Goal: Task Accomplishment & Management: Manage account settings

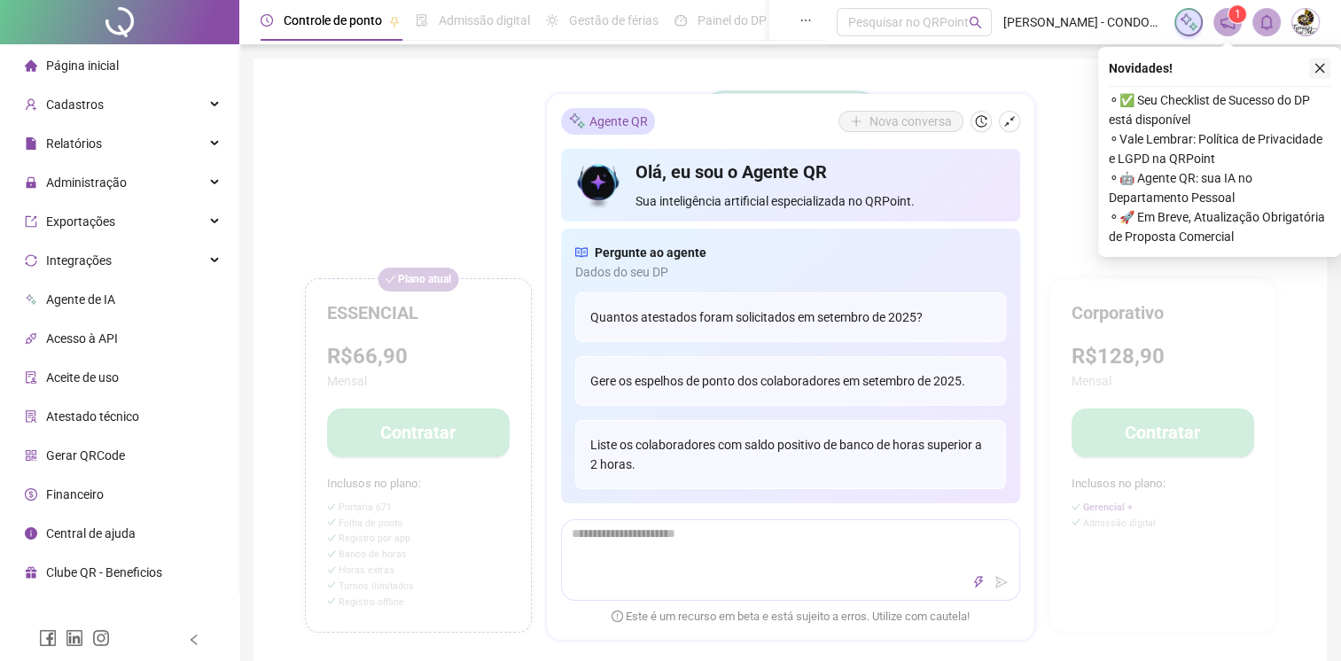
click at [1319, 69] on icon "close" at bounding box center [1320, 69] width 10 height 10
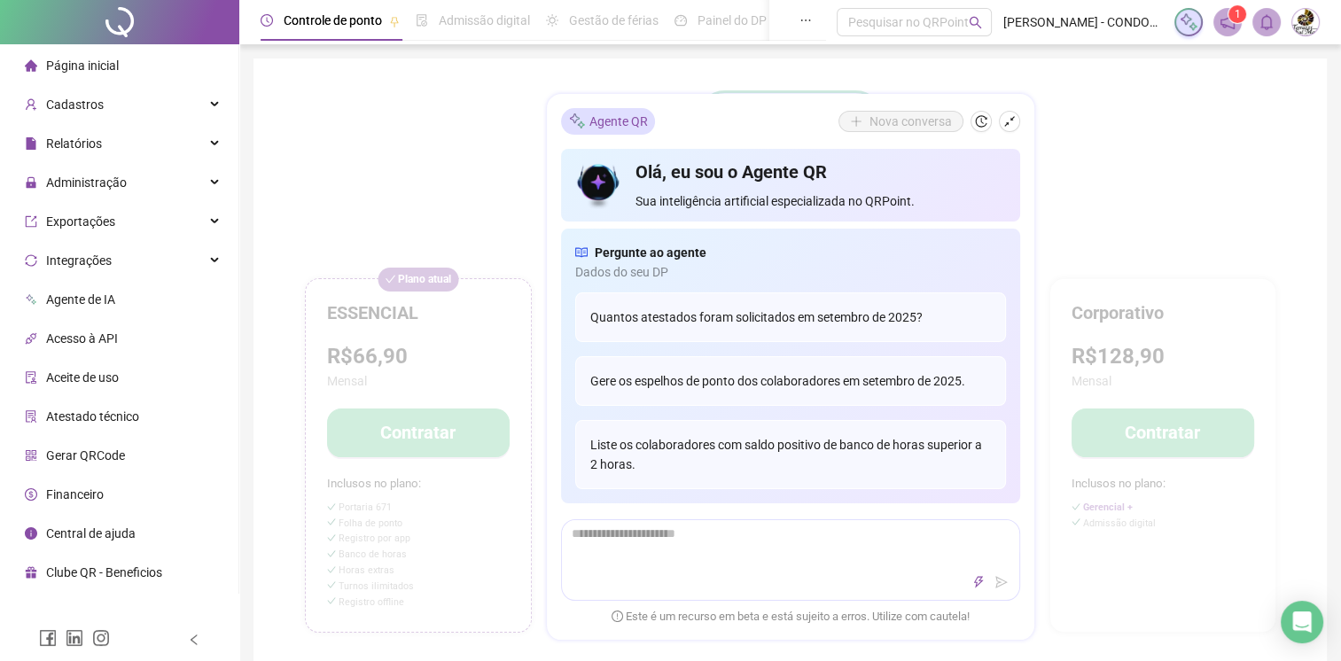
click at [1224, 12] on span at bounding box center [1227, 22] width 28 height 28
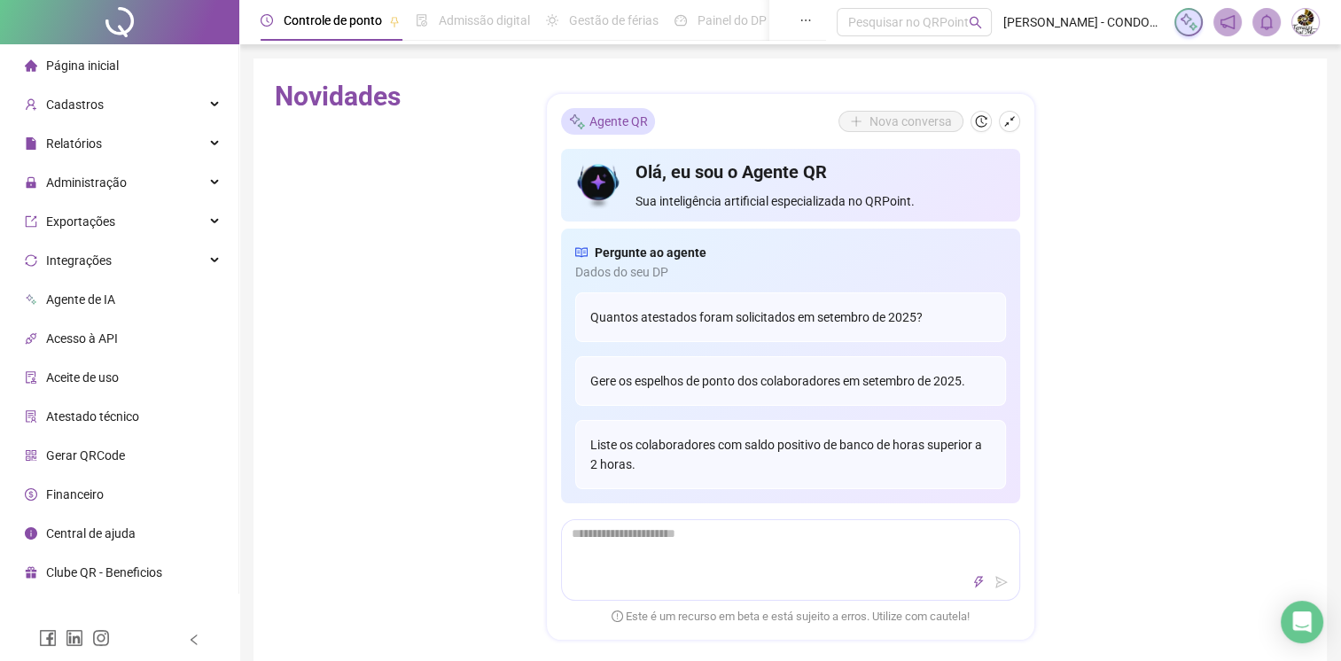
click at [1221, 27] on icon "notification" at bounding box center [1227, 22] width 16 height 16
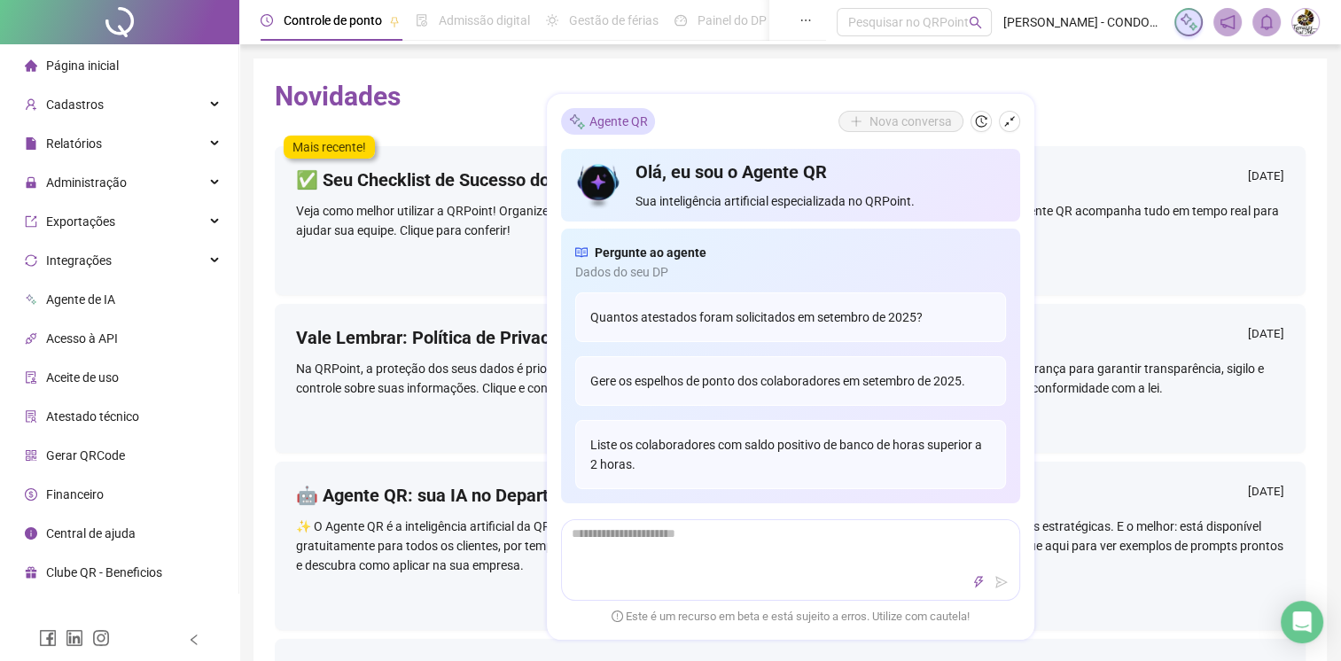
click at [1063, 105] on h2 "Novidades" at bounding box center [790, 97] width 1031 height 34
click at [110, 188] on span "Administração" at bounding box center [86, 182] width 81 height 14
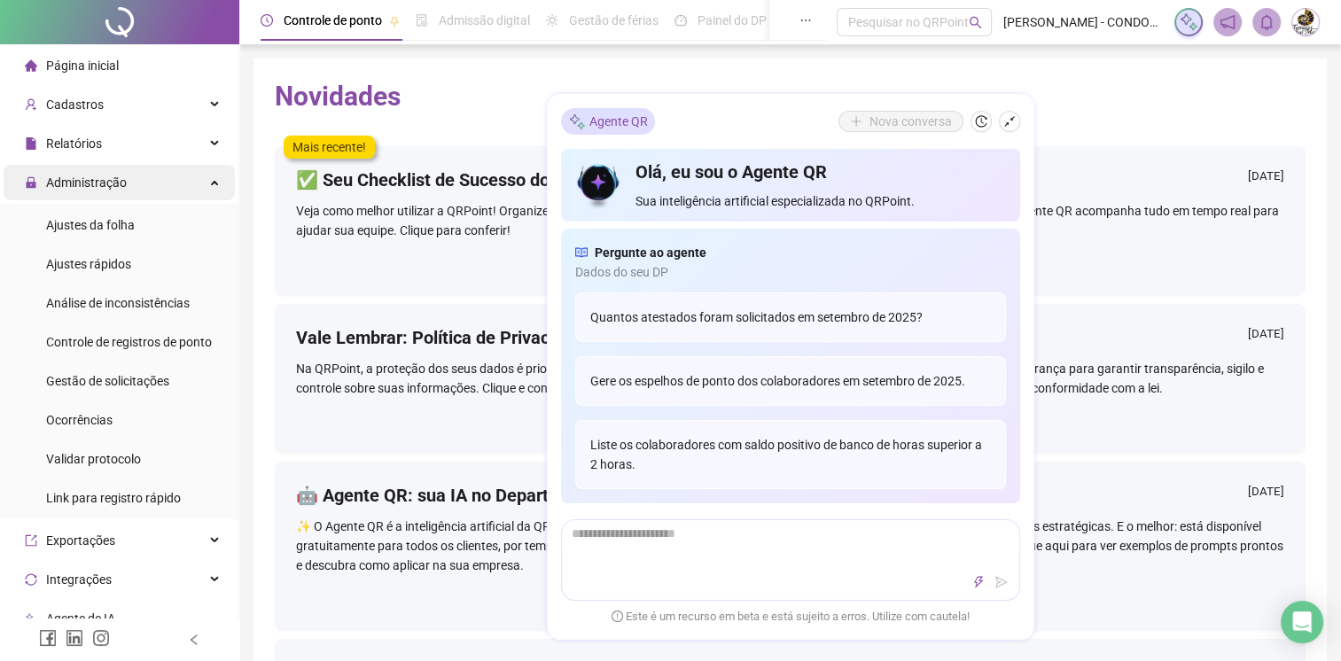
click at [110, 188] on span "Administração" at bounding box center [86, 182] width 81 height 14
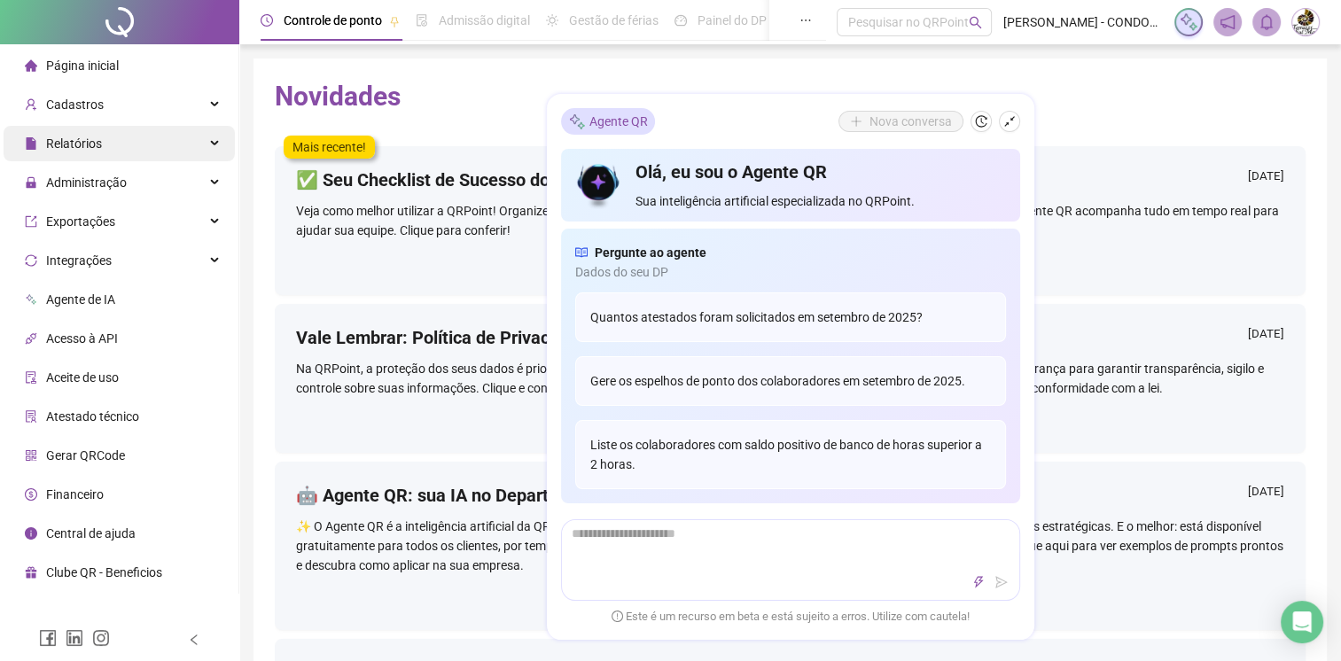
click at [129, 146] on div "Relatórios" at bounding box center [119, 143] width 231 height 35
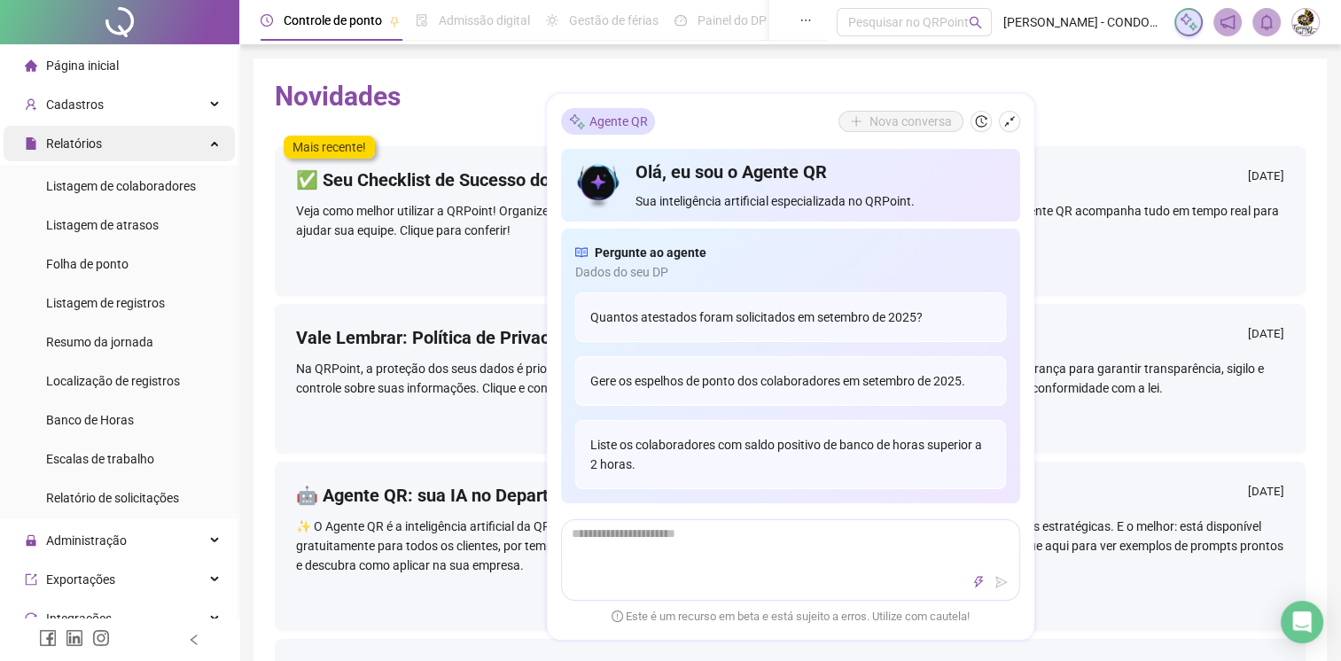
click at [136, 154] on div "Relatórios" at bounding box center [119, 143] width 231 height 35
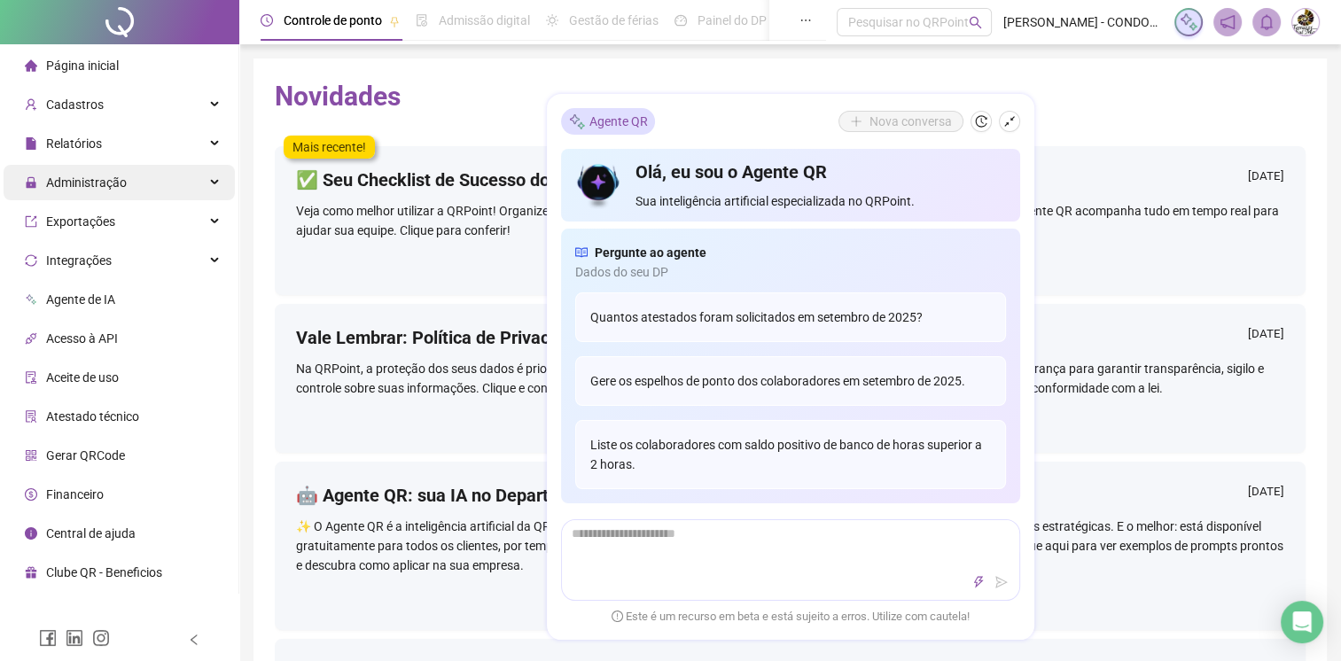
click at [135, 183] on div "Administração" at bounding box center [119, 182] width 231 height 35
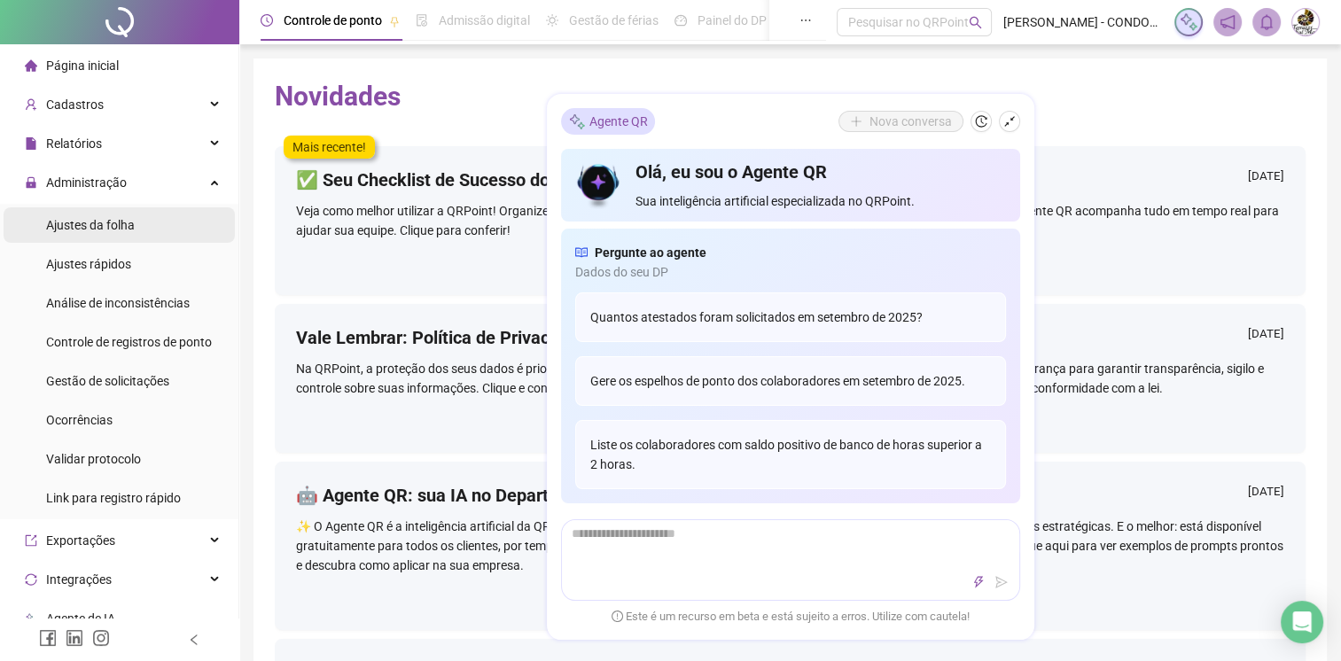
click at [114, 227] on span "Ajustes da folha" at bounding box center [90, 225] width 89 height 14
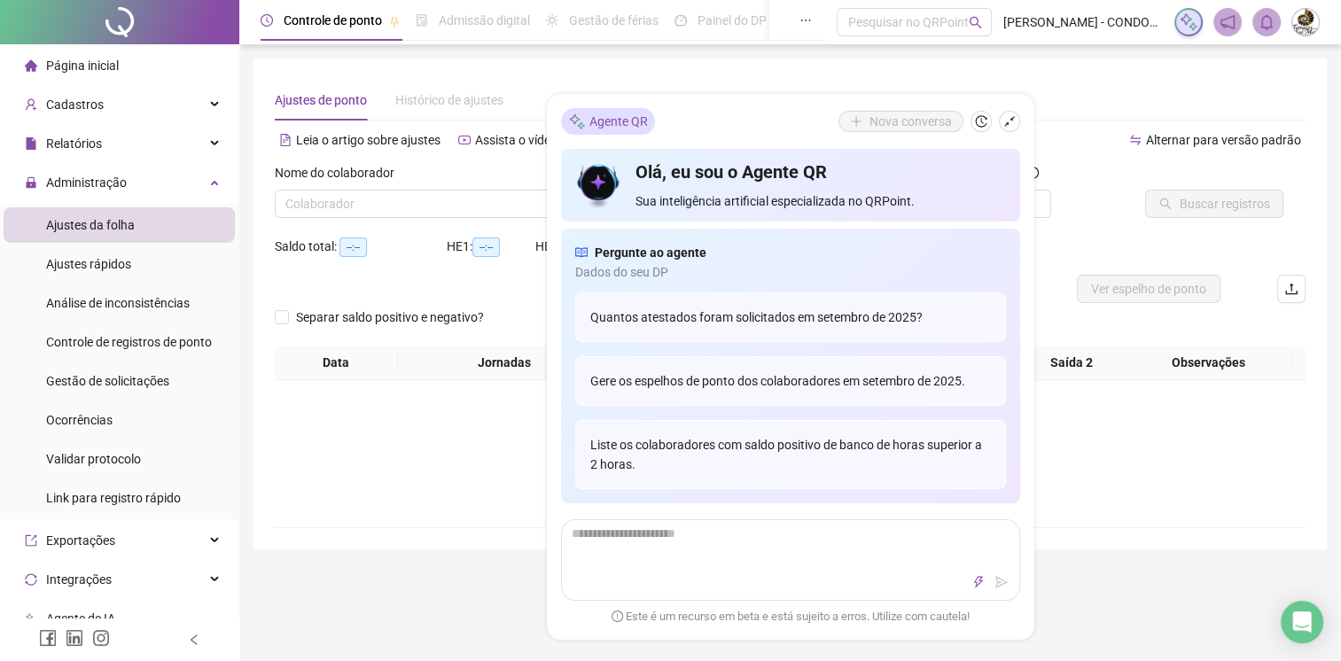
click at [494, 406] on div "Não há dados Não há dados" at bounding box center [790, 453] width 1031 height 147
click at [711, 601] on div "Olá, eu sou o Agente QR Sua inteligência artificial especializada no QRPoint. P…" at bounding box center [790, 387] width 459 height 477
click at [1014, 123] on icon "shrink" at bounding box center [1009, 121] width 12 height 12
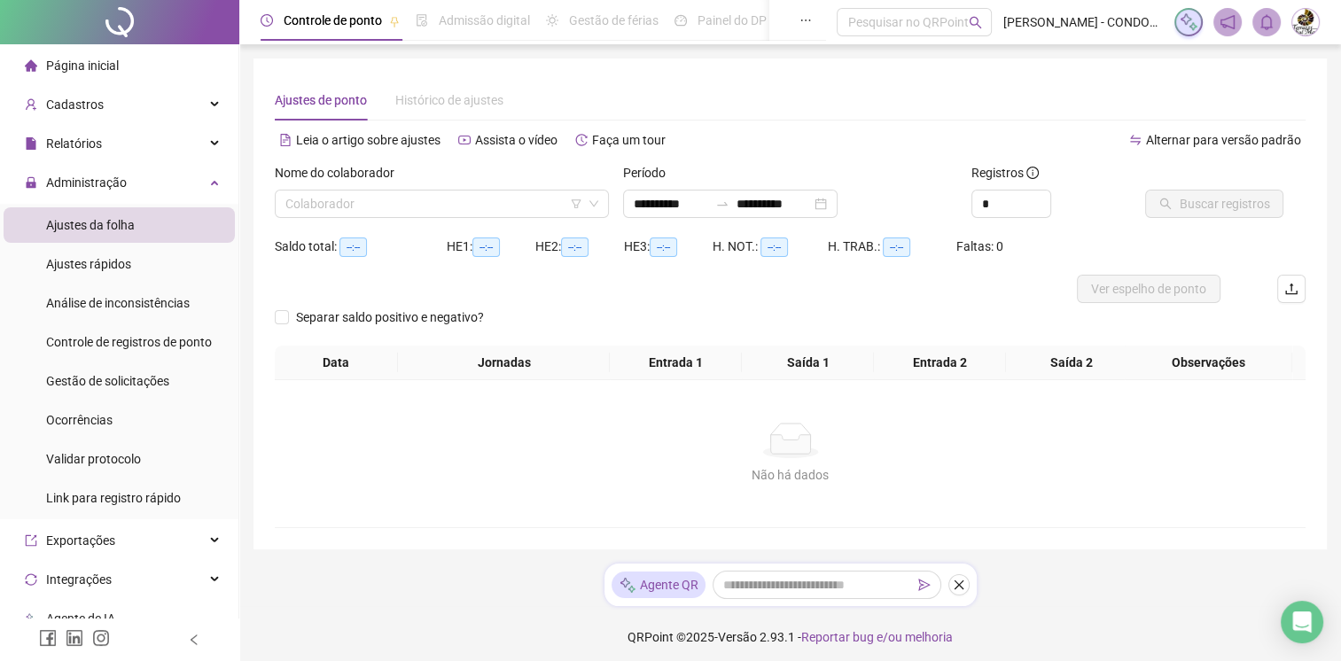
click at [945, 581] on div "Agente QR" at bounding box center [790, 585] width 372 height 43
click at [964, 583] on icon "close" at bounding box center [959, 585] width 12 height 12
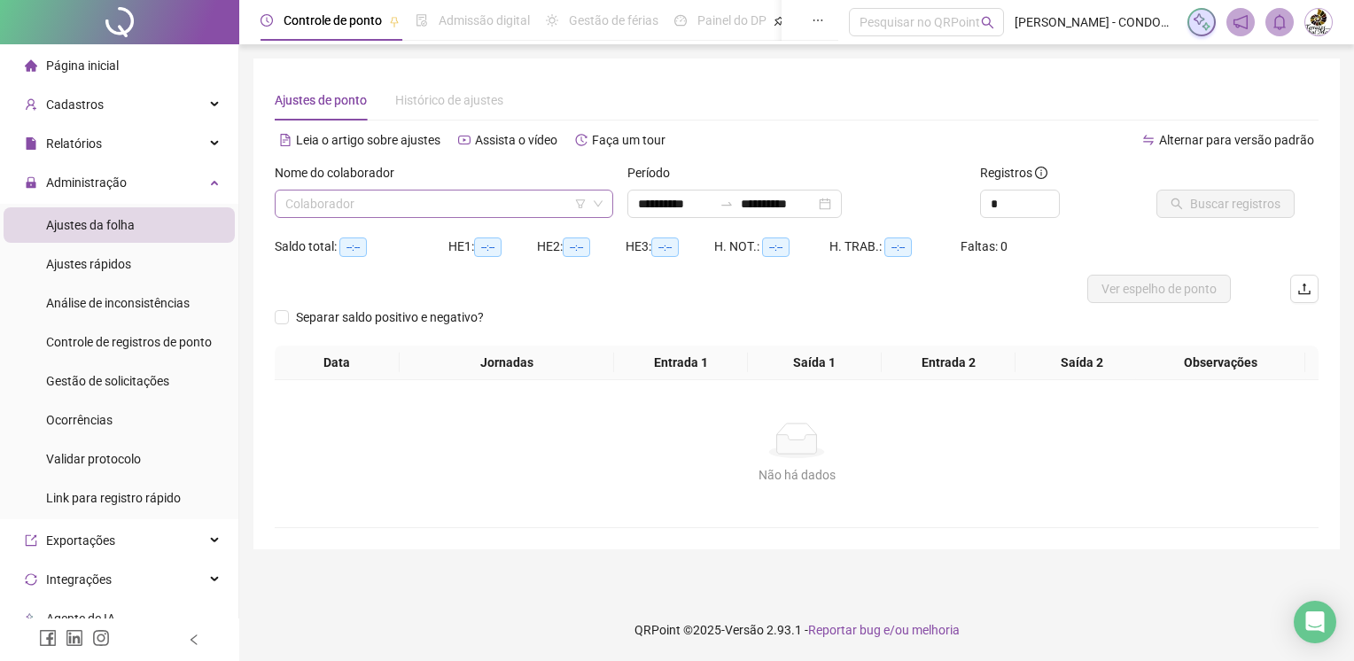
click at [479, 203] on input "search" at bounding box center [435, 204] width 301 height 27
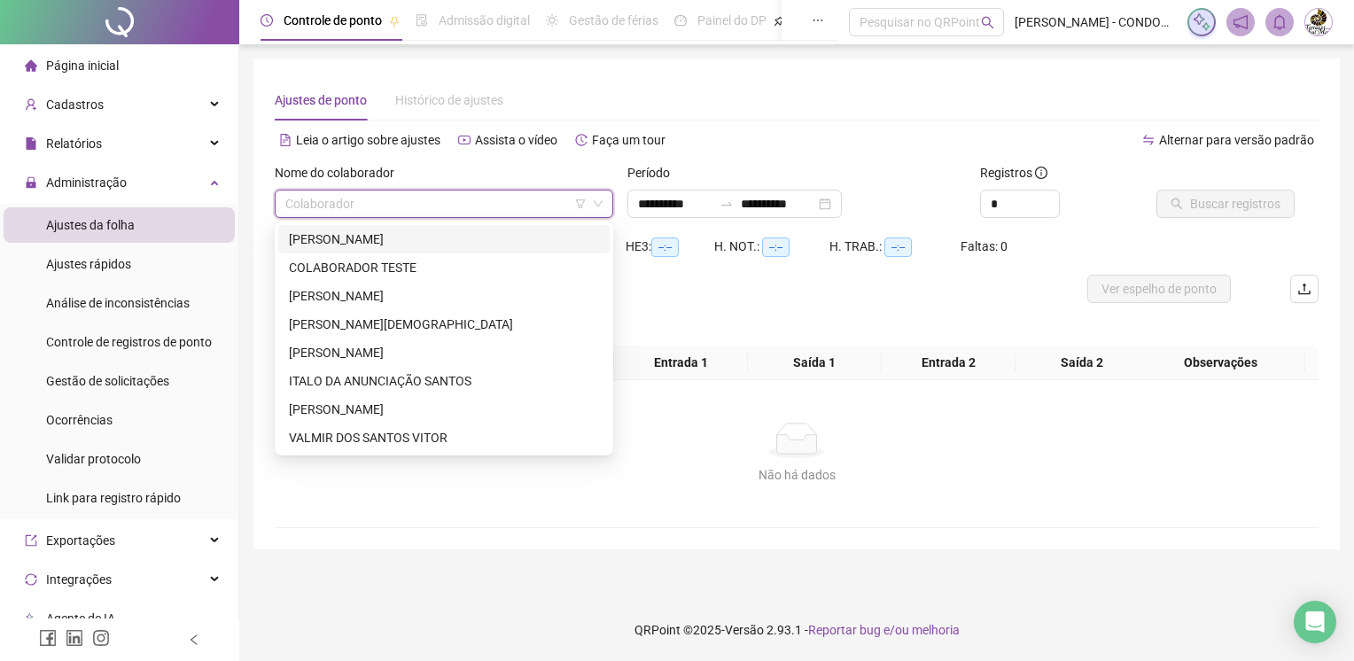
click at [440, 243] on div "[PERSON_NAME]" at bounding box center [444, 239] width 310 height 19
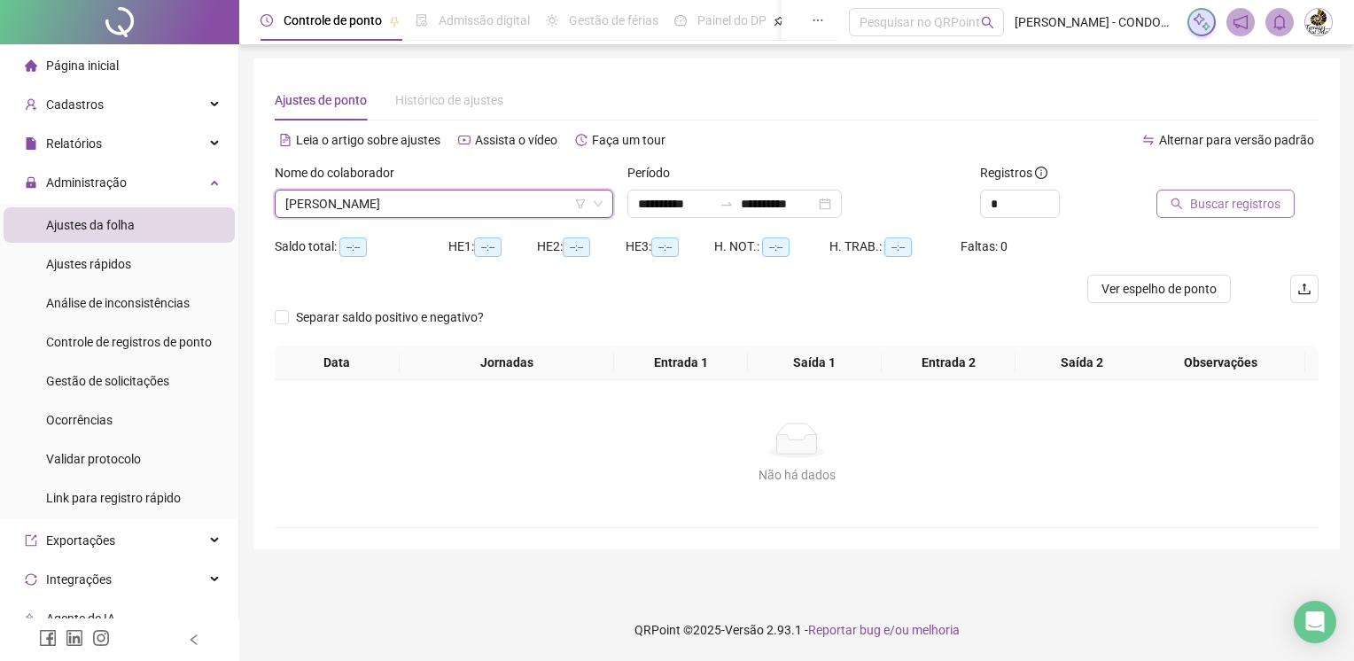
click at [1206, 204] on span "Buscar registros" at bounding box center [1235, 203] width 90 height 19
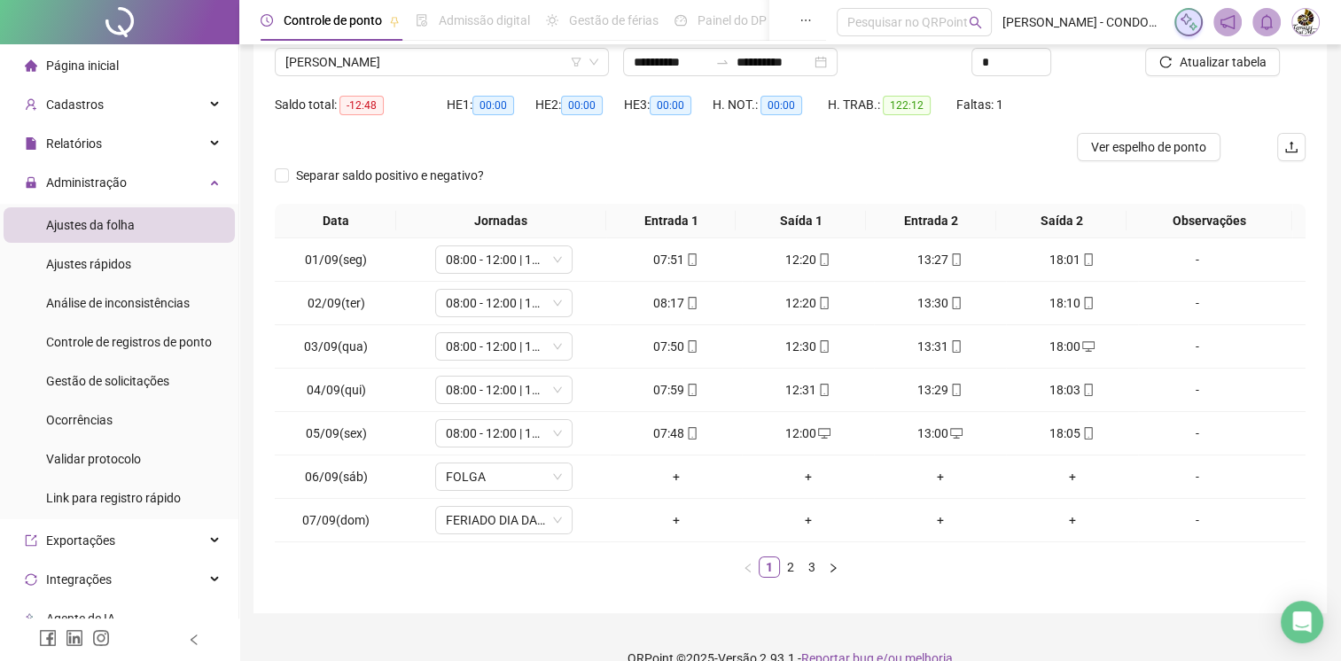
scroll to position [141, 0]
click at [796, 567] on link "2" at bounding box center [790, 567] width 19 height 19
click at [766, 568] on link "1" at bounding box center [768, 567] width 19 height 19
click at [793, 564] on link "2" at bounding box center [790, 567] width 19 height 19
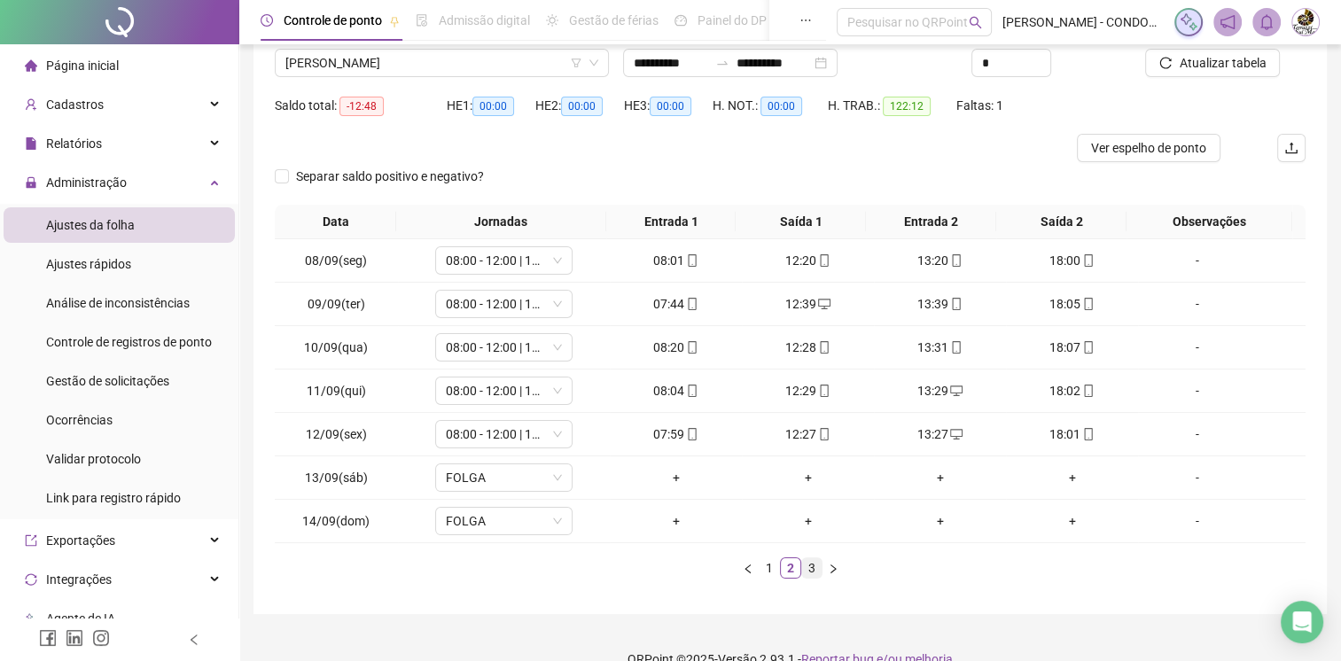
click at [813, 572] on link "3" at bounding box center [811, 567] width 19 height 19
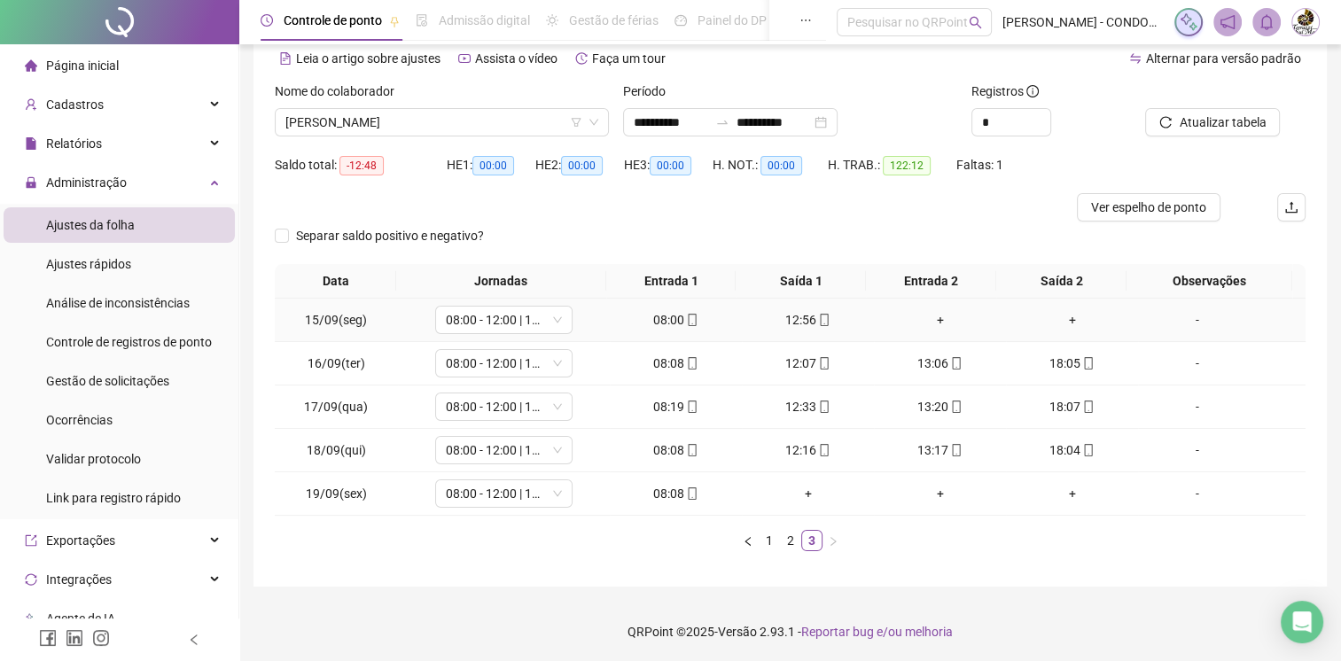
click at [937, 317] on div "+" at bounding box center [940, 319] width 118 height 19
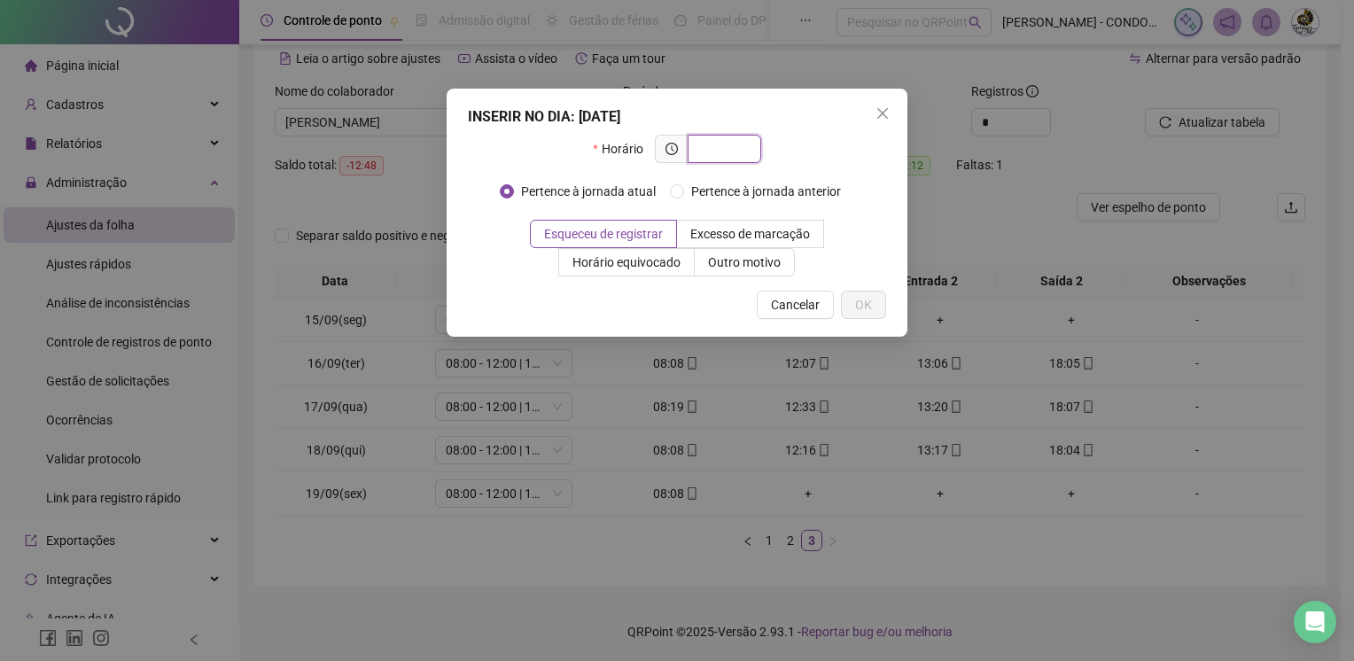
click at [728, 154] on input "text" at bounding box center [722, 148] width 49 height 19
type input "*"
type input "*****"
click at [860, 306] on span "OK" at bounding box center [863, 304] width 17 height 19
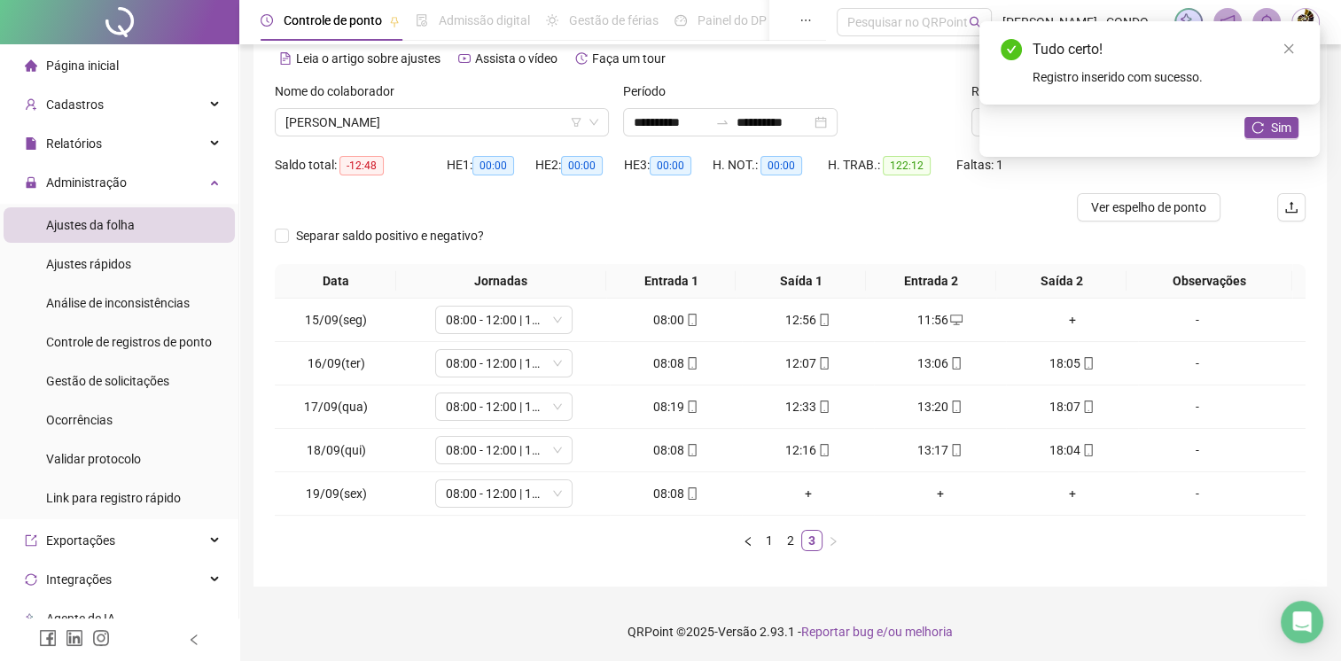
click at [1290, 37] on div "Tudo certo! Registro inserido com sucesso." at bounding box center [1149, 62] width 340 height 83
click at [1283, 48] on icon "close" at bounding box center [1288, 49] width 12 height 12
click at [1286, 44] on icon "close" at bounding box center [1288, 49] width 12 height 12
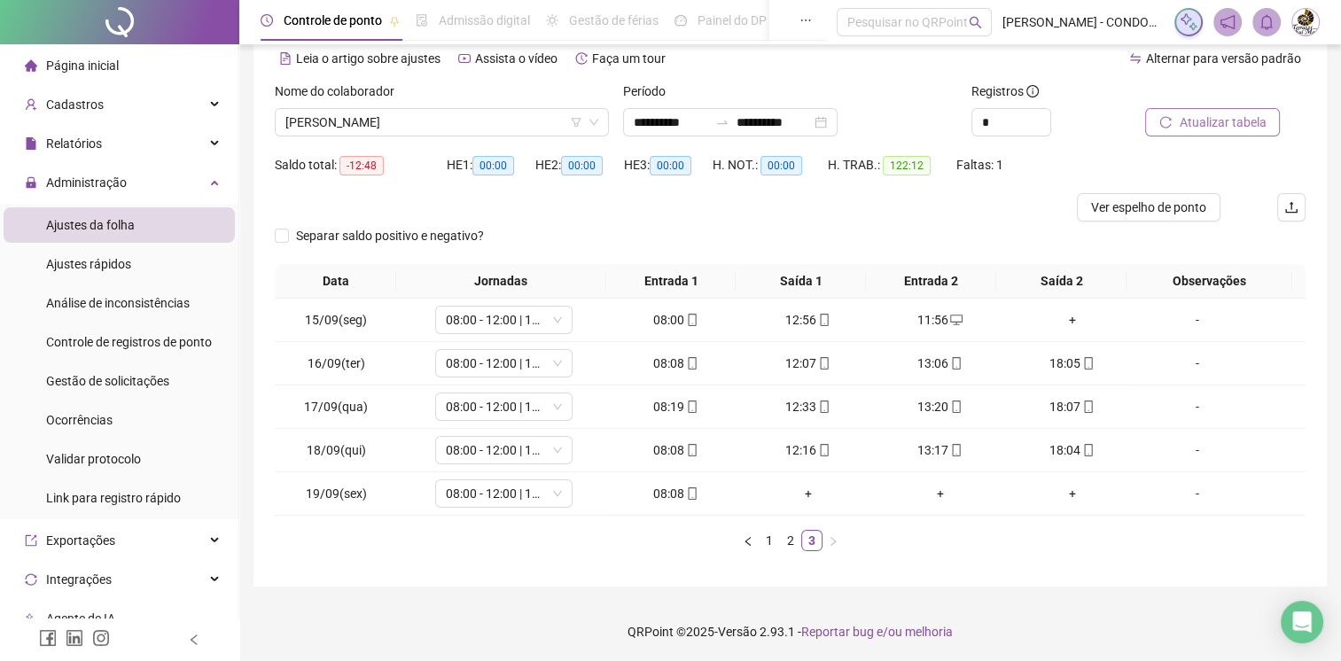
click at [1251, 119] on span "Atualizar tabela" at bounding box center [1222, 122] width 87 height 19
click at [1062, 322] on div "+" at bounding box center [1072, 319] width 118 height 19
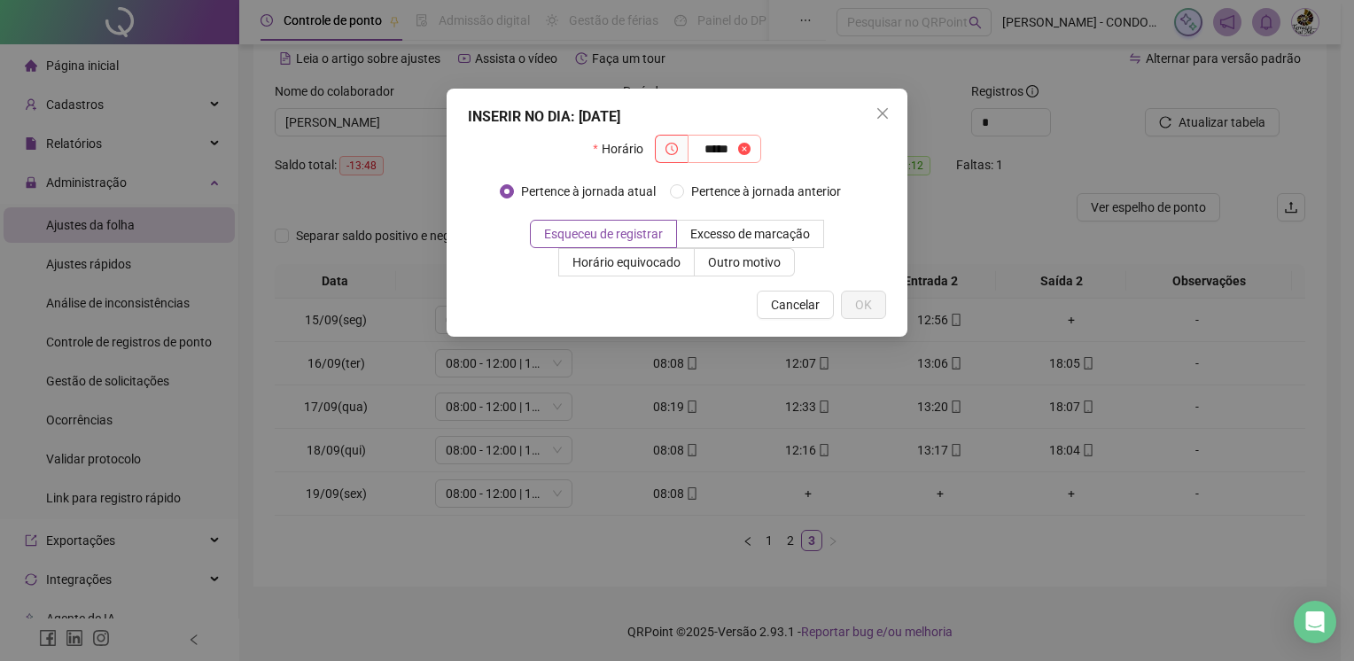
drag, startPoint x: 703, startPoint y: 146, endPoint x: 727, endPoint y: 154, distance: 25.2
click at [735, 147] on input "*****" at bounding box center [716, 148] width 36 height 19
type input "*"
type input "*****"
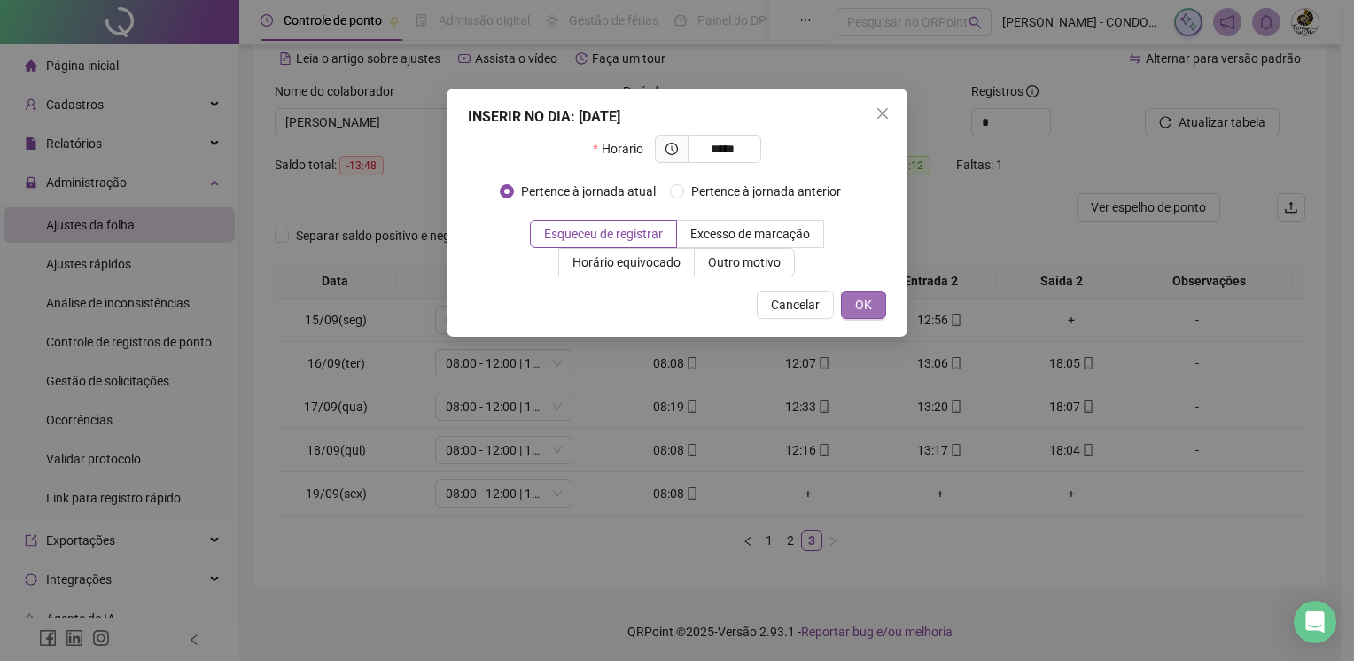
click at [875, 303] on button "OK" at bounding box center [863, 305] width 45 height 28
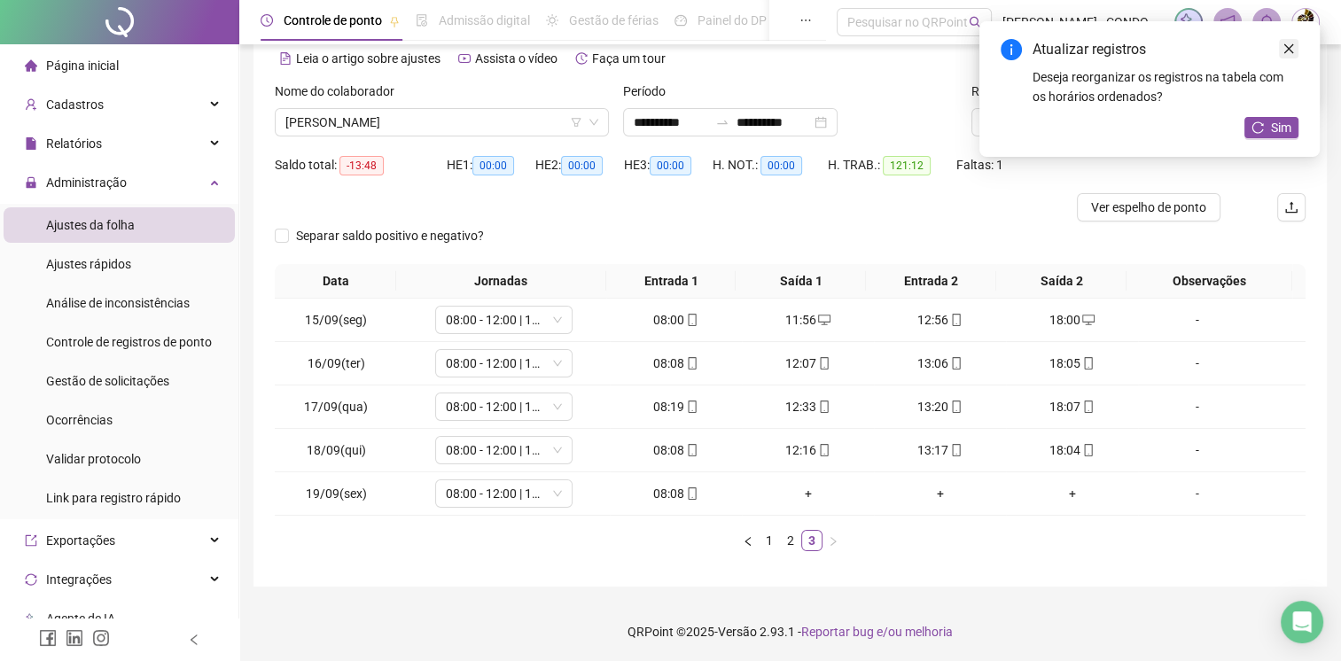
click at [1292, 47] on icon "close" at bounding box center [1288, 49] width 12 height 12
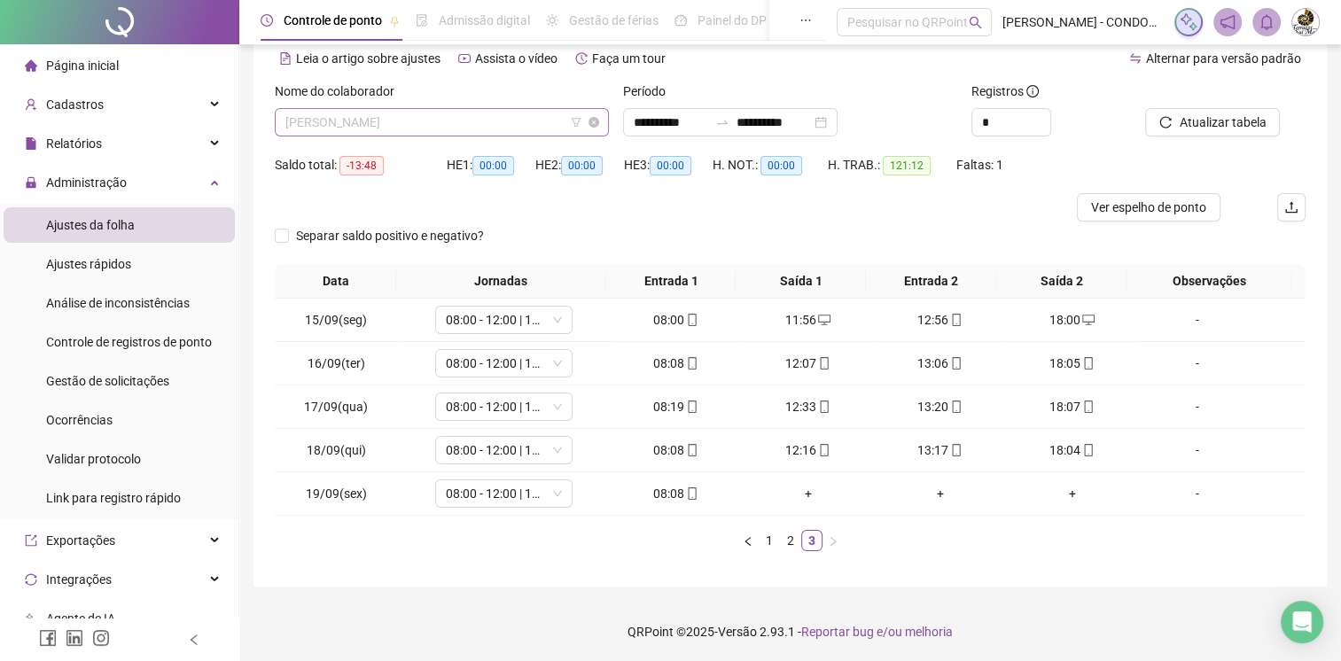
click at [491, 129] on span "[PERSON_NAME]" at bounding box center [441, 122] width 313 height 27
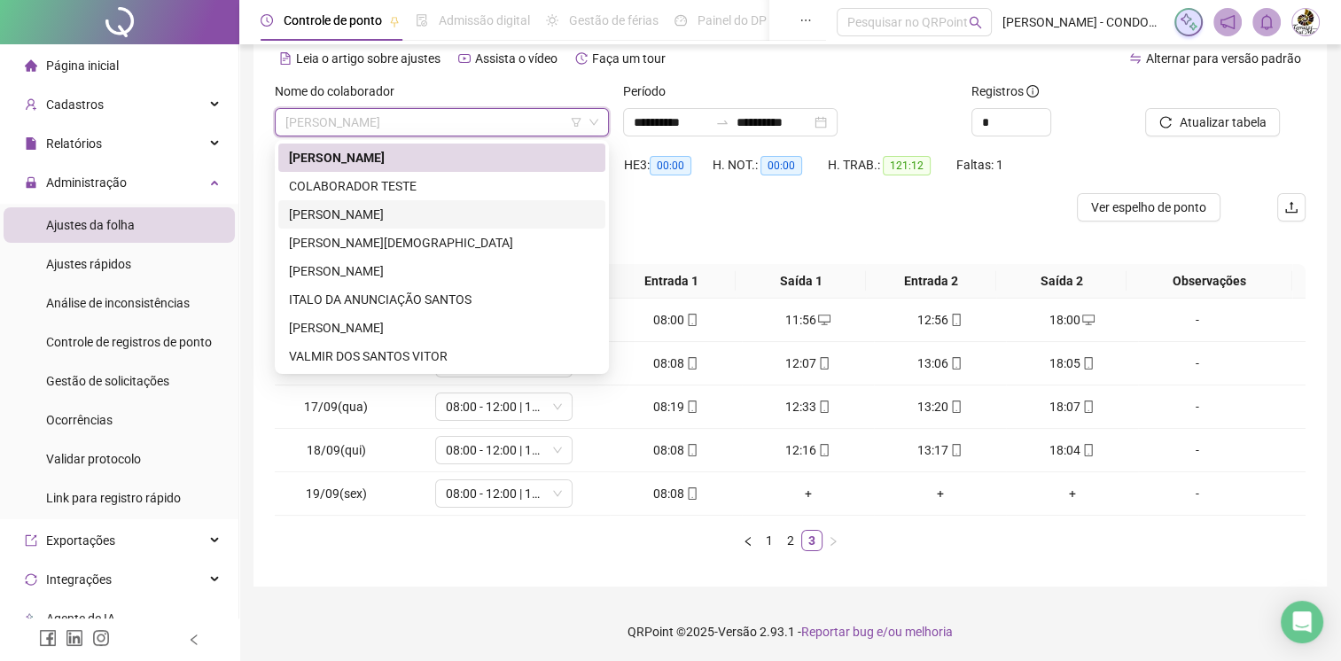
click at [445, 205] on div "[PERSON_NAME]" at bounding box center [442, 214] width 306 height 19
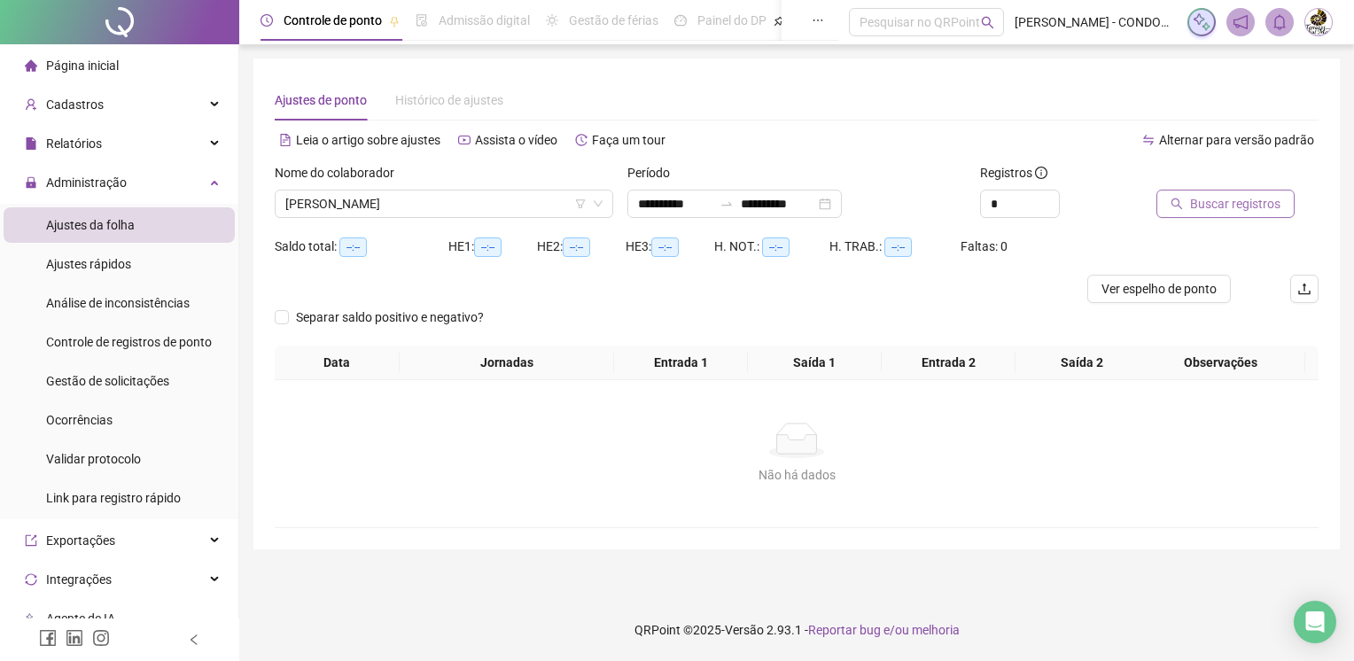
click at [1209, 199] on span "Buscar registros" at bounding box center [1235, 203] width 90 height 19
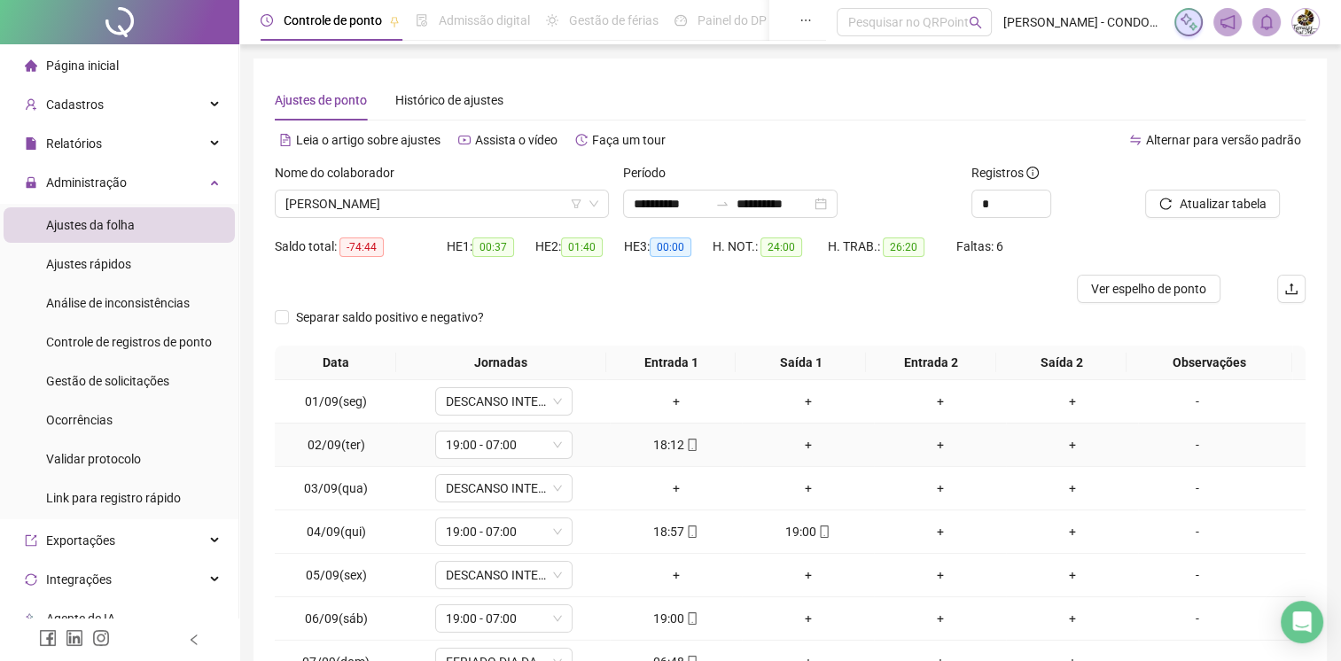
click at [692, 445] on div "18:12" at bounding box center [676, 444] width 118 height 19
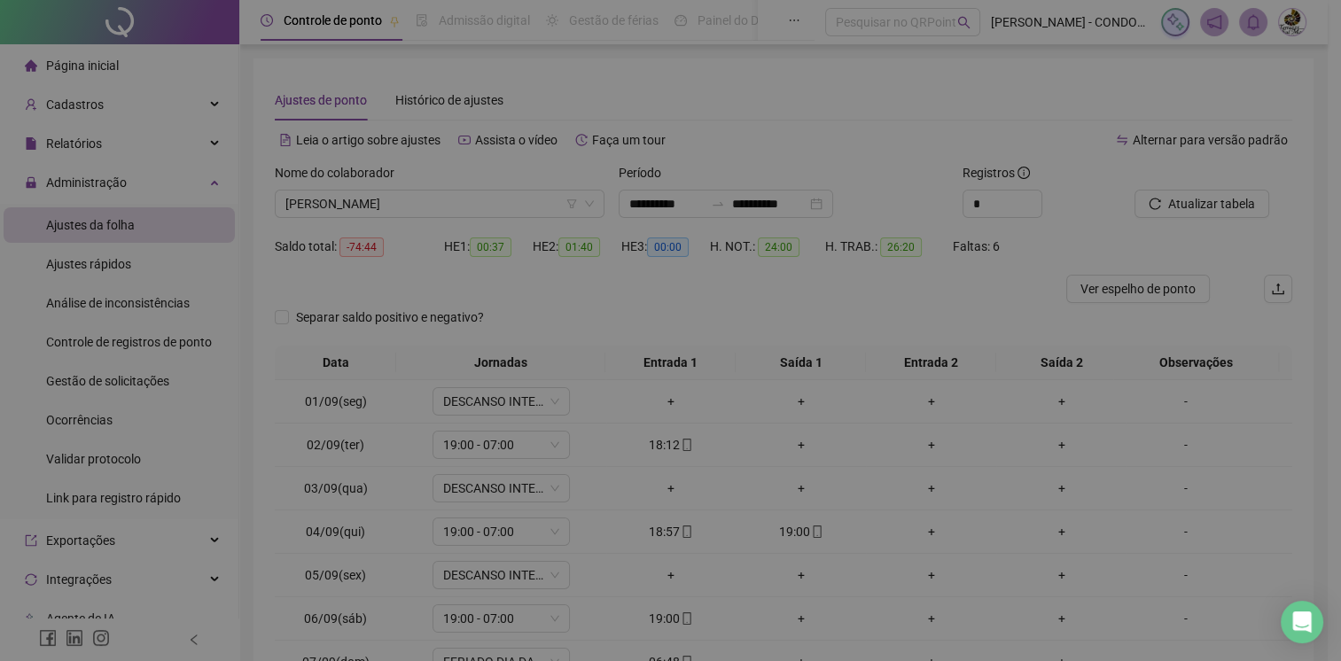
type input "**********"
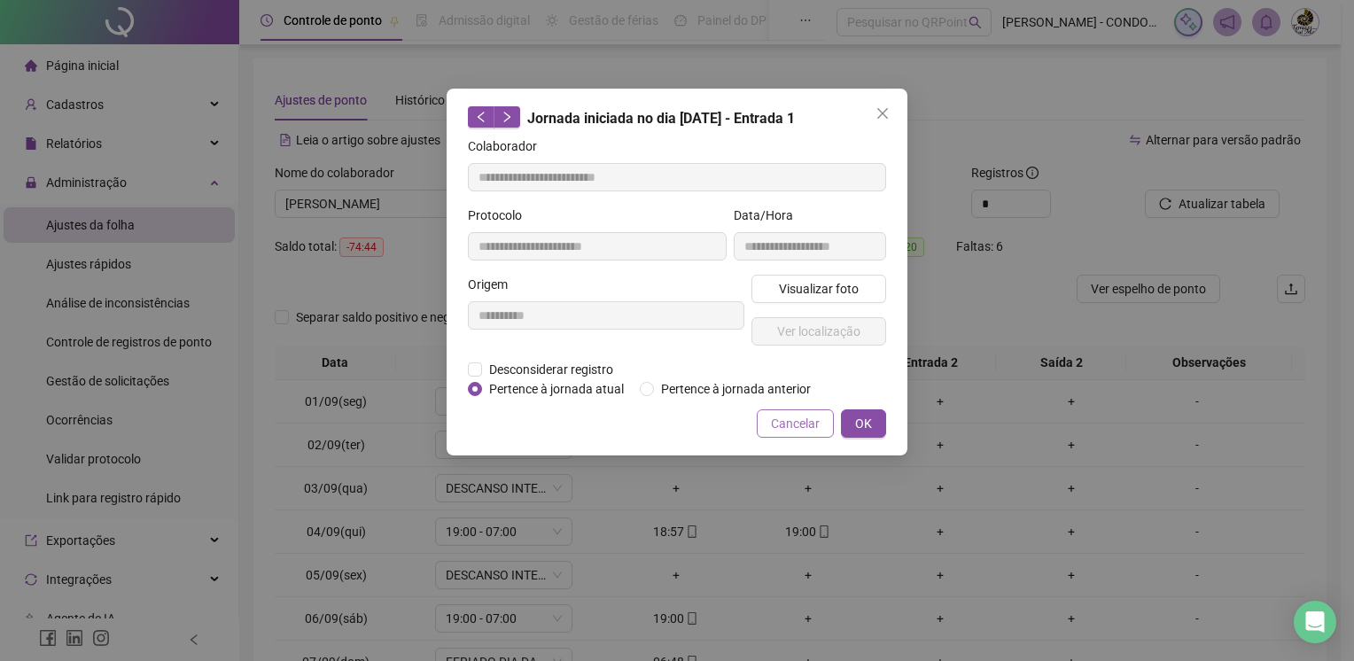
click at [829, 426] on button "Cancelar" at bounding box center [795, 423] width 77 height 28
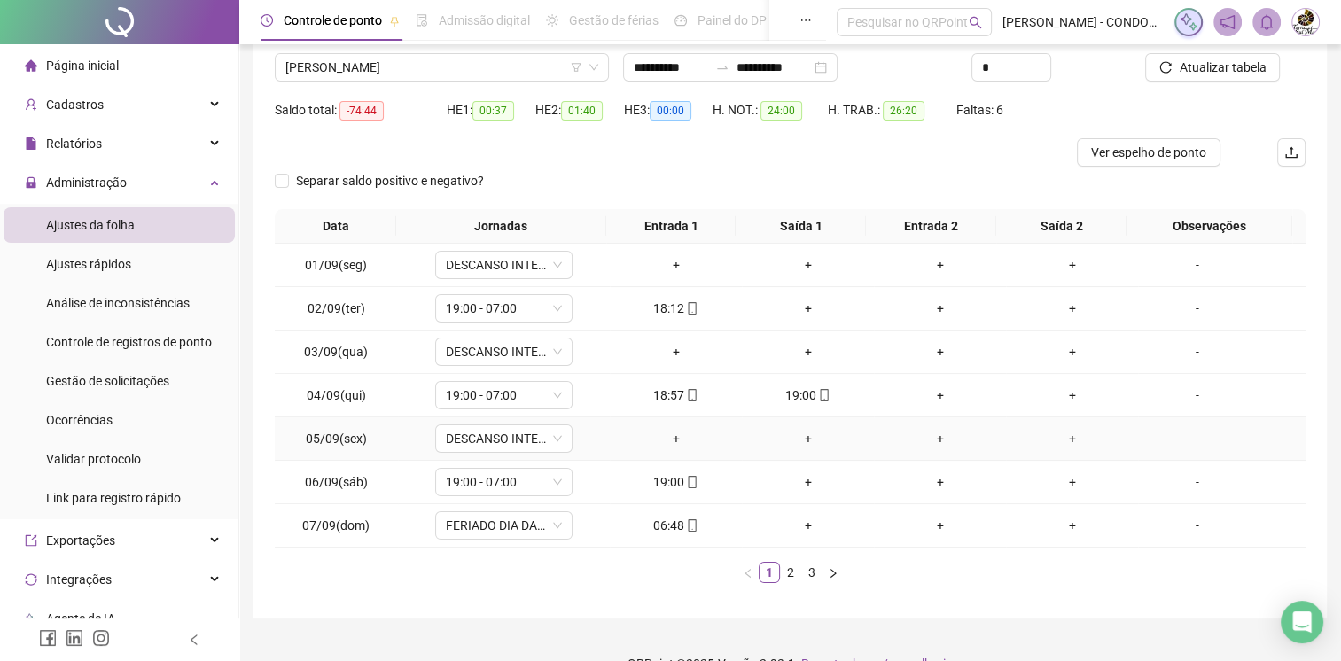
scroll to position [168, 0]
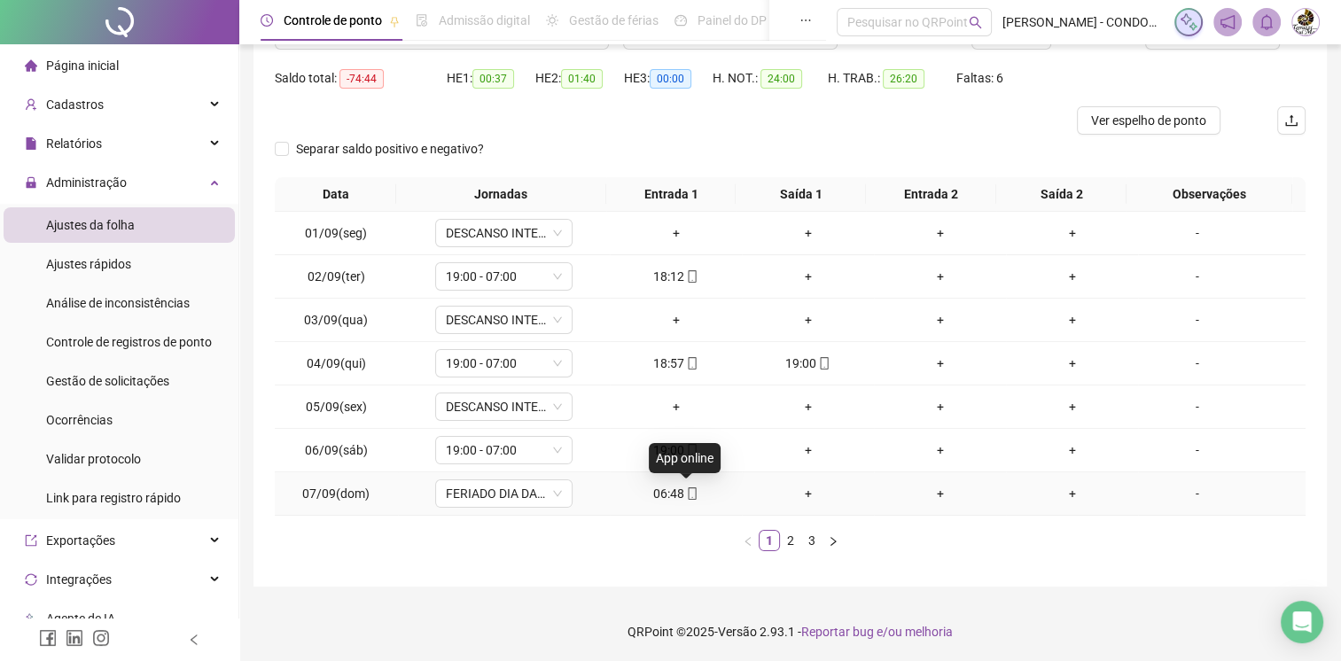
click at [684, 499] on span at bounding box center [691, 494] width 14 height 14
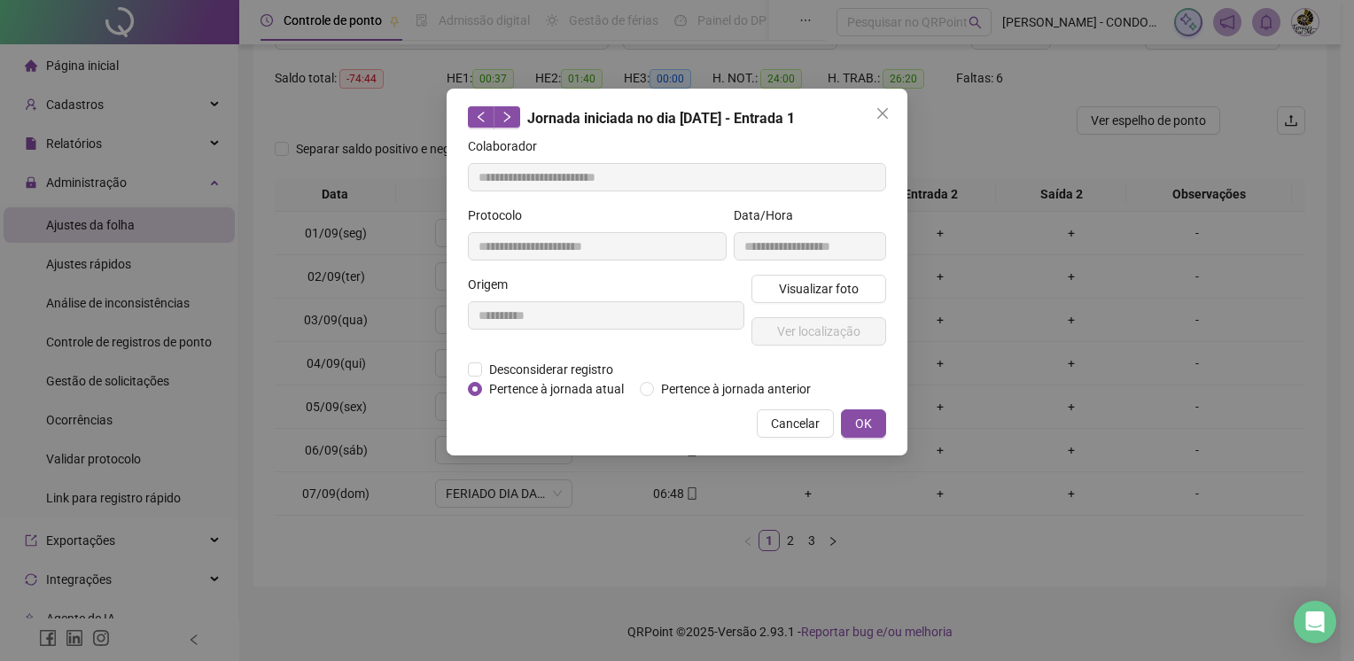
type input "**********"
click at [713, 388] on span "Pertence à jornada anterior" at bounding box center [736, 388] width 164 height 19
click at [864, 420] on span "OK" at bounding box center [863, 423] width 17 height 19
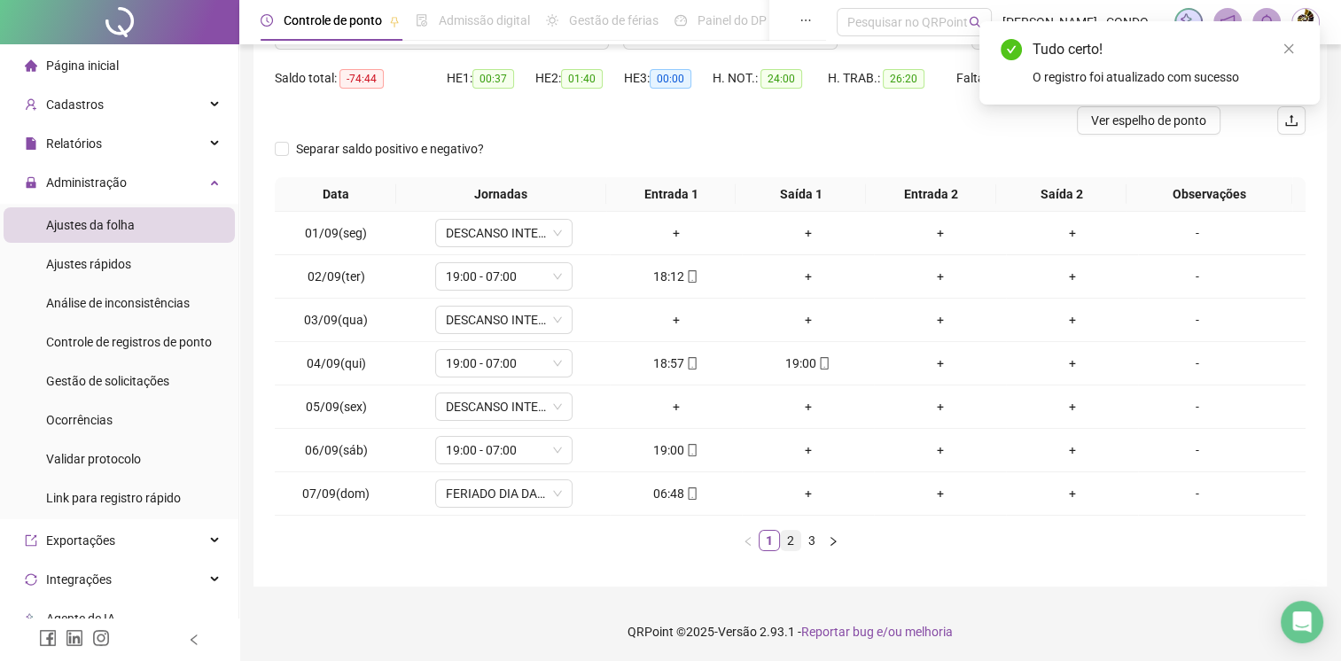
click at [797, 540] on link "2" at bounding box center [790, 540] width 19 height 19
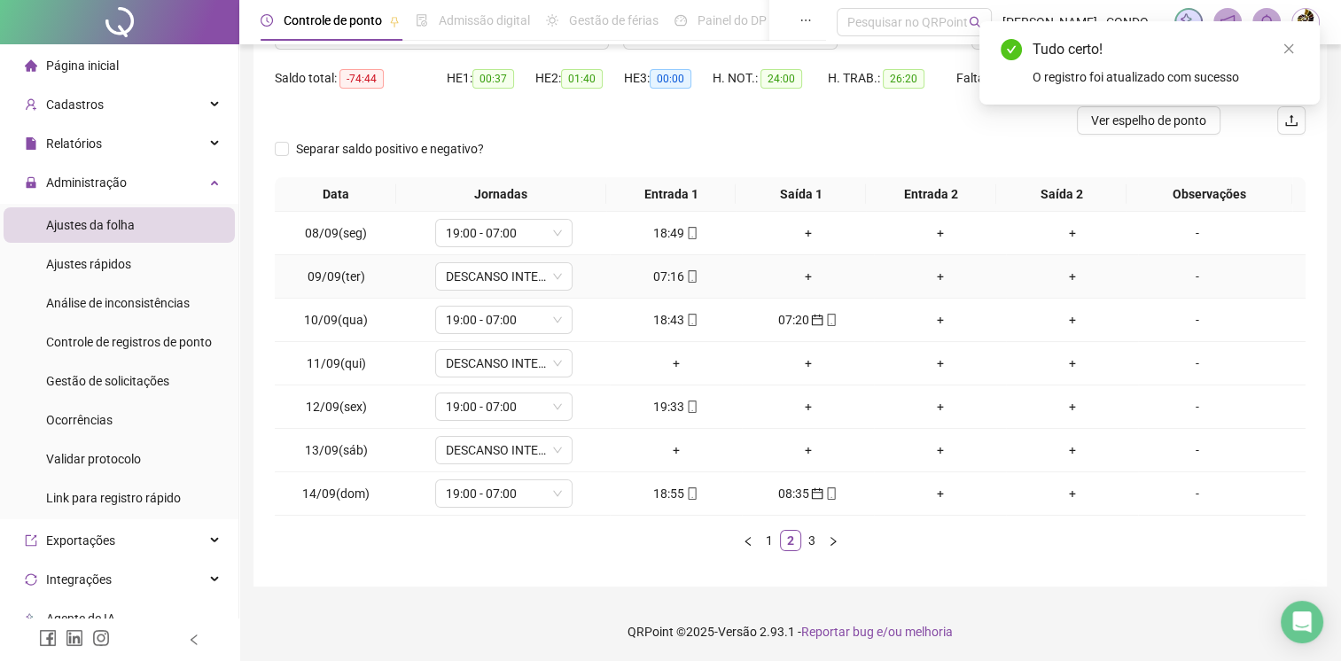
click at [691, 277] on icon "mobile" at bounding box center [692, 276] width 12 height 12
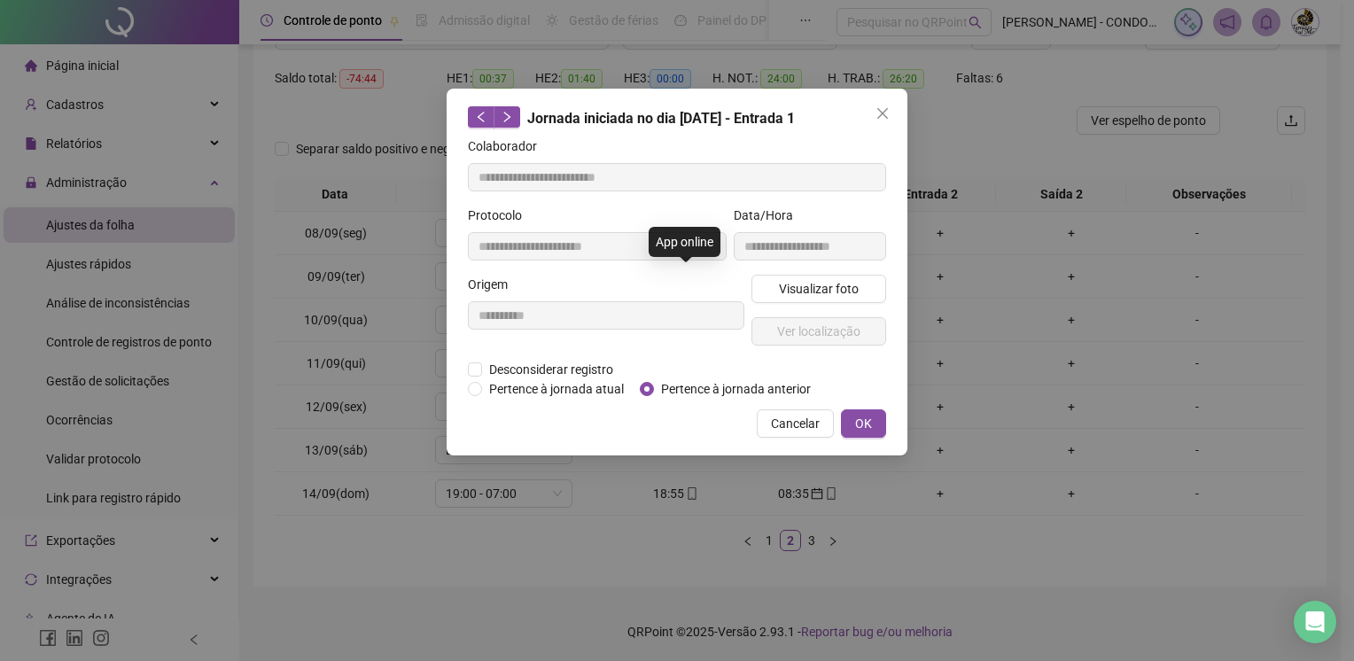
type input "**********"
click at [760, 393] on span "Pertence à jornada anterior" at bounding box center [736, 388] width 164 height 19
click at [868, 418] on span "OK" at bounding box center [863, 423] width 17 height 19
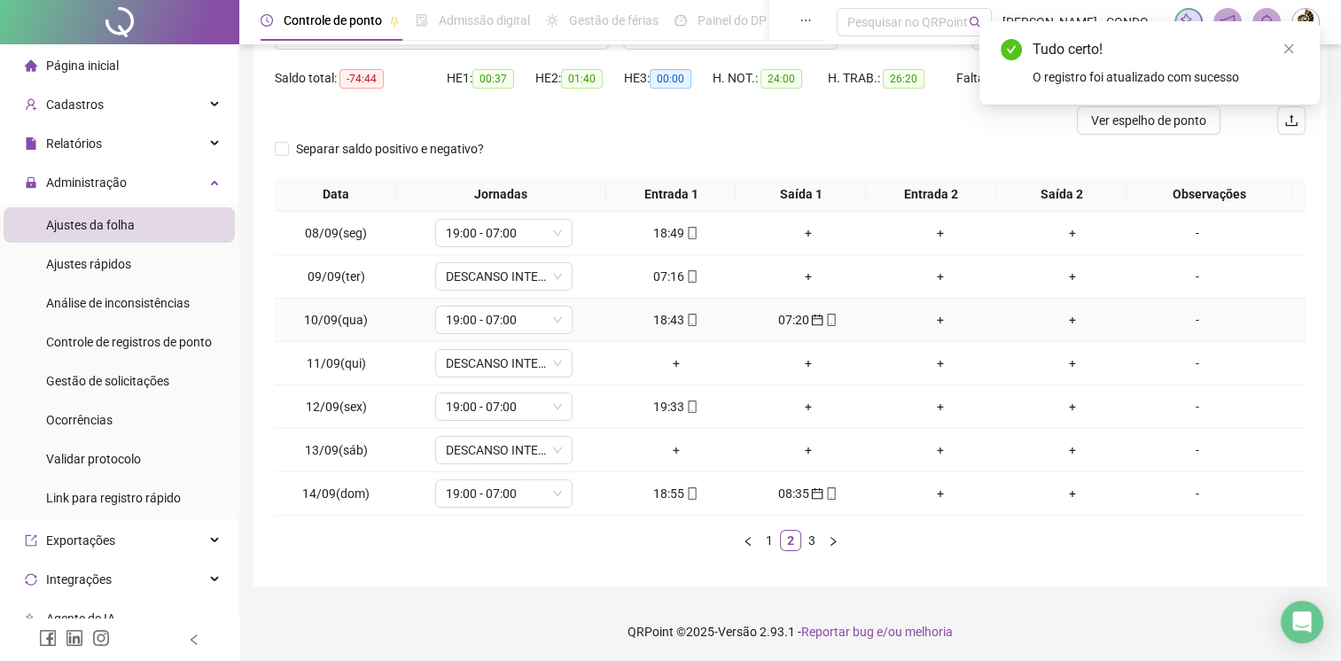
click at [789, 320] on div "07:20" at bounding box center [808, 319] width 118 height 19
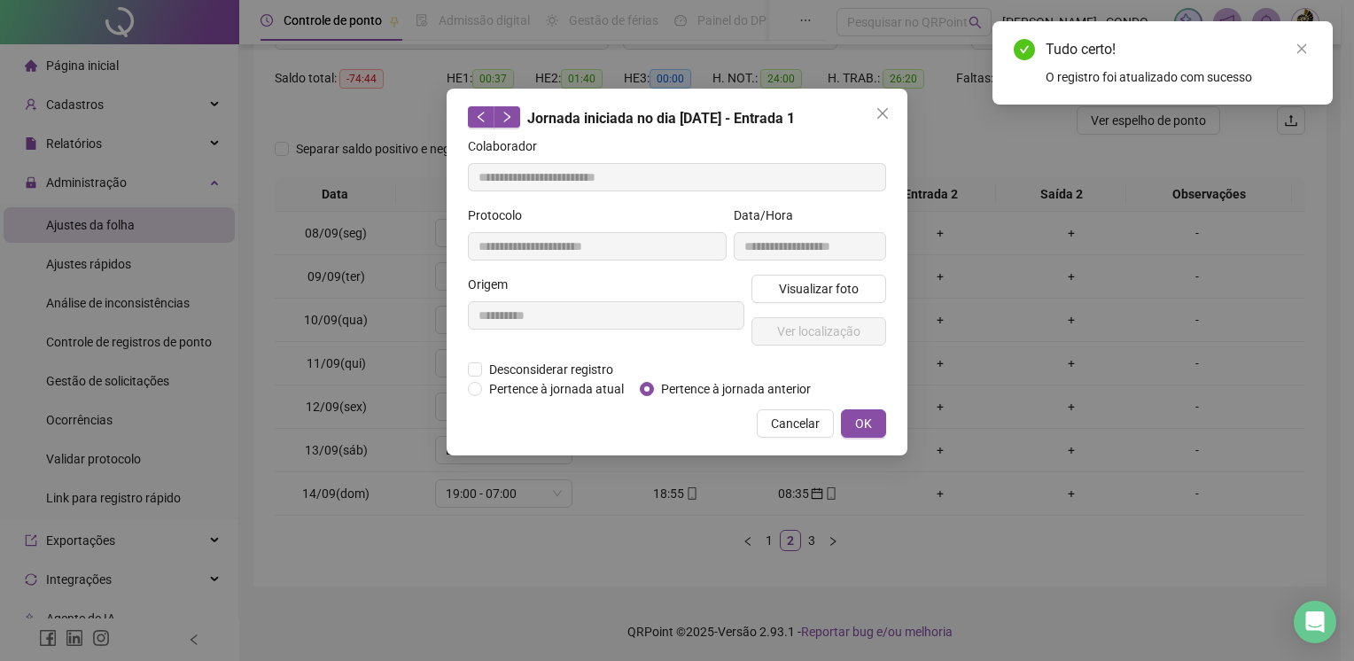
type input "**********"
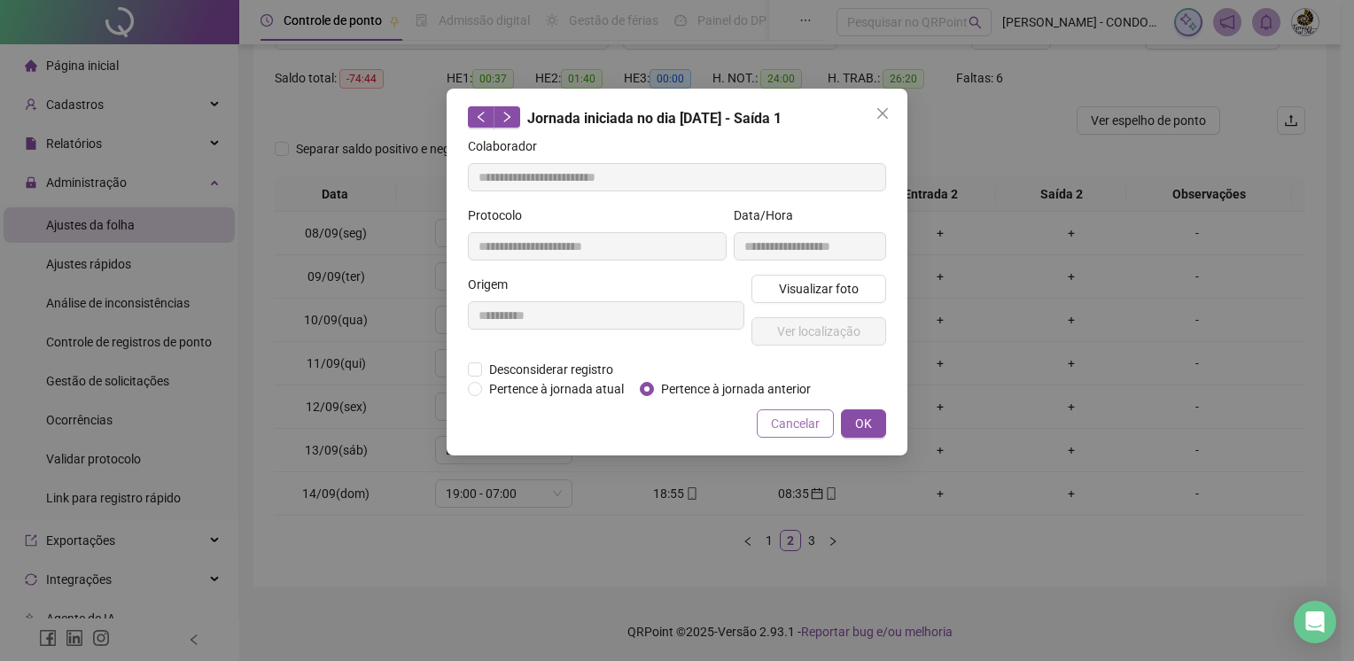
click at [801, 424] on span "Cancelar" at bounding box center [795, 423] width 49 height 19
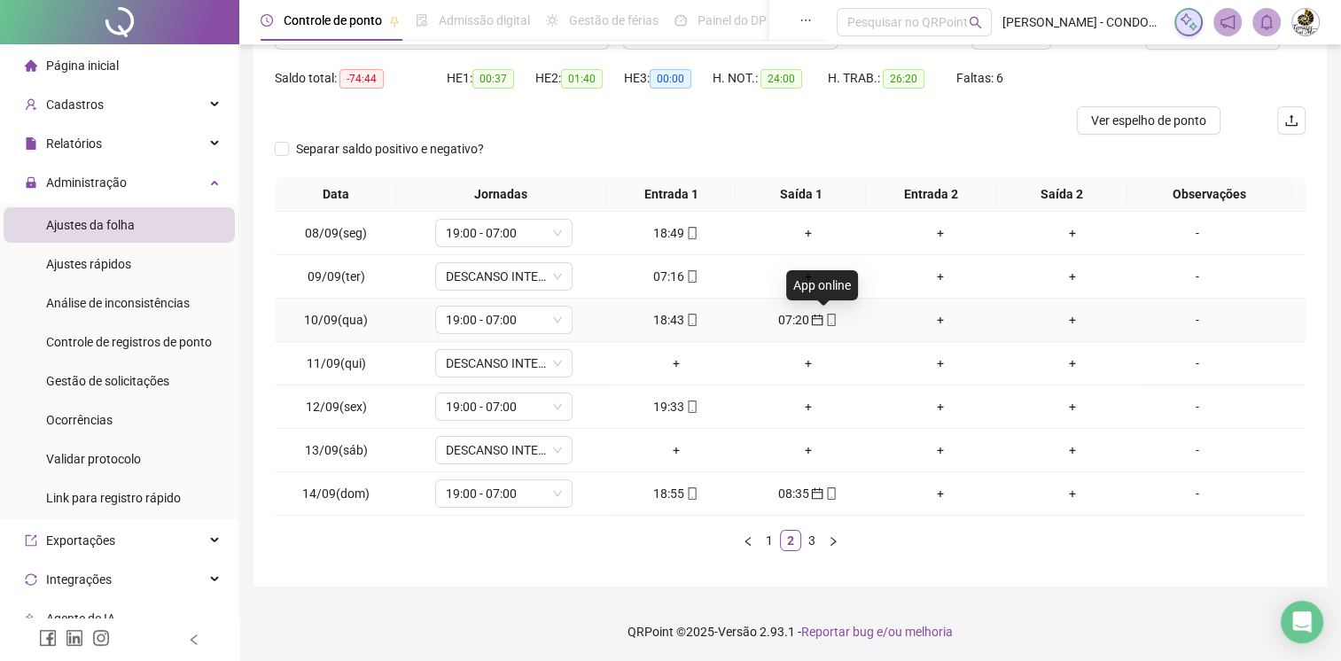
click at [823, 325] on span at bounding box center [830, 320] width 14 height 14
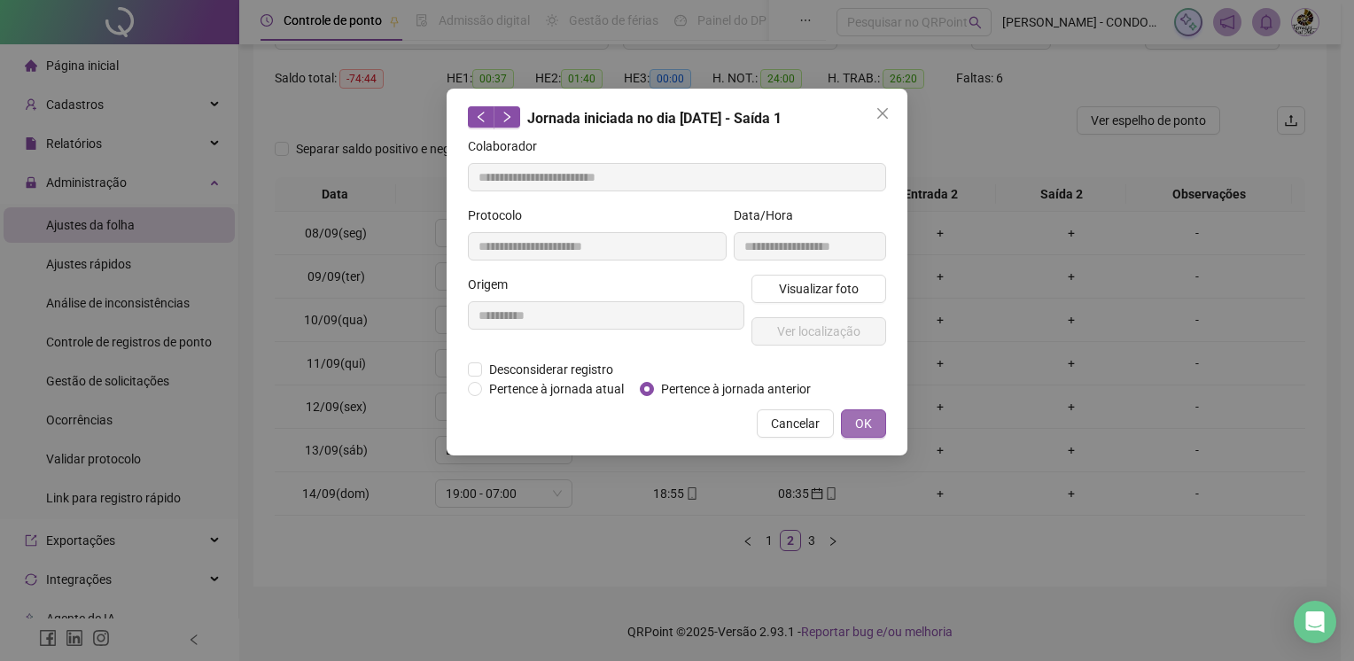
click at [860, 419] on span "OK" at bounding box center [863, 423] width 17 height 19
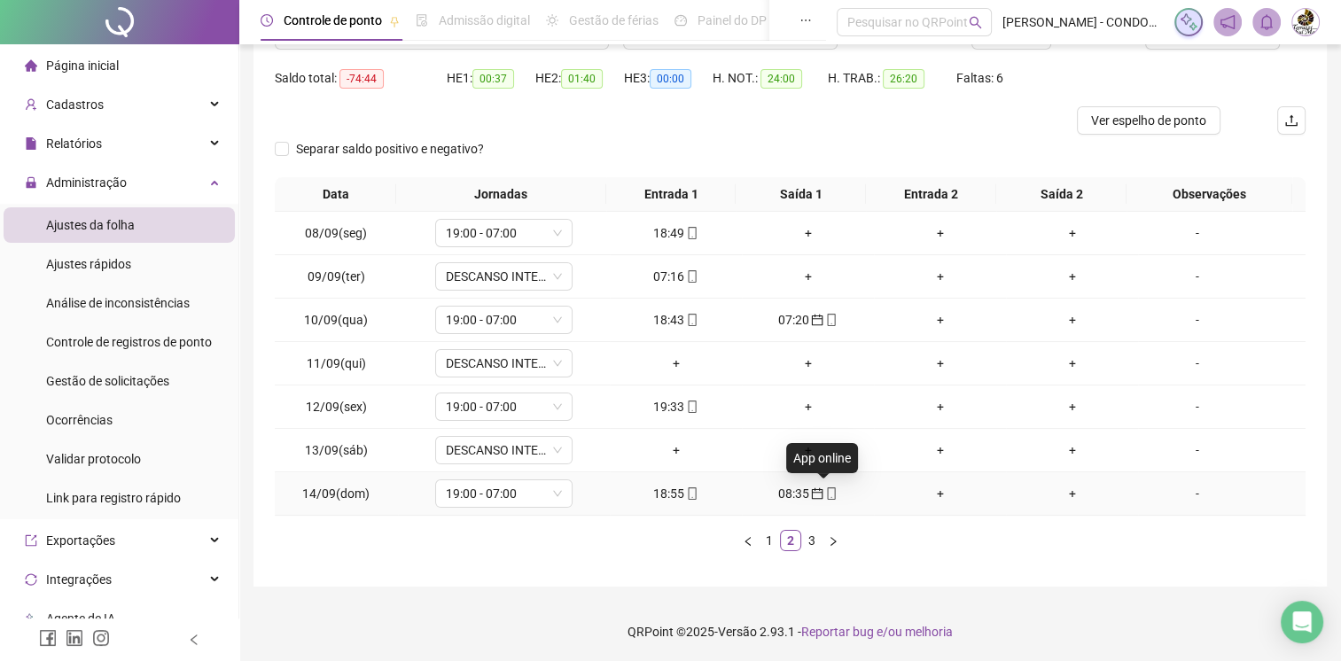
click at [828, 491] on icon "mobile" at bounding box center [831, 493] width 12 height 12
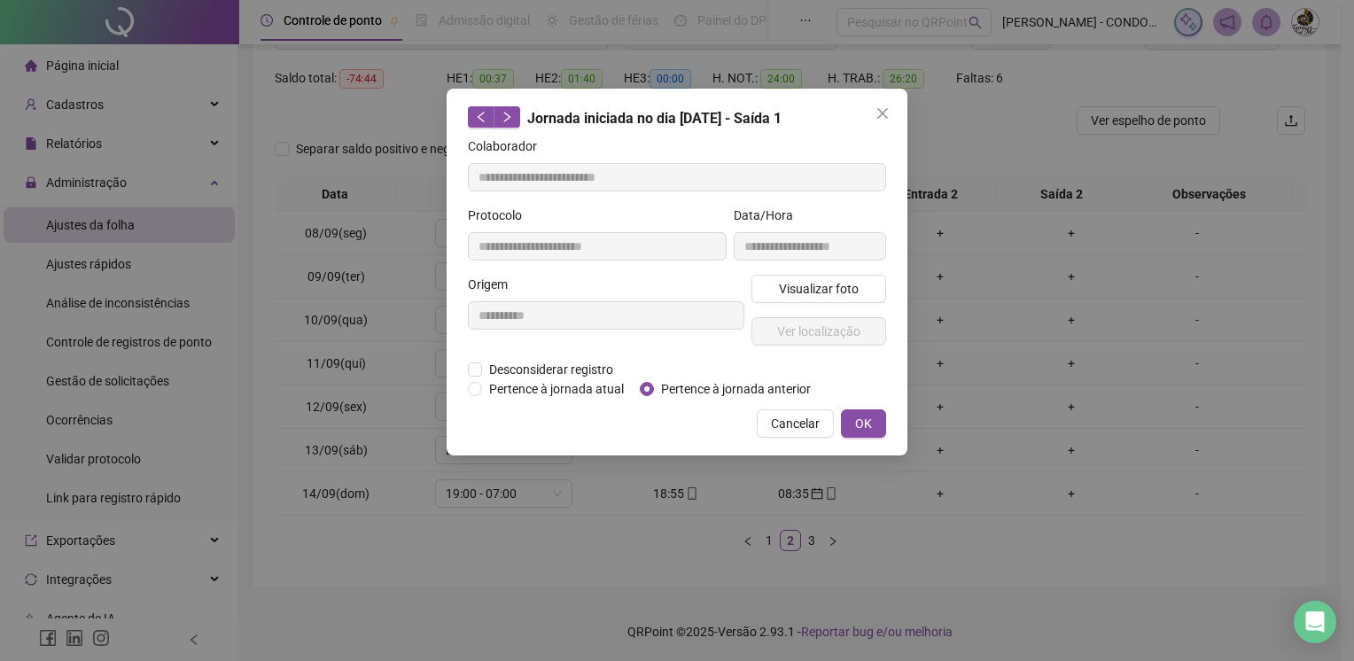
type input "**********"
click at [856, 418] on span "OK" at bounding box center [863, 423] width 17 height 19
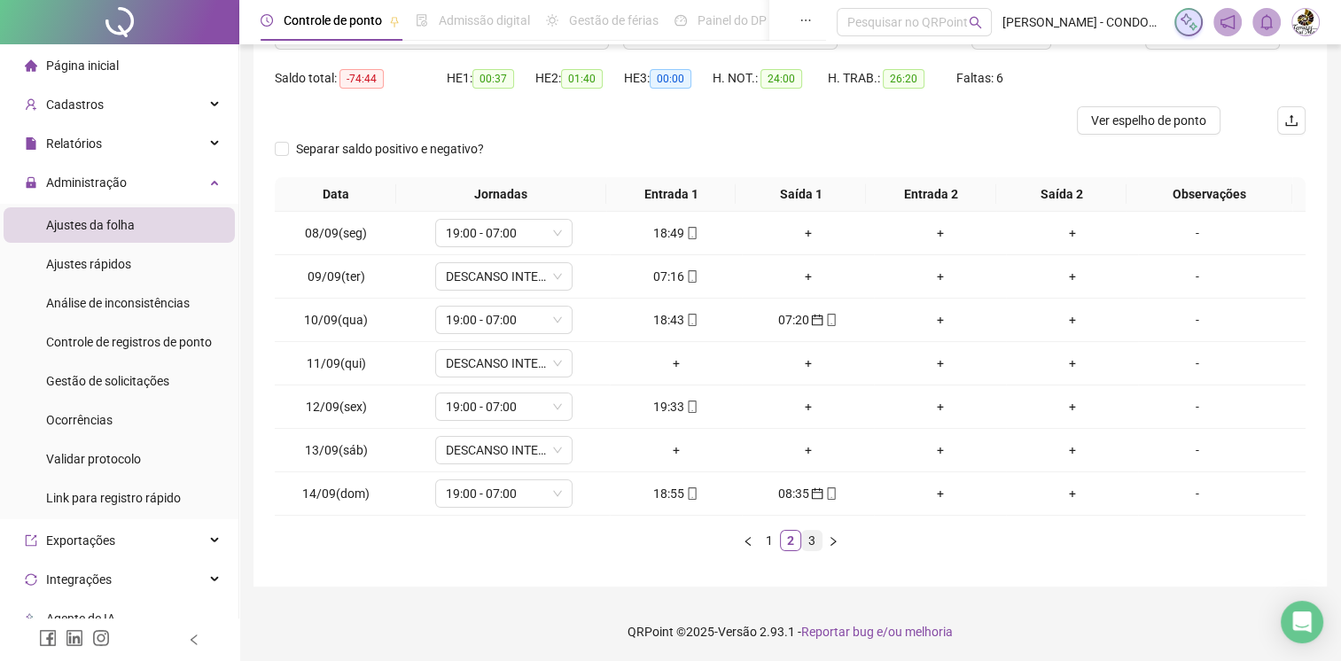
click at [809, 543] on link "3" at bounding box center [811, 540] width 19 height 19
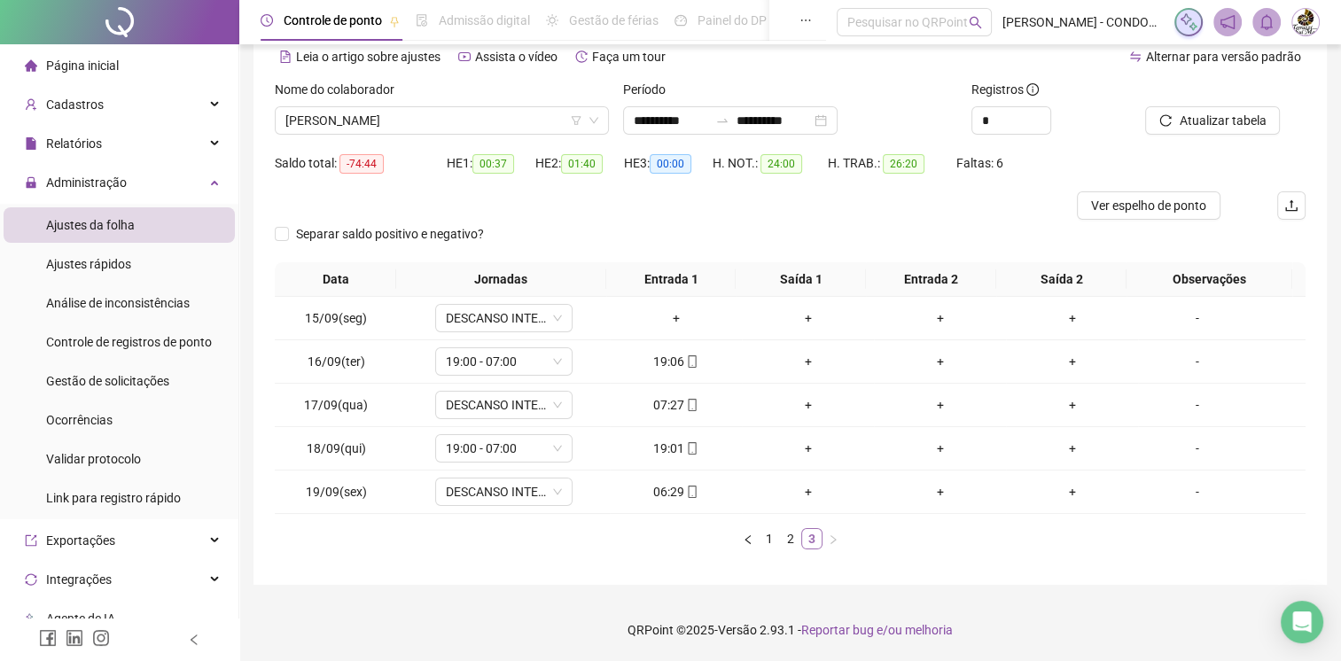
scroll to position [82, 0]
click at [694, 403] on div "07:27" at bounding box center [676, 406] width 118 height 19
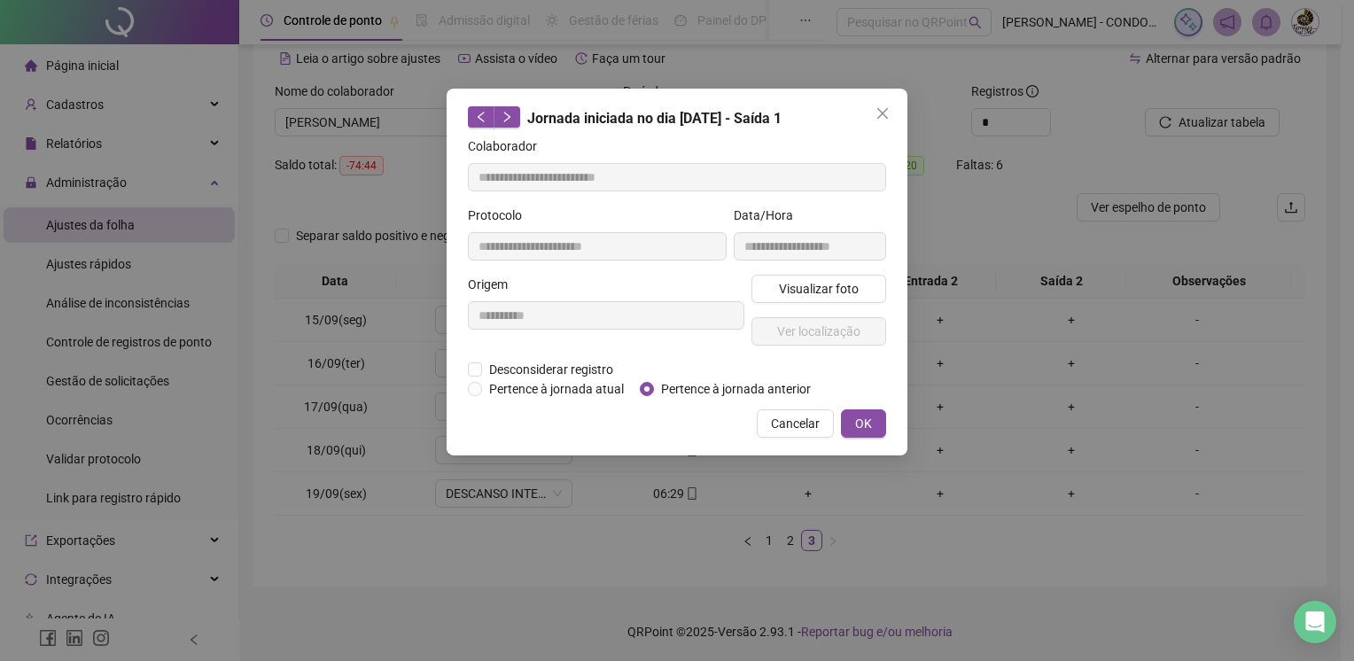
type input "**********"
click at [866, 414] on span "OK" at bounding box center [863, 423] width 17 height 19
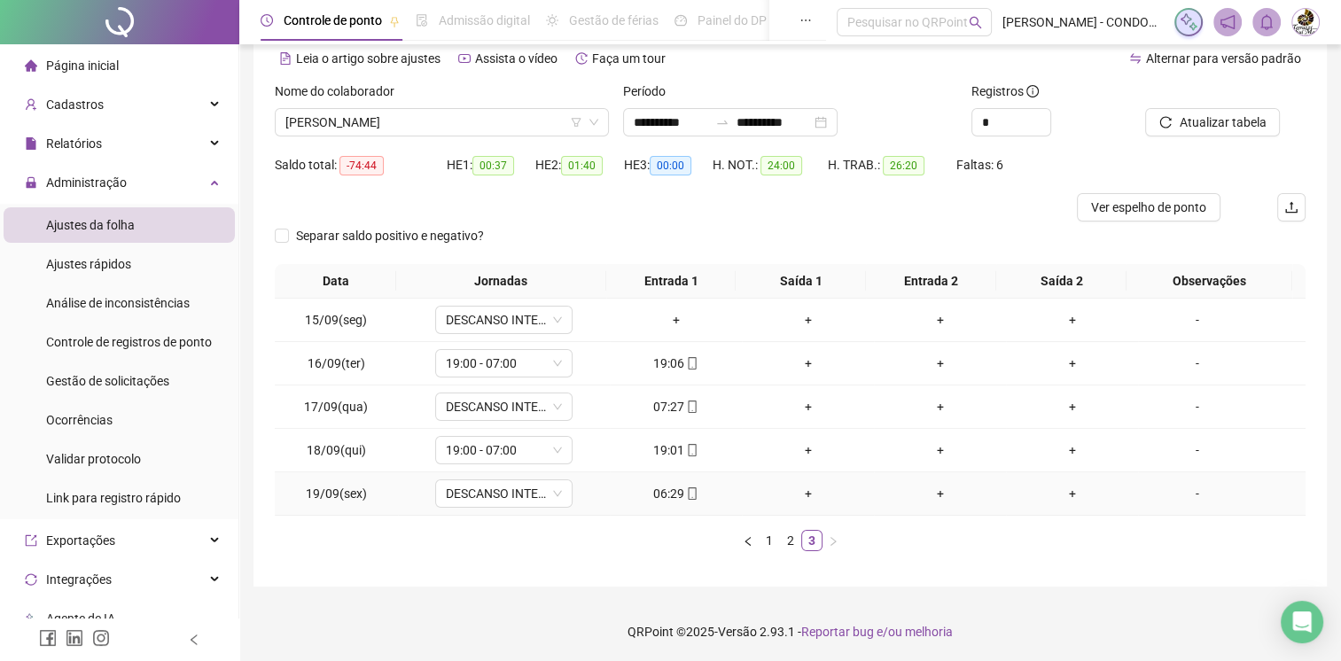
click at [674, 487] on div "06:29" at bounding box center [676, 493] width 118 height 19
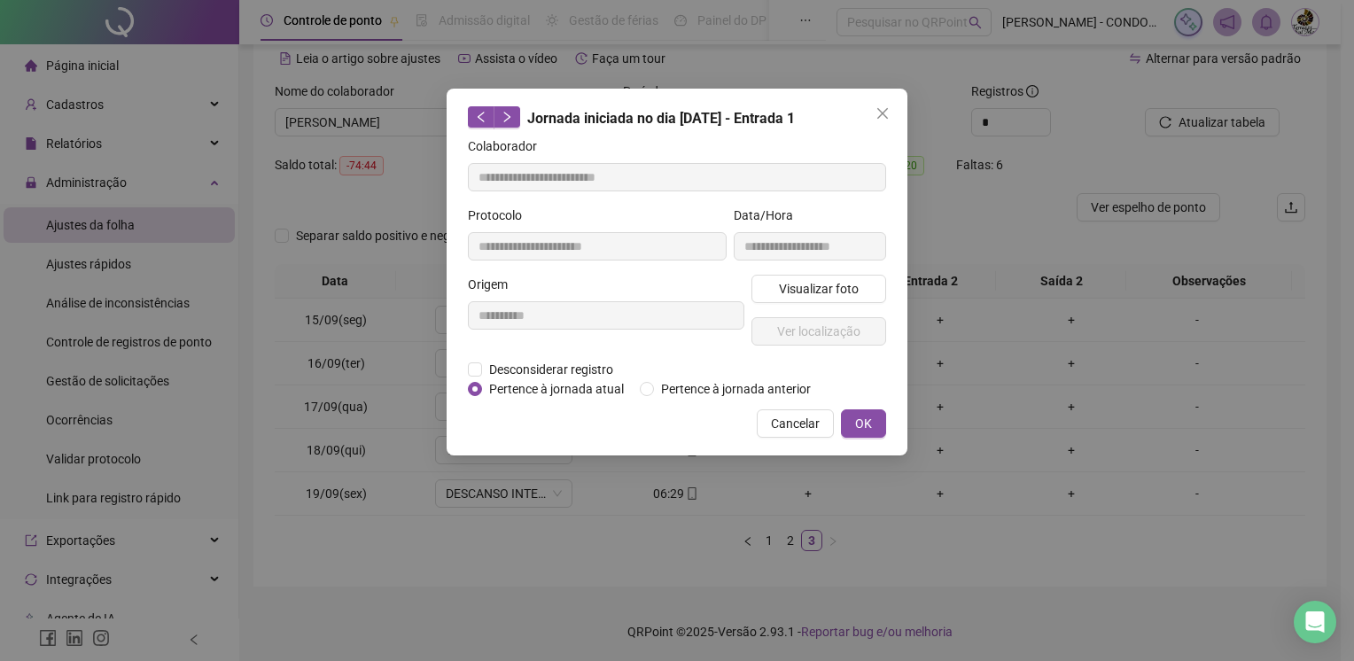
type input "**********"
click at [735, 385] on span "Pertence à jornada anterior" at bounding box center [736, 388] width 164 height 19
click at [860, 417] on span "OK" at bounding box center [863, 423] width 17 height 19
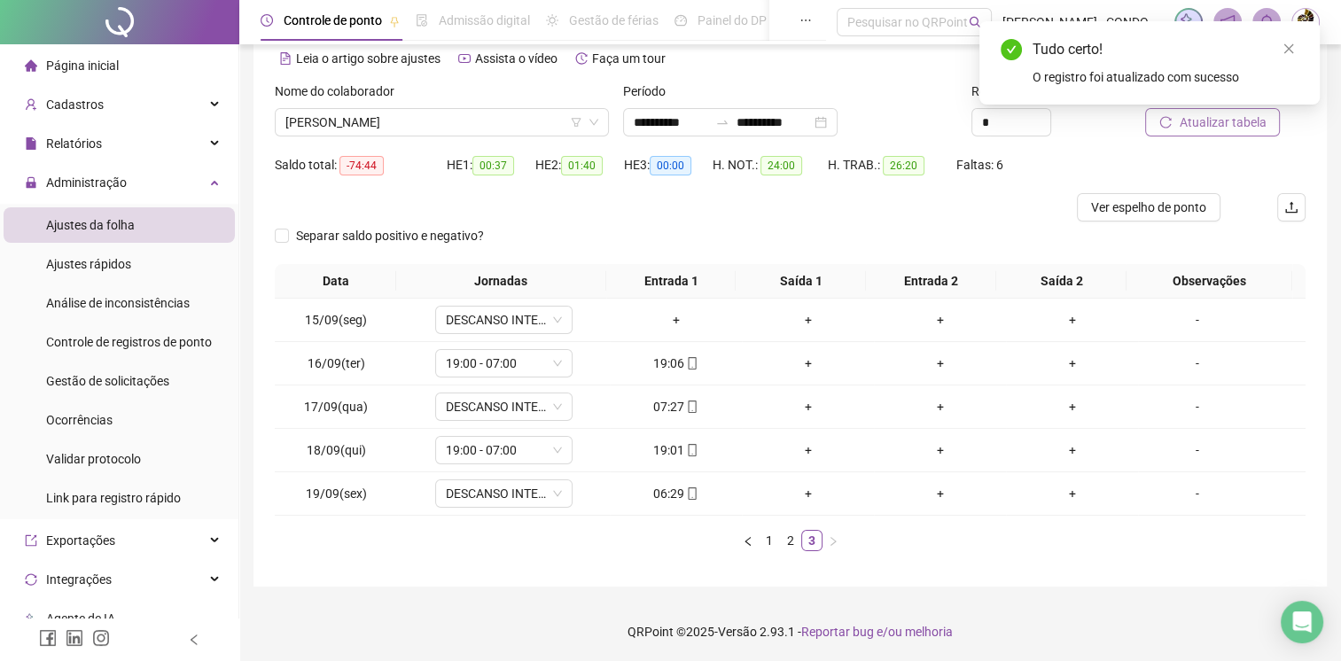
click at [1216, 128] on span "Atualizar tabela" at bounding box center [1222, 122] width 87 height 19
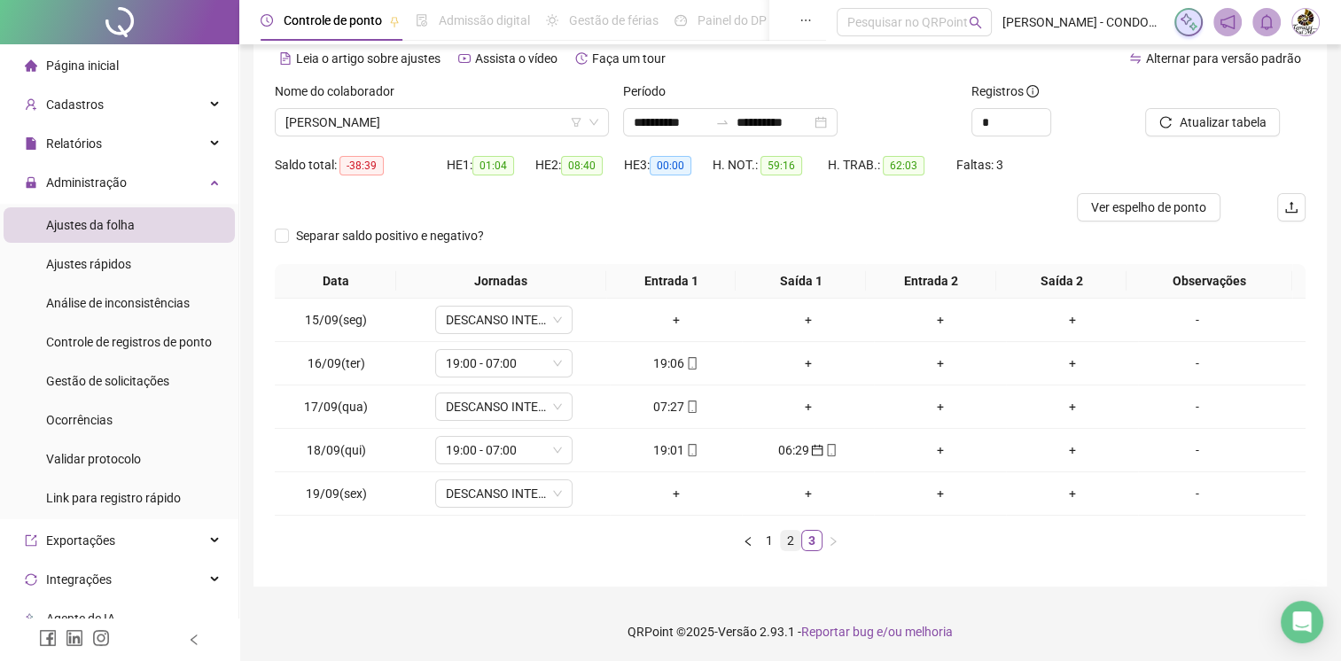
click at [792, 541] on link "2" at bounding box center [790, 540] width 19 height 19
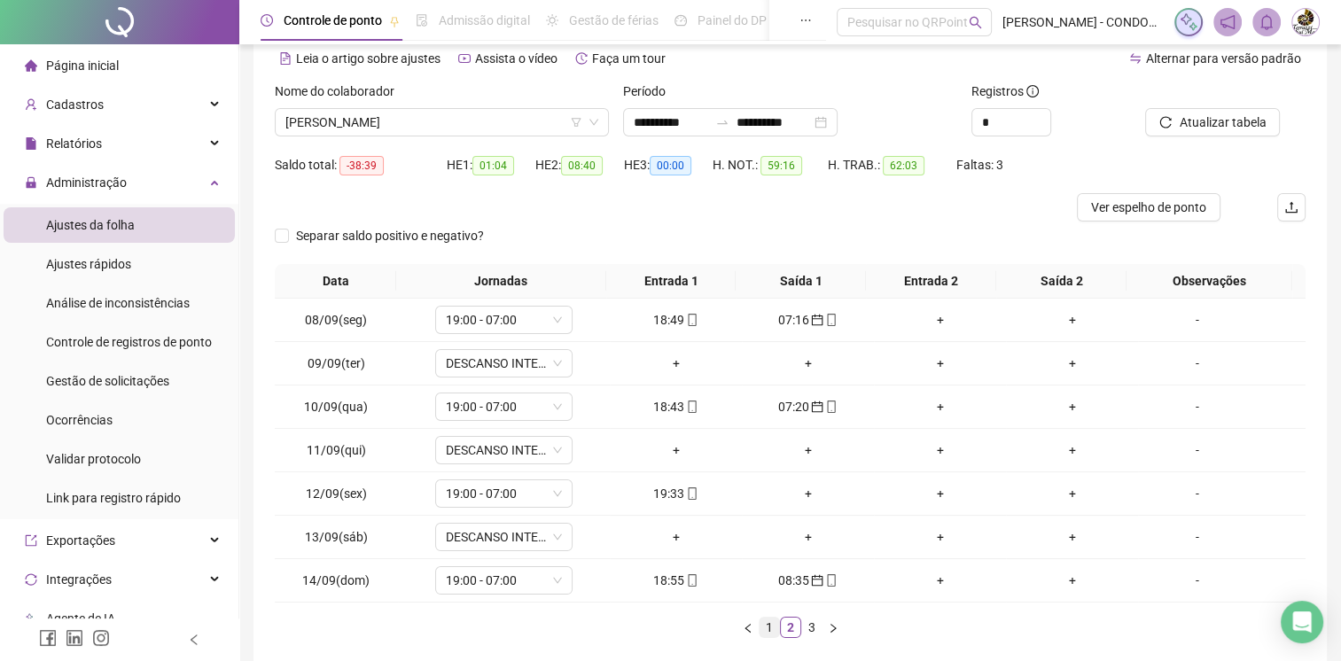
click at [768, 622] on link "1" at bounding box center [768, 627] width 19 height 19
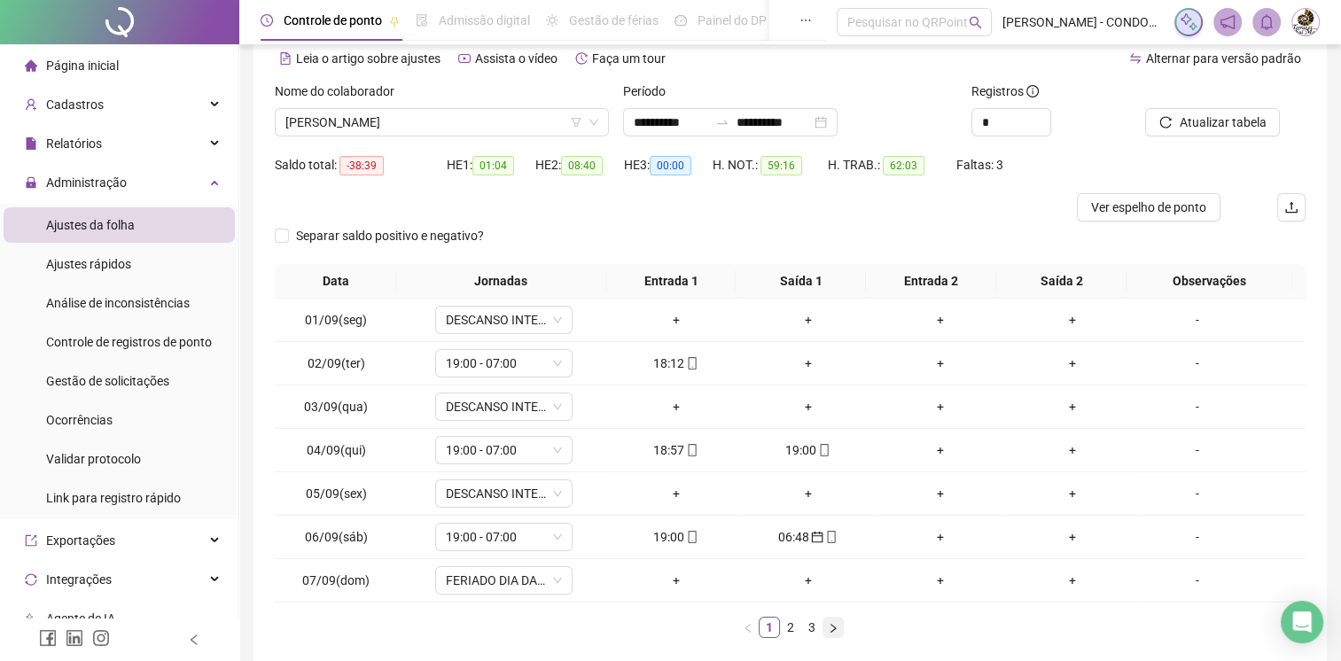
click at [829, 624] on icon "right" at bounding box center [833, 628] width 11 height 11
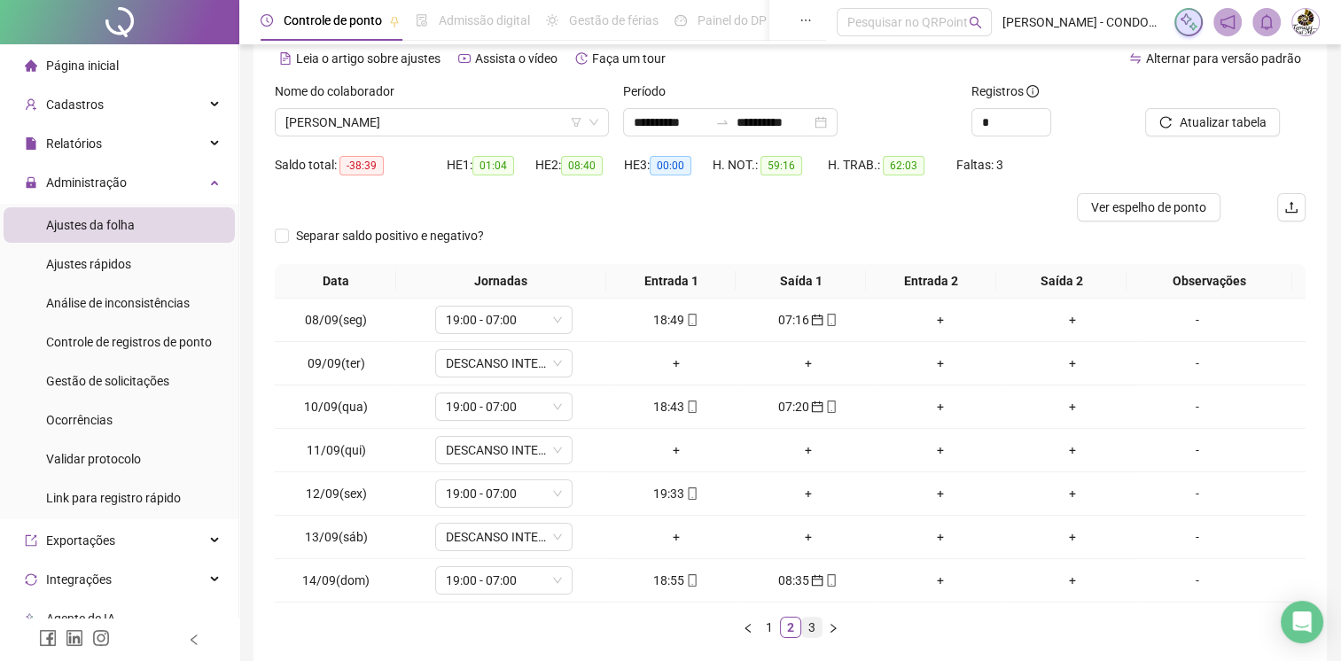
click at [817, 625] on link "3" at bounding box center [811, 627] width 19 height 19
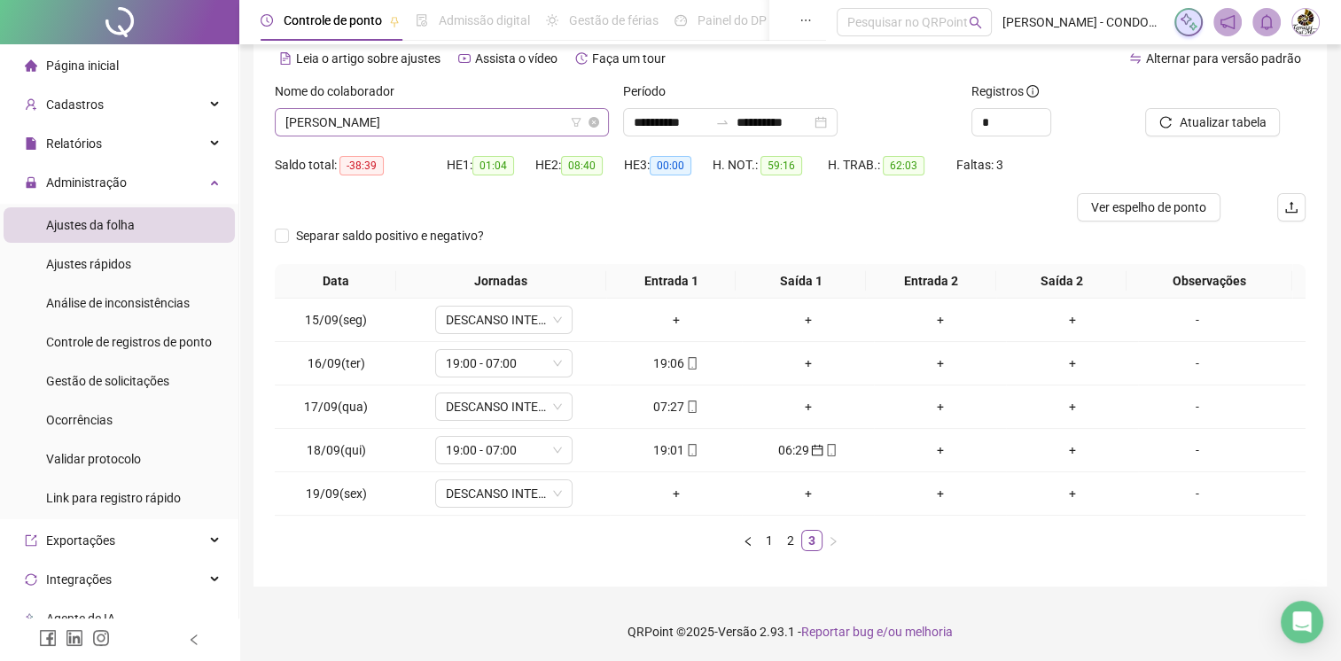
click at [477, 126] on span "[PERSON_NAME]" at bounding box center [441, 122] width 313 height 27
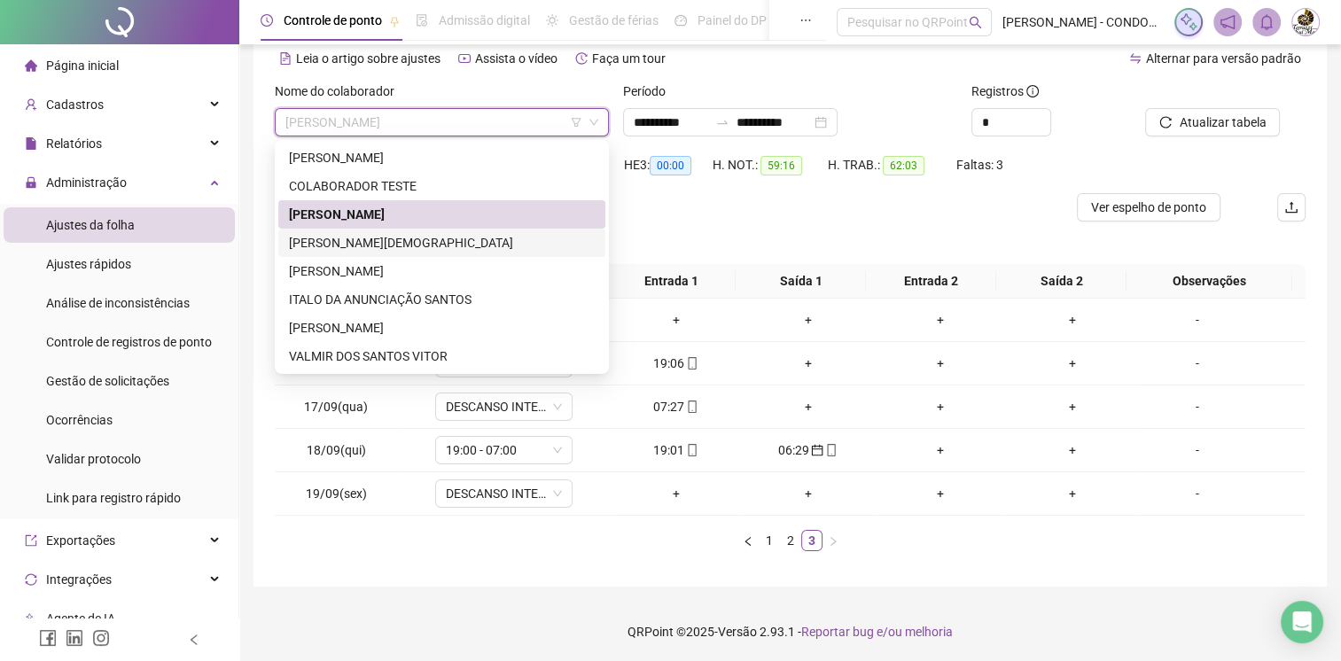
click at [404, 245] on div "[PERSON_NAME][DEMOGRAPHIC_DATA]" at bounding box center [442, 242] width 306 height 19
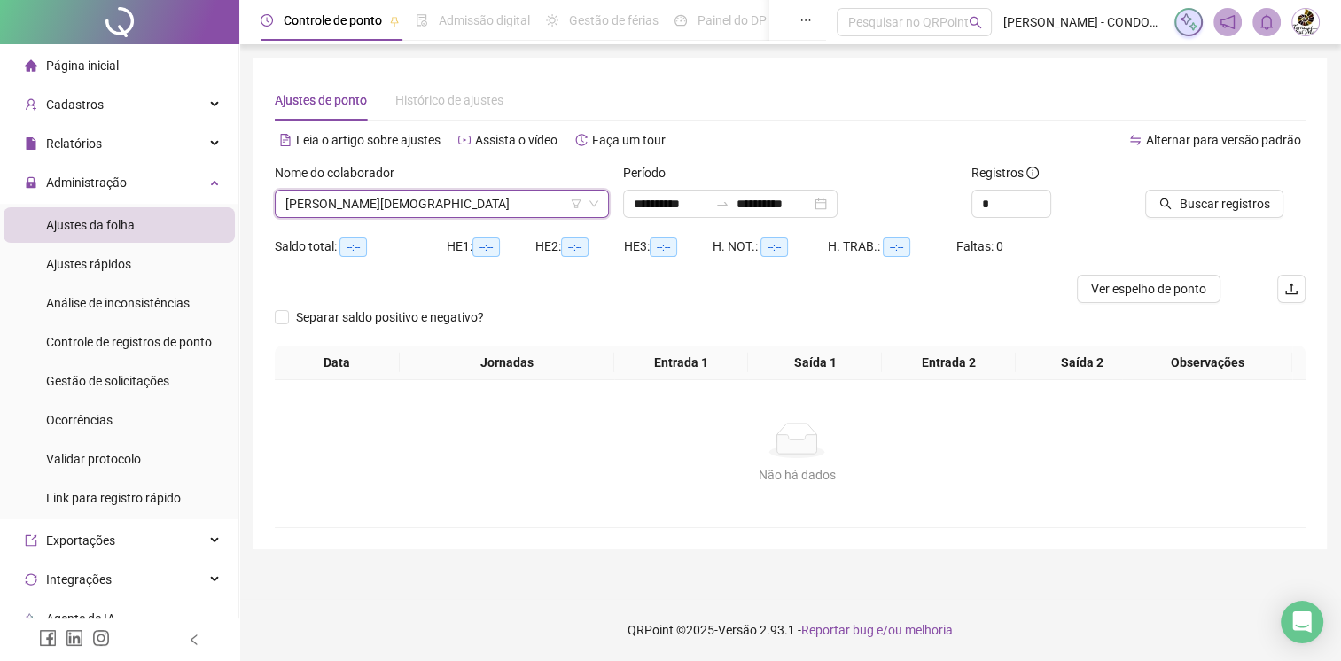
scroll to position [0, 0]
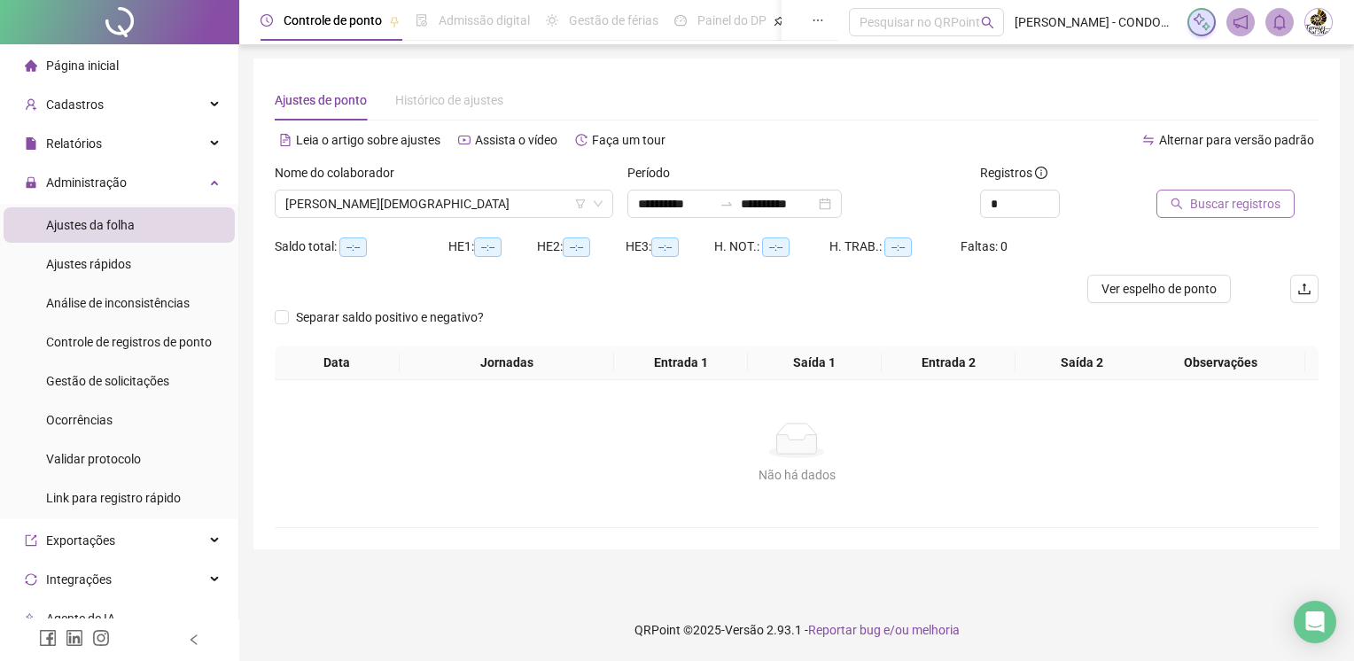
click at [1276, 206] on span "Buscar registros" at bounding box center [1235, 203] width 90 height 19
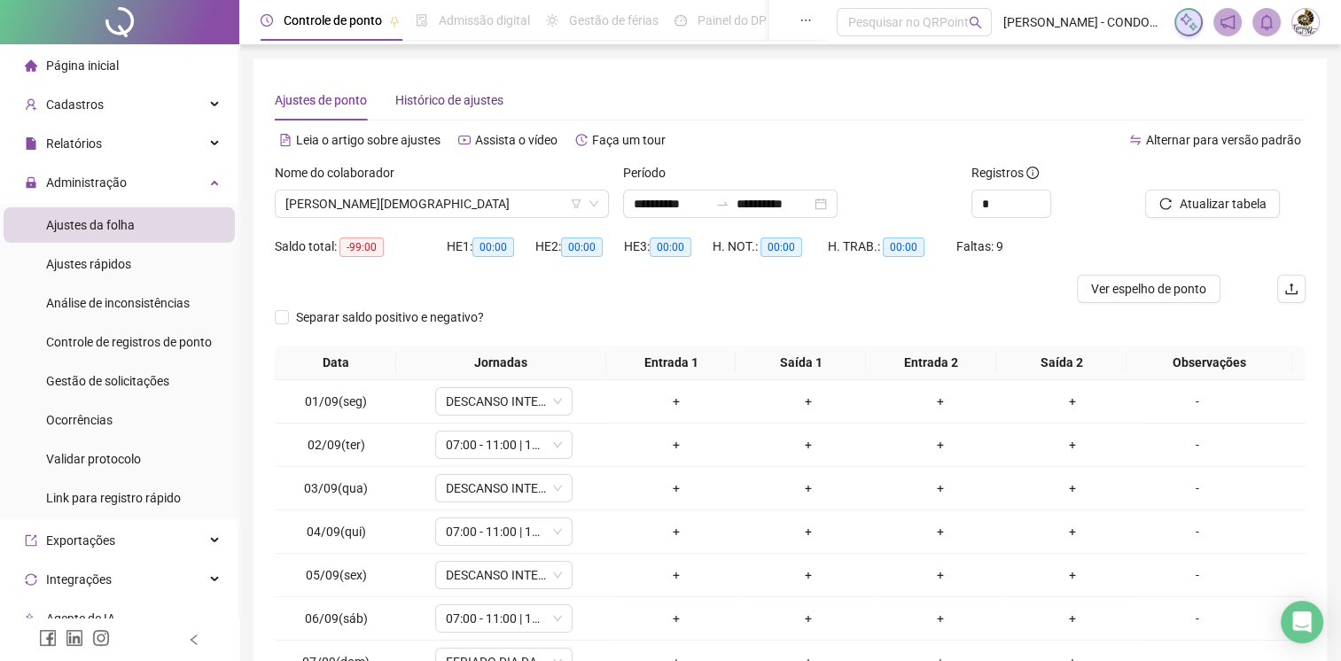
click at [409, 100] on div "Histórico de ajustes" at bounding box center [449, 99] width 108 height 19
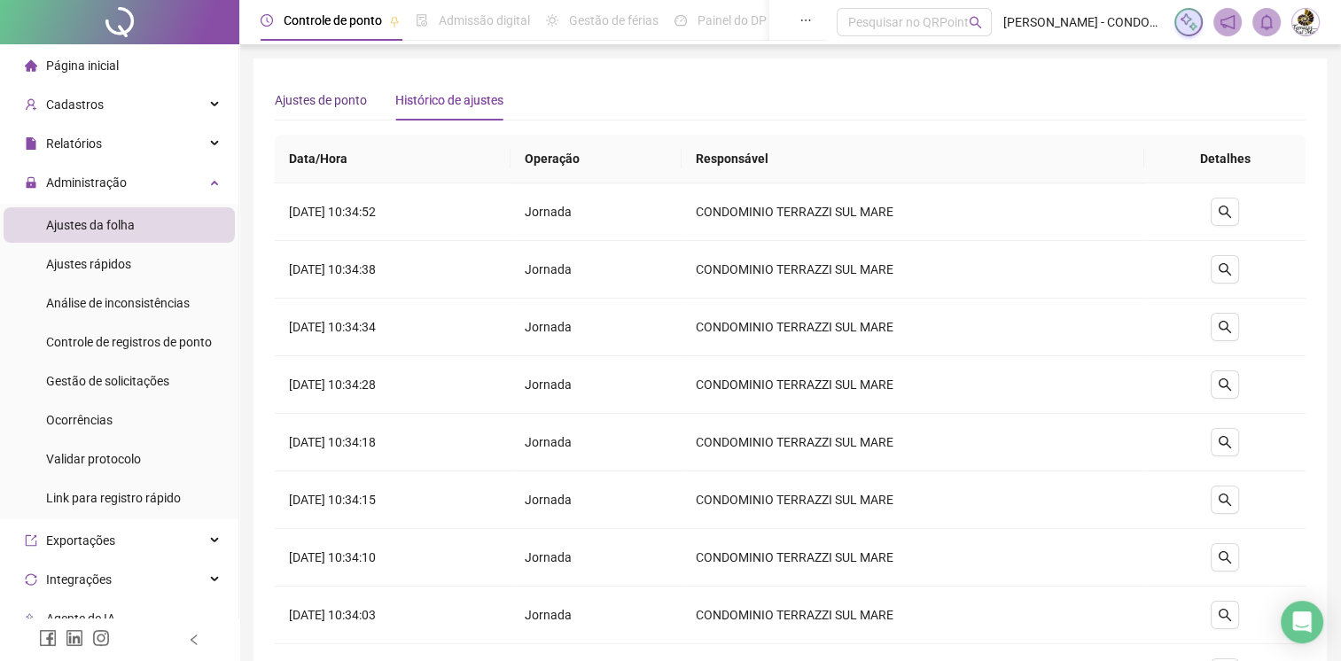
click at [307, 104] on div "Ajustes de ponto" at bounding box center [321, 99] width 92 height 19
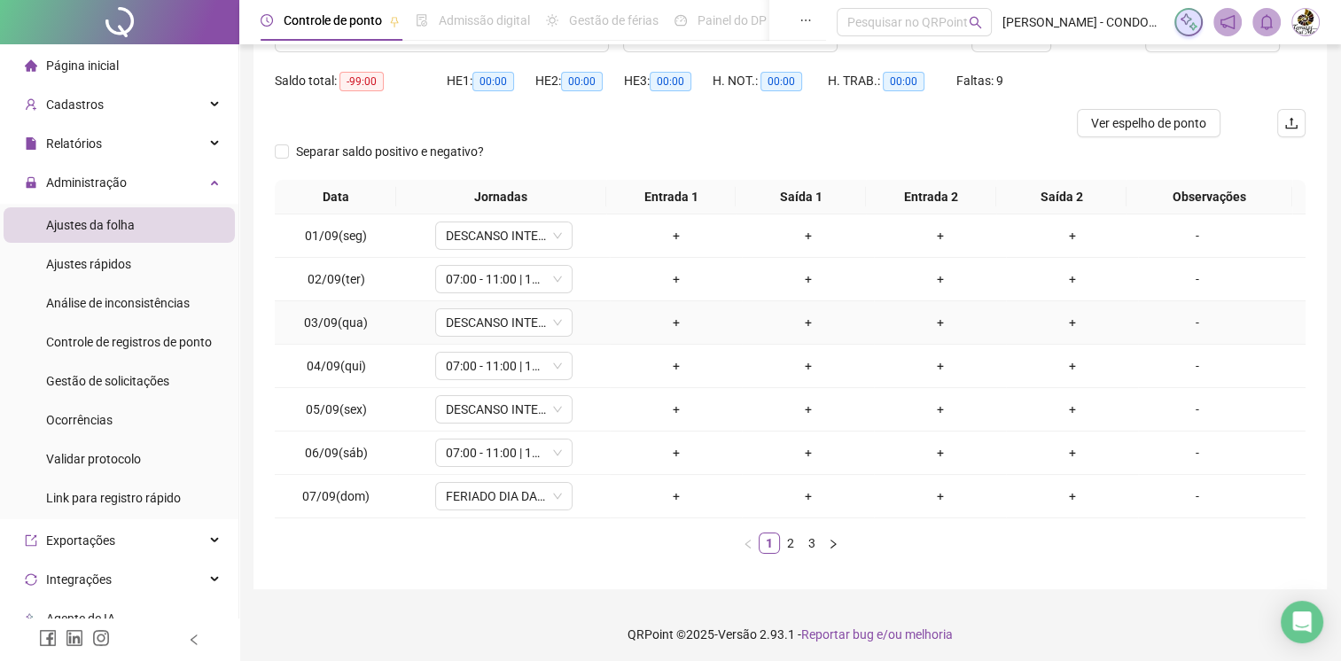
scroll to position [168, 0]
click at [789, 535] on link "2" at bounding box center [790, 540] width 19 height 19
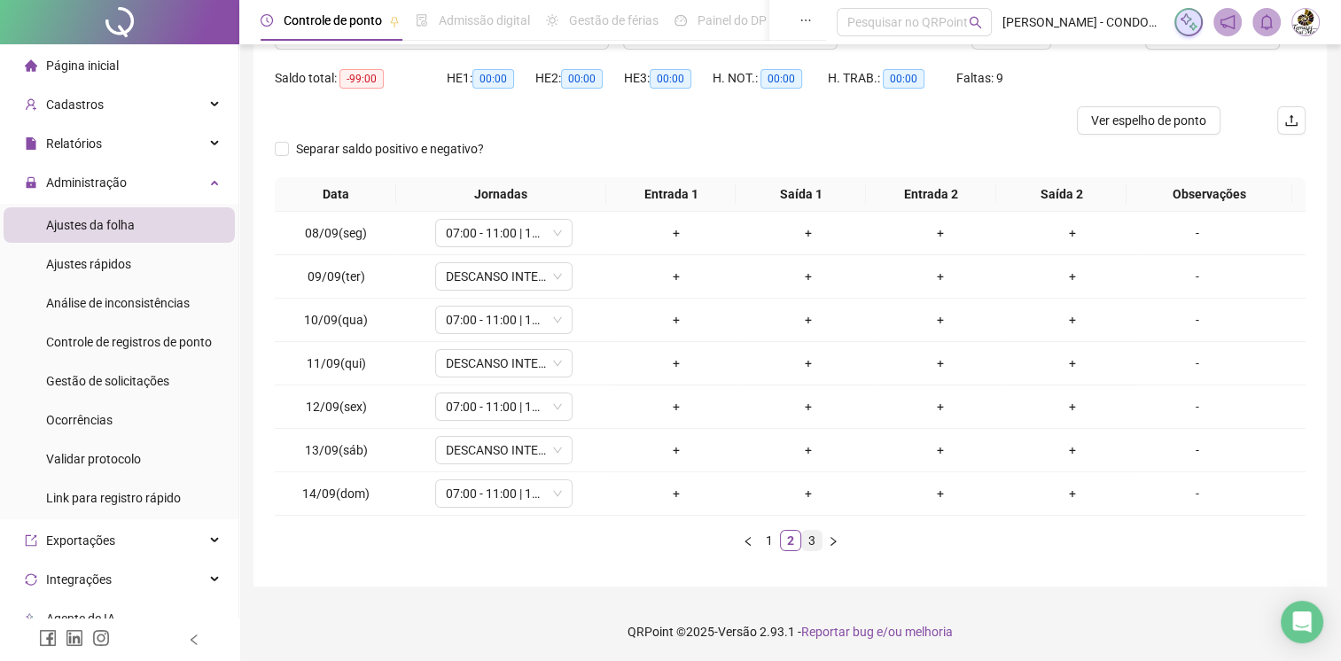
click at [815, 535] on link "3" at bounding box center [811, 540] width 19 height 19
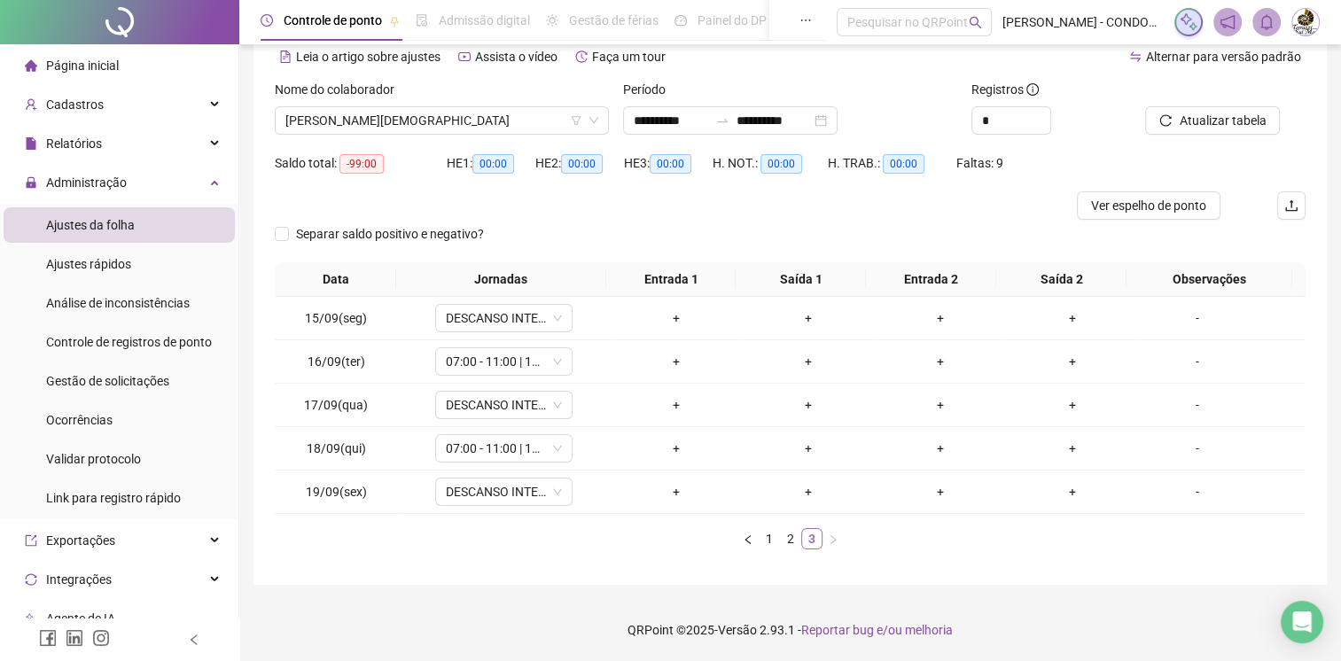
scroll to position [82, 0]
click at [99, 259] on span "Ajustes rápidos" at bounding box center [88, 264] width 85 height 14
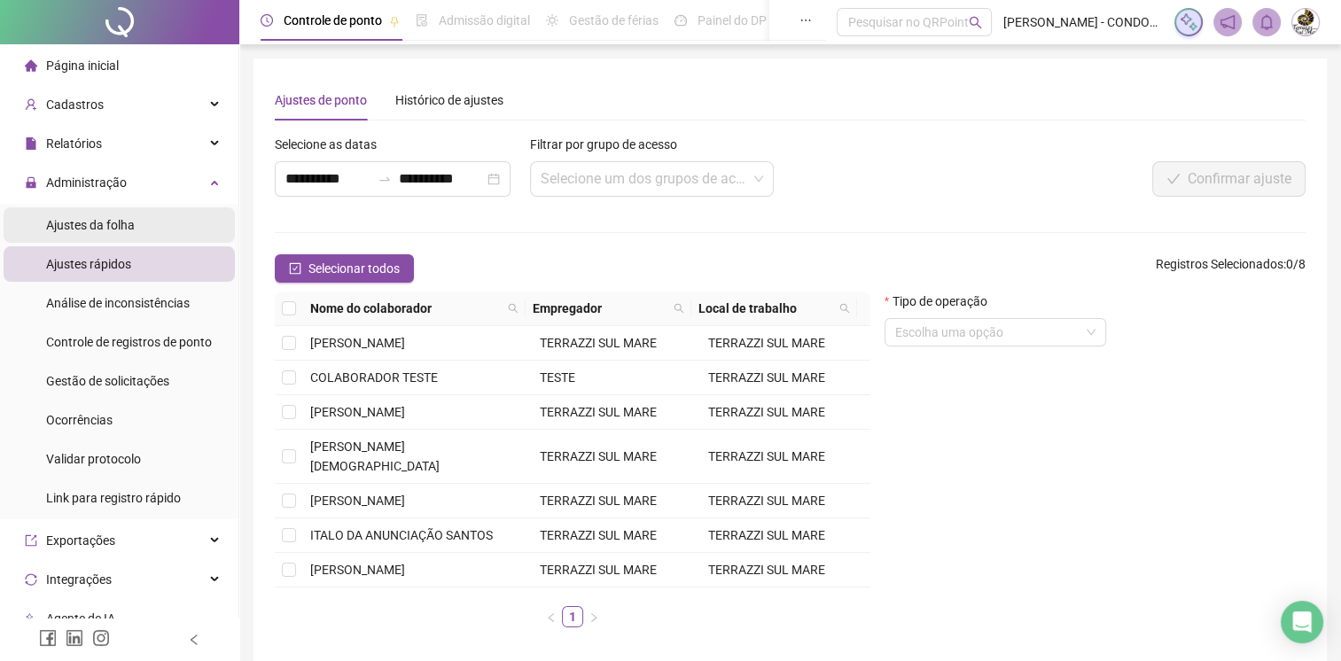
click at [112, 238] on div "Ajustes da folha" at bounding box center [90, 224] width 89 height 35
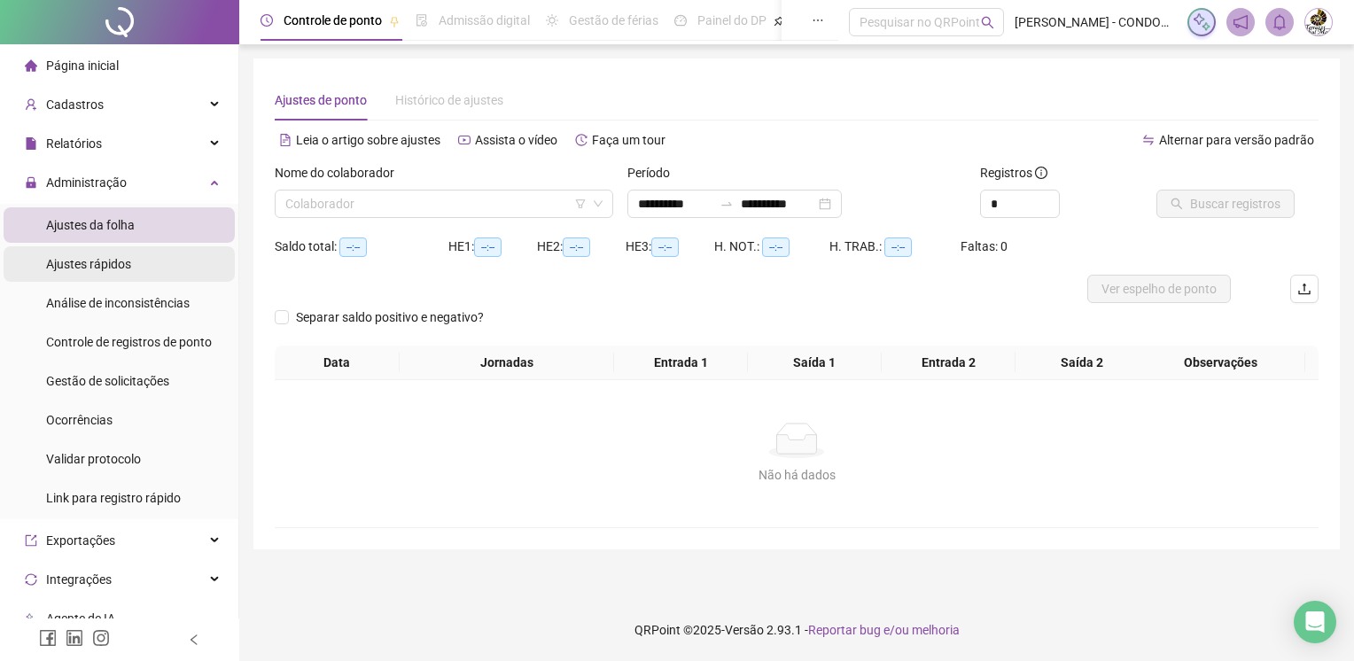
click at [123, 275] on div "Ajustes rápidos" at bounding box center [88, 263] width 85 height 35
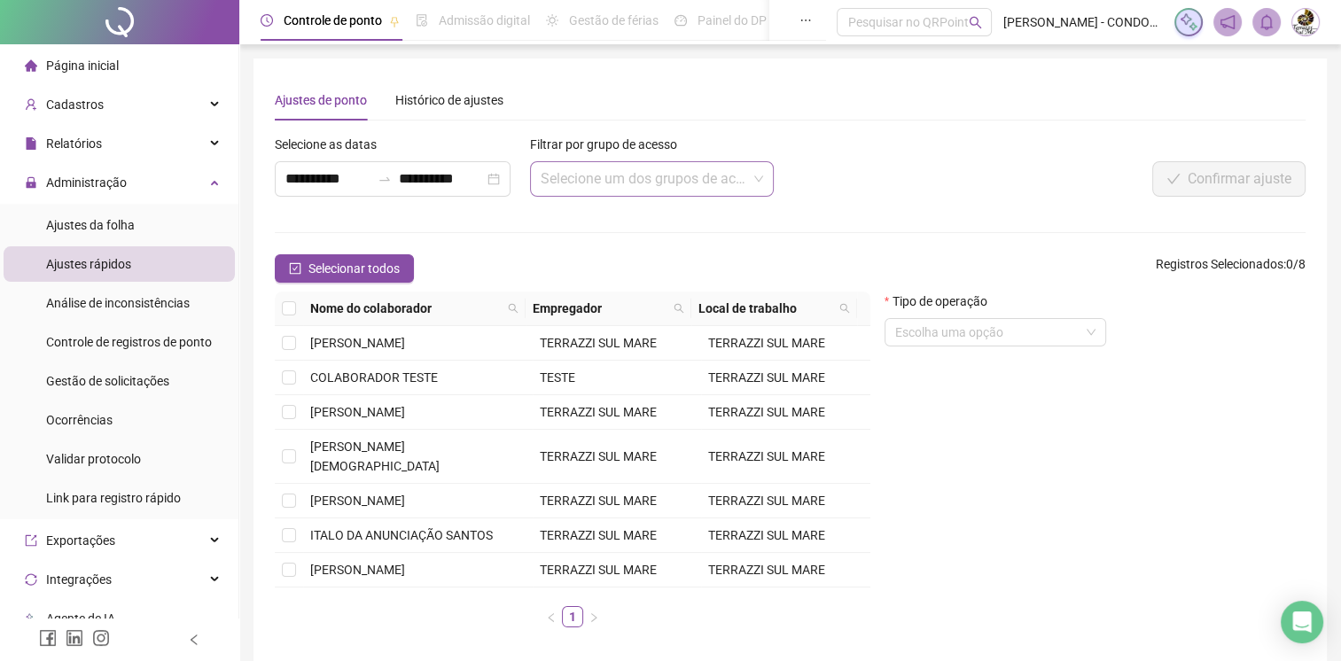
click at [594, 185] on input "search" at bounding box center [644, 179] width 207 height 34
click at [308, 187] on input "**********" at bounding box center [327, 178] width 85 height 21
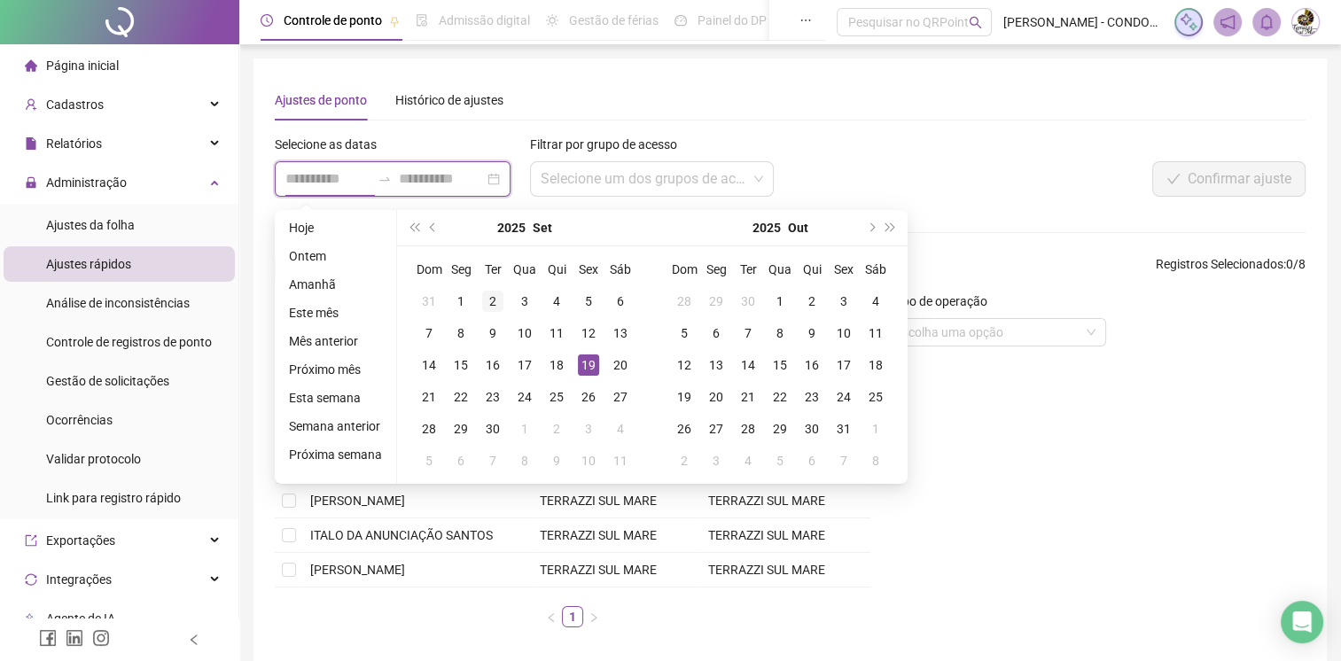
type input "**********"
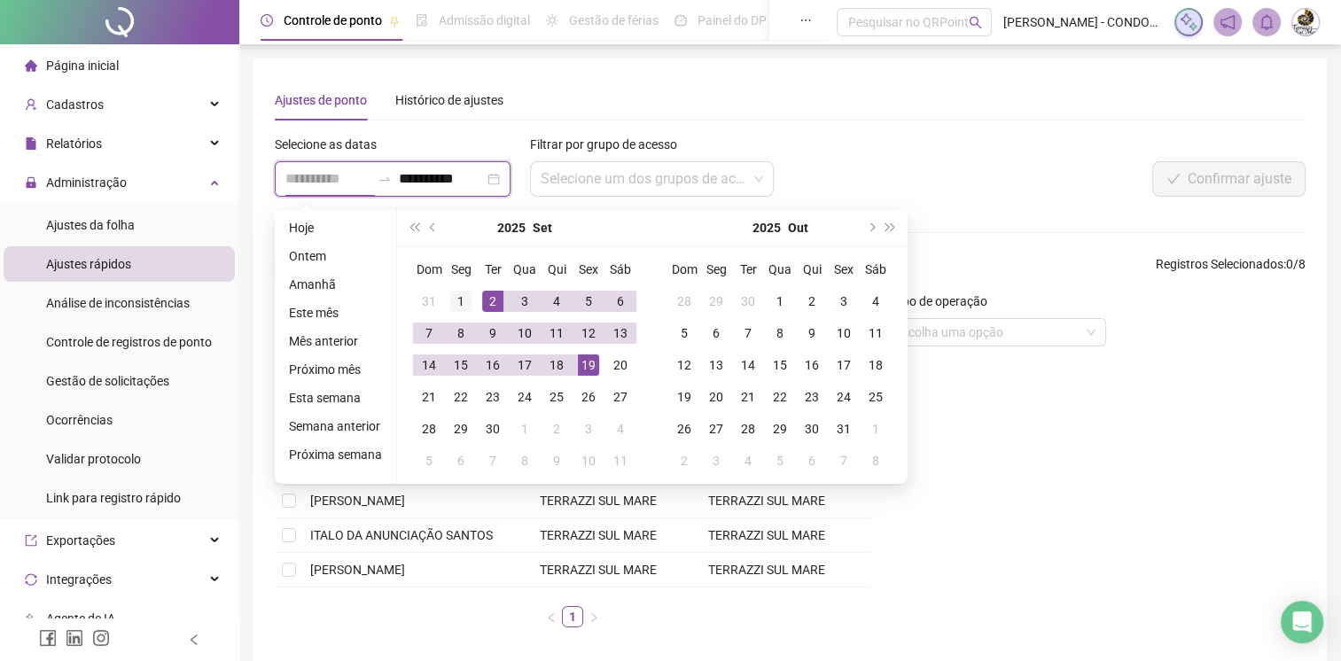
type input "**********"
click at [462, 298] on div "1" at bounding box center [460, 301] width 21 height 21
type input "**********"
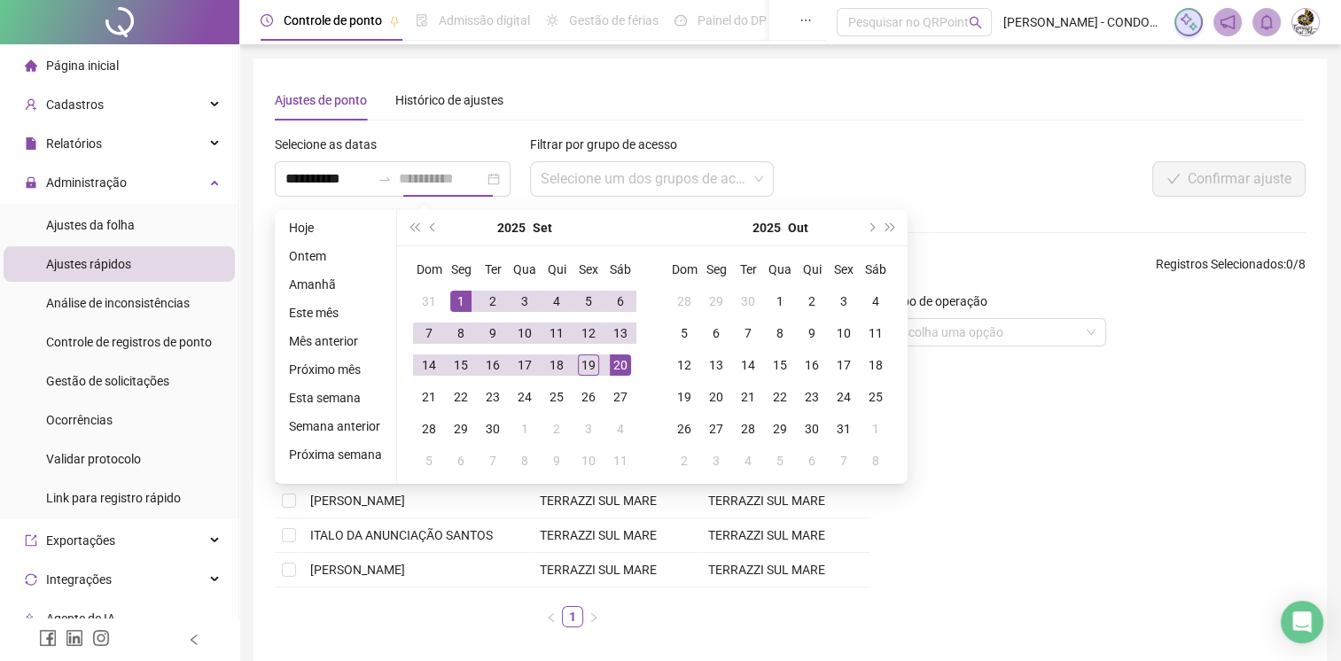
click at [615, 367] on div "20" at bounding box center [620, 364] width 21 height 21
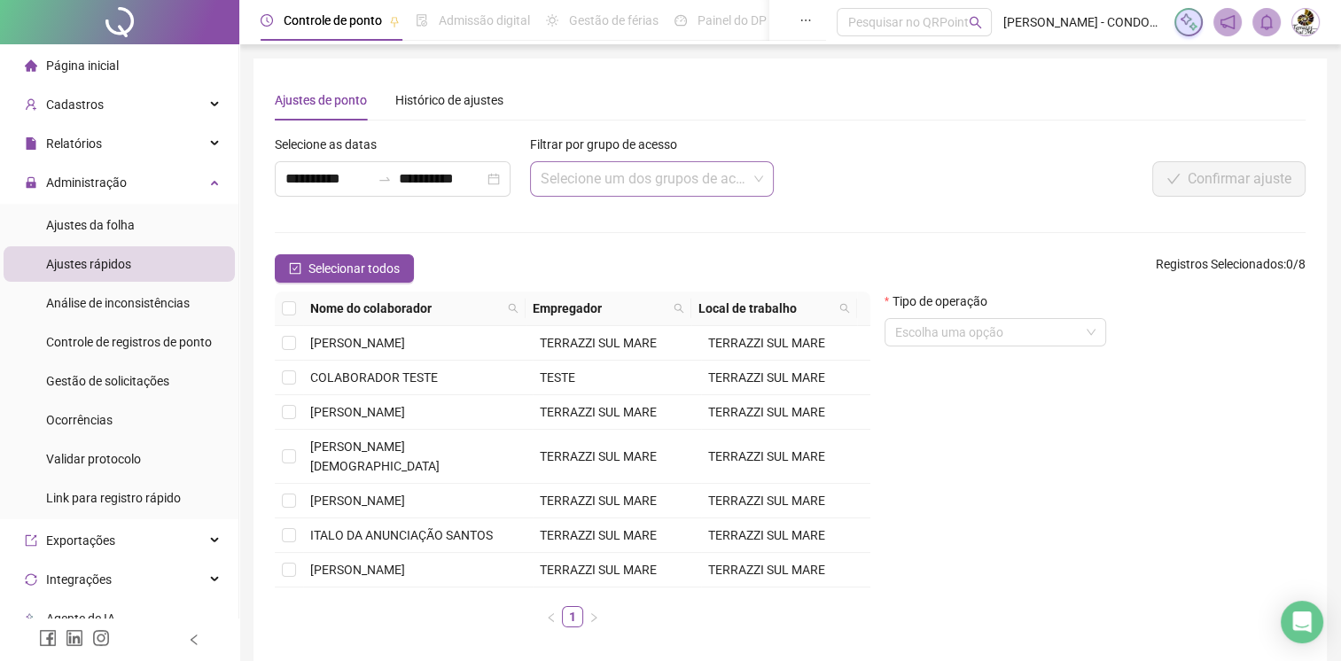
click at [602, 173] on input "search" at bounding box center [644, 179] width 207 height 34
click at [635, 184] on input "search" at bounding box center [644, 179] width 207 height 34
click at [403, 97] on div "Histórico de ajustes" at bounding box center [449, 99] width 108 height 19
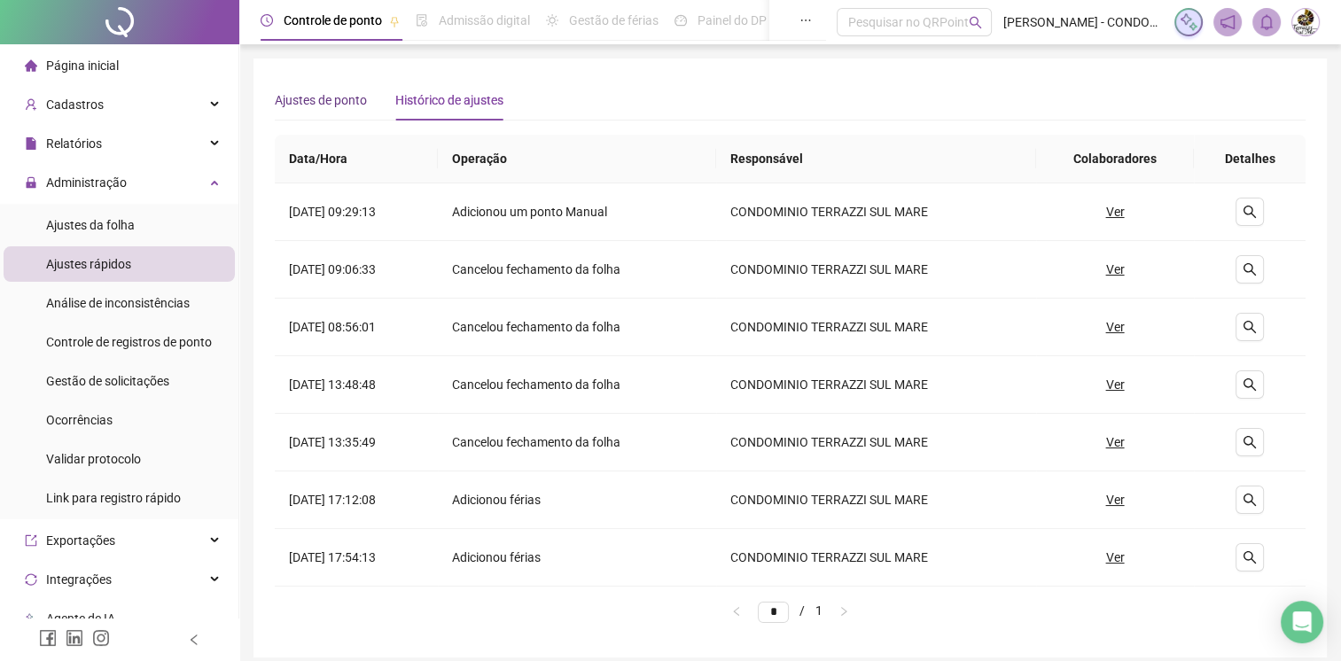
click at [354, 108] on div "Ajustes de ponto" at bounding box center [321, 99] width 92 height 19
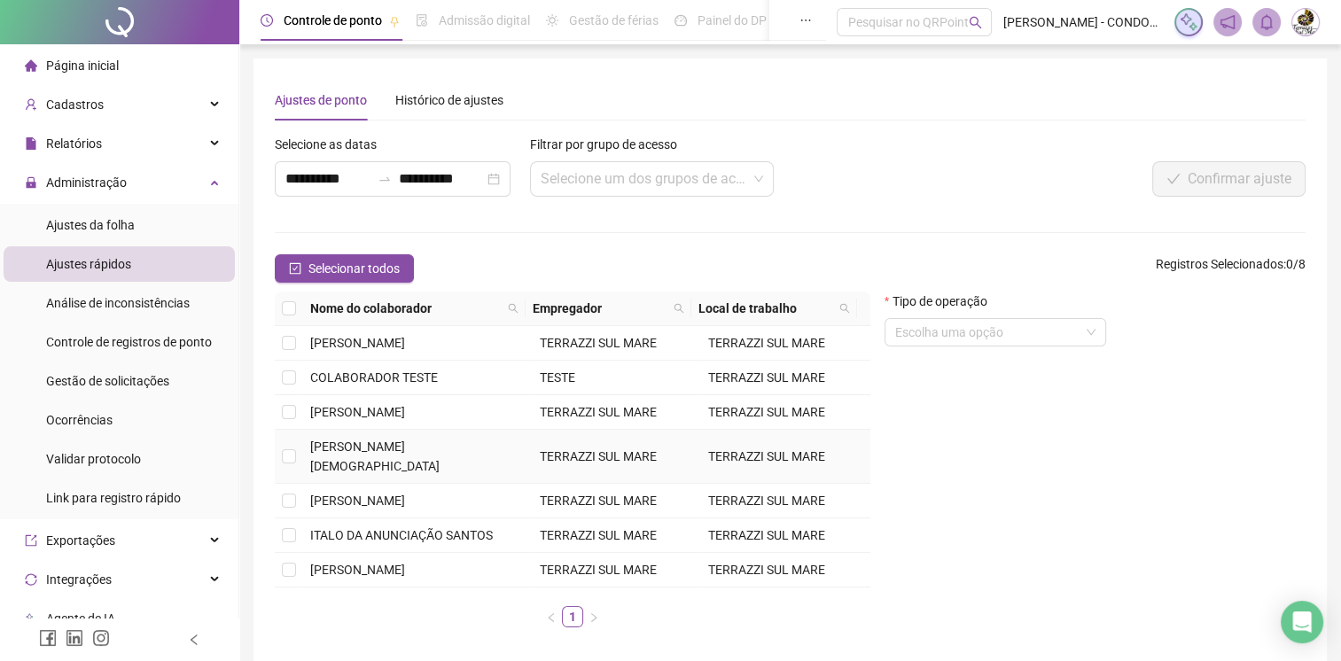
drag, startPoint x: 296, startPoint y: 443, endPoint x: 316, endPoint y: 430, distance: 24.3
click at [297, 443] on td at bounding box center [289, 457] width 28 height 54
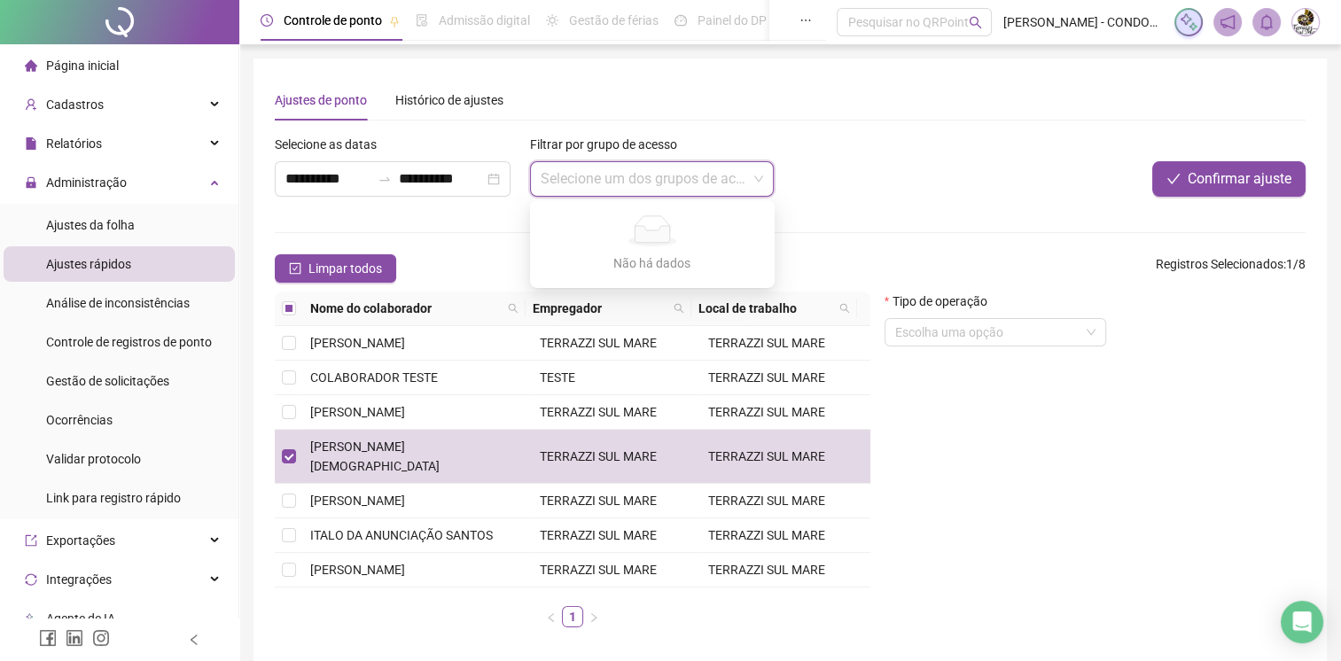
click at [728, 183] on input "search" at bounding box center [644, 179] width 207 height 34
click at [758, 175] on span at bounding box center [652, 179] width 223 height 34
click at [674, 173] on input "search" at bounding box center [644, 179] width 207 height 34
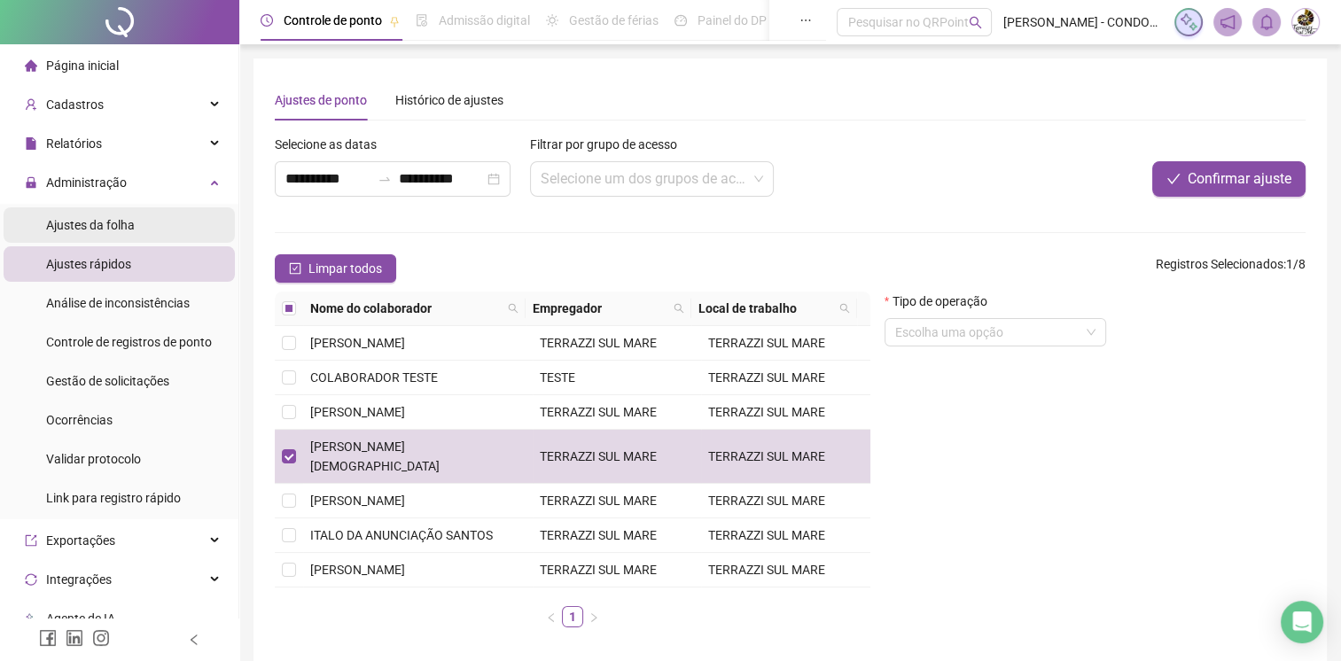
click at [99, 226] on span "Ajustes da folha" at bounding box center [90, 225] width 89 height 14
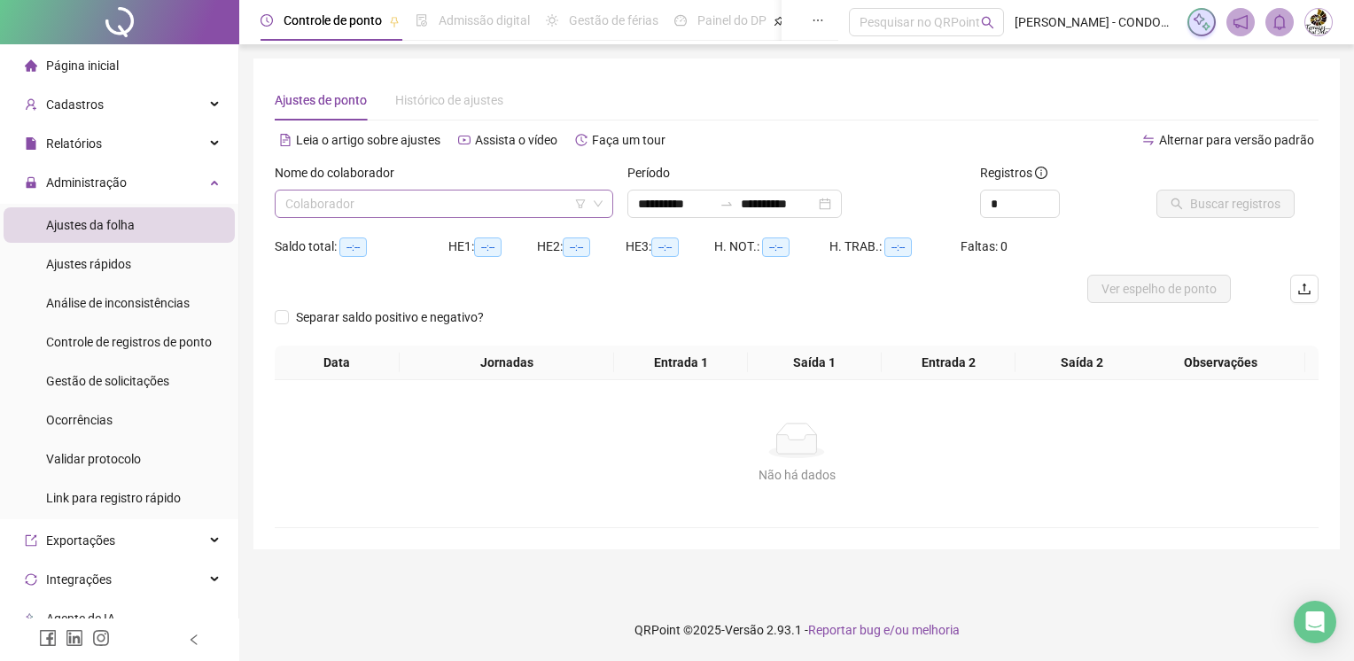
click at [494, 205] on input "search" at bounding box center [435, 204] width 301 height 27
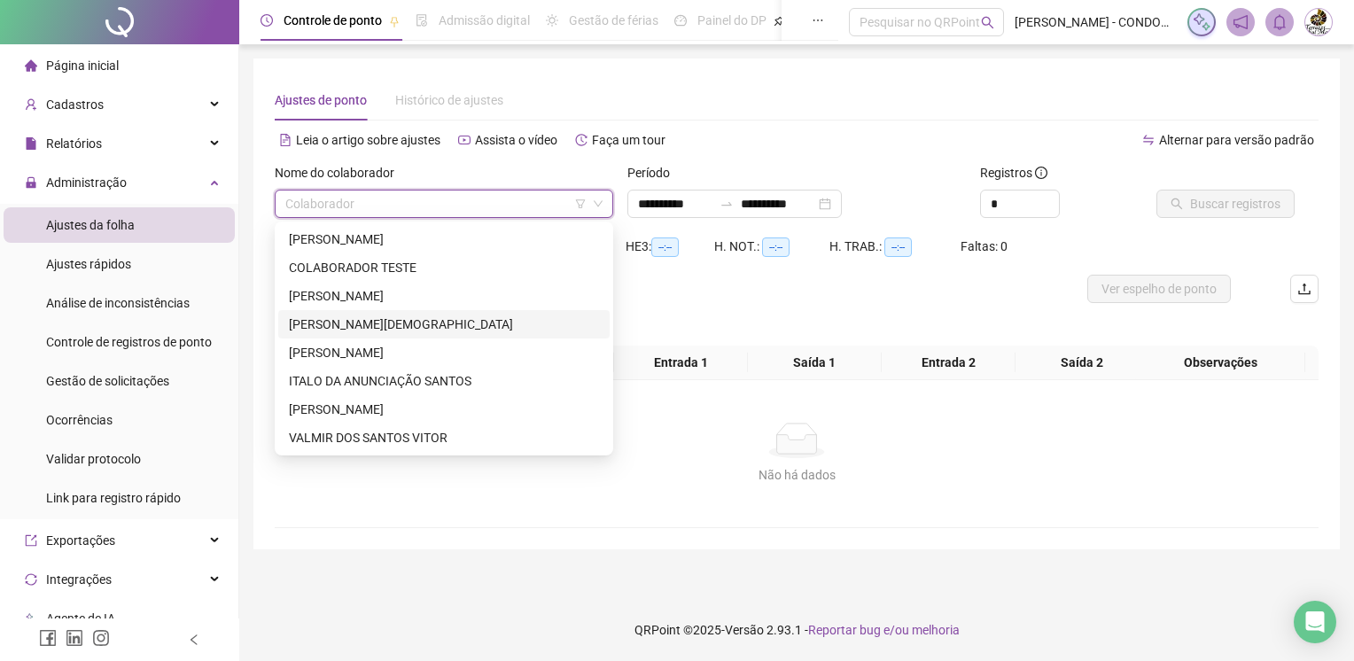
click at [389, 320] on div "[PERSON_NAME][DEMOGRAPHIC_DATA]" at bounding box center [444, 324] width 310 height 19
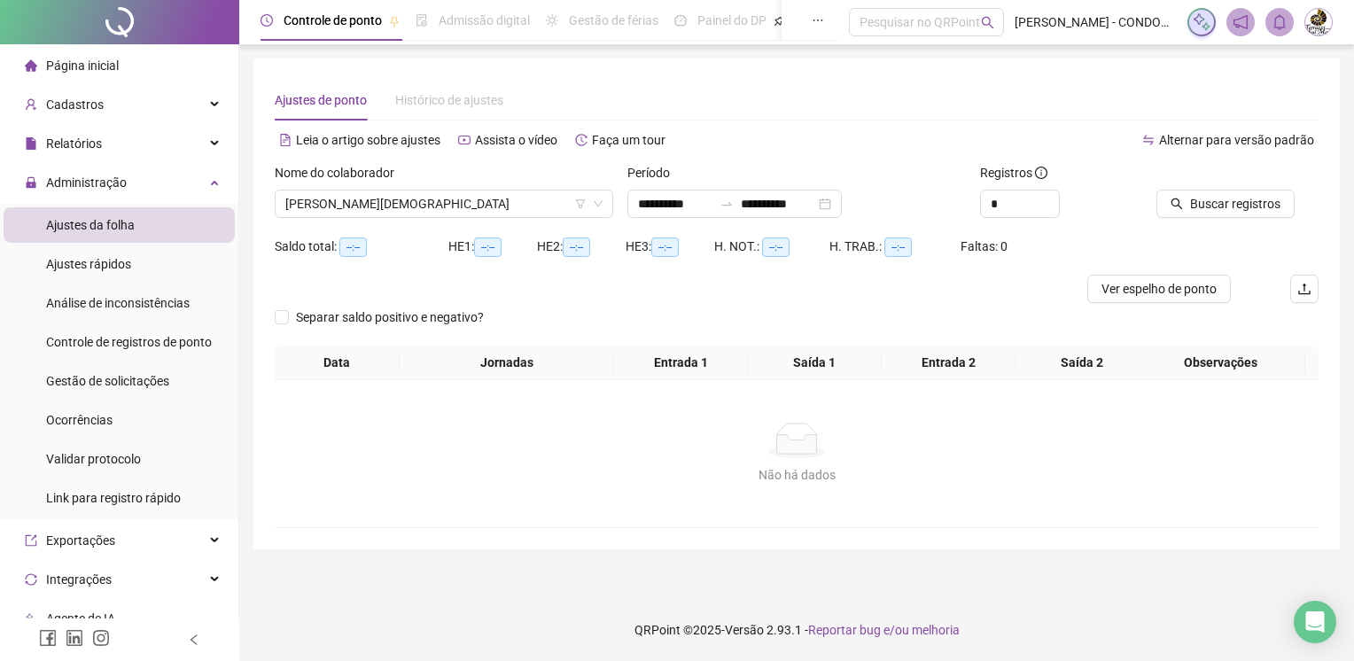
click at [465, 105] on div "Histórico de ajustes" at bounding box center [449, 99] width 108 height 19
click at [1195, 205] on span "Buscar registros" at bounding box center [1235, 203] width 90 height 19
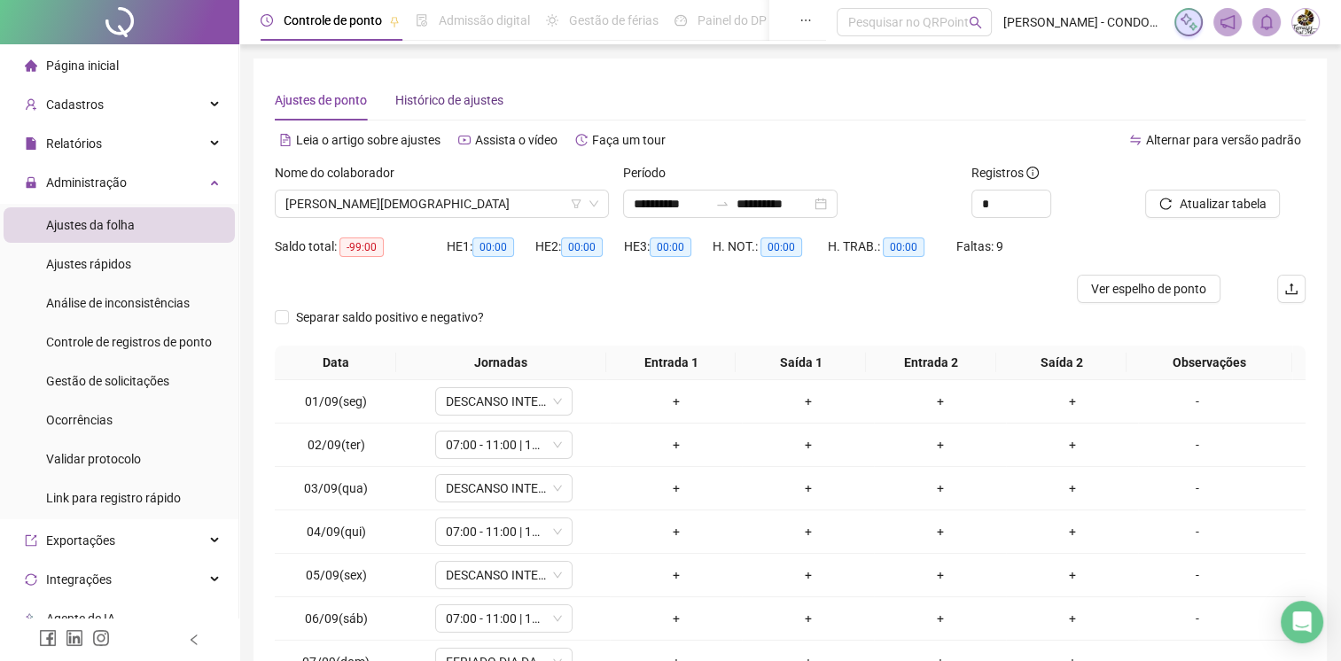
click at [471, 100] on div "Histórico de ajustes" at bounding box center [449, 99] width 108 height 19
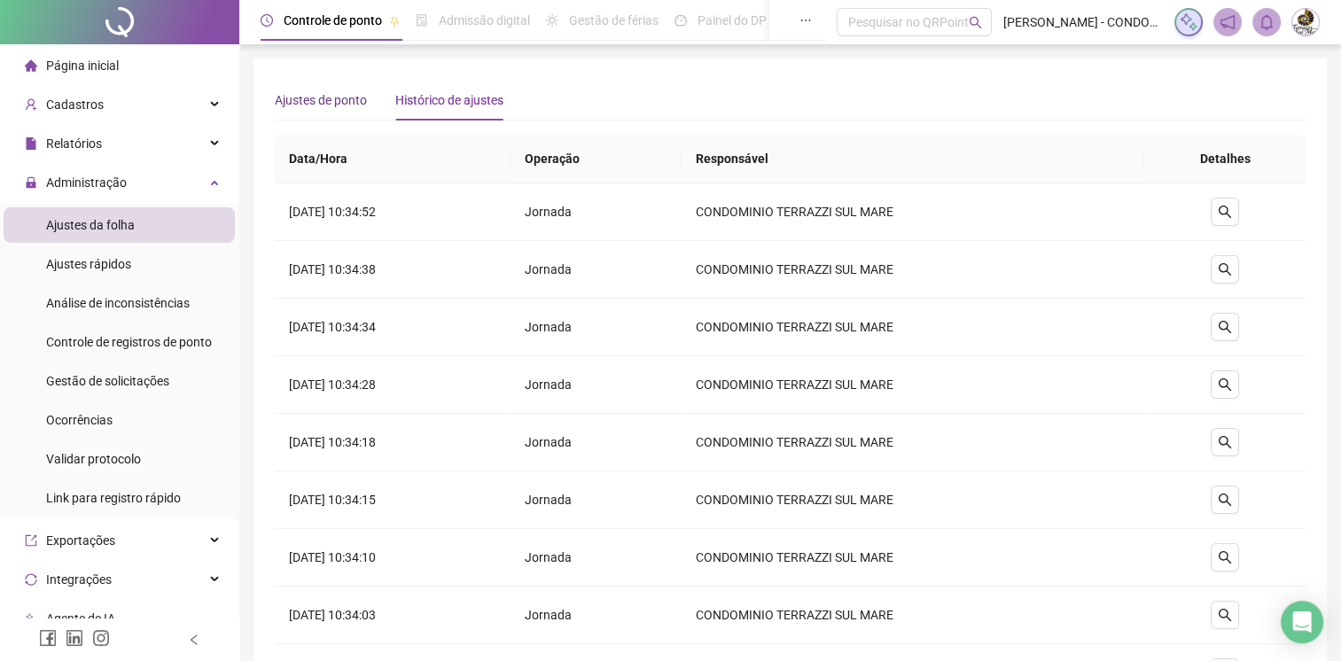
click at [341, 102] on div "Ajustes de ponto" at bounding box center [321, 99] width 92 height 19
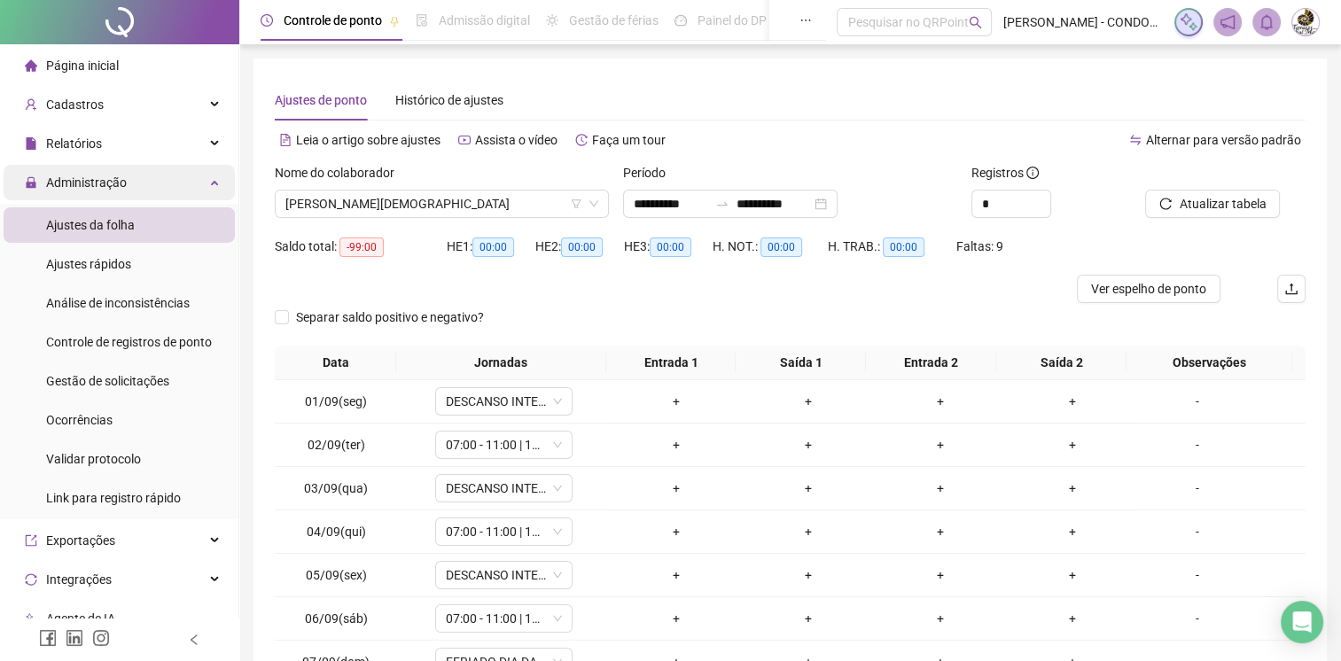
click at [129, 188] on div "Administração" at bounding box center [119, 182] width 231 height 35
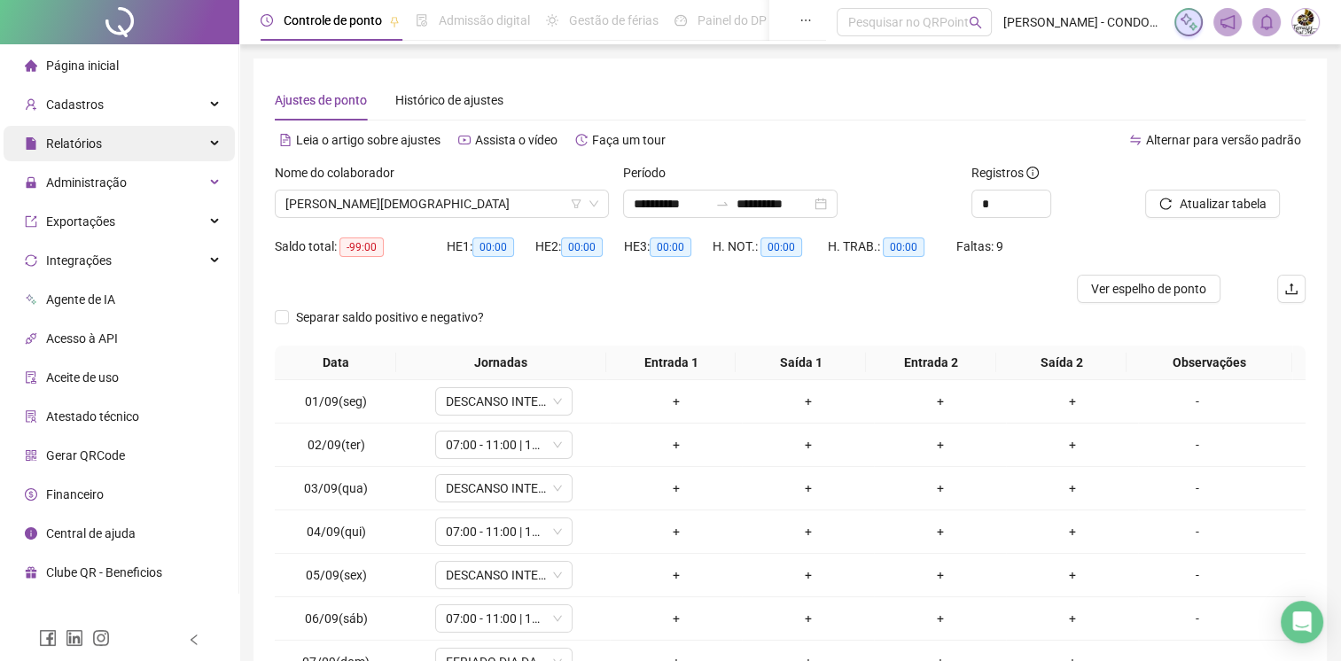
click at [144, 148] on div "Relatórios" at bounding box center [119, 143] width 231 height 35
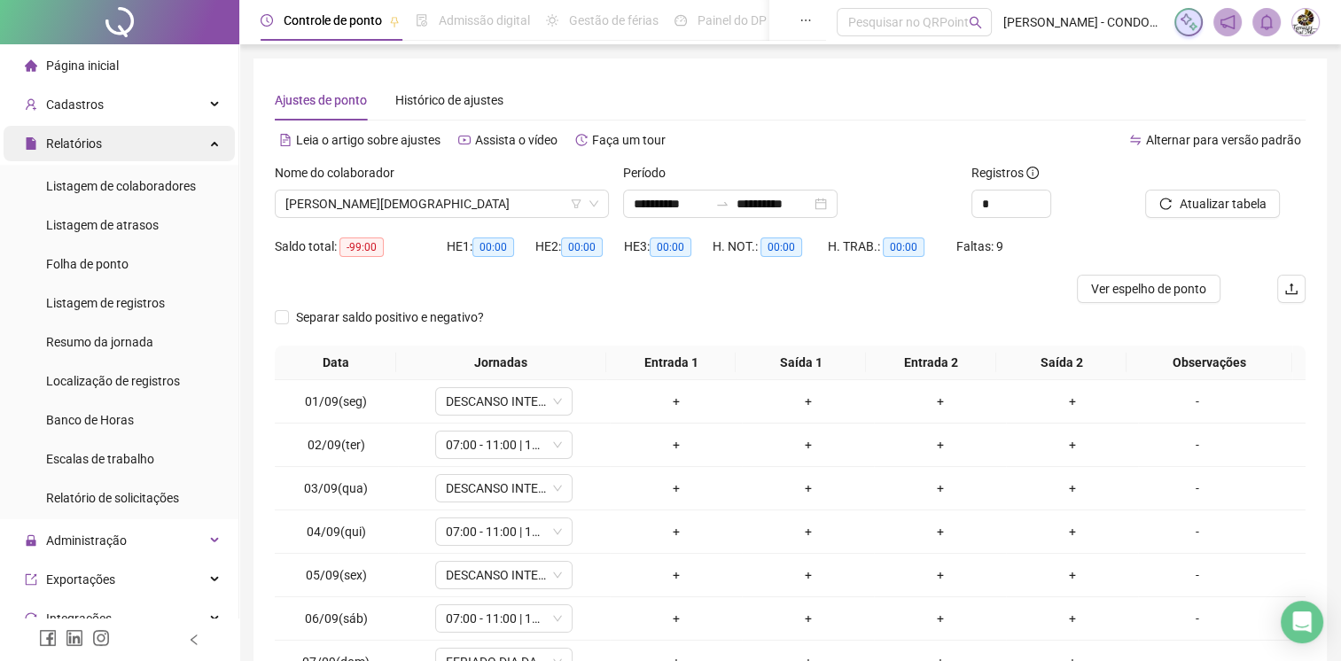
click at [144, 148] on div "Relatórios" at bounding box center [119, 143] width 231 height 35
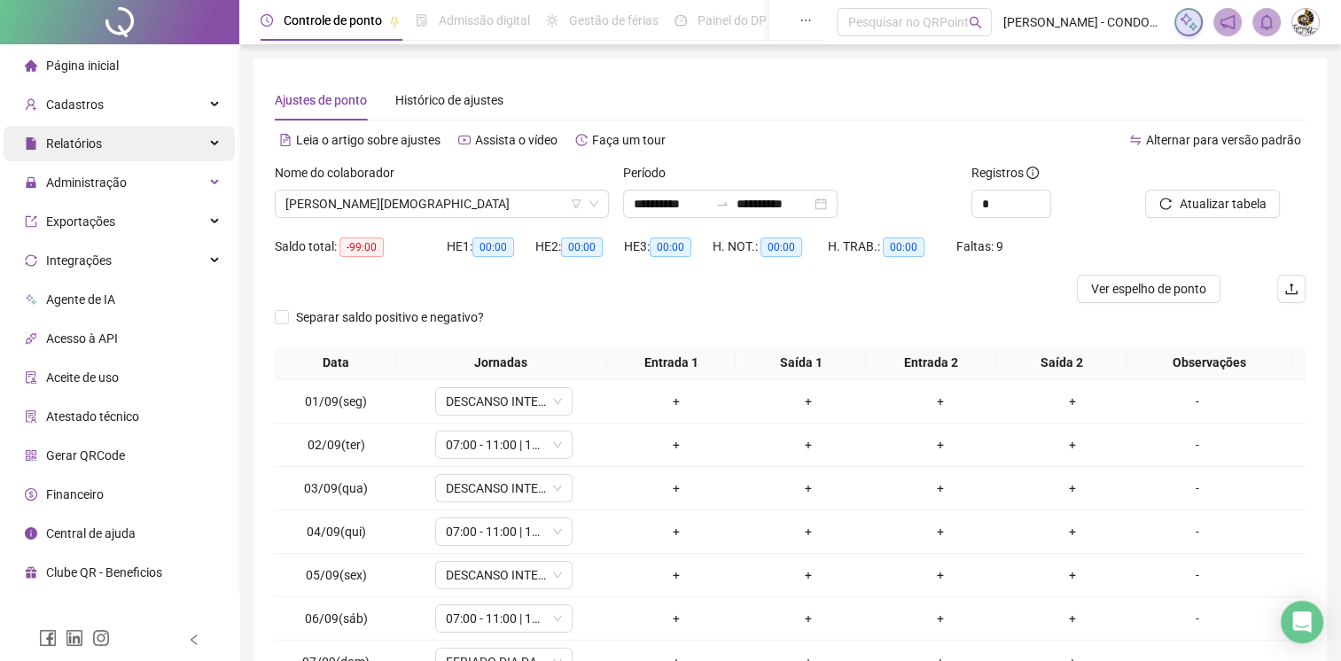
click at [144, 148] on div "Relatórios" at bounding box center [119, 143] width 231 height 35
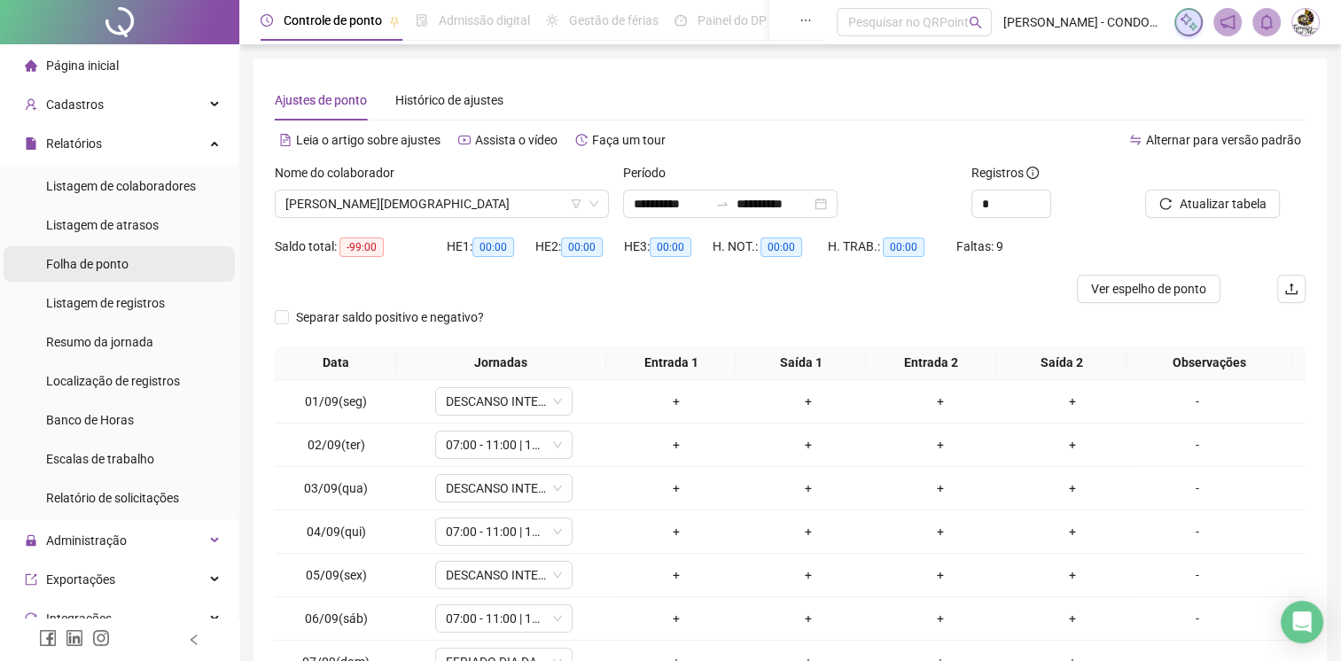
click at [111, 272] on div "Folha de ponto" at bounding box center [87, 263] width 82 height 35
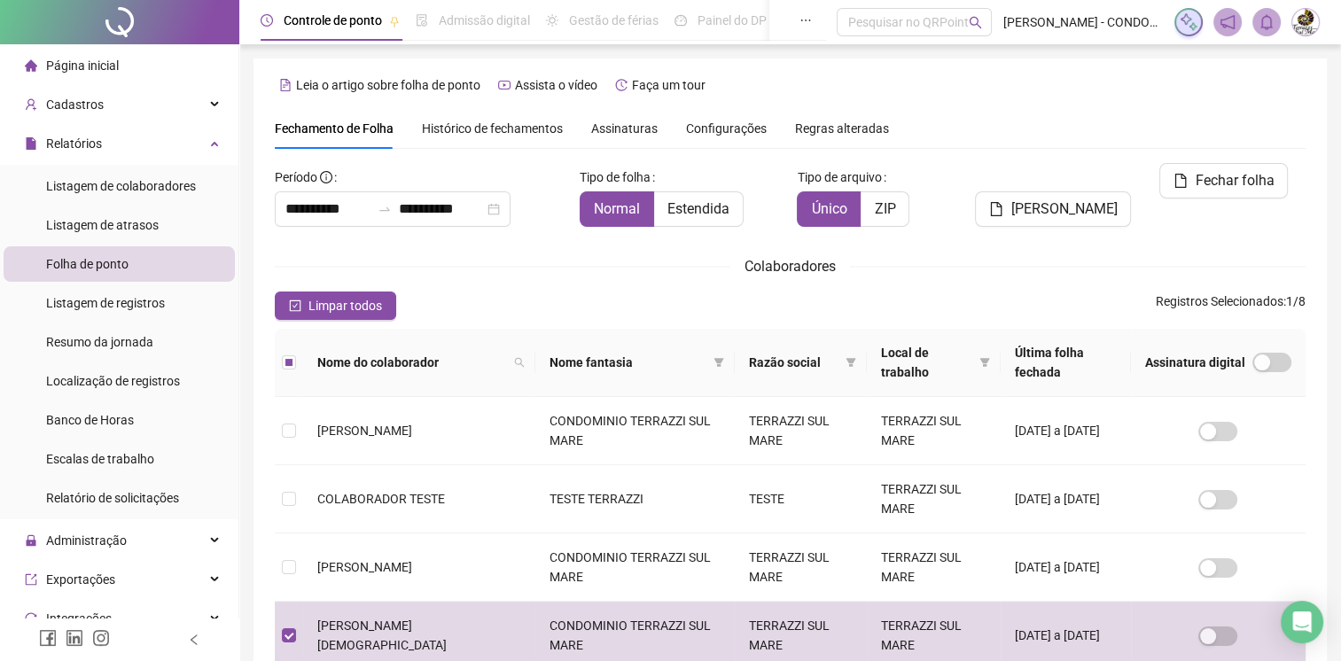
click at [690, 126] on span "Configurações" at bounding box center [726, 128] width 81 height 12
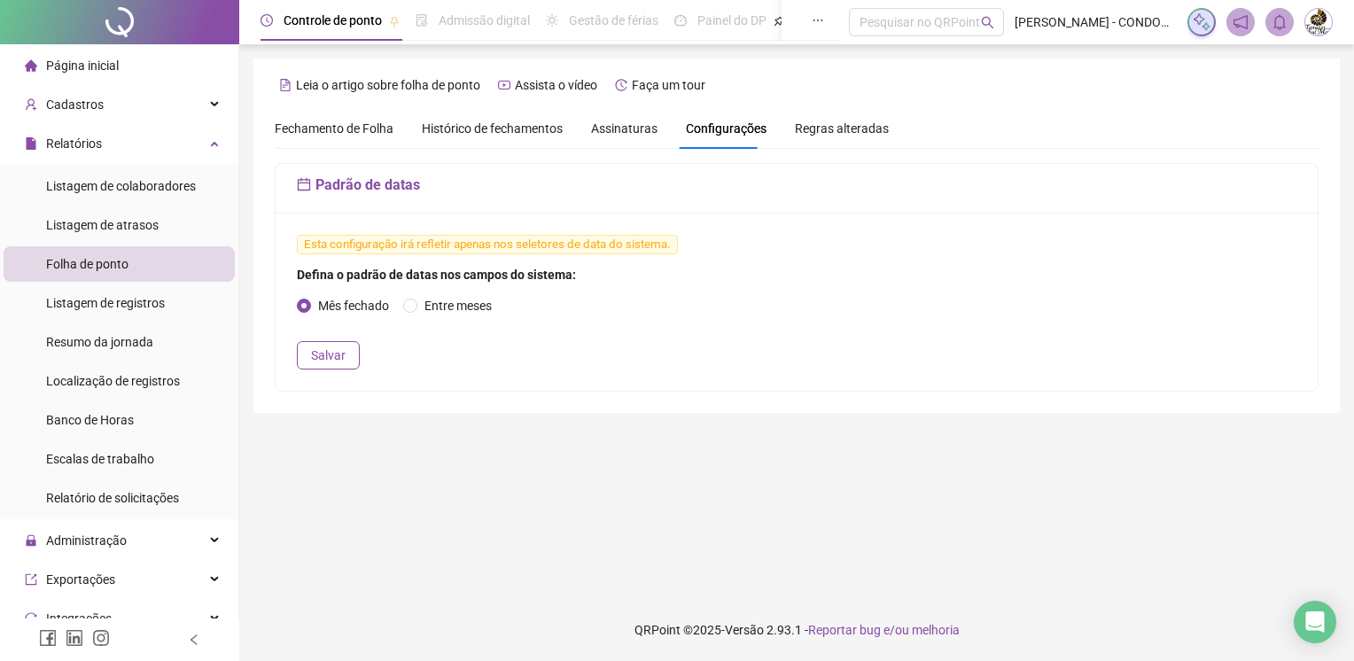
click at [616, 127] on span "Assinaturas" at bounding box center [624, 128] width 66 height 12
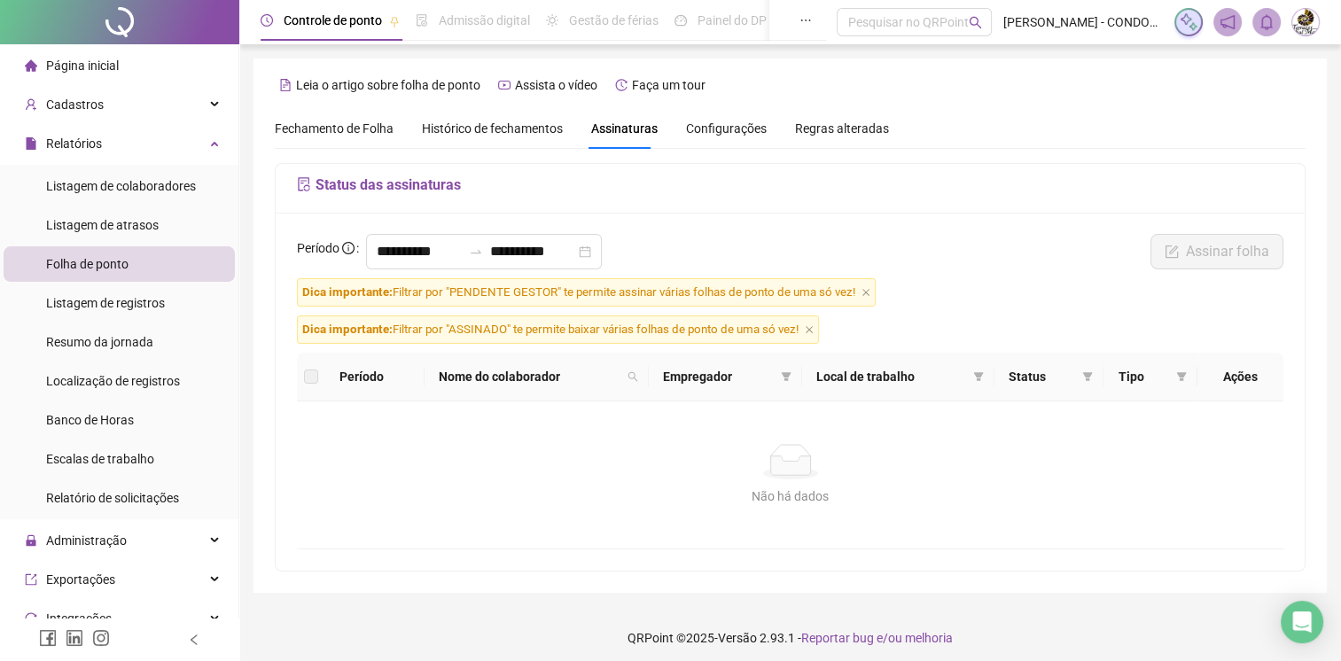
click at [534, 134] on span "Histórico de fechamentos" at bounding box center [492, 128] width 141 height 14
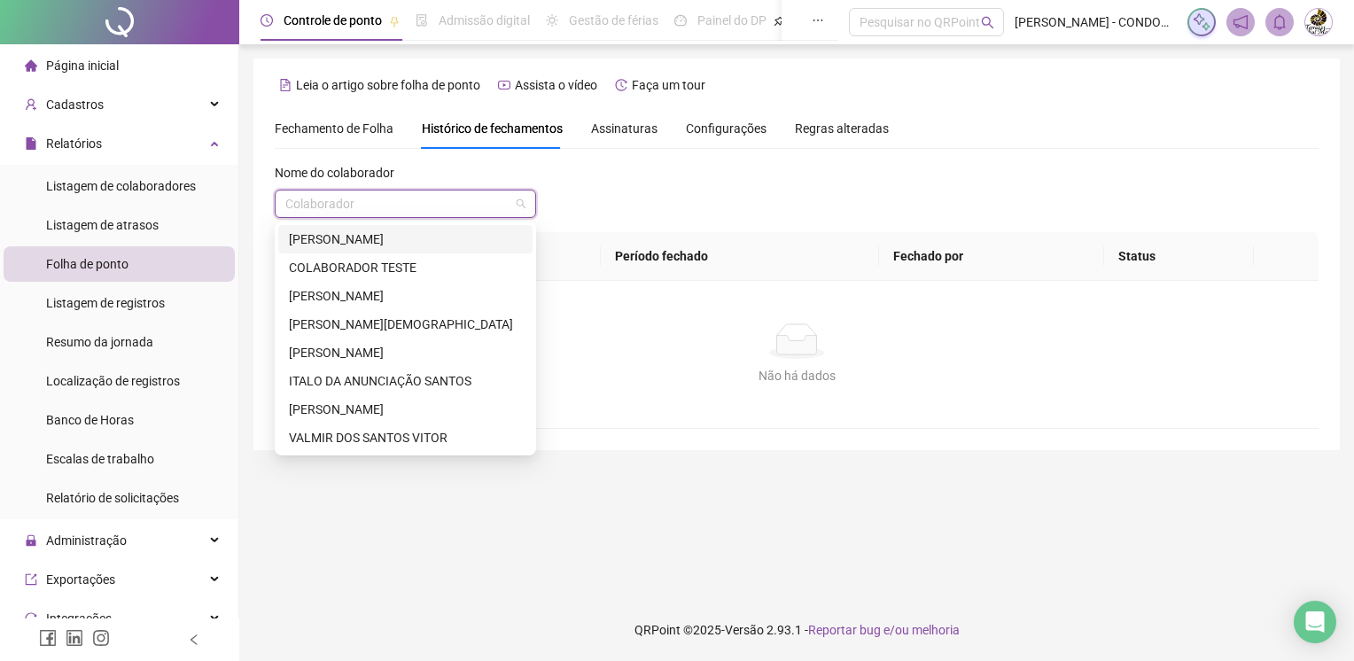
click at [429, 207] on input "search" at bounding box center [397, 204] width 224 height 27
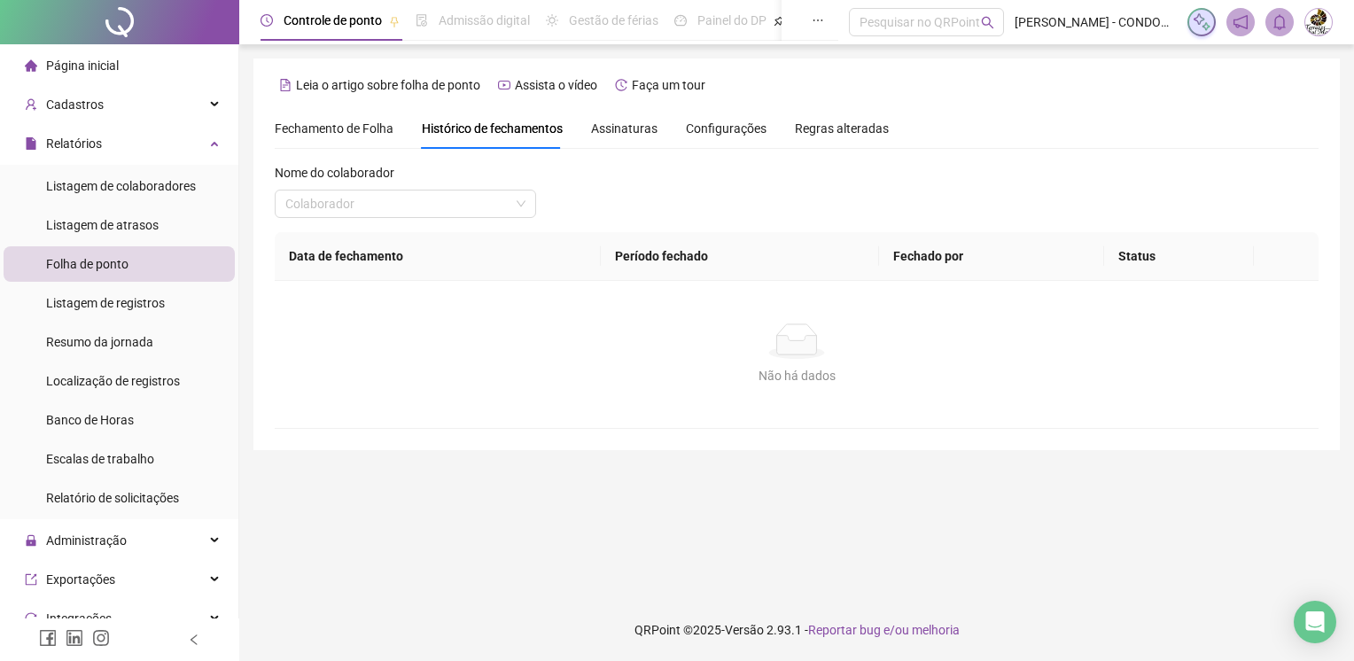
click at [358, 142] on div "Fechamento de Folha" at bounding box center [334, 128] width 119 height 41
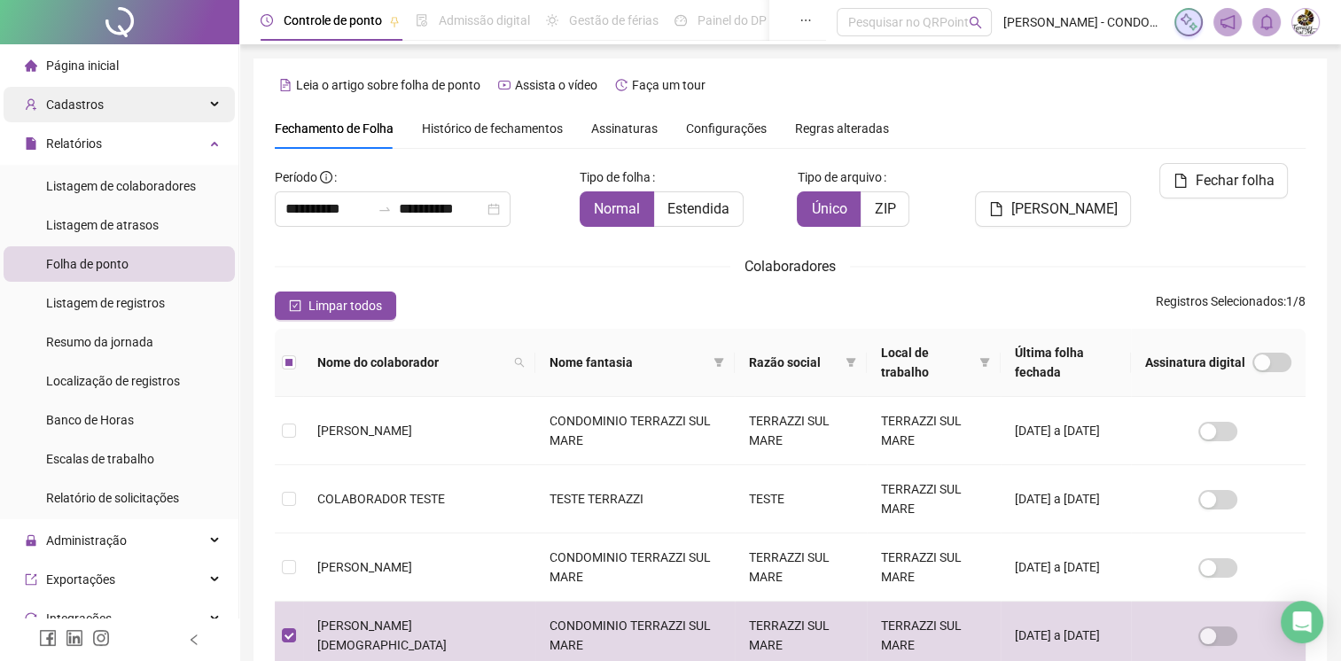
click at [79, 111] on span "Cadastros" at bounding box center [75, 104] width 58 height 14
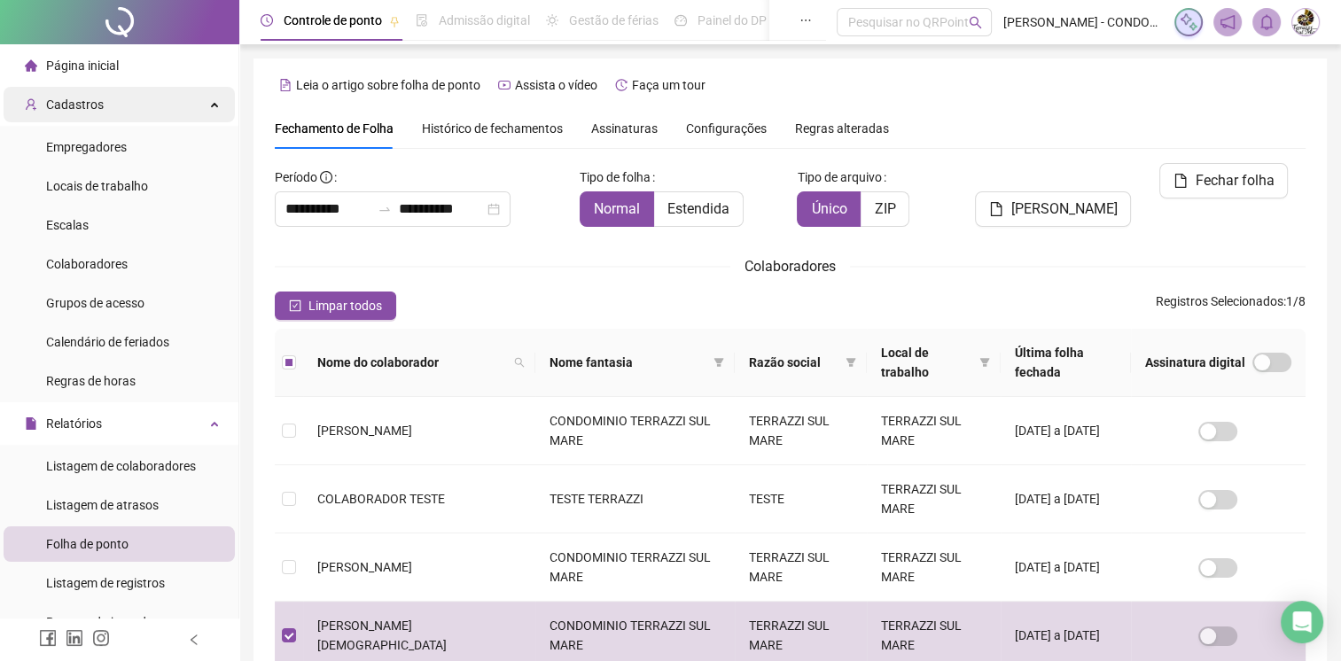
click at [197, 112] on div "Cadastros" at bounding box center [119, 104] width 231 height 35
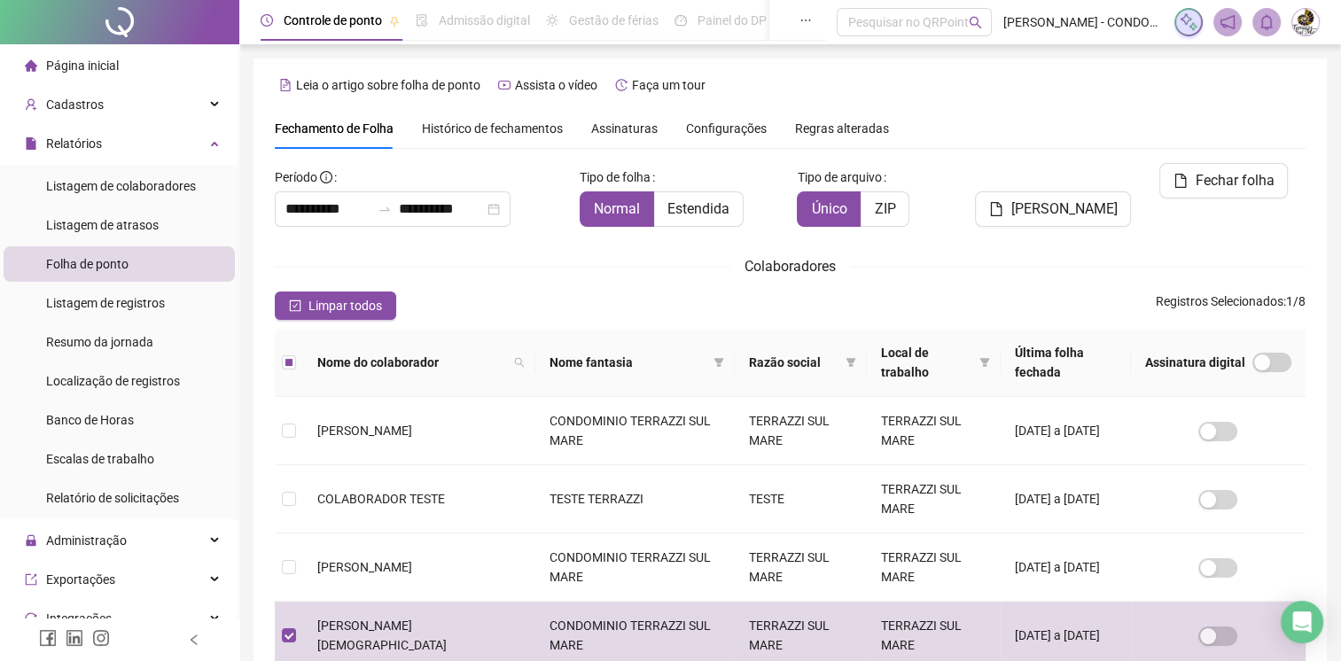
click at [107, 263] on span "Folha de ponto" at bounding box center [87, 264] width 82 height 14
click at [131, 264] on li "Folha de ponto" at bounding box center [119, 263] width 231 height 35
click at [195, 151] on div "Relatórios" at bounding box center [119, 143] width 231 height 35
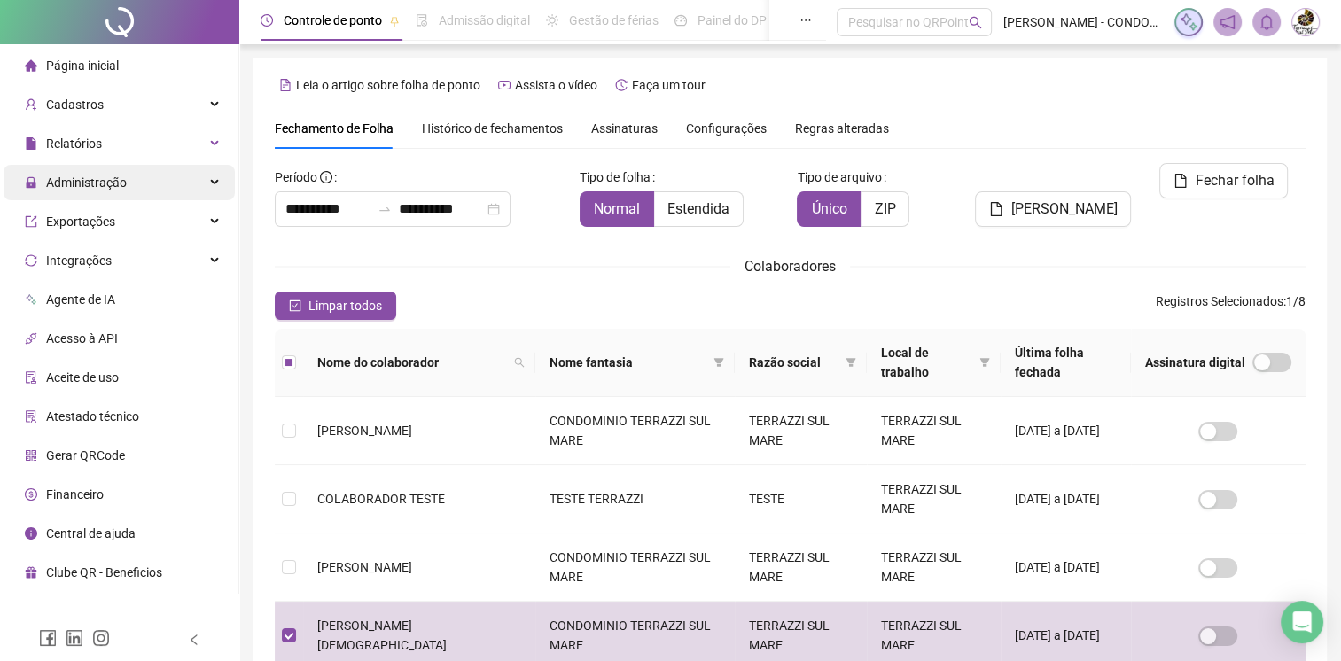
click at [218, 187] on div "Administração" at bounding box center [119, 182] width 231 height 35
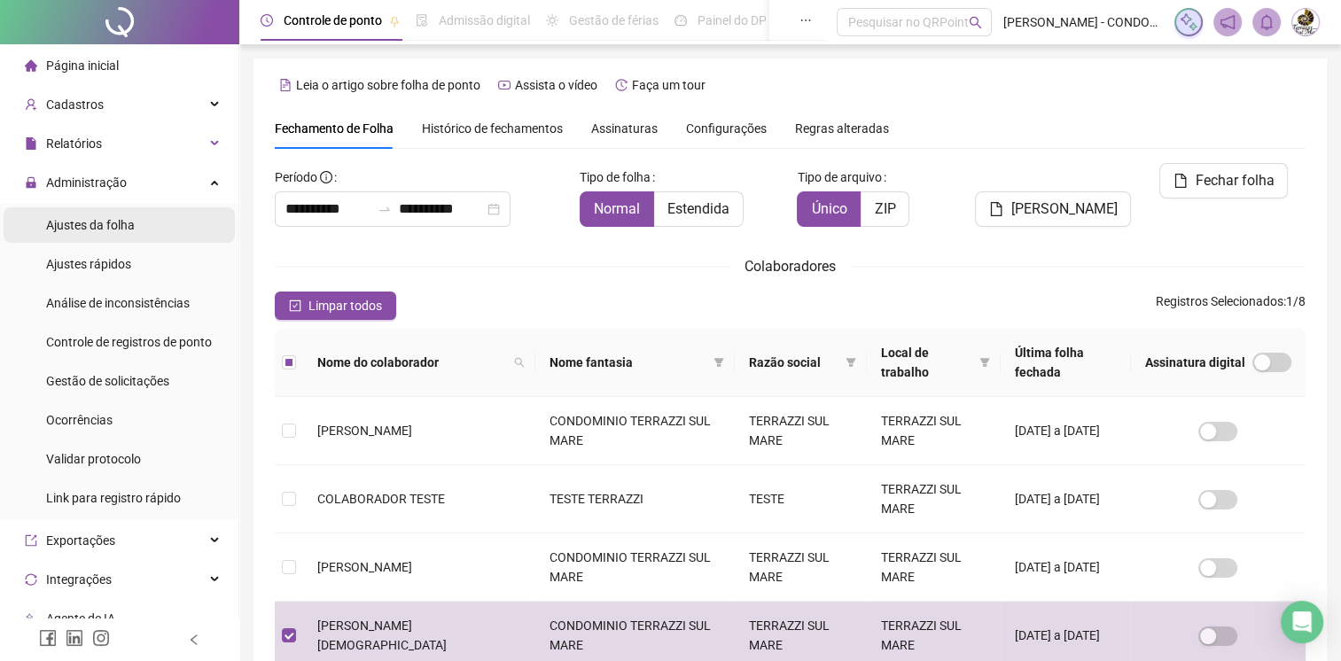
click at [153, 226] on li "Ajustes da folha" at bounding box center [119, 224] width 231 height 35
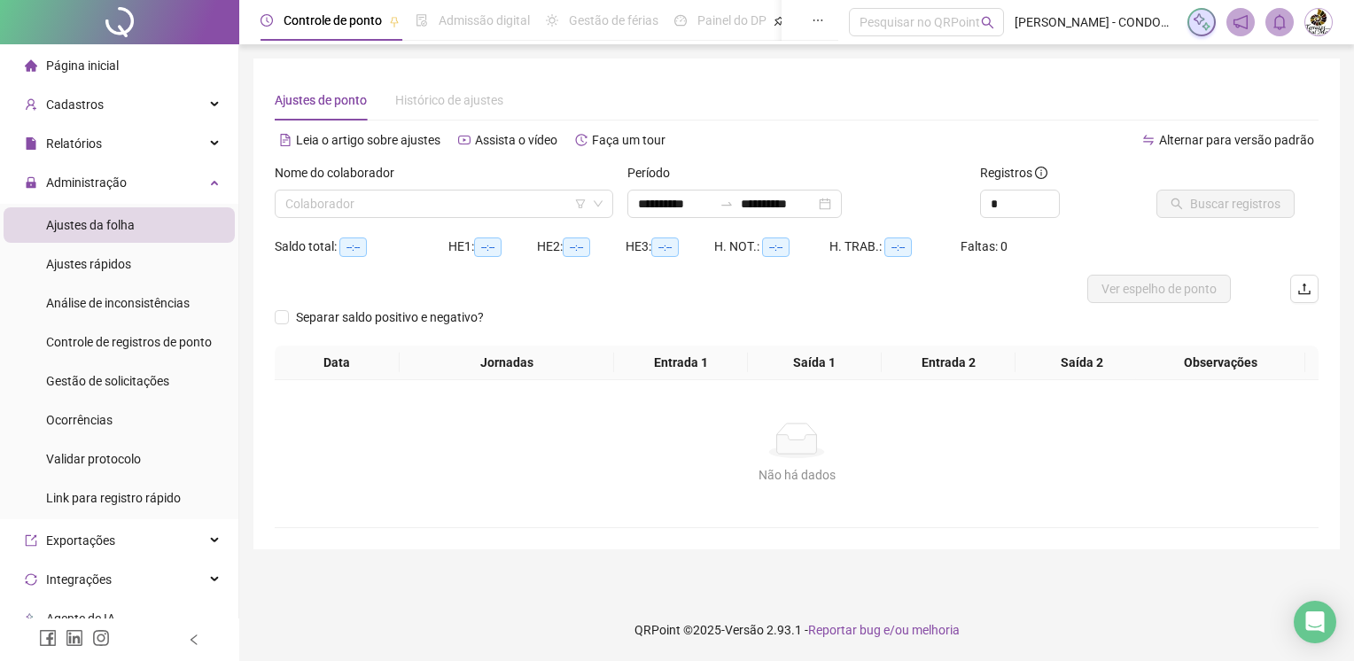
click at [455, 105] on div "Histórico de ajustes" at bounding box center [449, 99] width 108 height 19
click at [334, 105] on div "Ajustes de ponto" at bounding box center [321, 99] width 92 height 19
click at [450, 107] on div "Histórico de ajustes" at bounding box center [449, 99] width 108 height 19
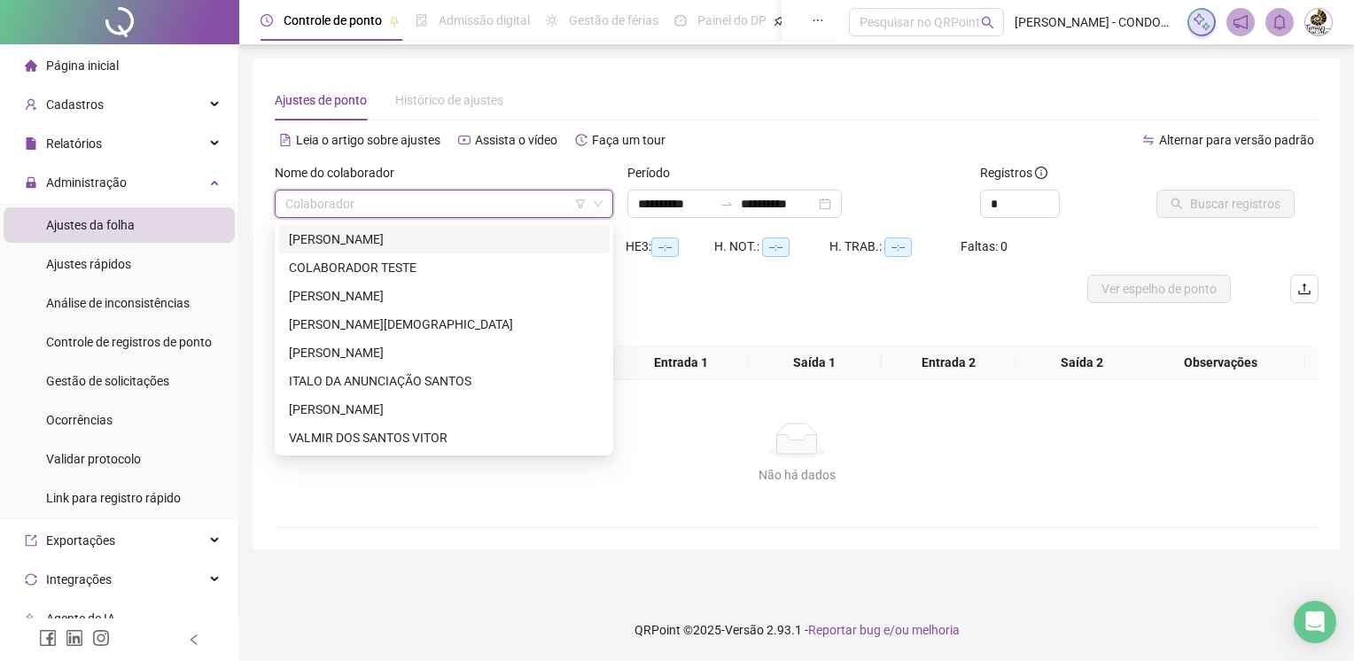
click at [390, 202] on input "search" at bounding box center [435, 204] width 301 height 27
click at [376, 241] on div "[PERSON_NAME]" at bounding box center [444, 239] width 310 height 19
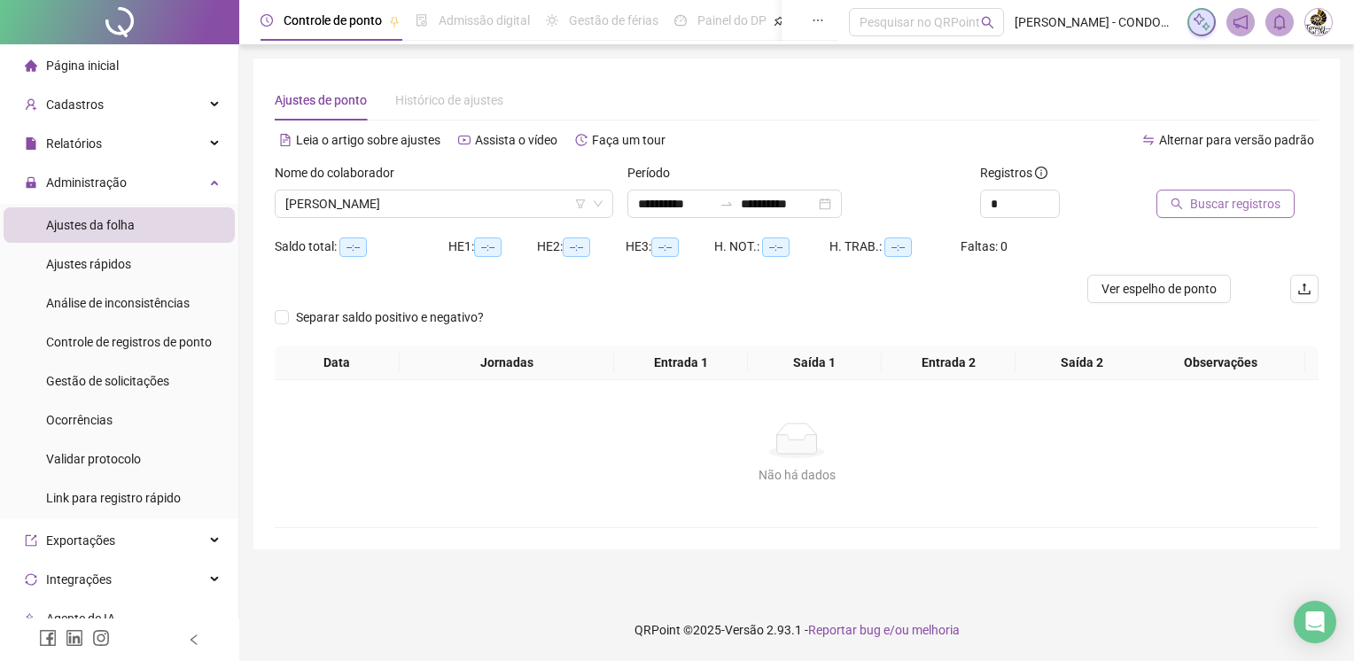
click at [1241, 200] on span "Buscar registros" at bounding box center [1235, 203] width 90 height 19
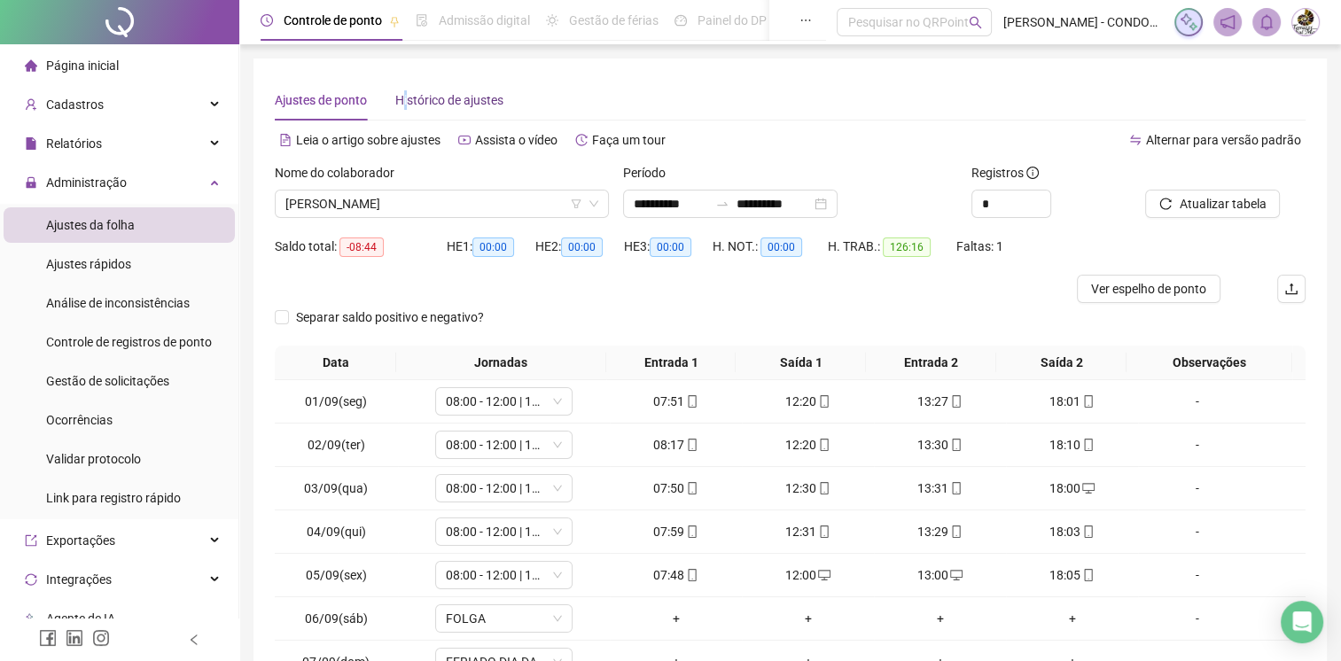
click at [408, 100] on div "Histórico de ajustes" at bounding box center [449, 99] width 108 height 19
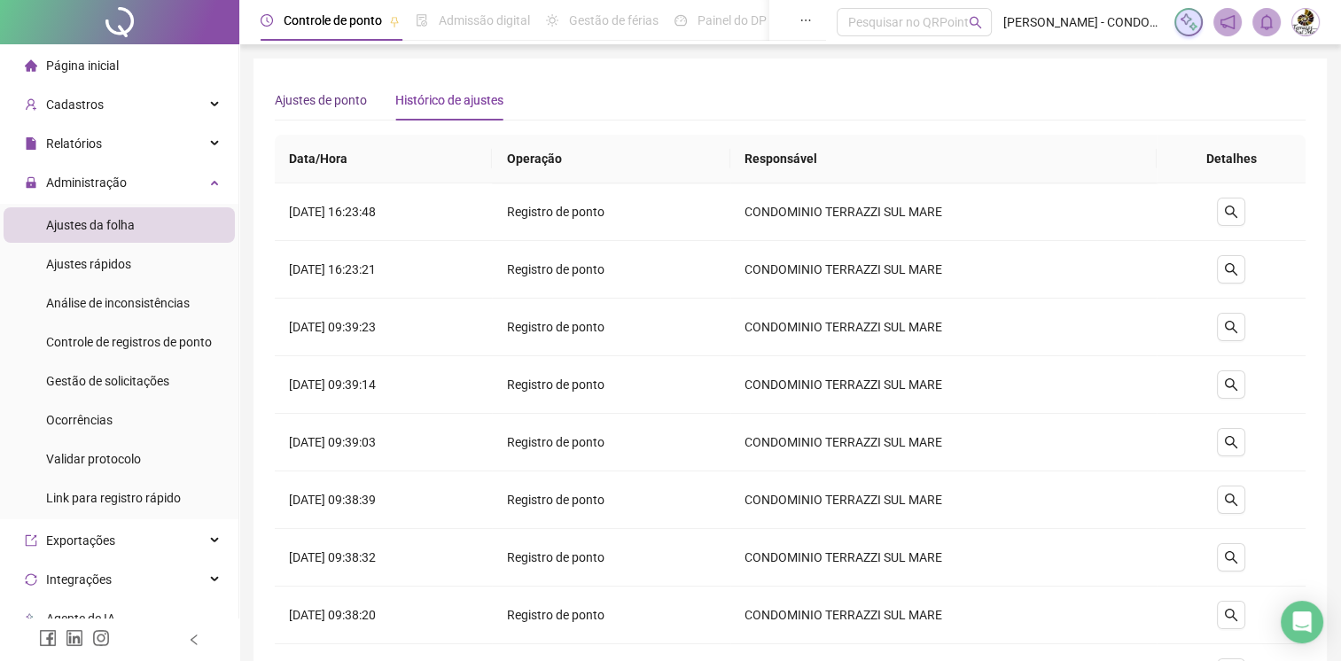
drag, startPoint x: 408, startPoint y: 100, endPoint x: 337, endPoint y: 97, distance: 70.9
click at [337, 97] on div "Ajustes de ponto" at bounding box center [321, 99] width 92 height 19
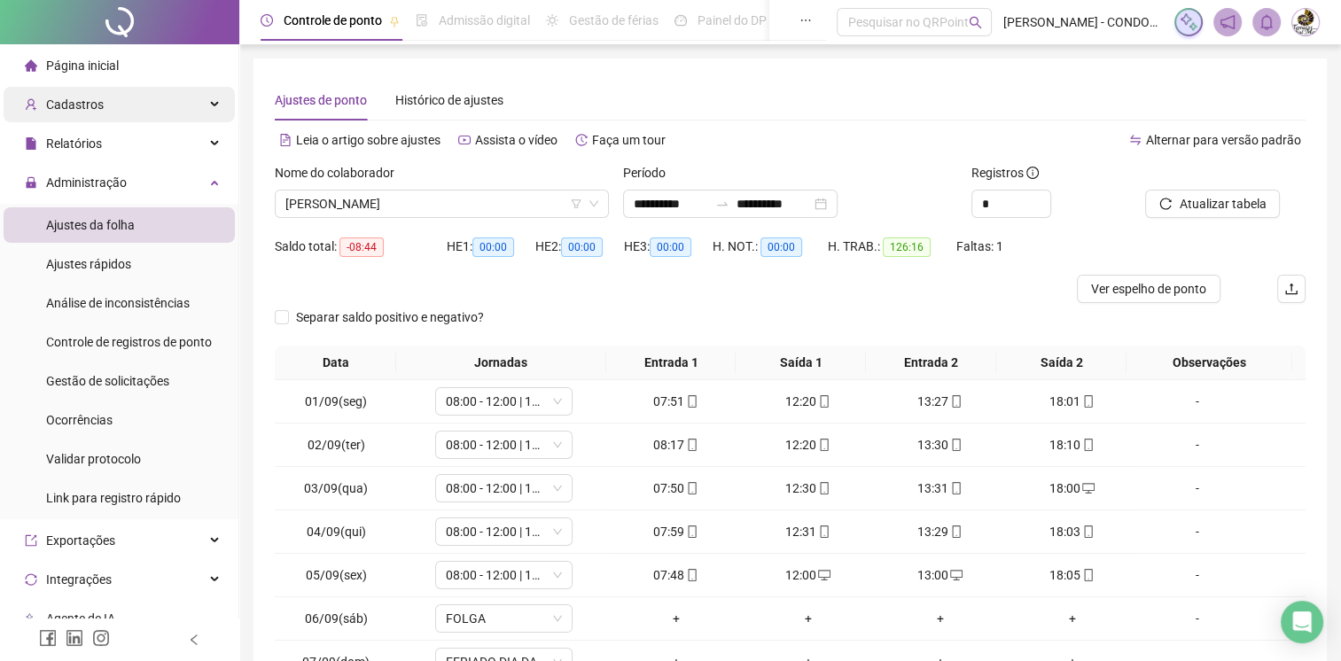
click at [132, 111] on div "Cadastros" at bounding box center [119, 104] width 231 height 35
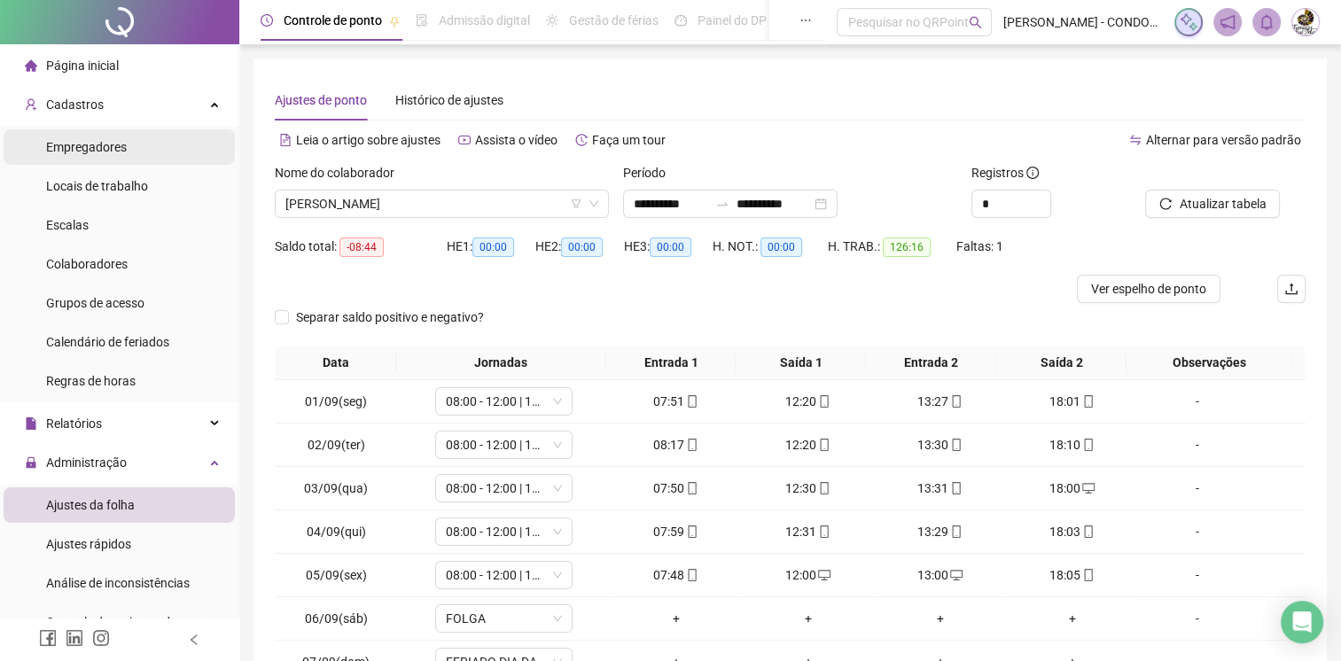
click at [120, 151] on span "Empregadores" at bounding box center [86, 147] width 81 height 14
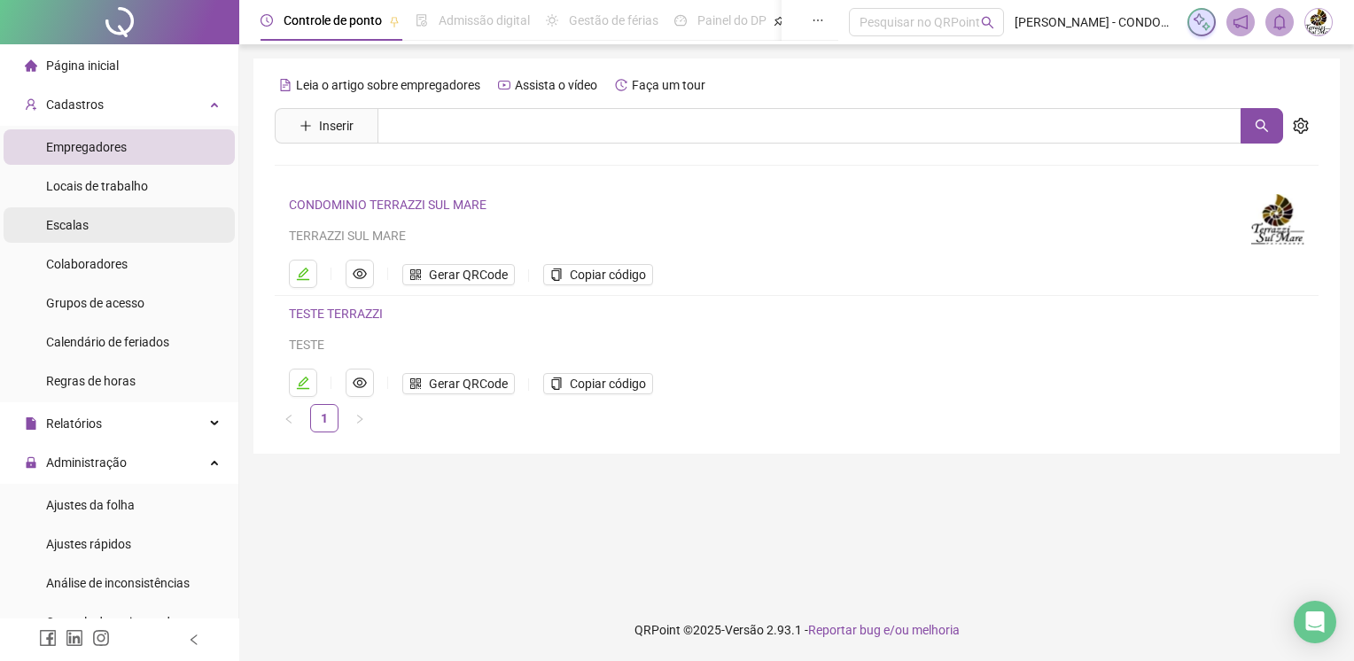
click at [111, 225] on li "Escalas" at bounding box center [119, 224] width 231 height 35
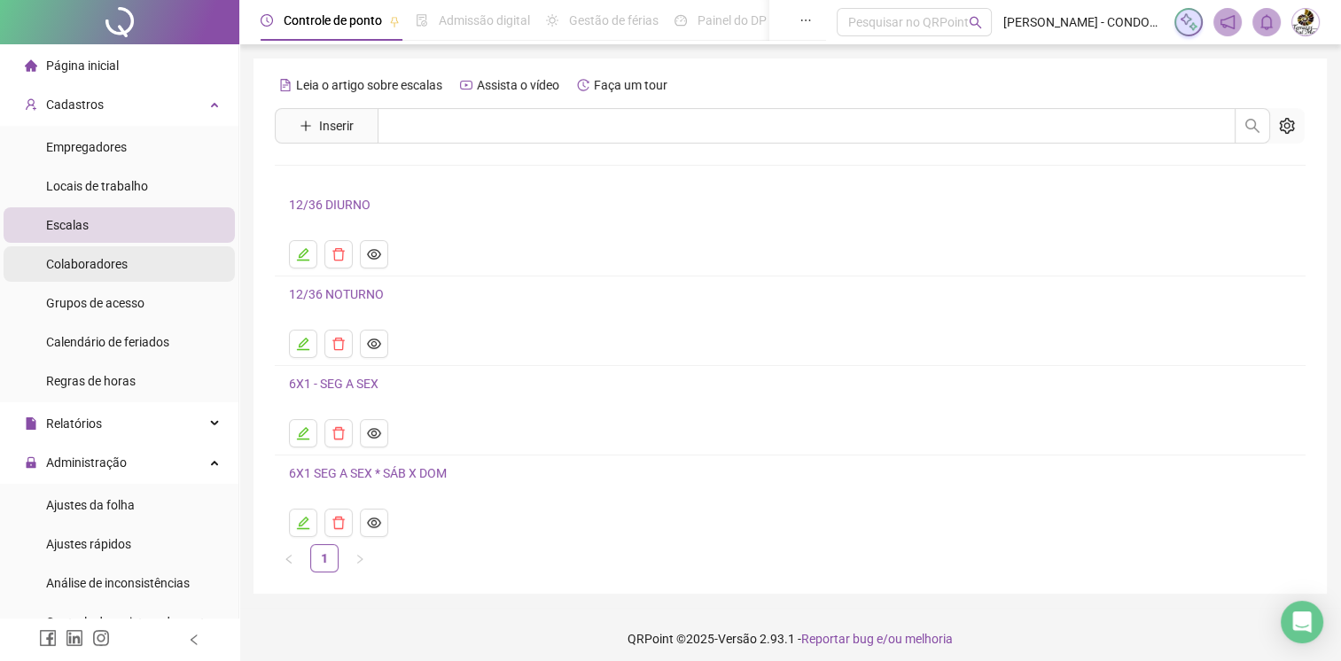
click at [116, 267] on span "Colaboradores" at bounding box center [87, 264] width 82 height 14
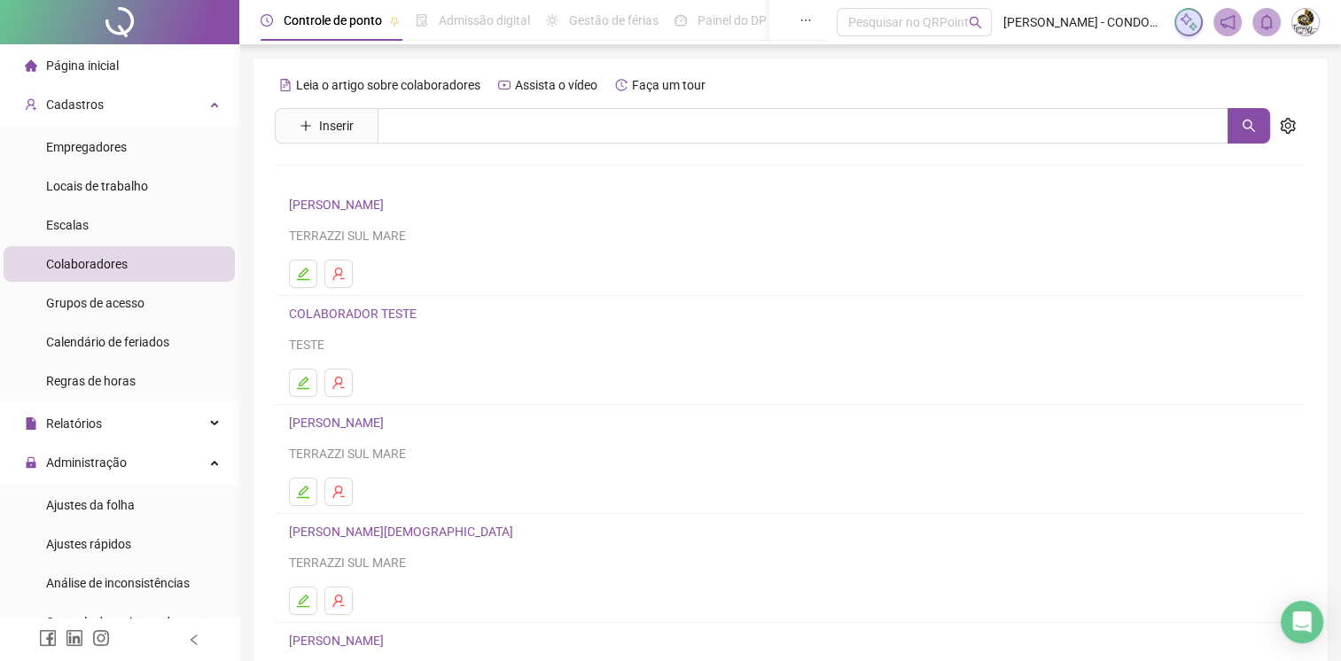
click at [308, 595] on icon "edit" at bounding box center [303, 601] width 14 height 14
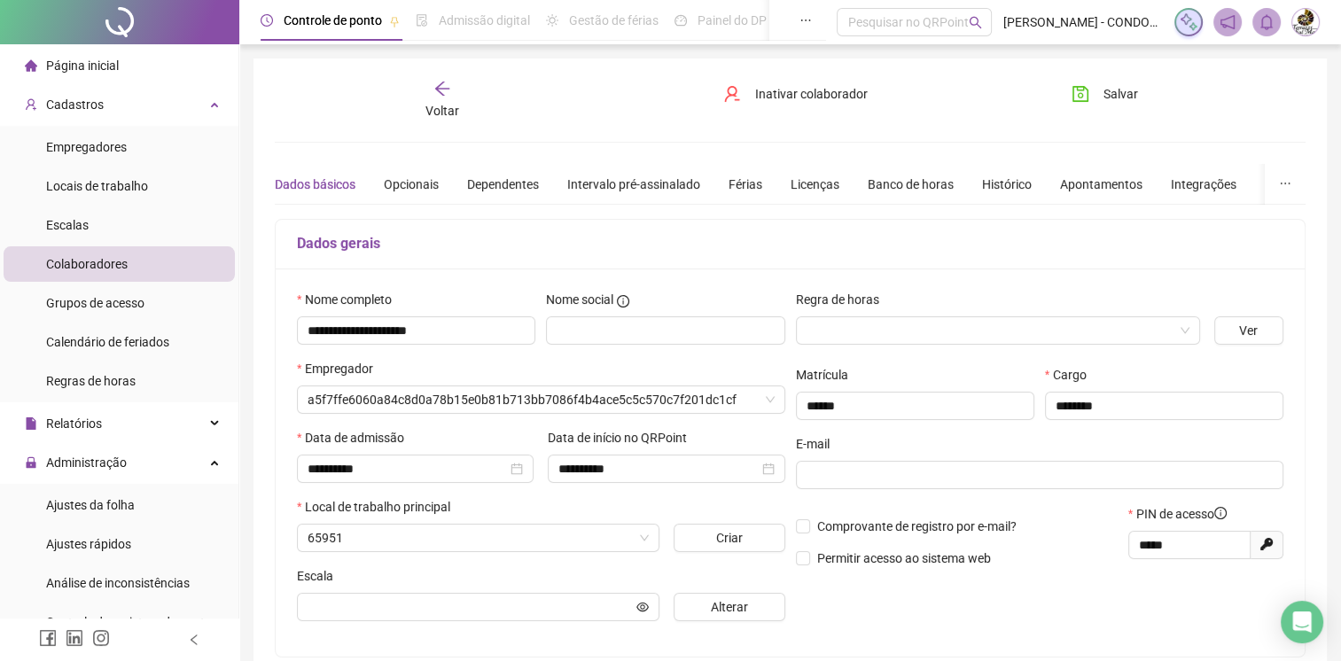
type input "**********"
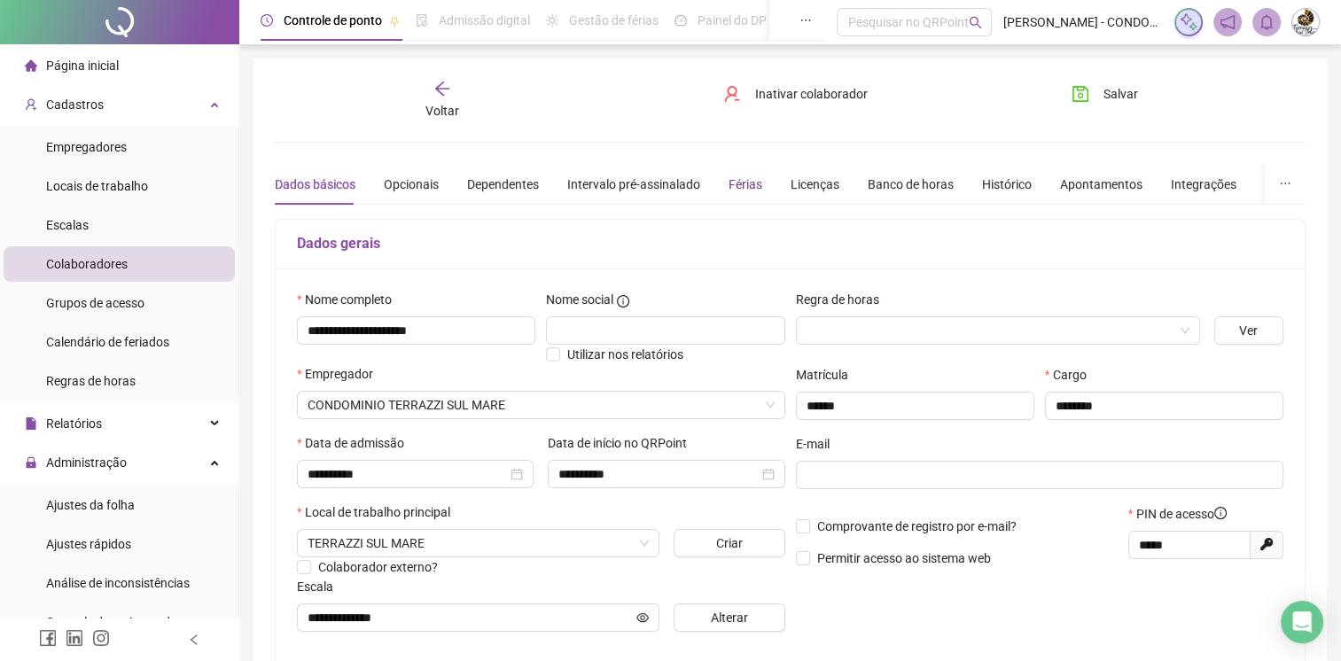
click at [748, 182] on div "Férias" at bounding box center [745, 184] width 34 height 19
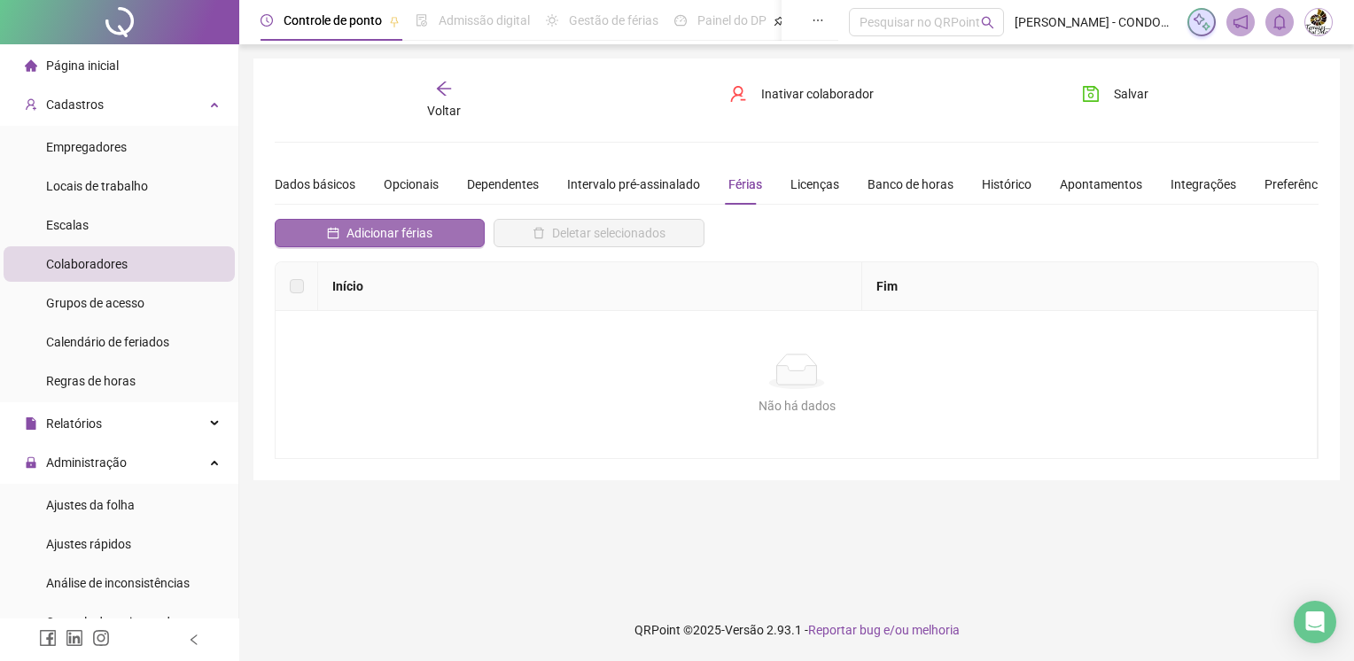
click at [379, 232] on span "Adicionar férias" at bounding box center [390, 232] width 86 height 19
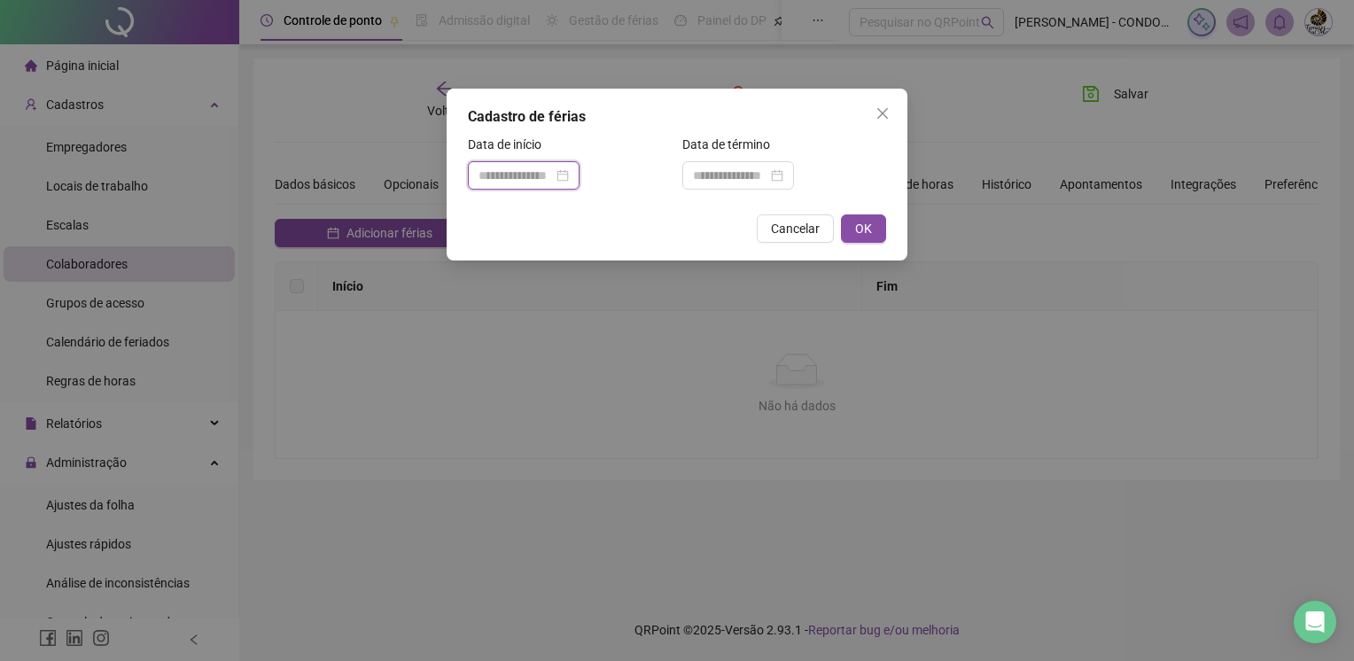
click at [544, 177] on input at bounding box center [516, 175] width 74 height 19
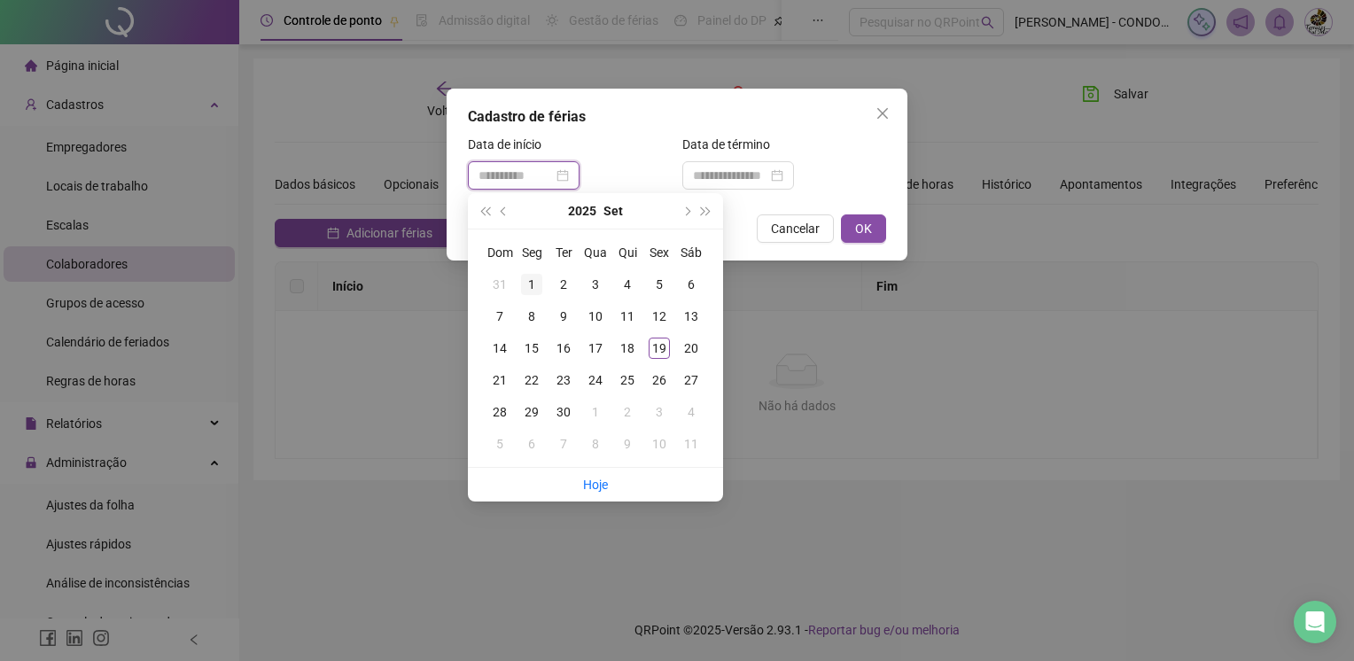
type input "**********"
click at [539, 284] on div "1" at bounding box center [531, 284] width 21 height 21
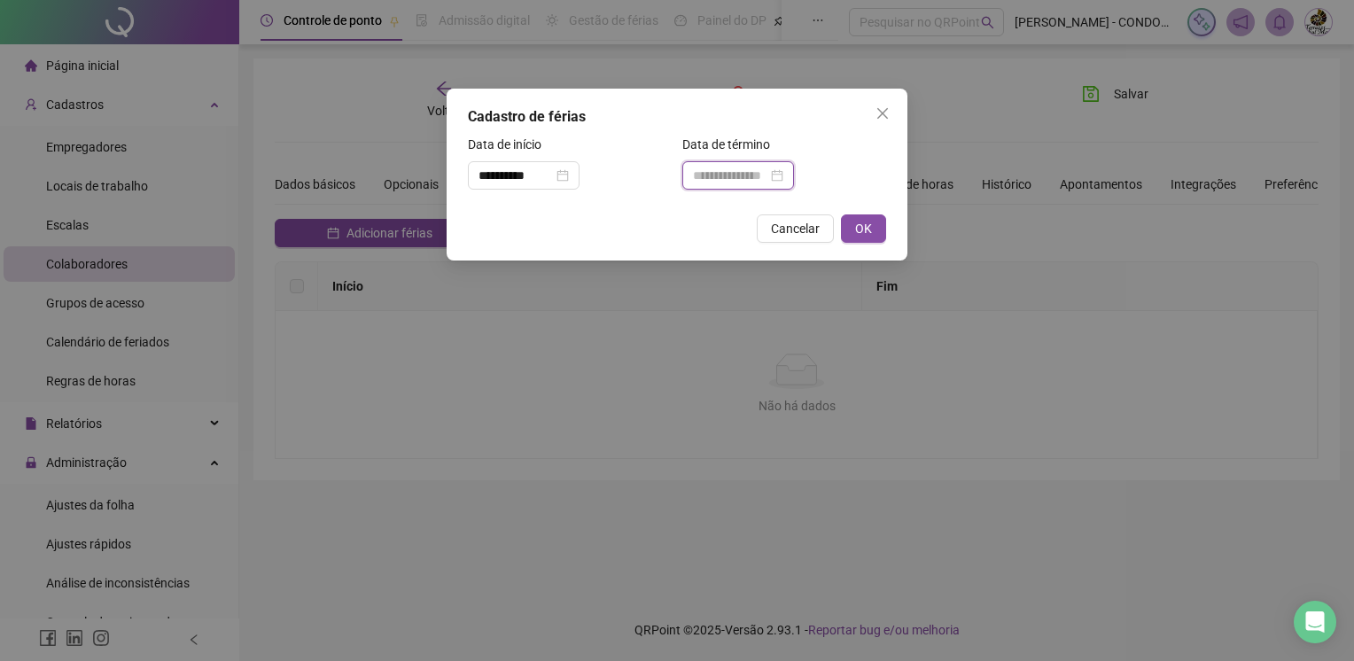
click at [736, 181] on input at bounding box center [730, 175] width 74 height 19
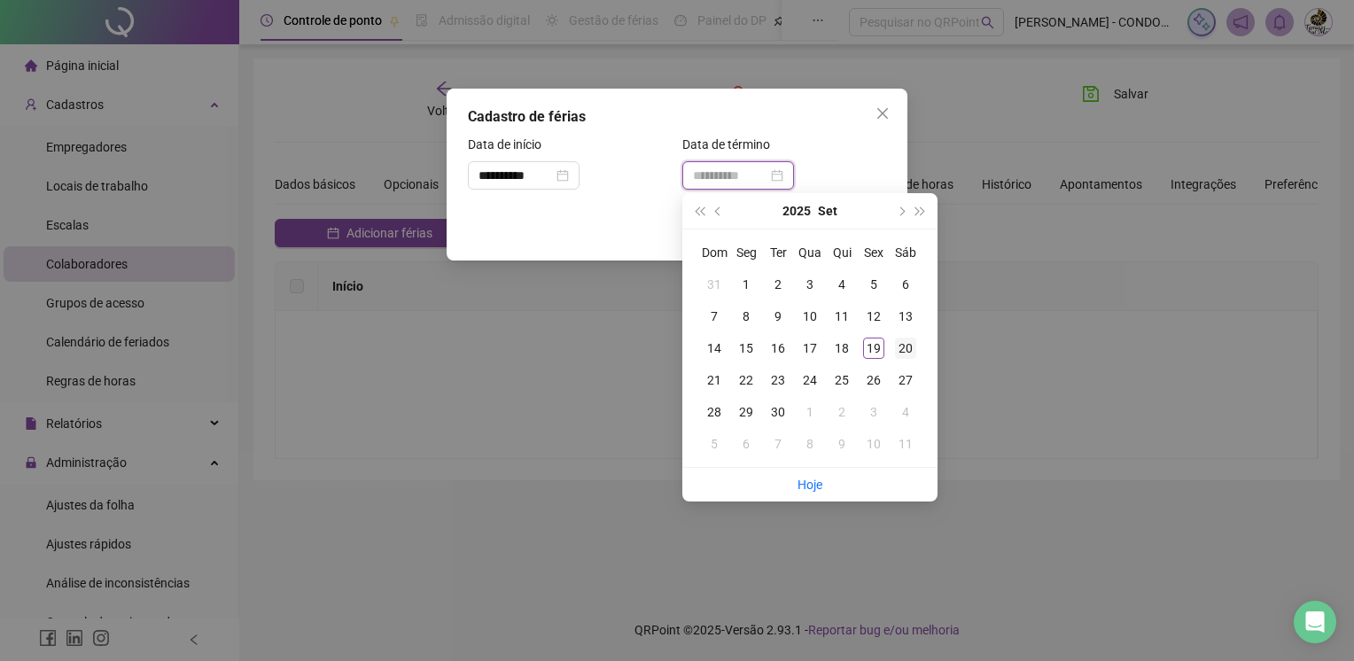
type input "**********"
click at [908, 348] on div "20" at bounding box center [905, 348] width 21 height 21
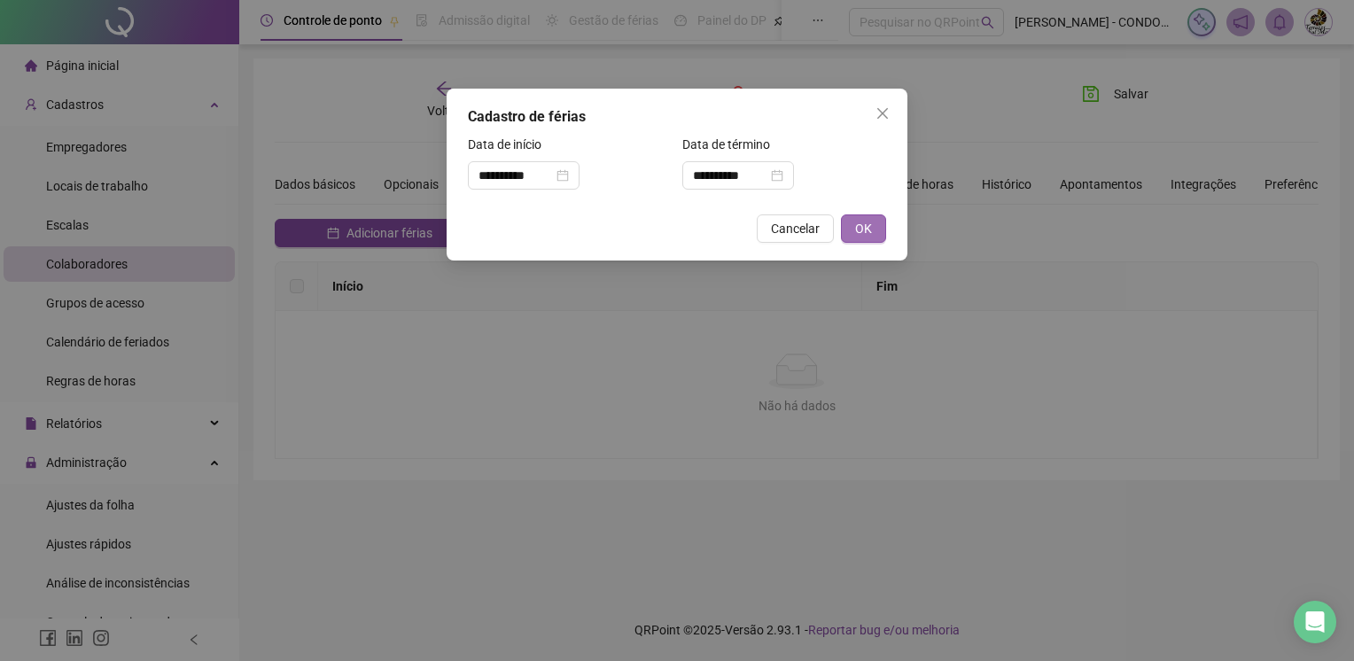
click at [873, 228] on button "OK" at bounding box center [863, 228] width 45 height 28
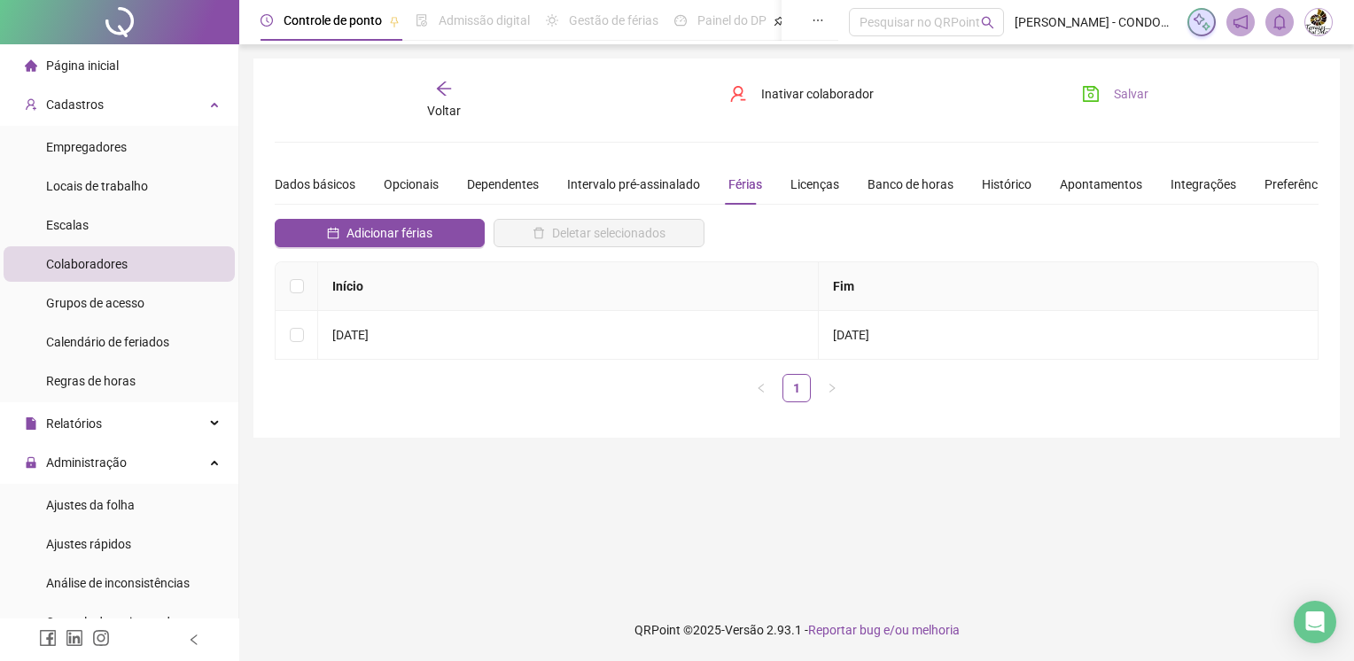
click at [1126, 90] on span "Salvar" at bounding box center [1131, 93] width 35 height 19
click at [447, 90] on icon "arrow-left" at bounding box center [444, 89] width 18 height 18
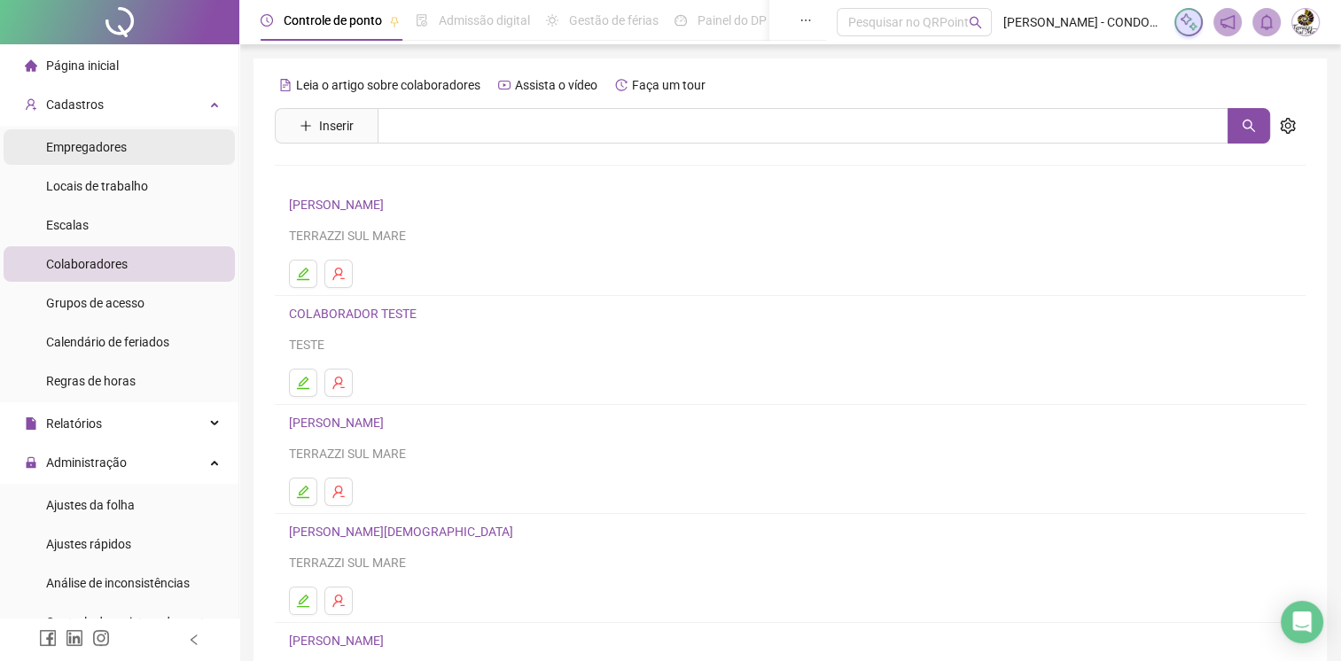
click at [119, 146] on span "Empregadores" at bounding box center [86, 147] width 81 height 14
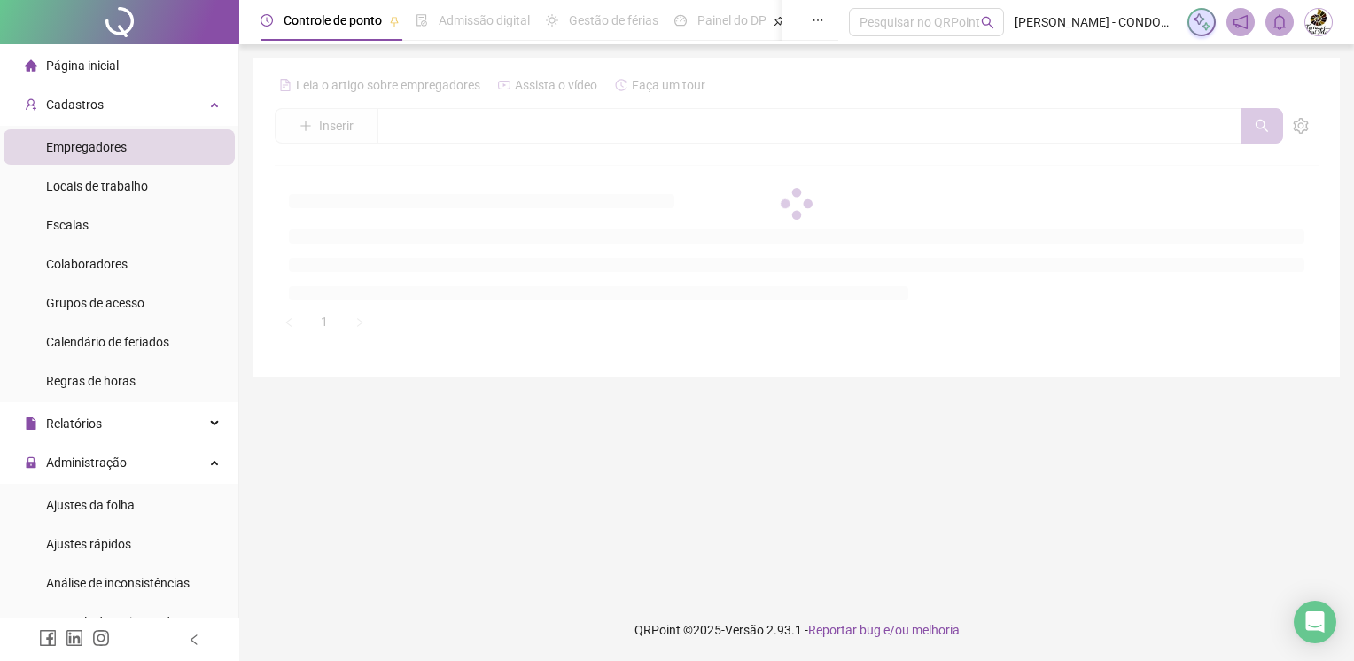
click at [131, 62] on li "Página inicial" at bounding box center [119, 65] width 231 height 35
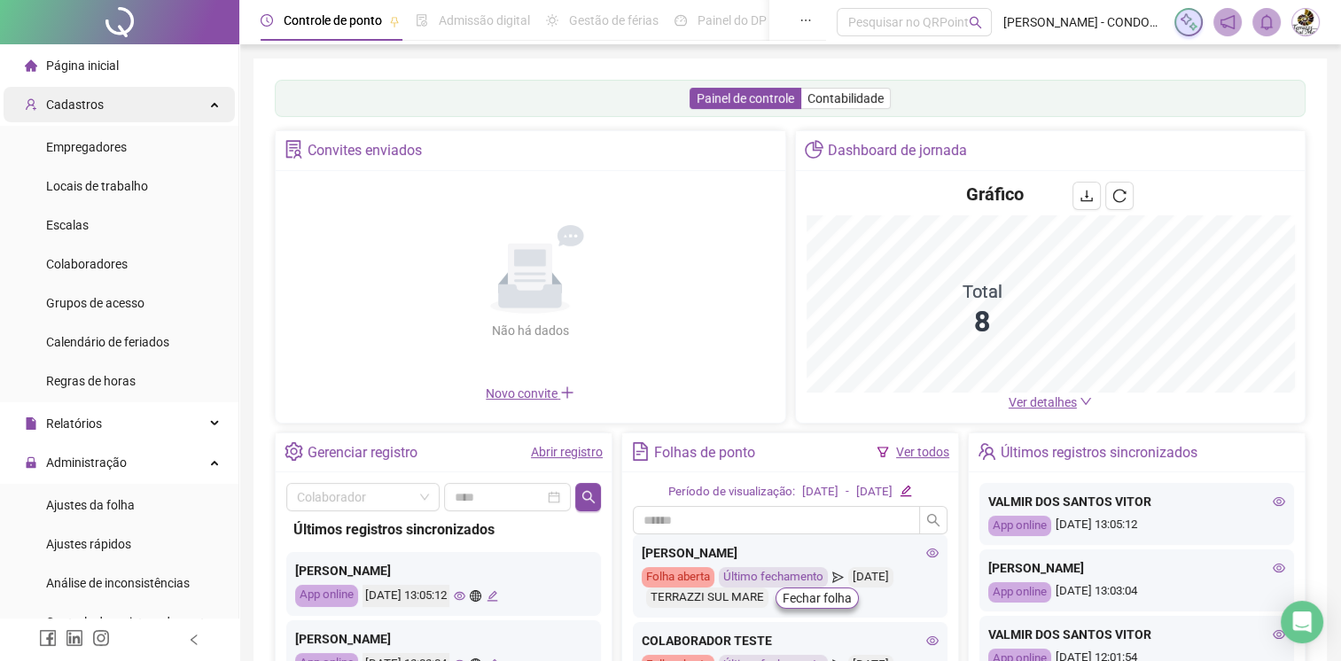
click at [190, 106] on div "Cadastros" at bounding box center [119, 104] width 231 height 35
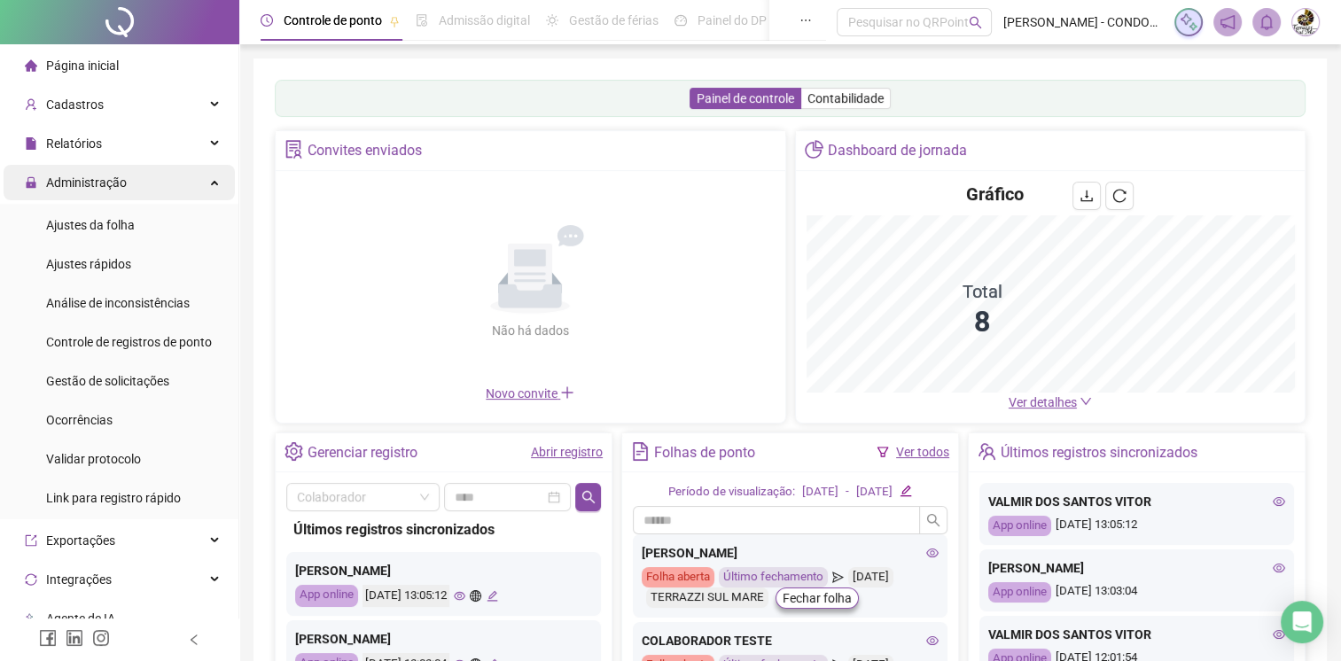
click at [167, 190] on div "Administração" at bounding box center [119, 182] width 231 height 35
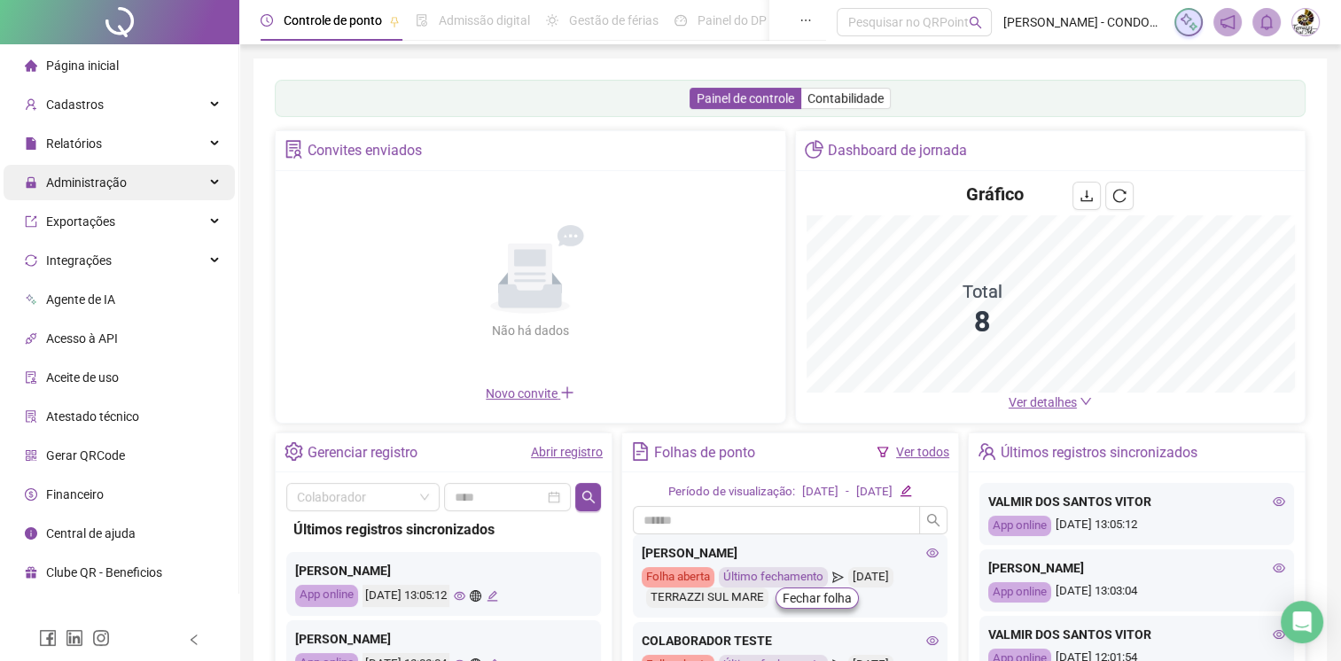
click at [180, 186] on div "Administração" at bounding box center [119, 182] width 231 height 35
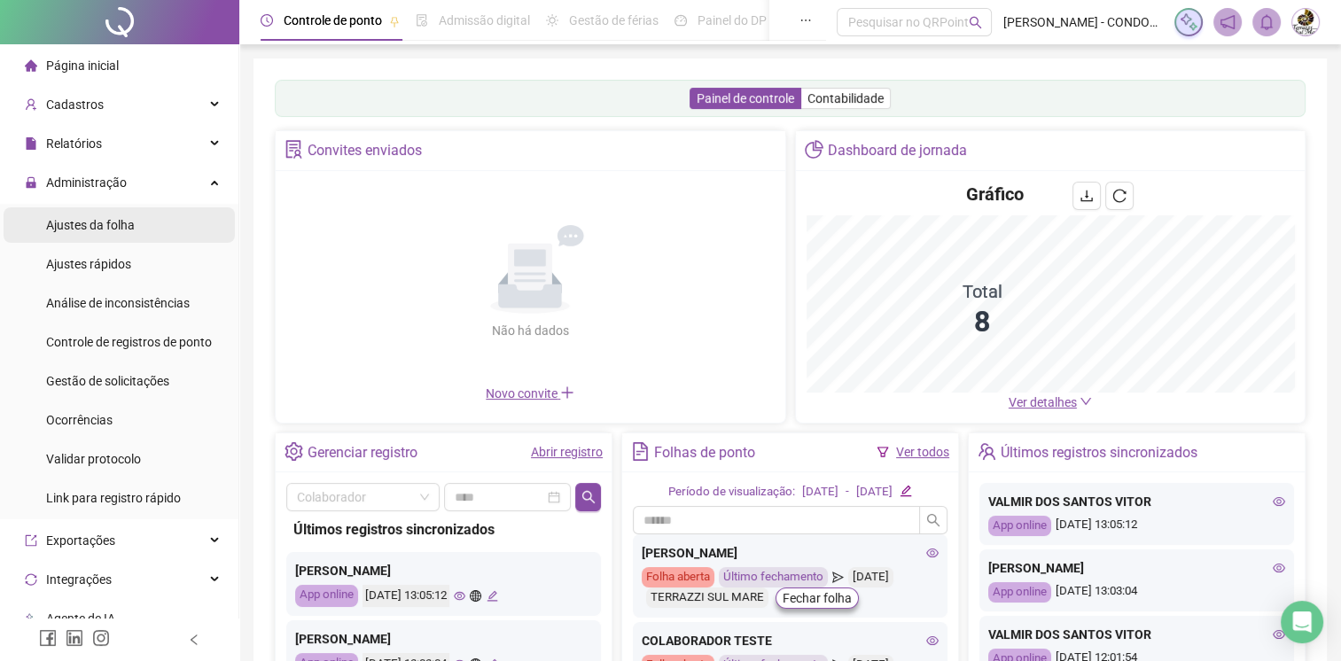
click at [138, 225] on li "Ajustes da folha" at bounding box center [119, 224] width 231 height 35
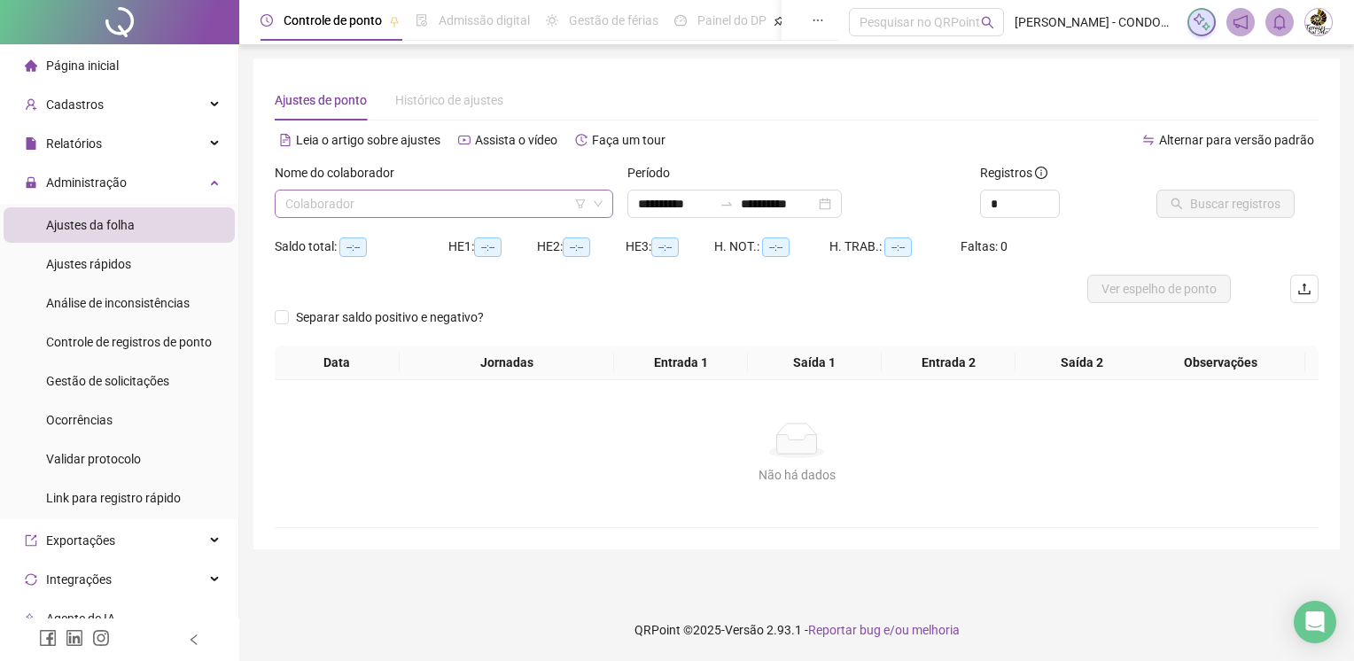
click at [486, 202] on input "search" at bounding box center [435, 204] width 301 height 27
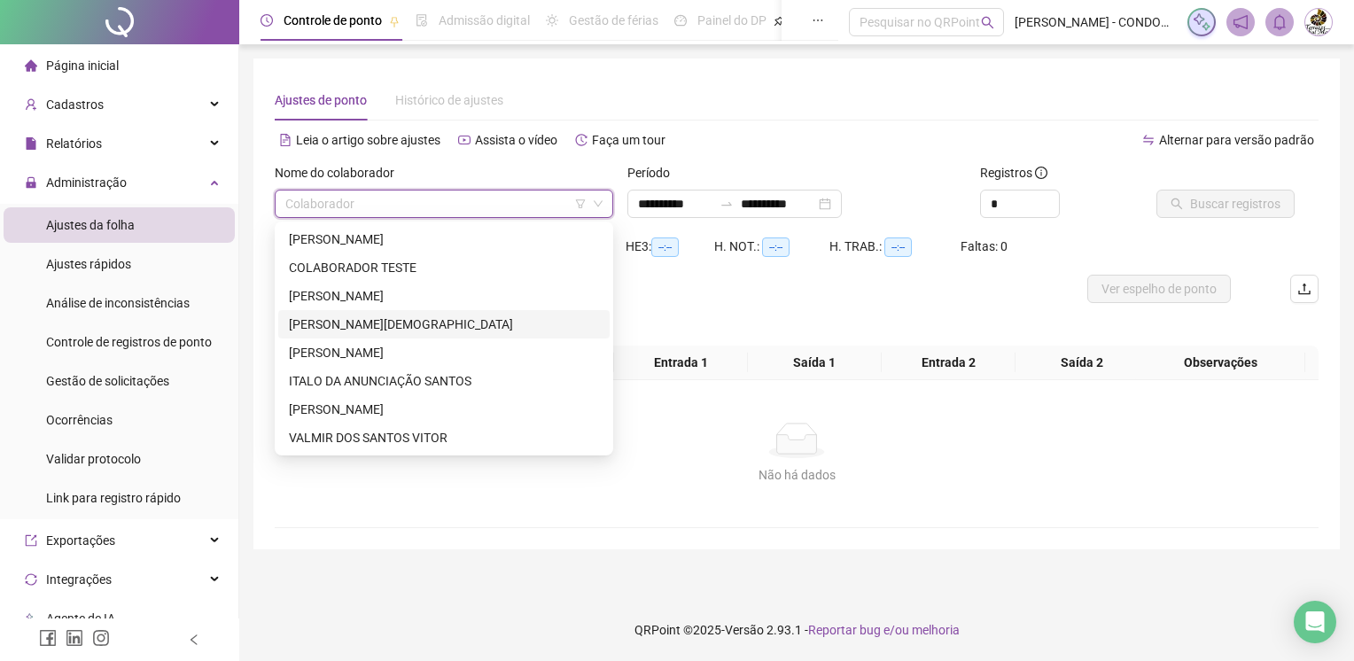
click at [408, 316] on div "[PERSON_NAME][DEMOGRAPHIC_DATA]" at bounding box center [444, 324] width 310 height 19
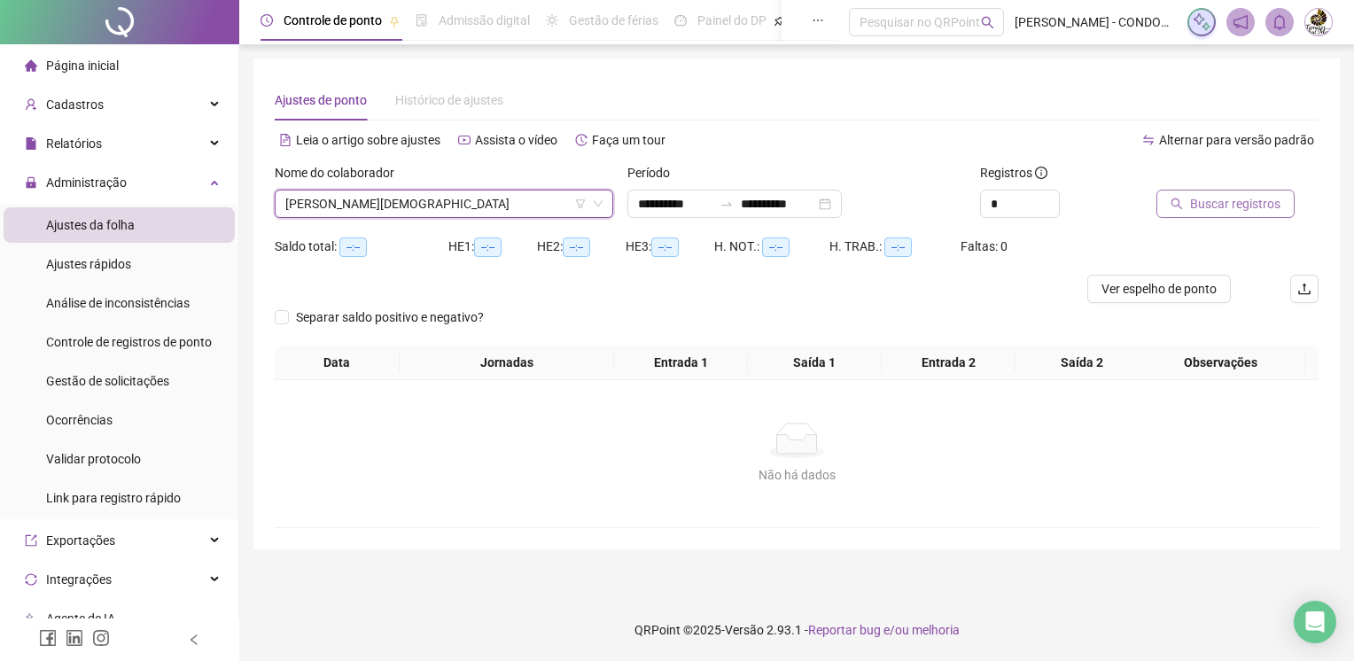
click at [1193, 199] on span "Buscar registros" at bounding box center [1235, 203] width 90 height 19
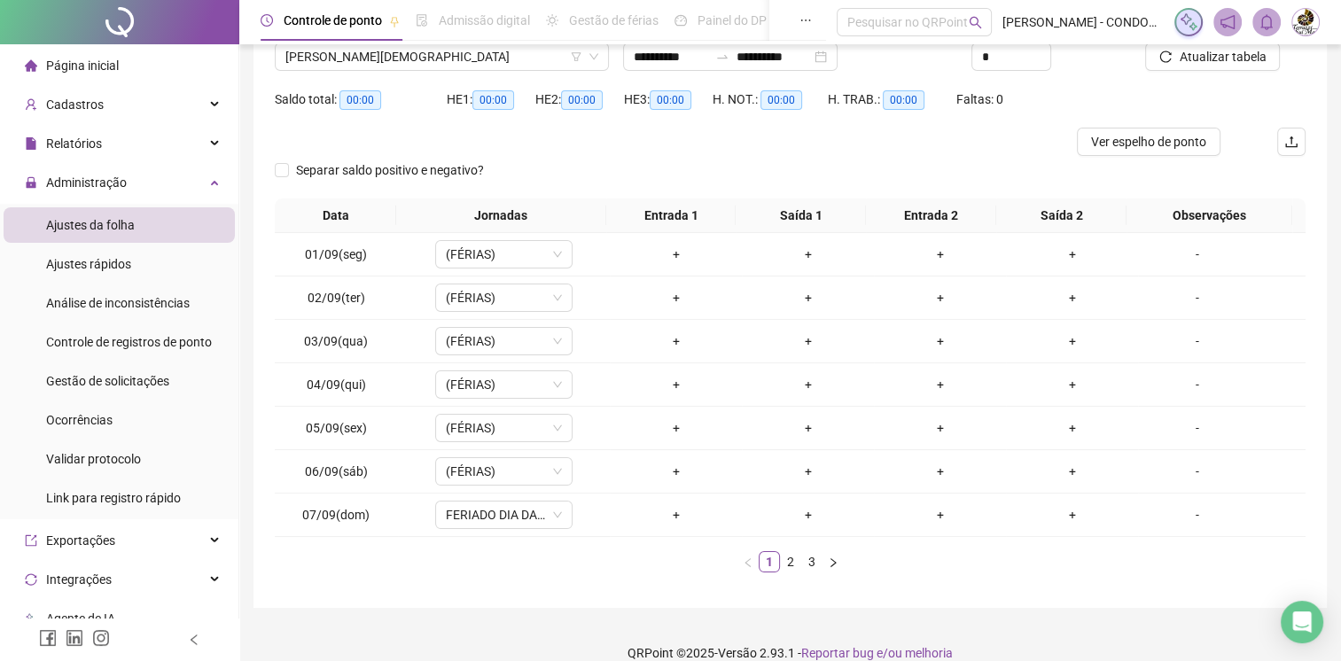
scroll to position [168, 0]
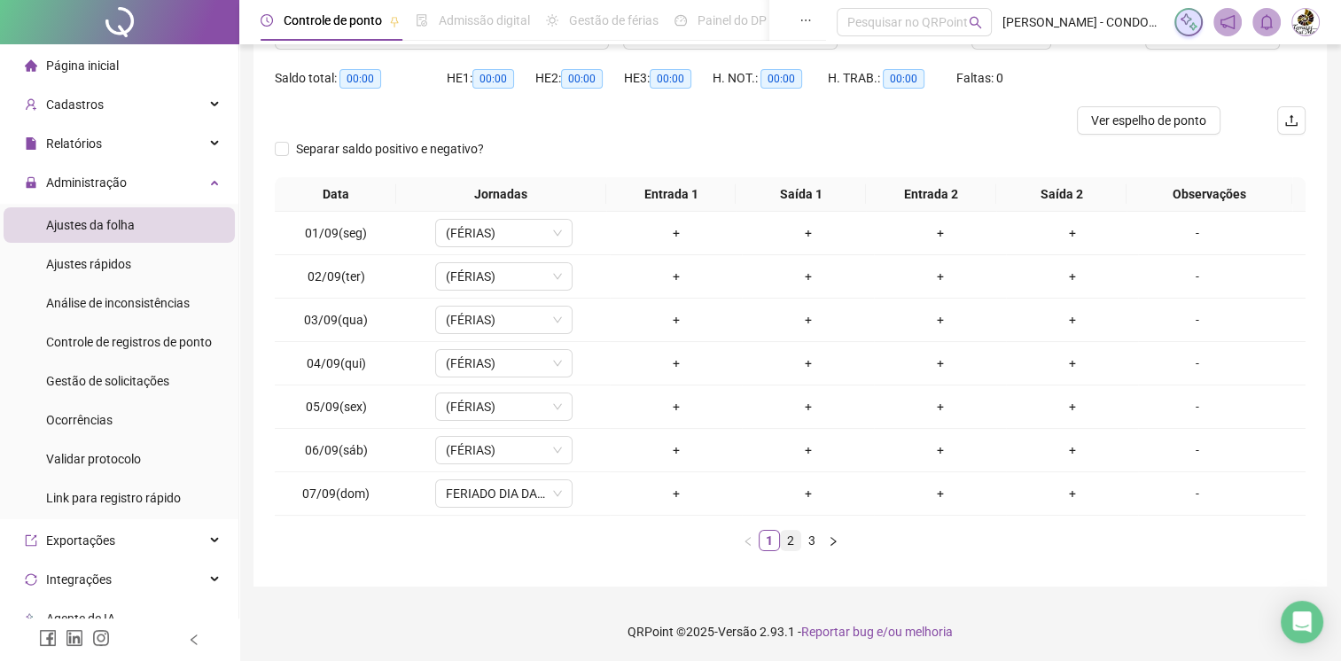
click at [794, 542] on link "2" at bounding box center [790, 540] width 19 height 19
click at [809, 542] on link "3" at bounding box center [811, 540] width 19 height 19
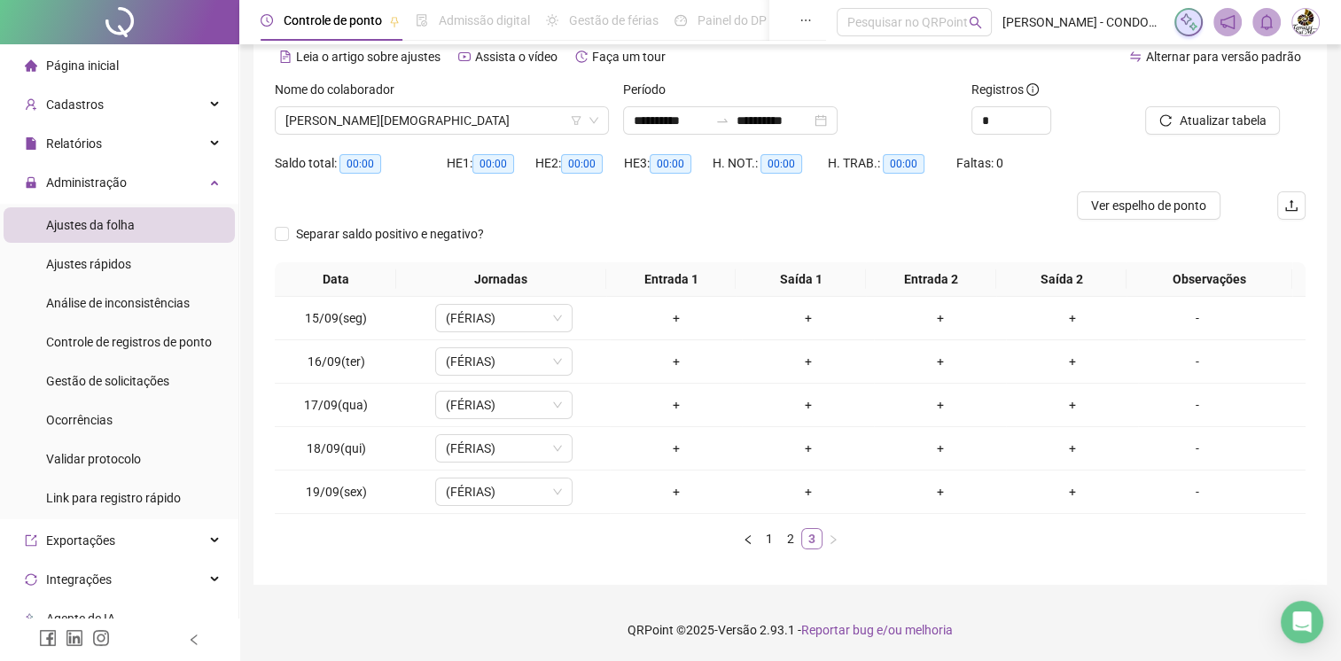
scroll to position [82, 0]
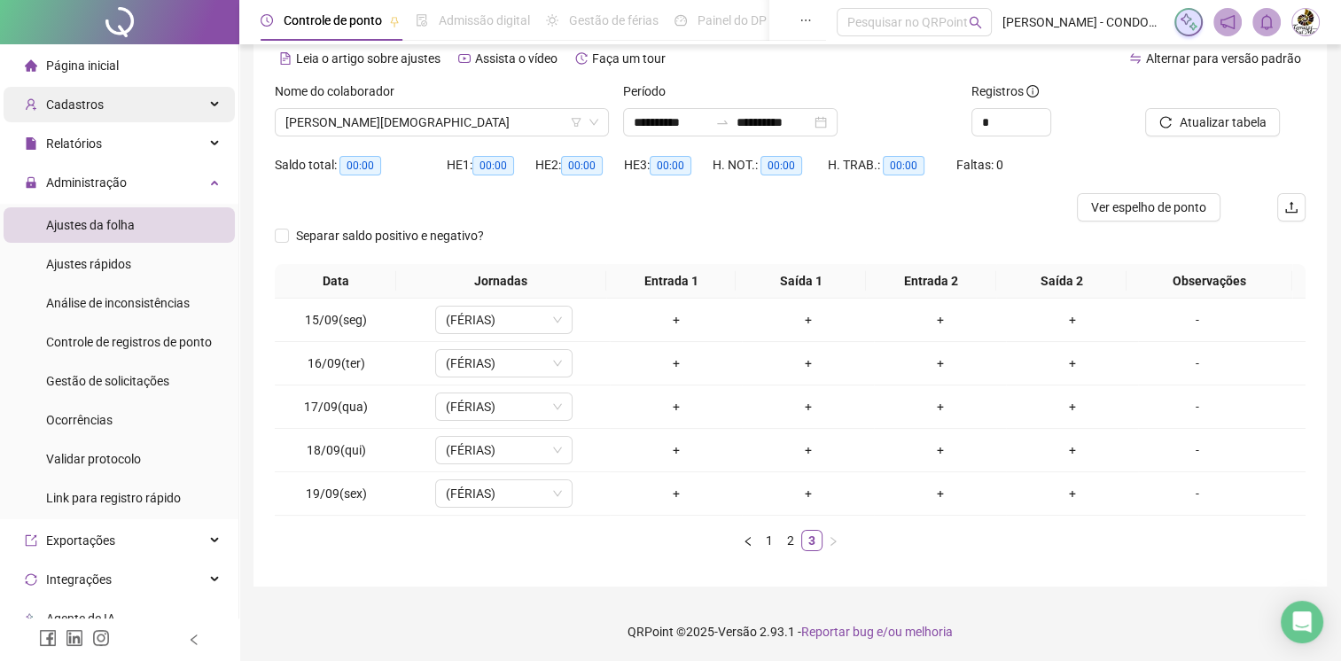
click at [160, 113] on div "Cadastros" at bounding box center [119, 104] width 231 height 35
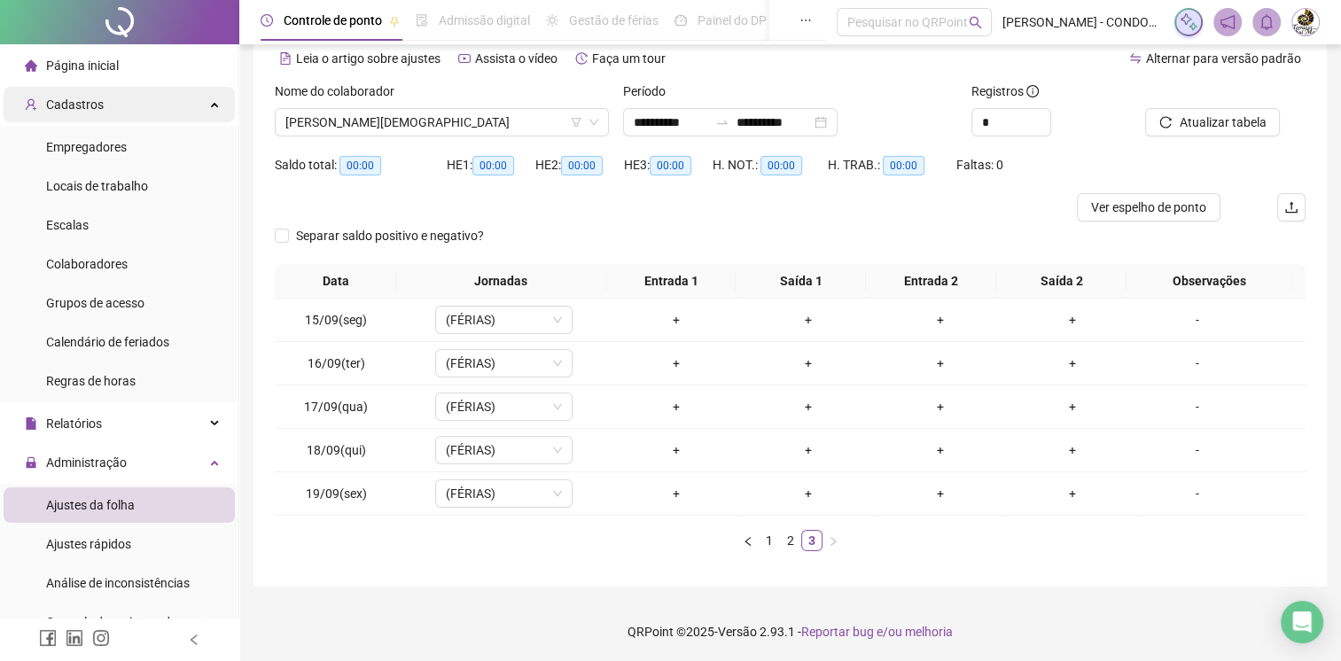
click at [186, 96] on div "Cadastros" at bounding box center [119, 104] width 231 height 35
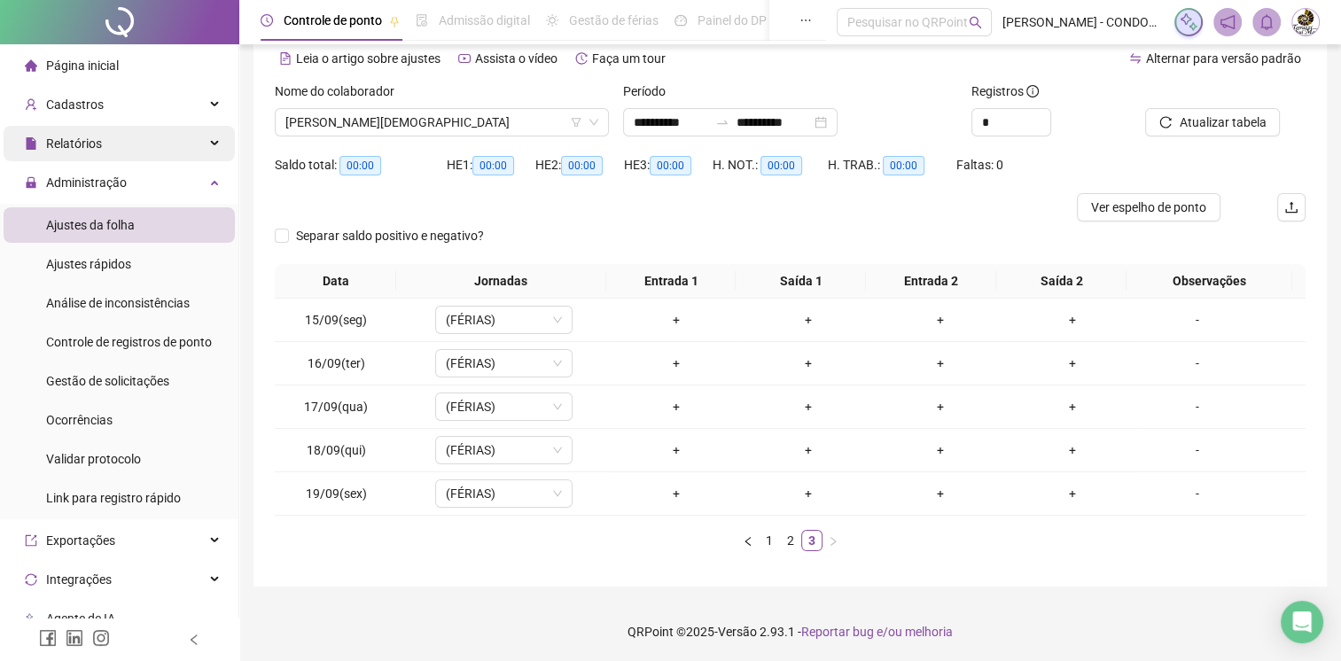
click at [166, 154] on div "Relatórios" at bounding box center [119, 143] width 231 height 35
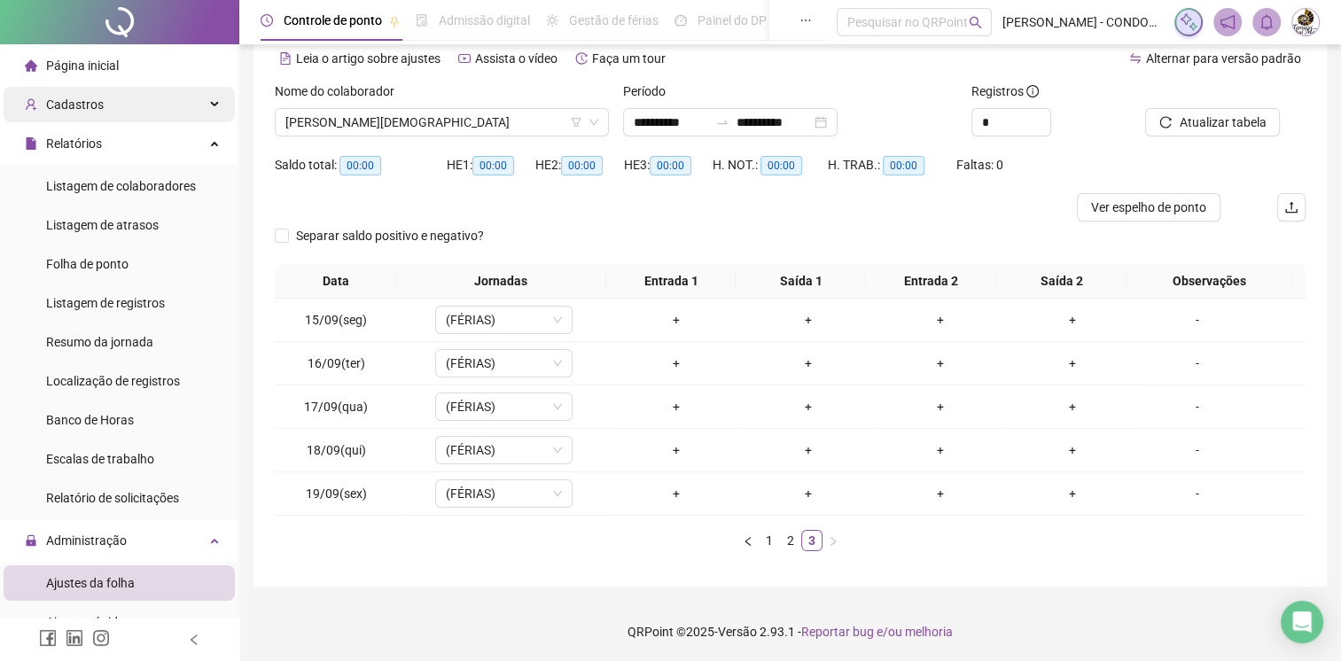
click at [181, 109] on div "Cadastros" at bounding box center [119, 104] width 231 height 35
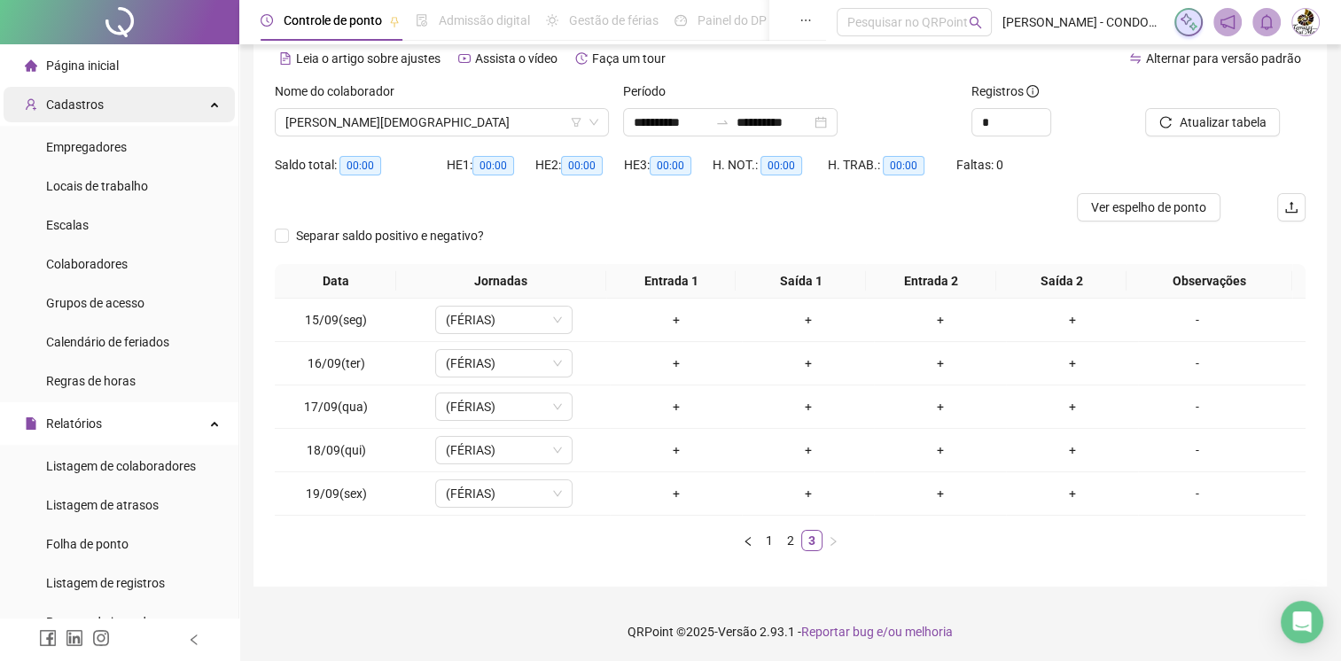
click at [182, 109] on div "Cadastros" at bounding box center [119, 104] width 231 height 35
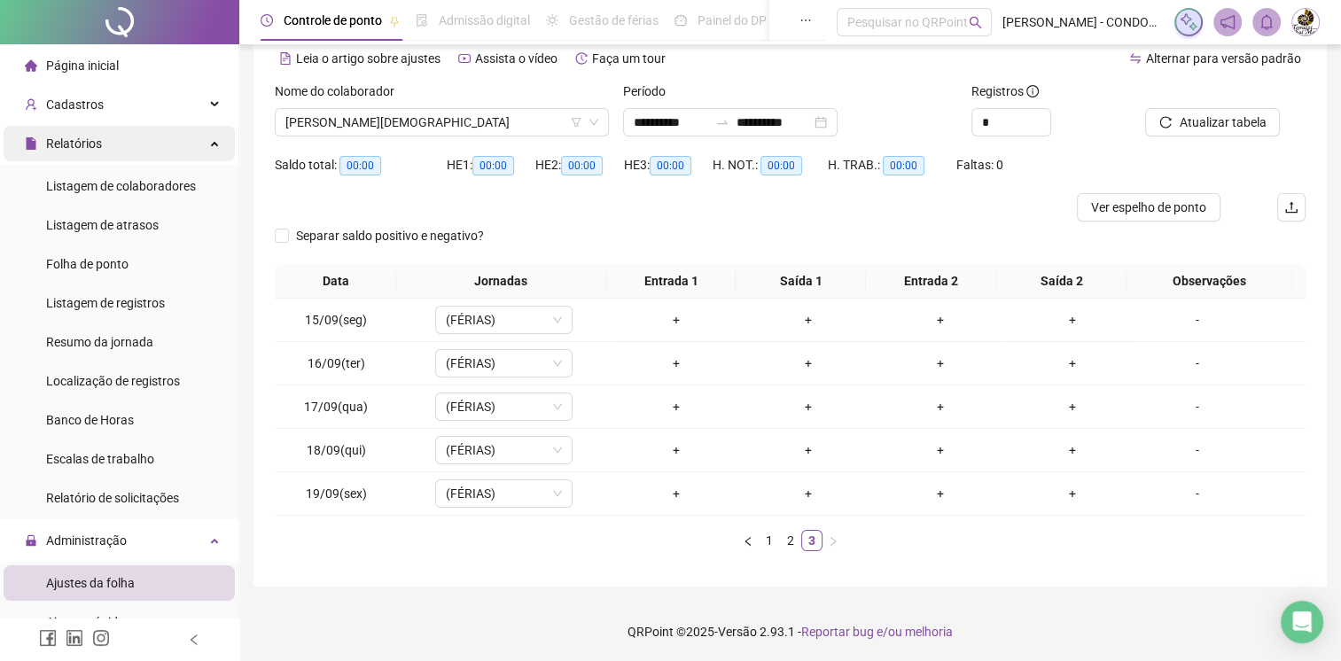
click at [206, 147] on div "Relatórios" at bounding box center [119, 143] width 231 height 35
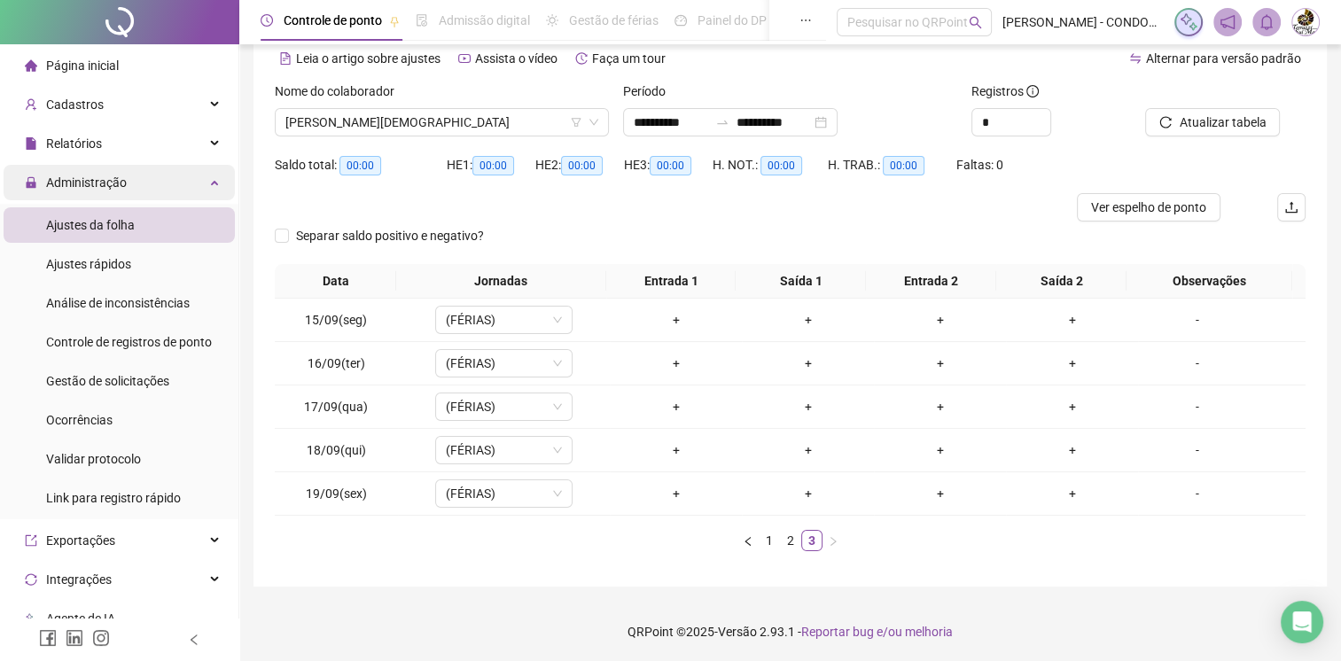
click at [201, 178] on div "Administração" at bounding box center [119, 182] width 231 height 35
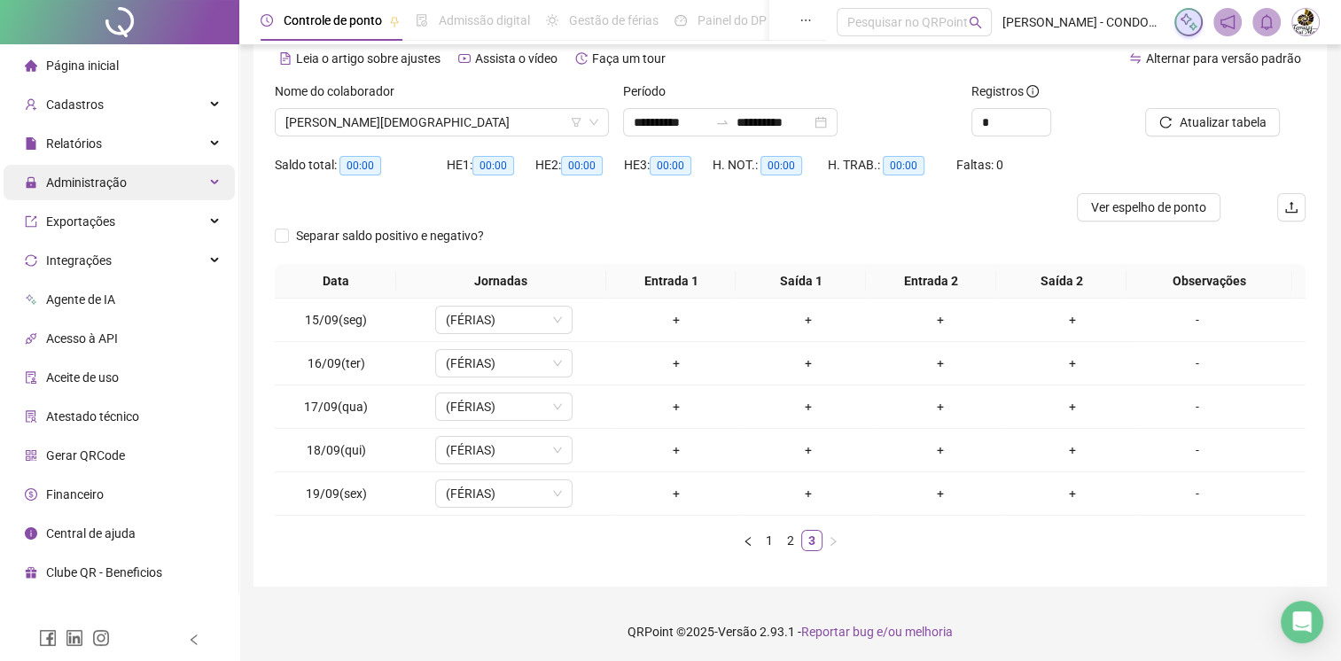
click at [201, 178] on div "Administração" at bounding box center [119, 182] width 231 height 35
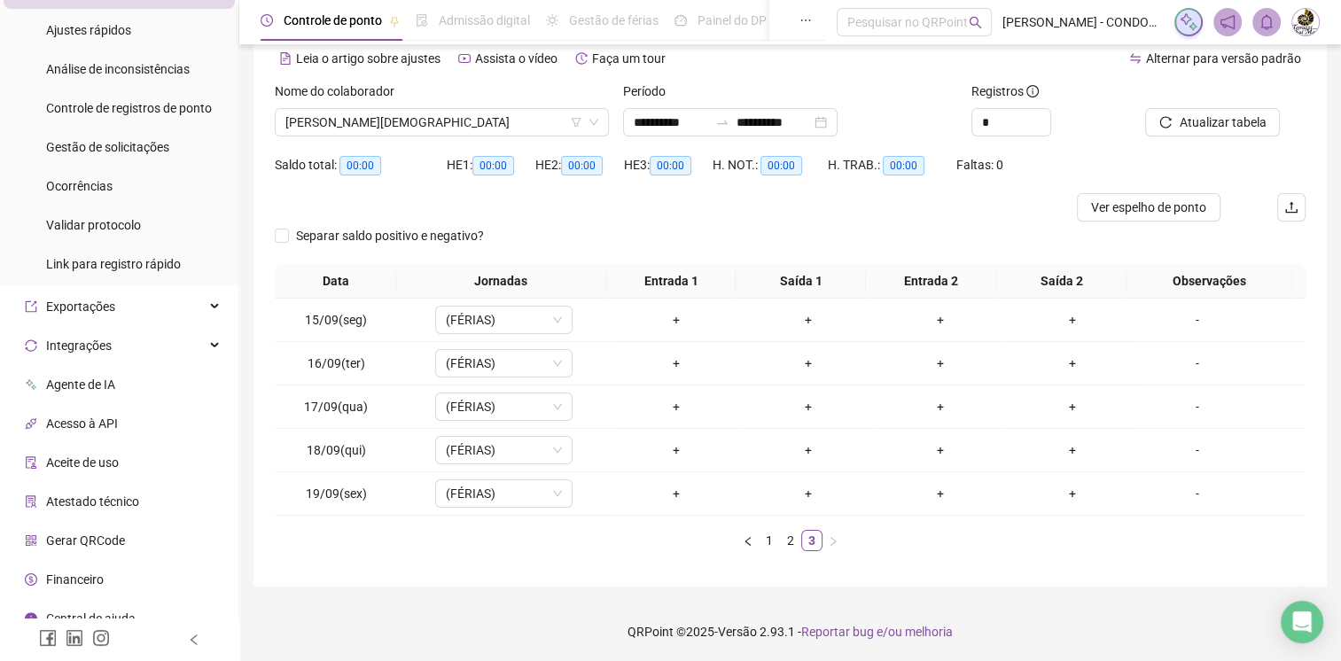
scroll to position [237, 0]
click at [199, 296] on div "Exportações" at bounding box center [119, 303] width 231 height 35
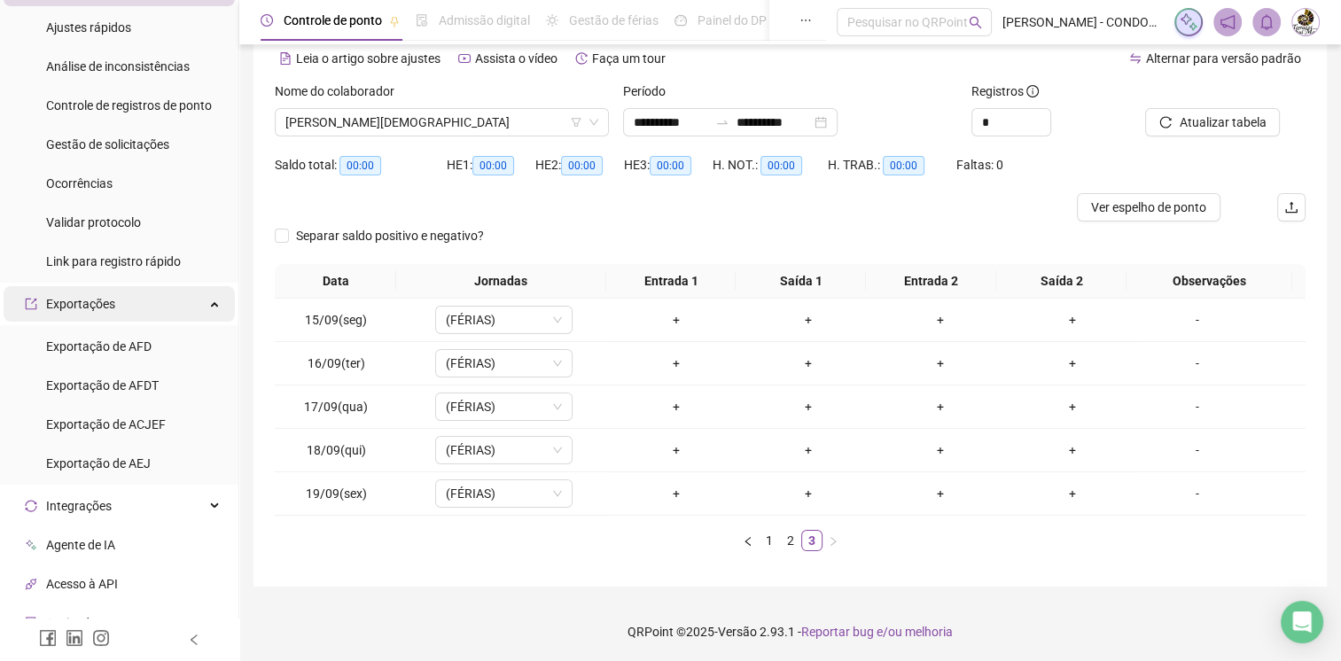
click at [199, 296] on div "Exportações" at bounding box center [119, 303] width 231 height 35
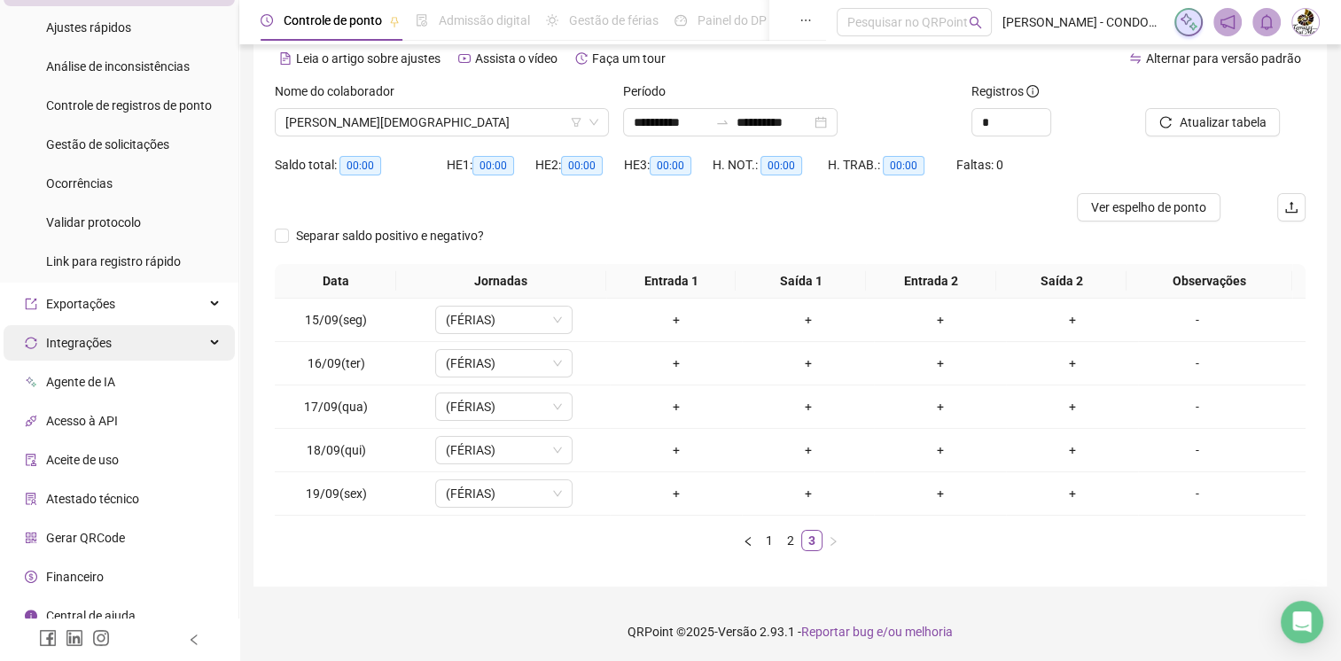
click at [207, 337] on div "Integrações" at bounding box center [119, 342] width 231 height 35
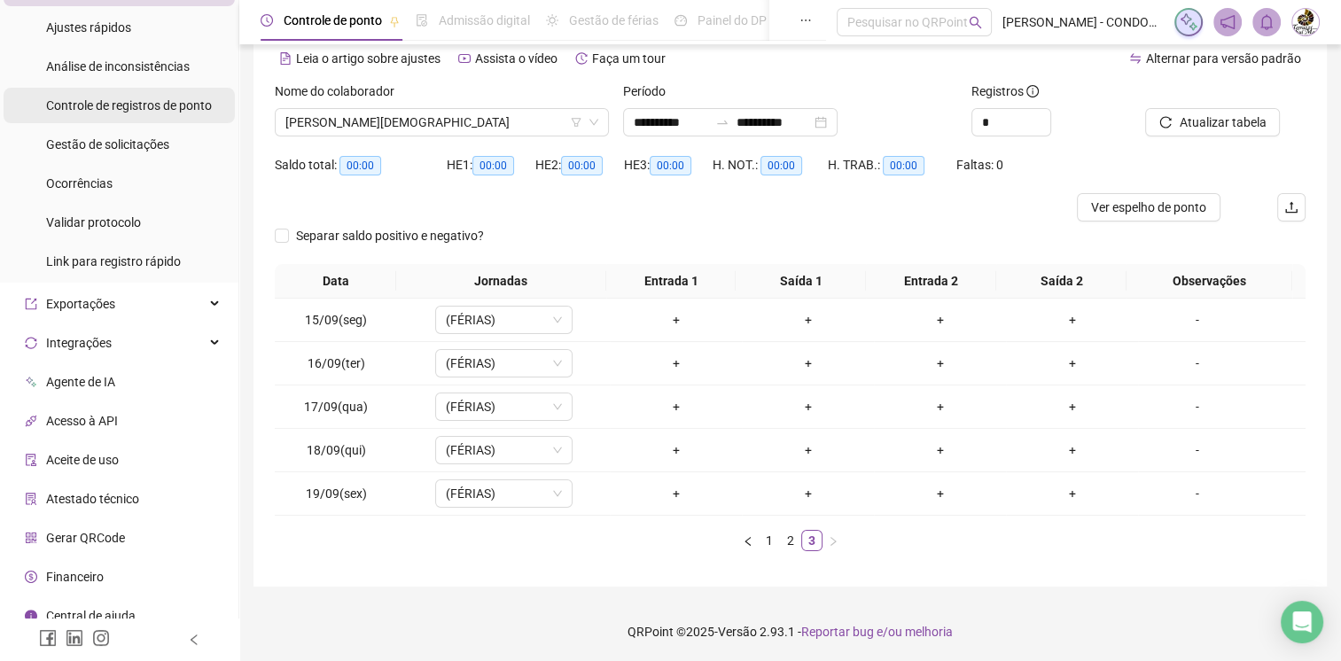
scroll to position [0, 0]
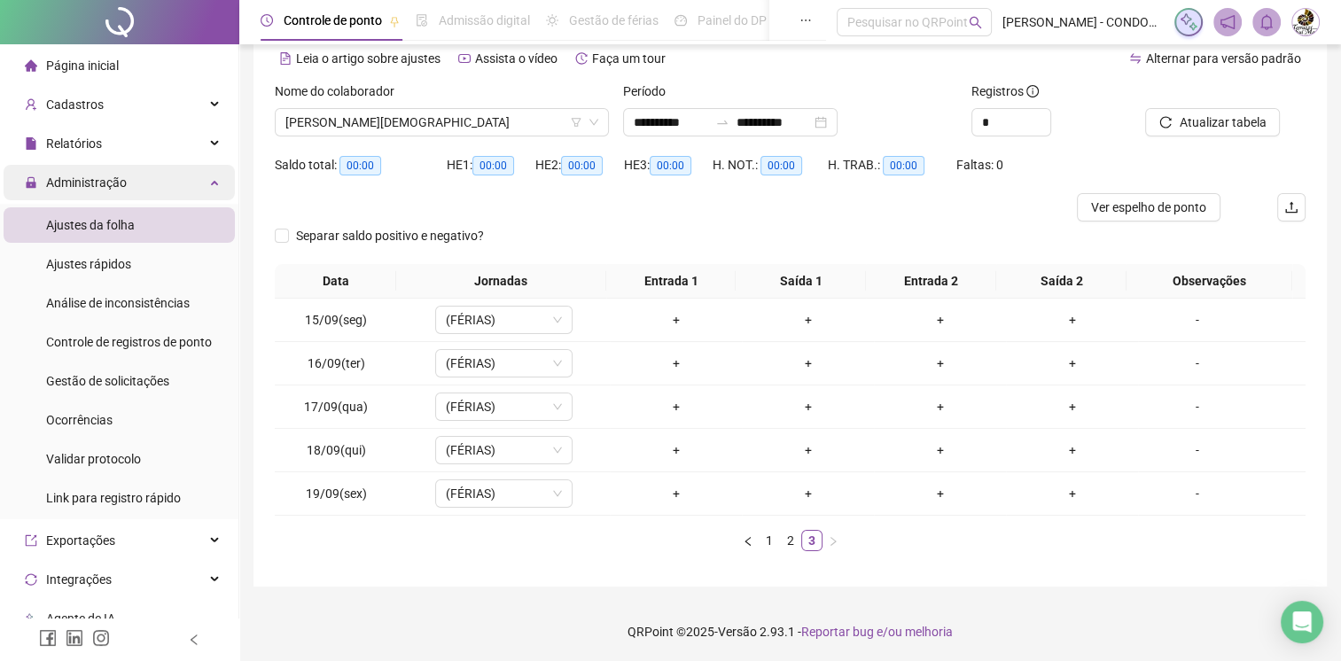
click at [202, 186] on div "Administração" at bounding box center [119, 182] width 231 height 35
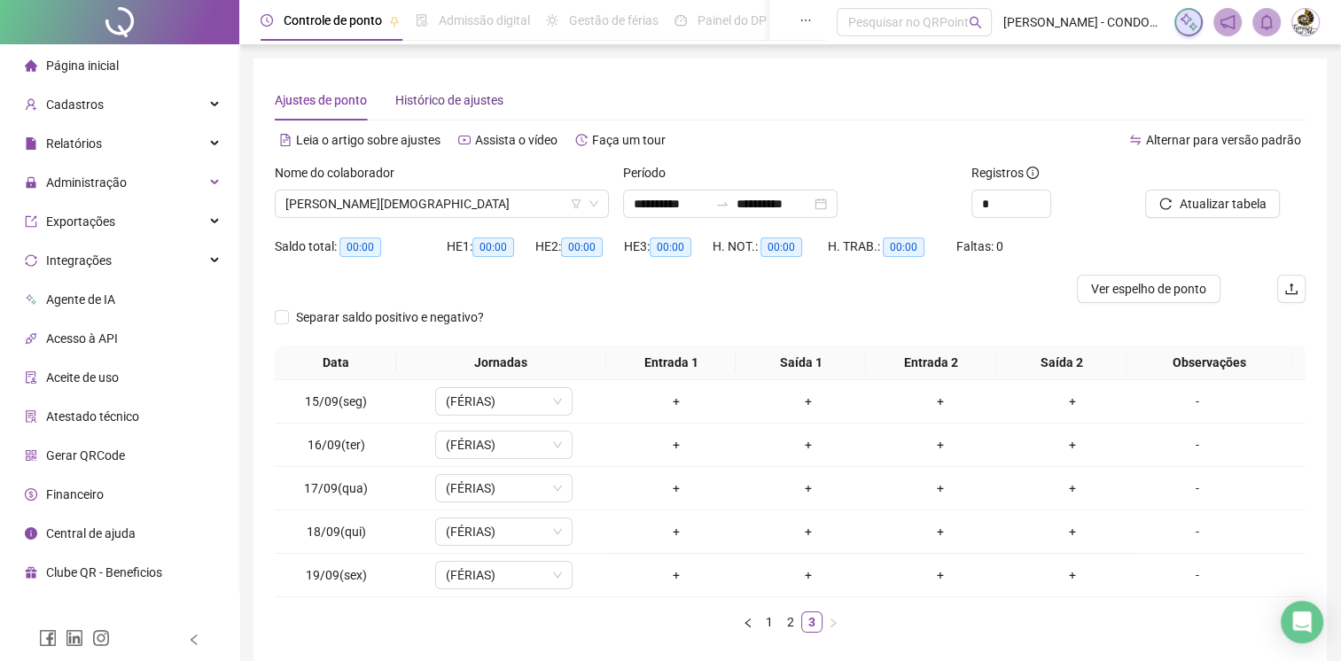
click at [453, 97] on div "Histórico de ajustes" at bounding box center [449, 99] width 108 height 19
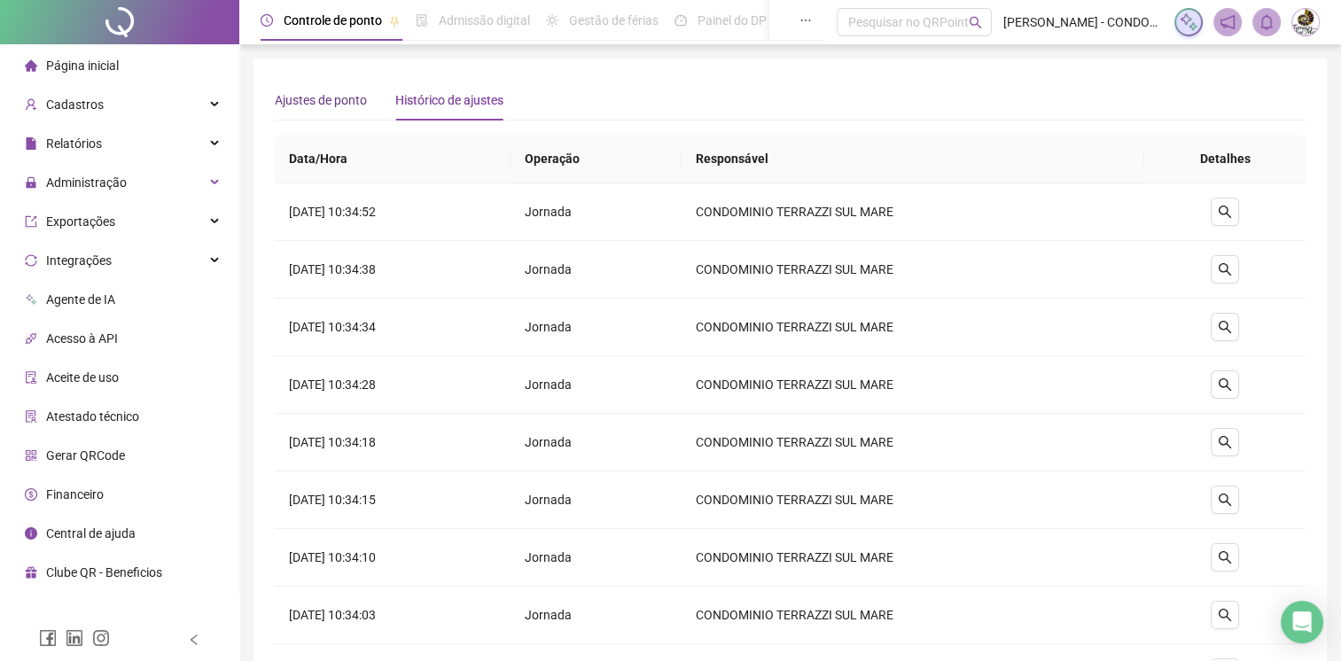
click at [354, 95] on div "Ajustes de ponto" at bounding box center [321, 99] width 92 height 19
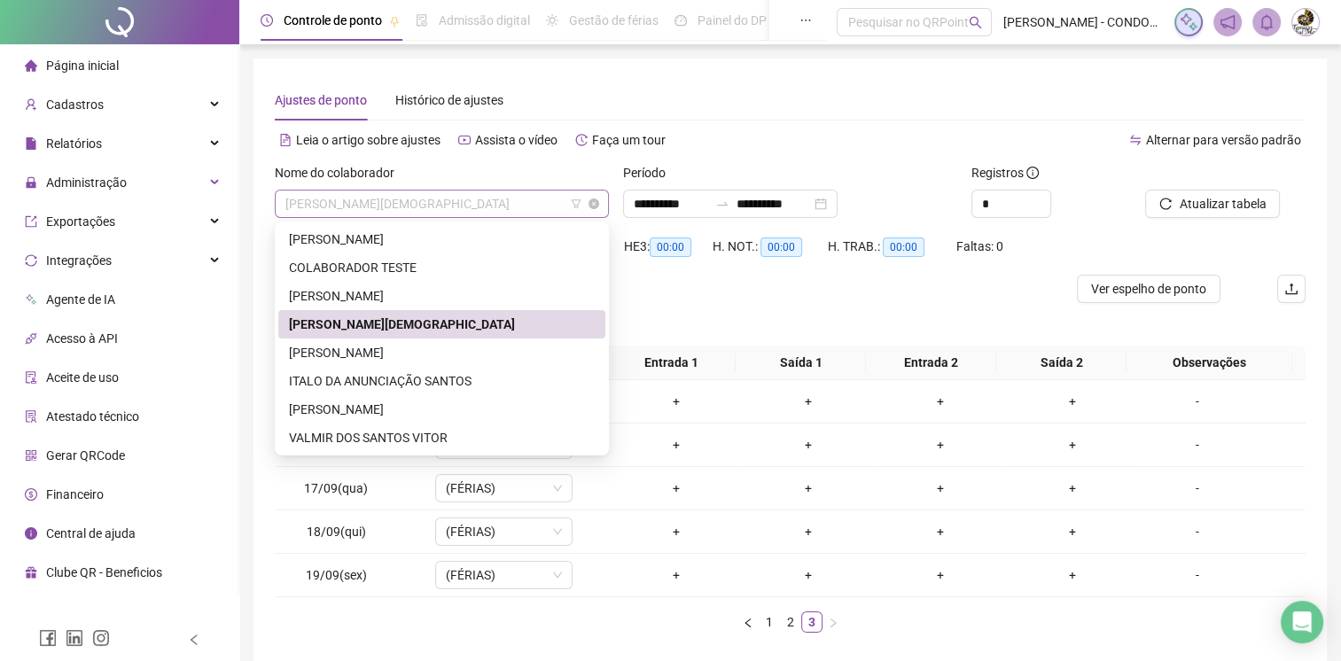
click at [490, 214] on span "[PERSON_NAME][DEMOGRAPHIC_DATA]" at bounding box center [441, 204] width 313 height 27
click at [461, 235] on div "[PERSON_NAME]" at bounding box center [442, 239] width 306 height 19
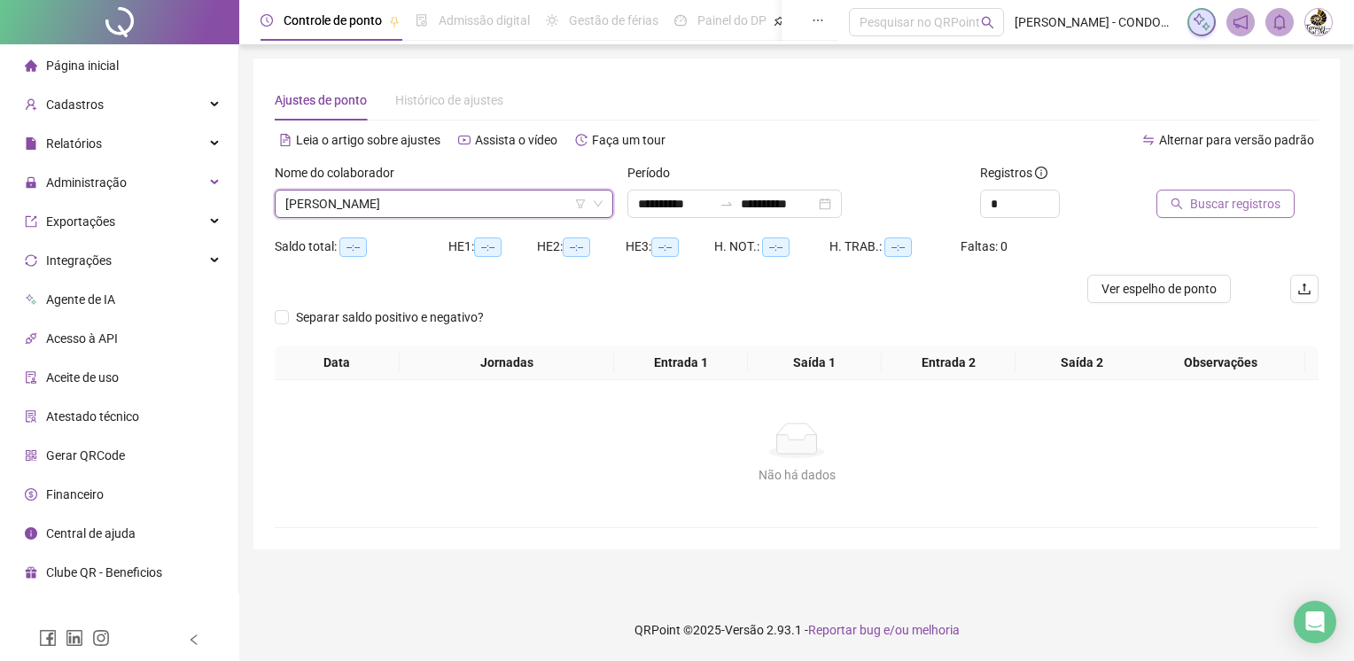
click at [1214, 204] on span "Buscar registros" at bounding box center [1235, 203] width 90 height 19
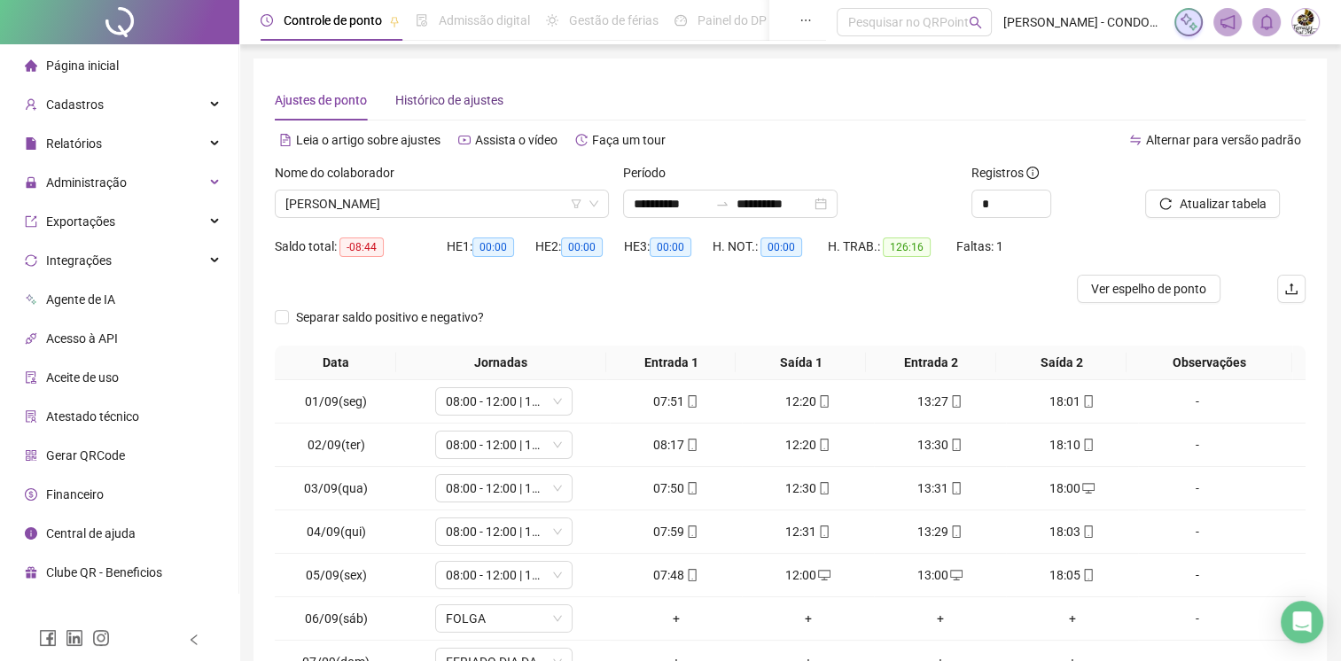
click at [447, 105] on div "Histórico de ajustes" at bounding box center [449, 99] width 108 height 19
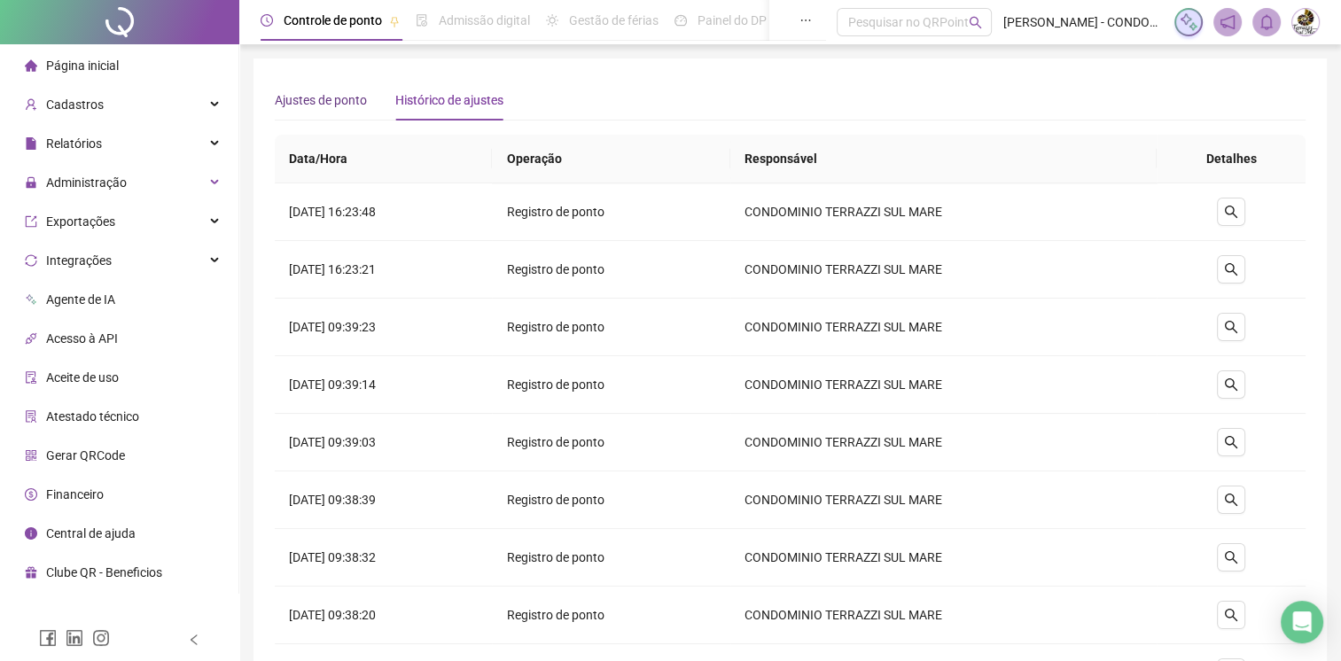
click at [337, 100] on div "Ajustes de ponto" at bounding box center [321, 99] width 92 height 19
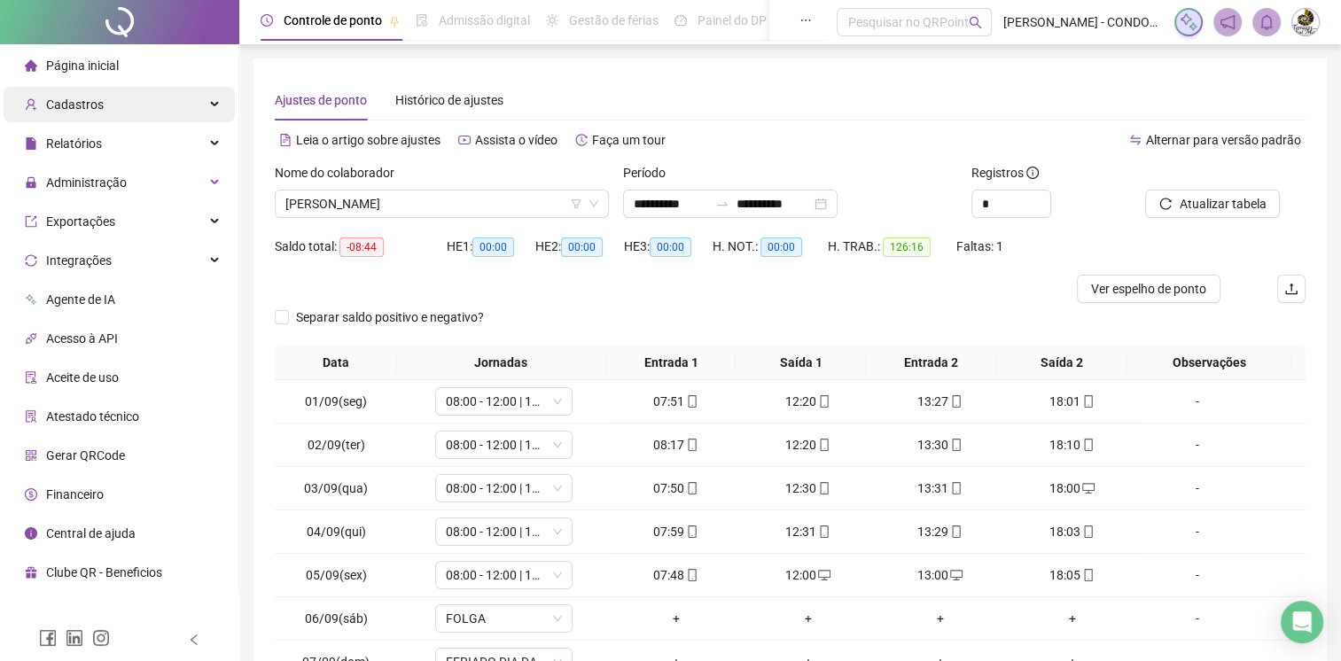
click at [168, 106] on div "Cadastros" at bounding box center [119, 104] width 231 height 35
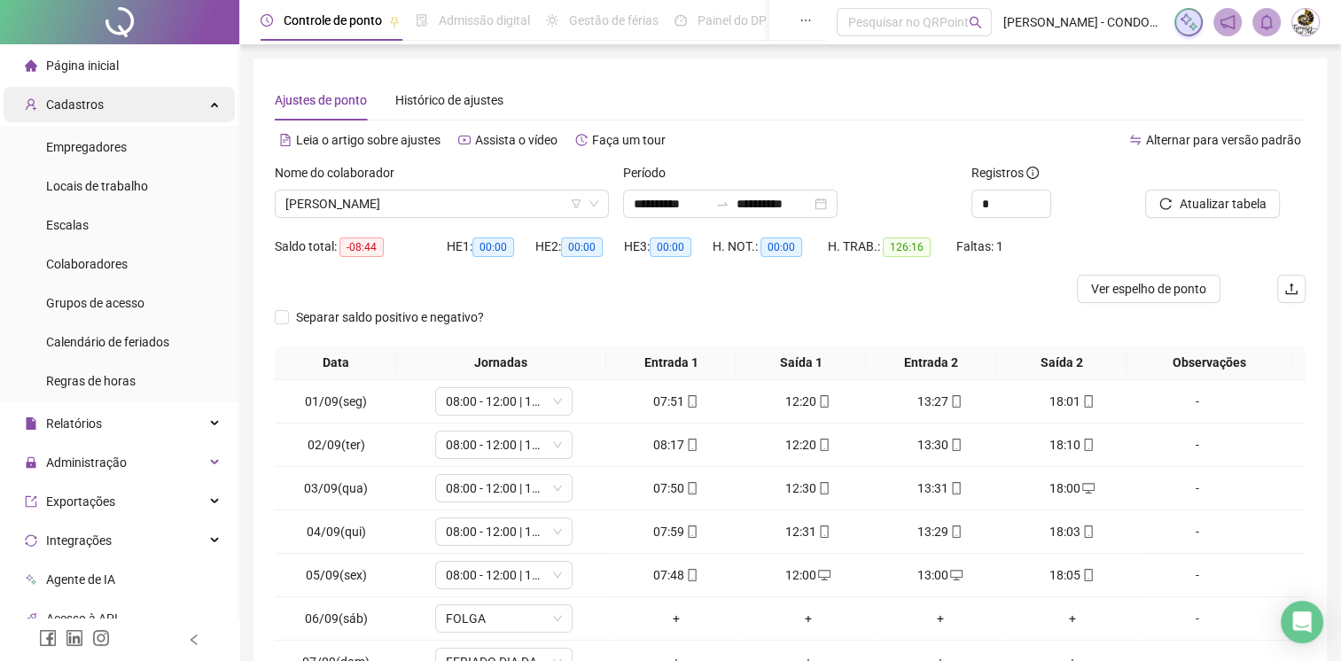
click at [208, 106] on div "Cadastros" at bounding box center [119, 104] width 231 height 35
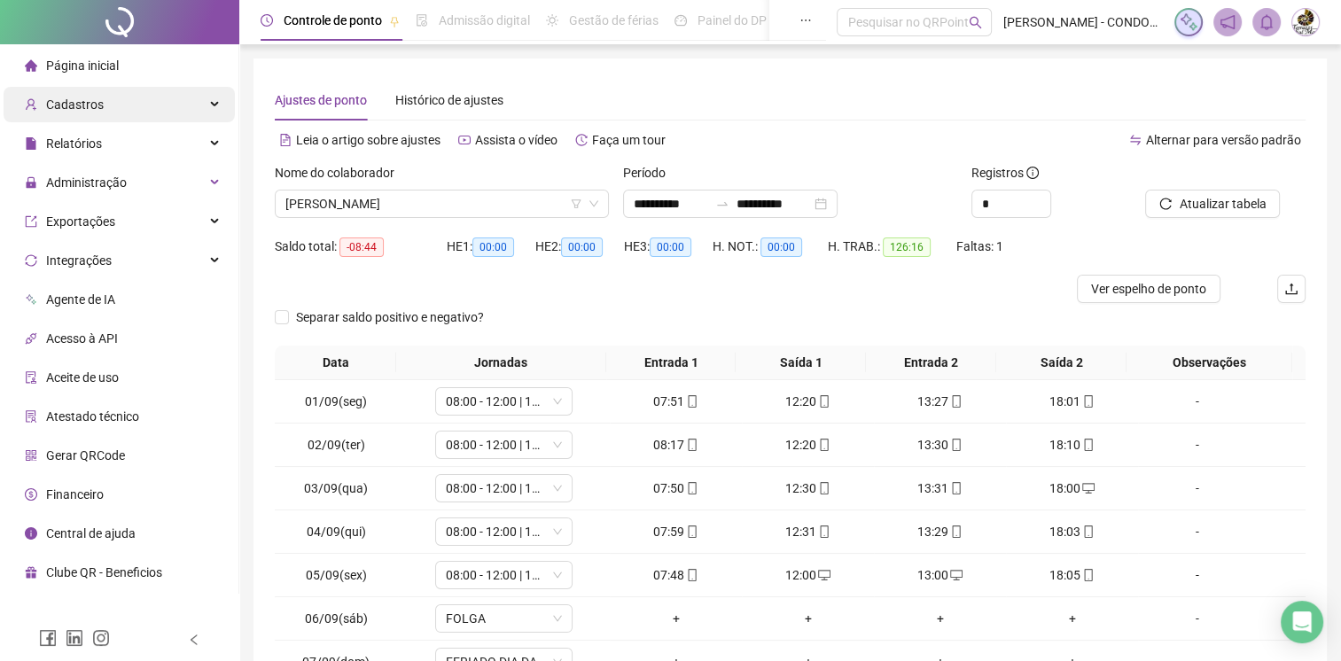
click at [208, 106] on div "Cadastros" at bounding box center [119, 104] width 231 height 35
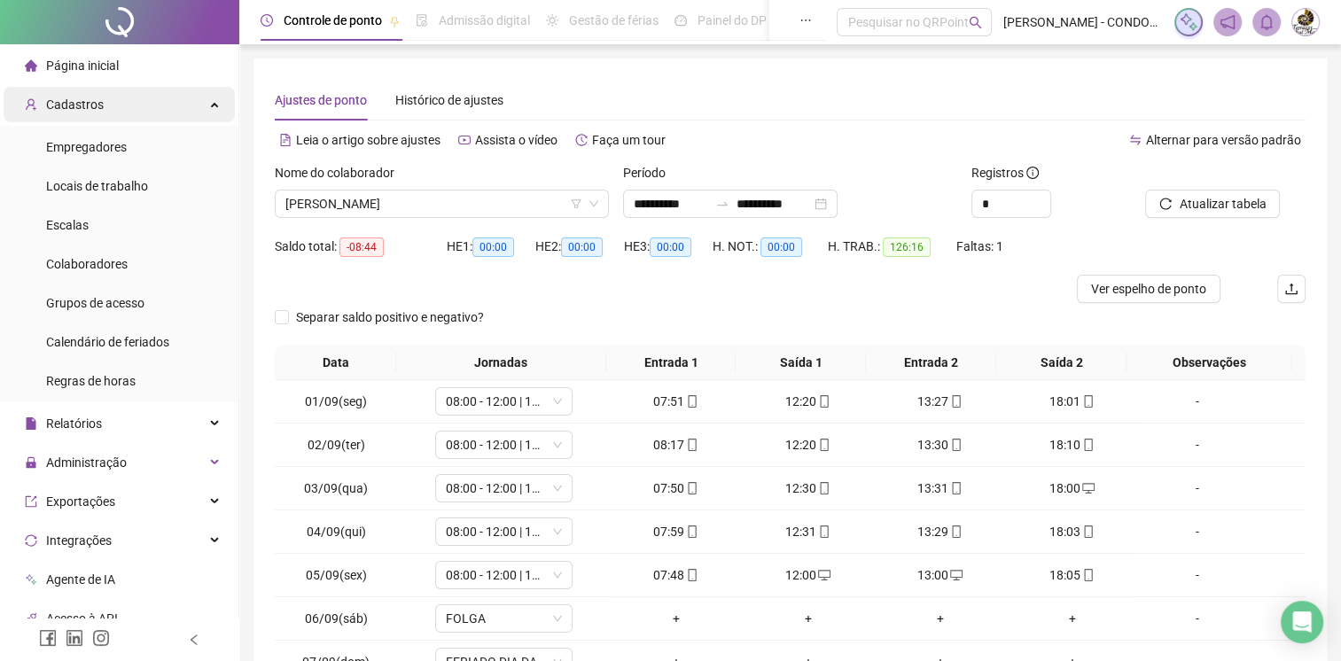
click at [208, 105] on div "Cadastros" at bounding box center [119, 104] width 231 height 35
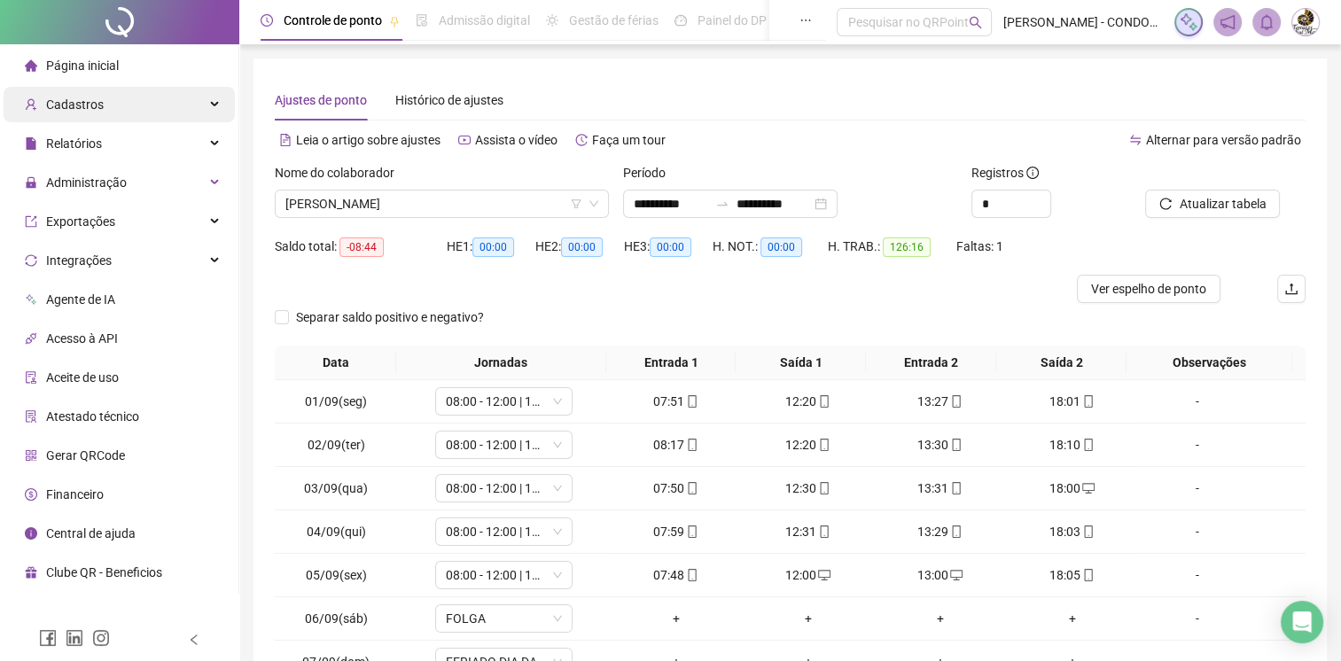
click at [208, 105] on div "Cadastros" at bounding box center [119, 104] width 231 height 35
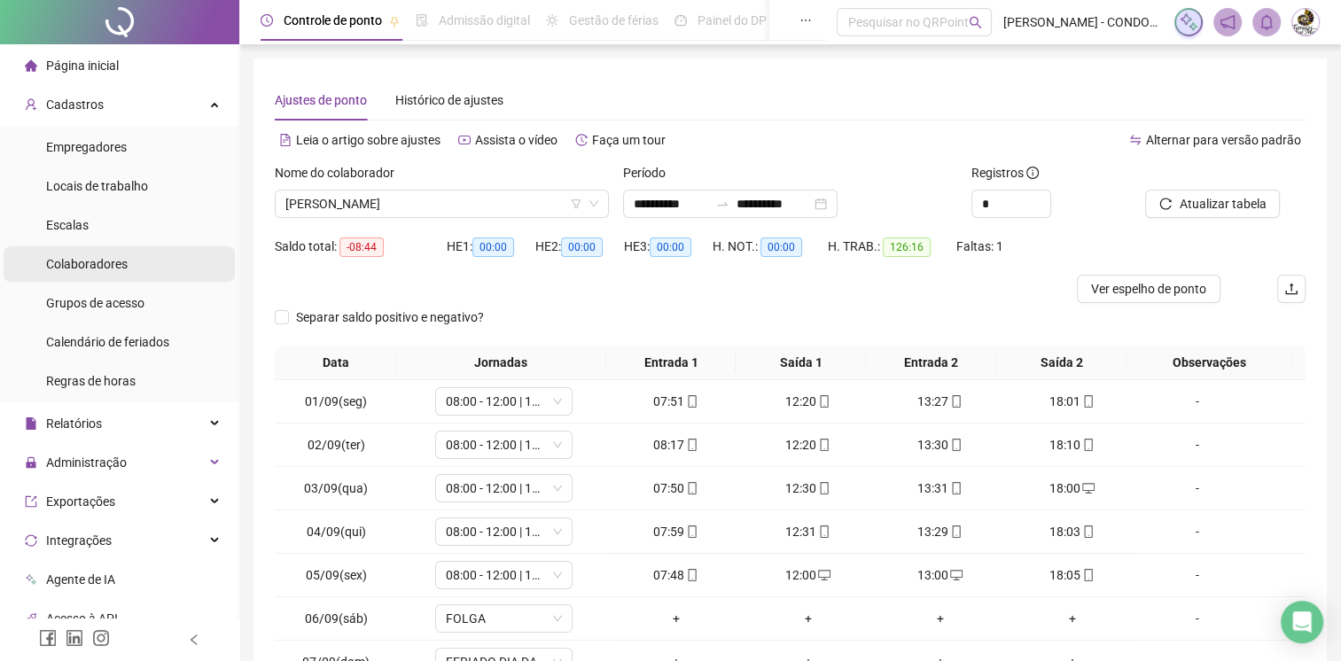
click at [124, 257] on span "Colaboradores" at bounding box center [87, 264] width 82 height 14
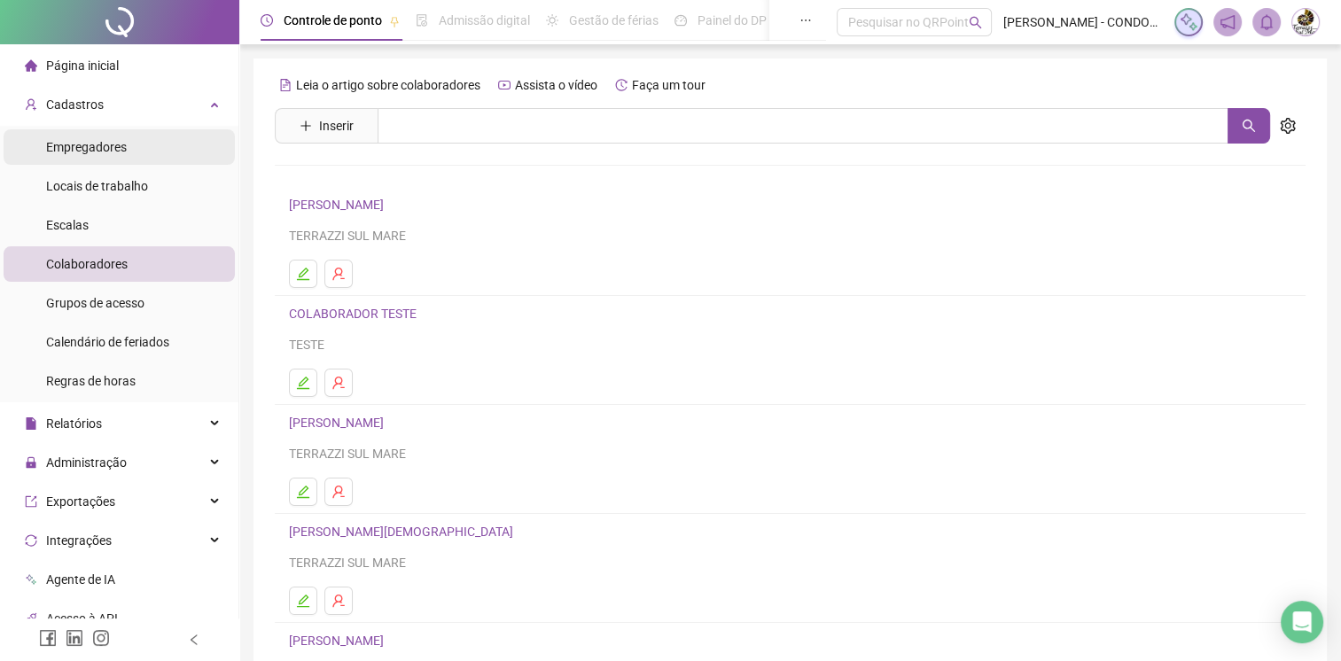
click at [165, 146] on li "Empregadores" at bounding box center [119, 146] width 231 height 35
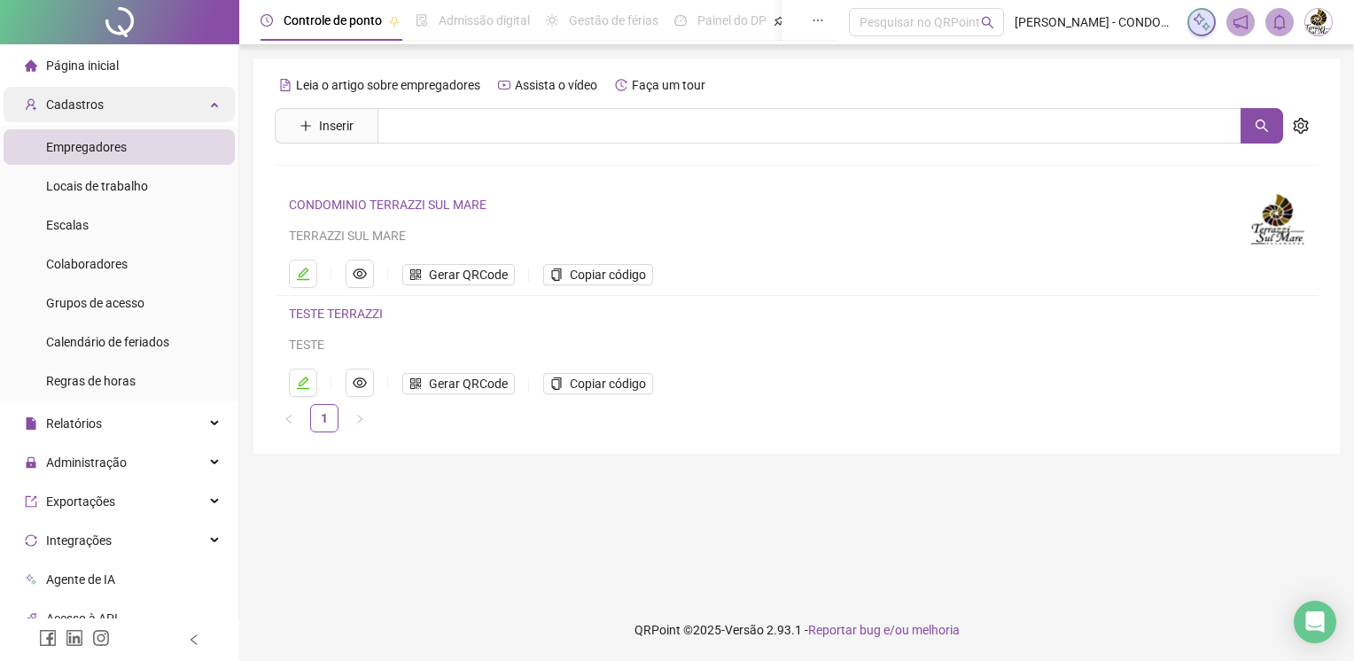
click at [168, 110] on div "Cadastros" at bounding box center [119, 104] width 231 height 35
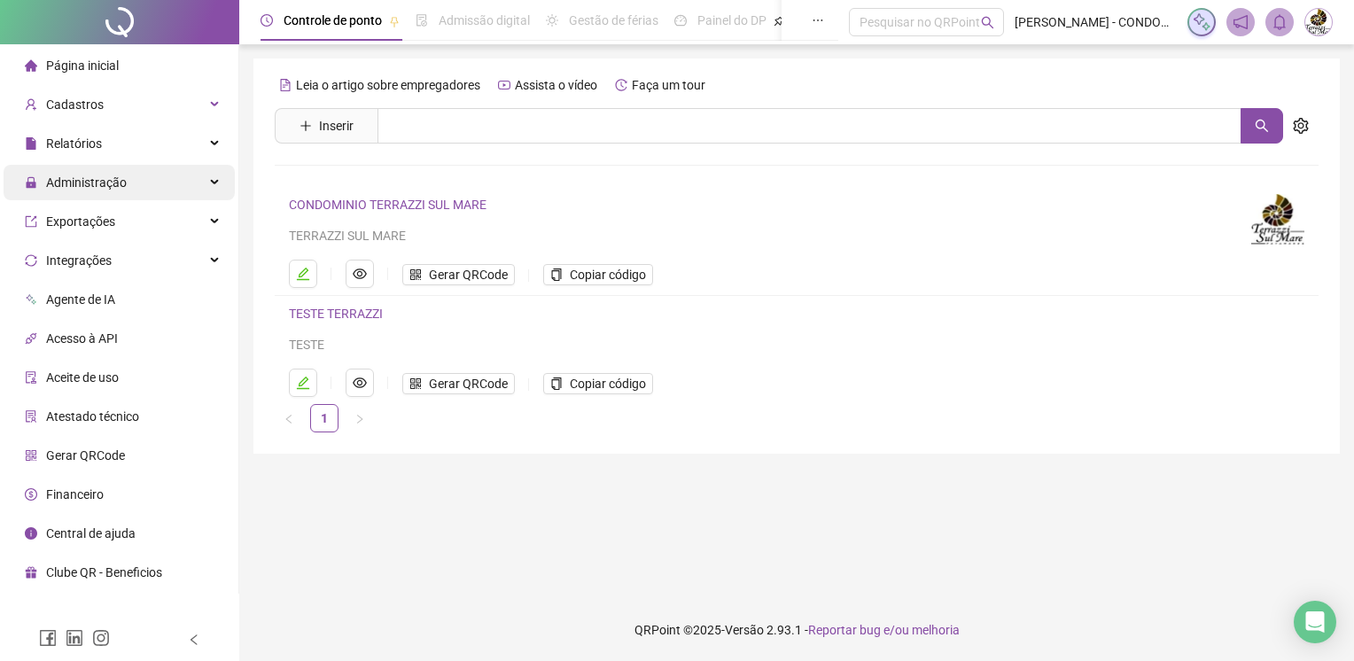
click at [135, 185] on div "Administração" at bounding box center [119, 182] width 231 height 35
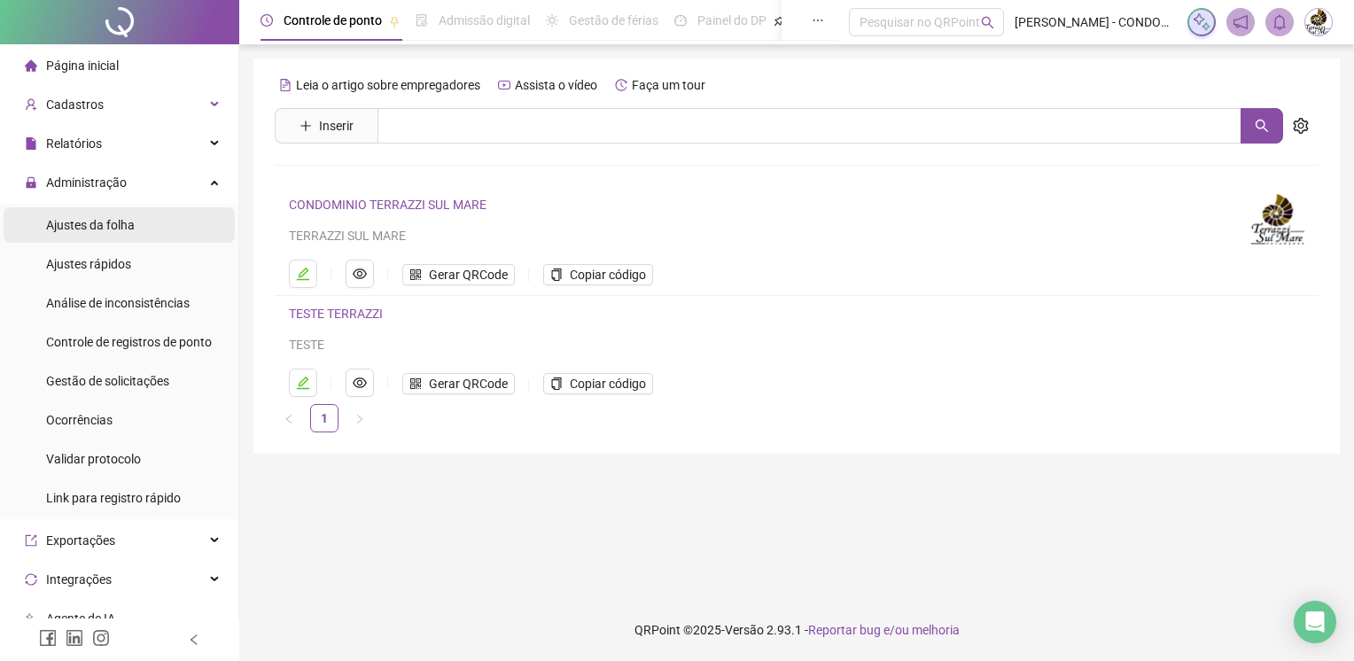
click at [151, 223] on li "Ajustes da folha" at bounding box center [119, 224] width 231 height 35
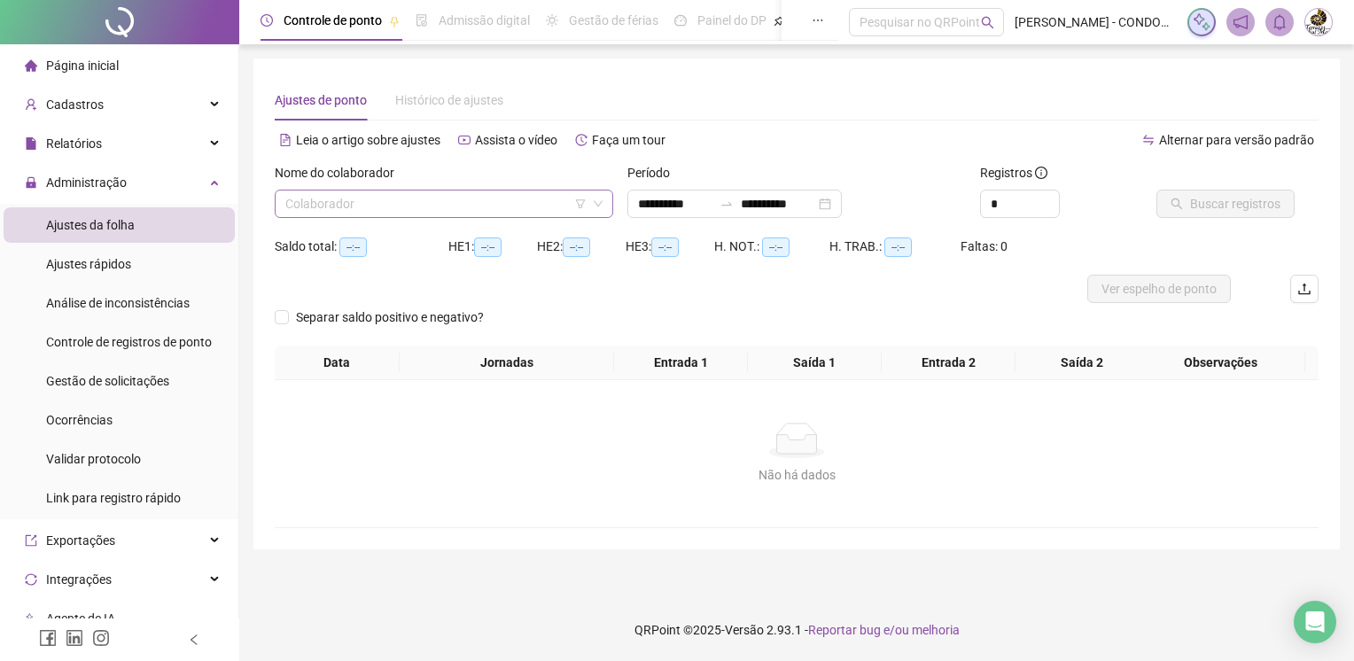
click at [328, 200] on input "search" at bounding box center [435, 204] width 301 height 27
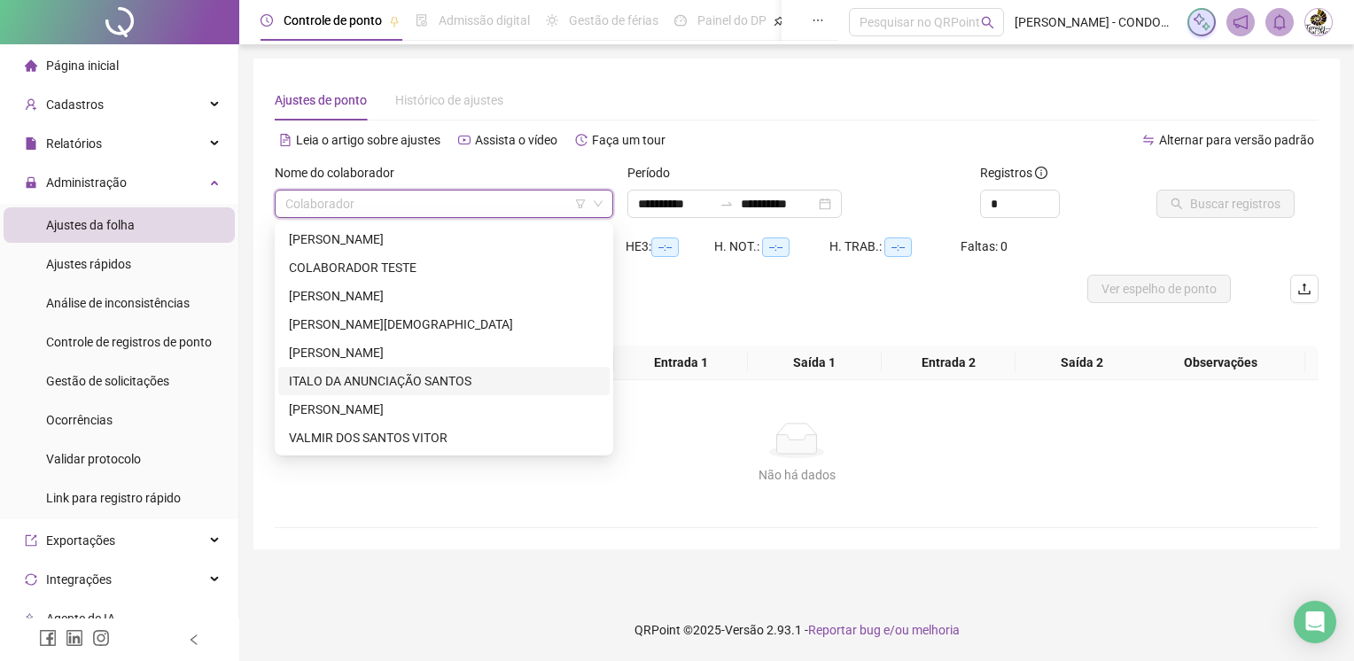
click at [349, 383] on div "ITALO DA ANUNCIAÇÃO SANTOS" at bounding box center [444, 380] width 310 height 19
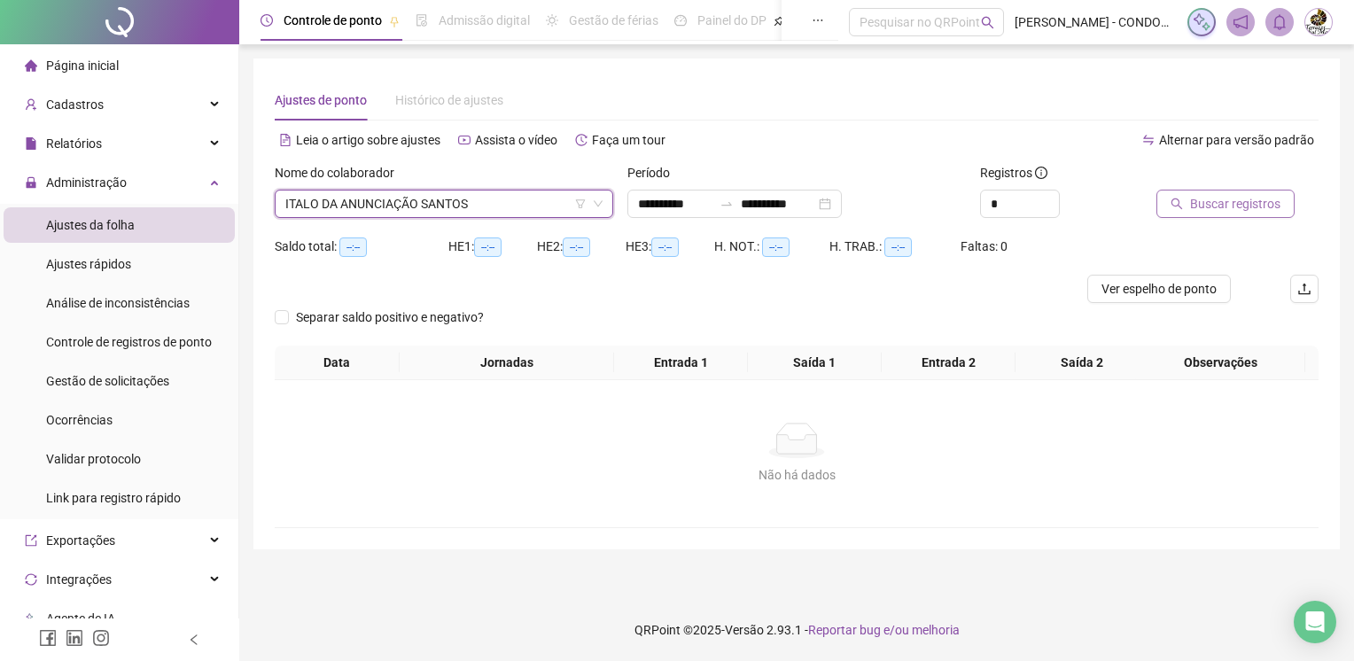
click at [1197, 207] on span "Buscar registros" at bounding box center [1235, 203] width 90 height 19
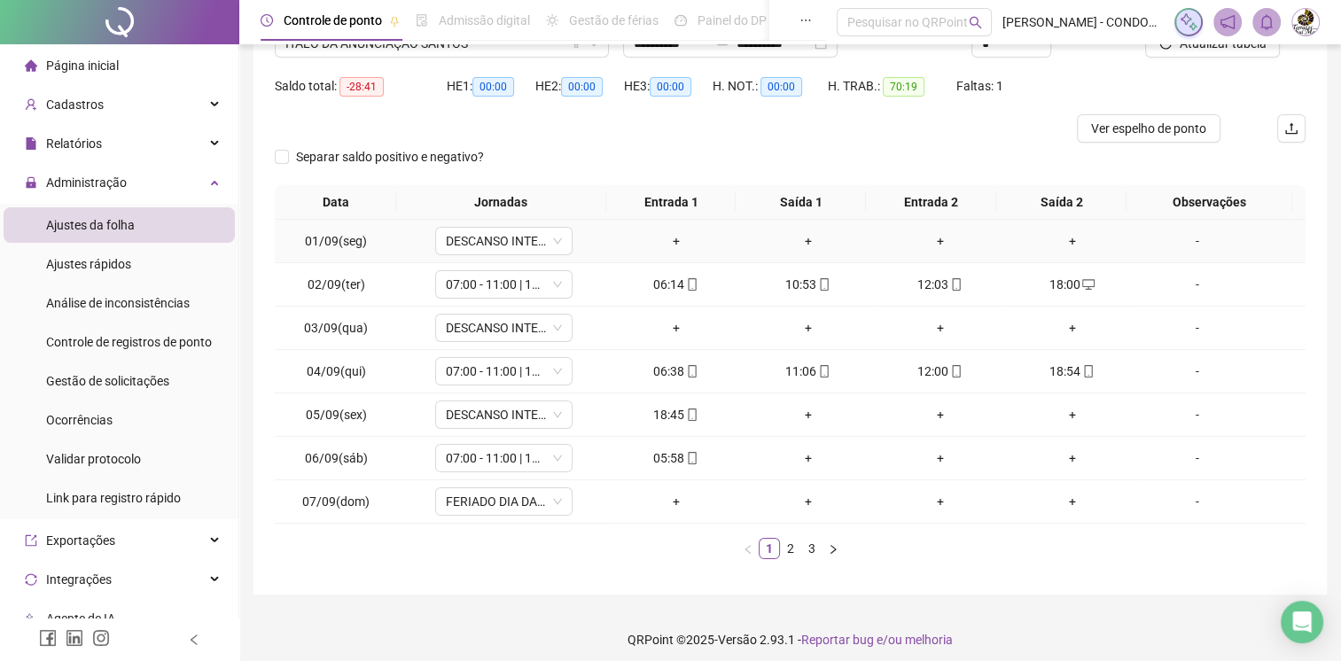
scroll to position [168, 0]
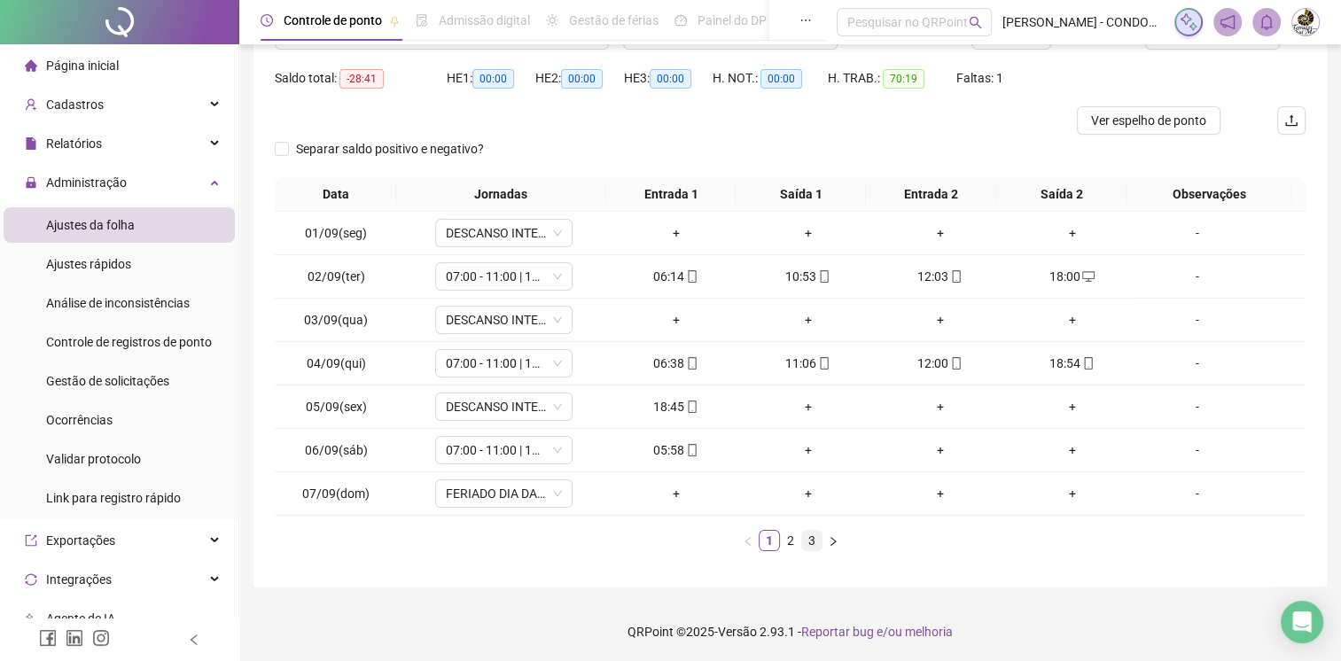
click at [810, 537] on link "3" at bounding box center [811, 540] width 19 height 19
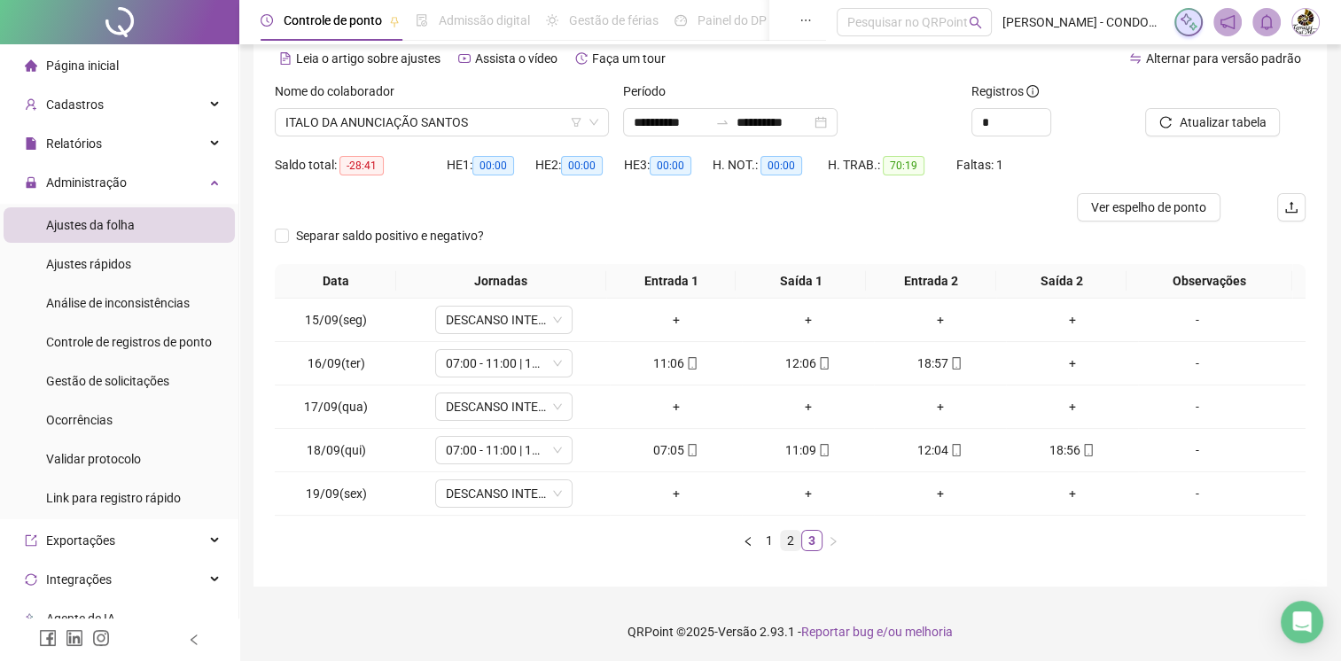
click at [792, 537] on link "2" at bounding box center [790, 540] width 19 height 19
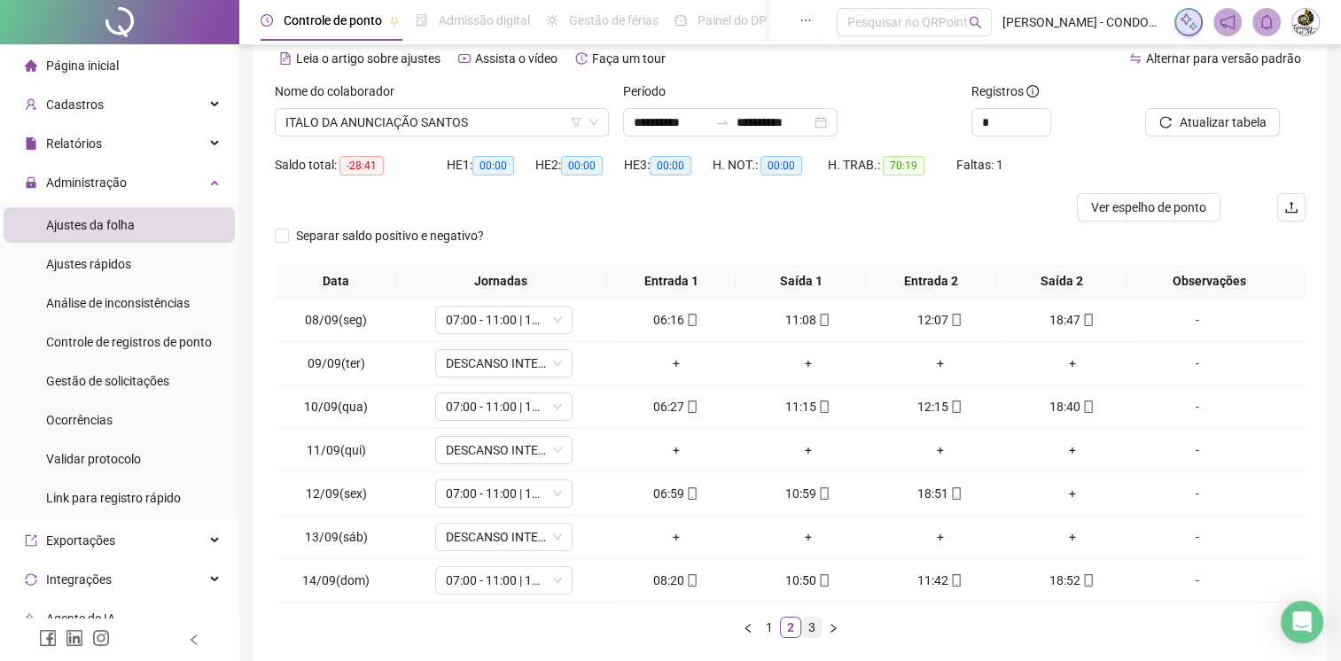
click at [814, 626] on link "3" at bounding box center [811, 627] width 19 height 19
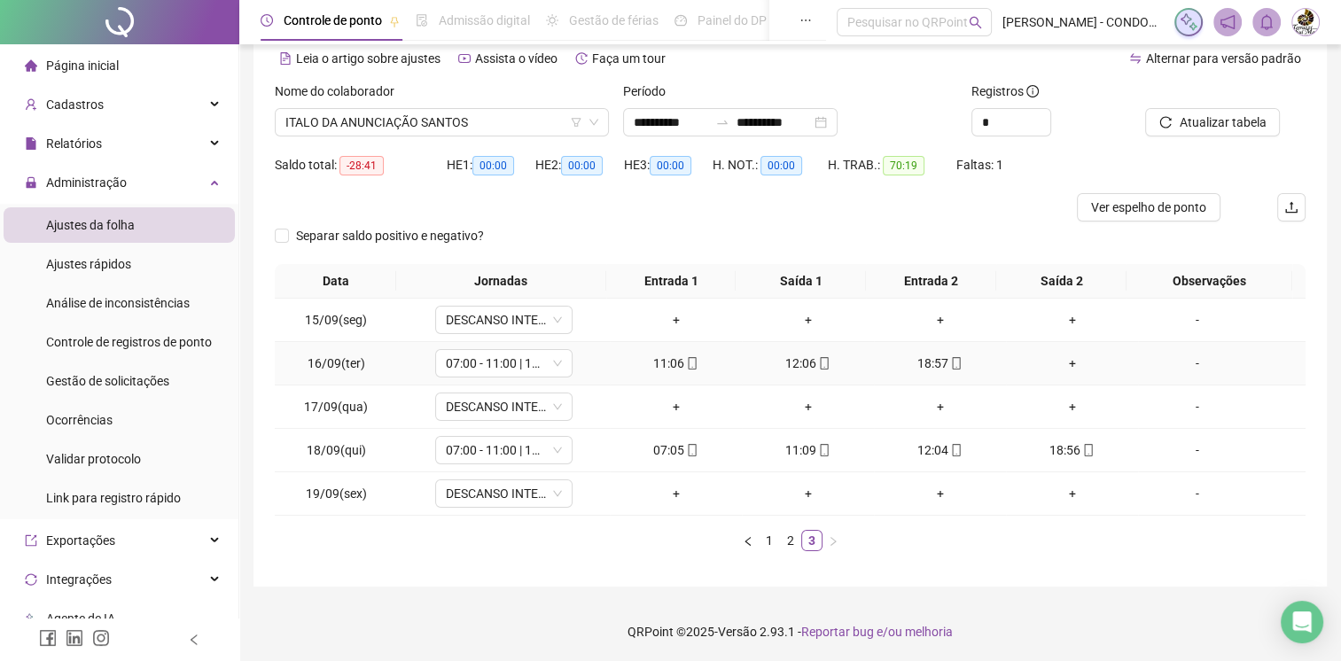
click at [1061, 362] on div "+" at bounding box center [1072, 363] width 118 height 19
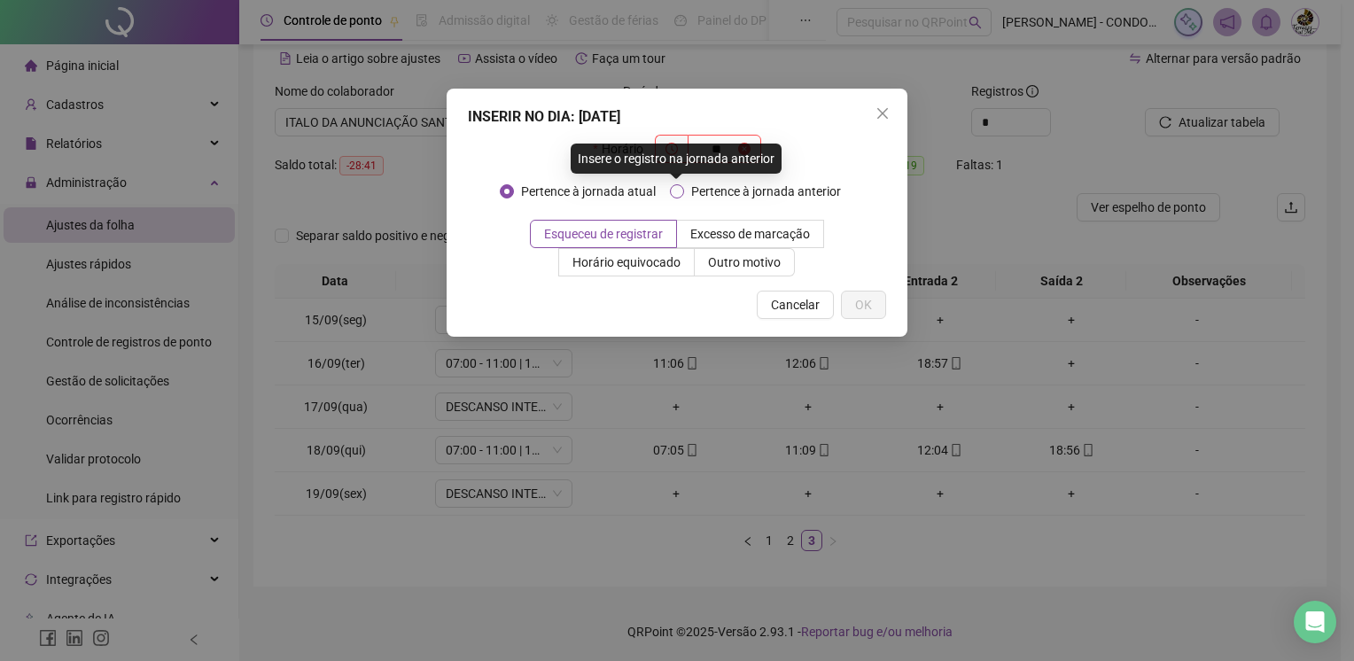
type input "*"
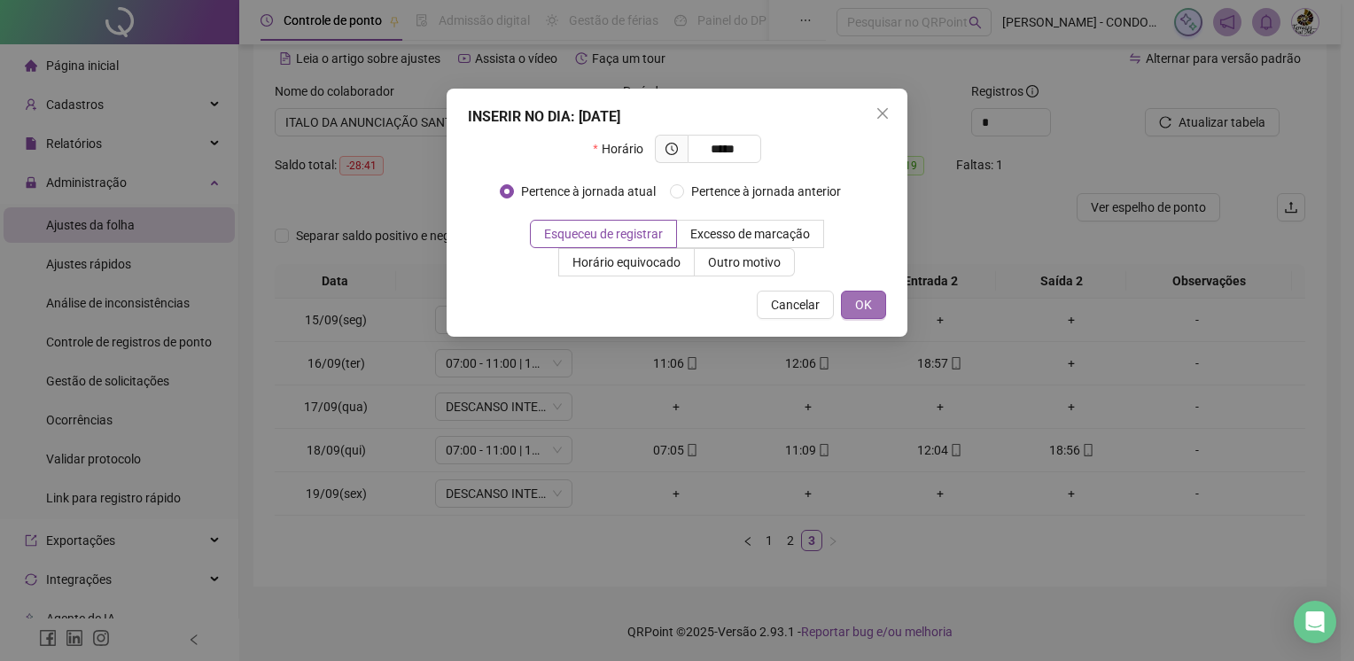
type input "*****"
click at [860, 299] on span "OK" at bounding box center [863, 304] width 17 height 19
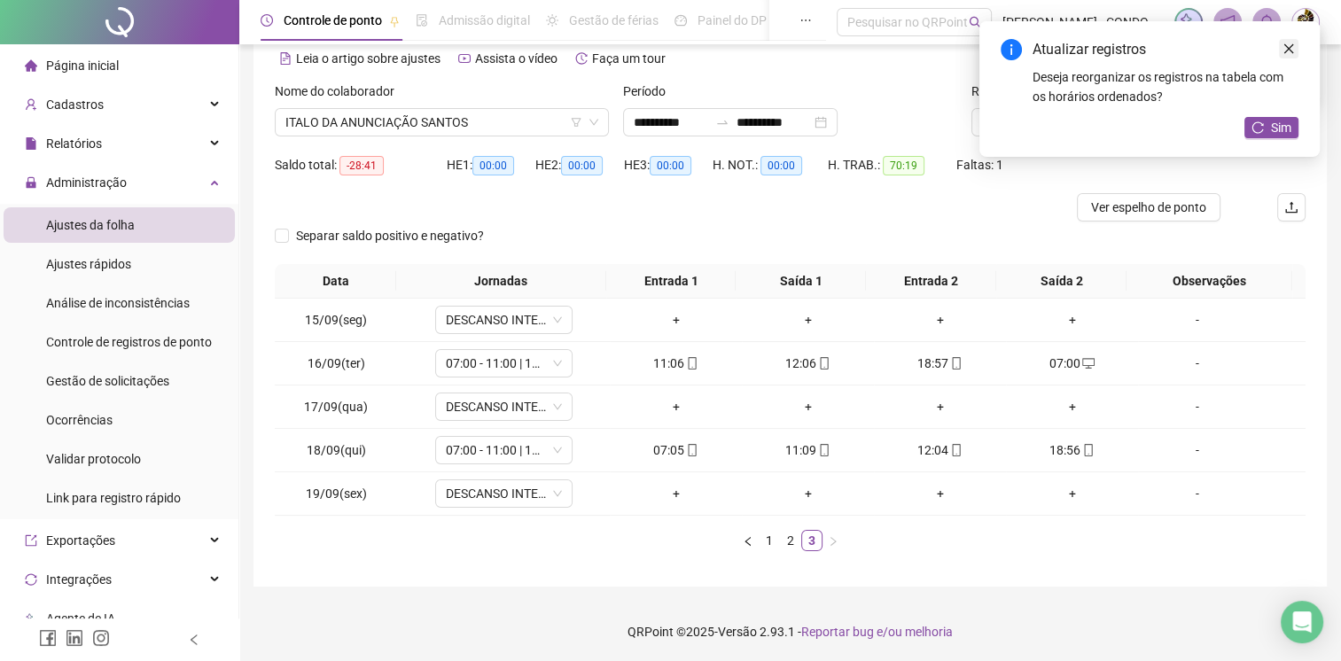
click at [1287, 50] on icon "close" at bounding box center [1289, 49] width 10 height 10
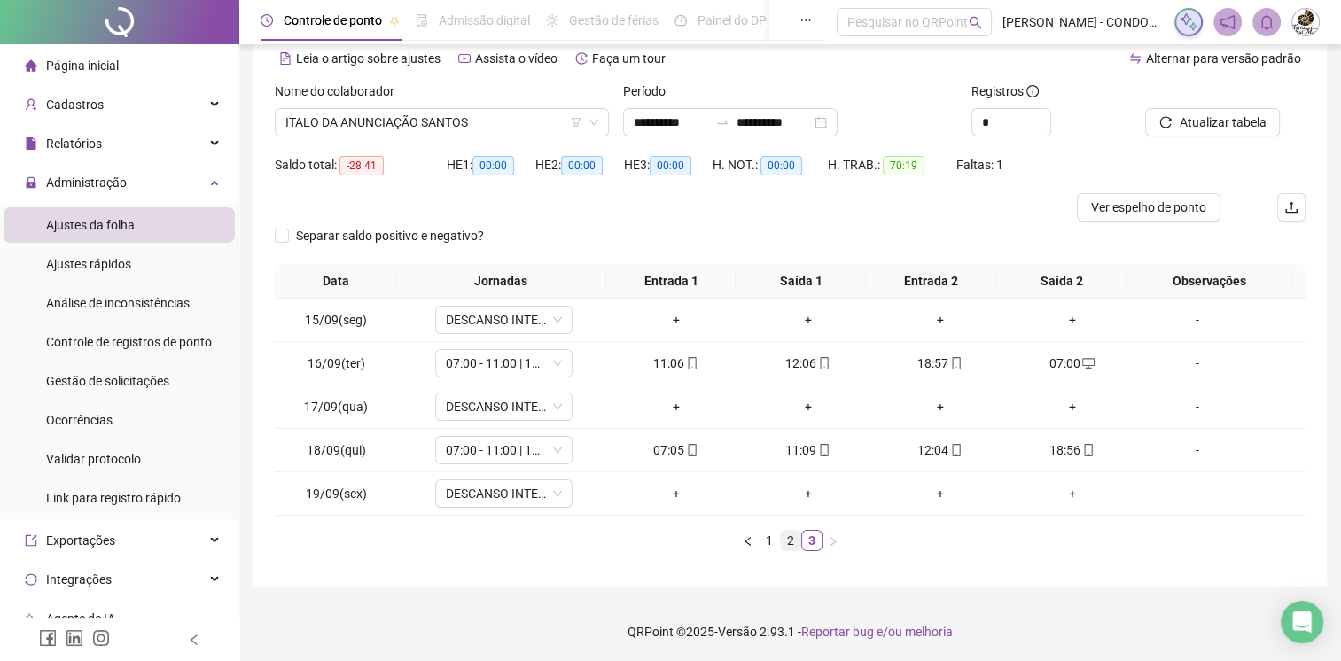
click at [793, 541] on link "2" at bounding box center [790, 540] width 19 height 19
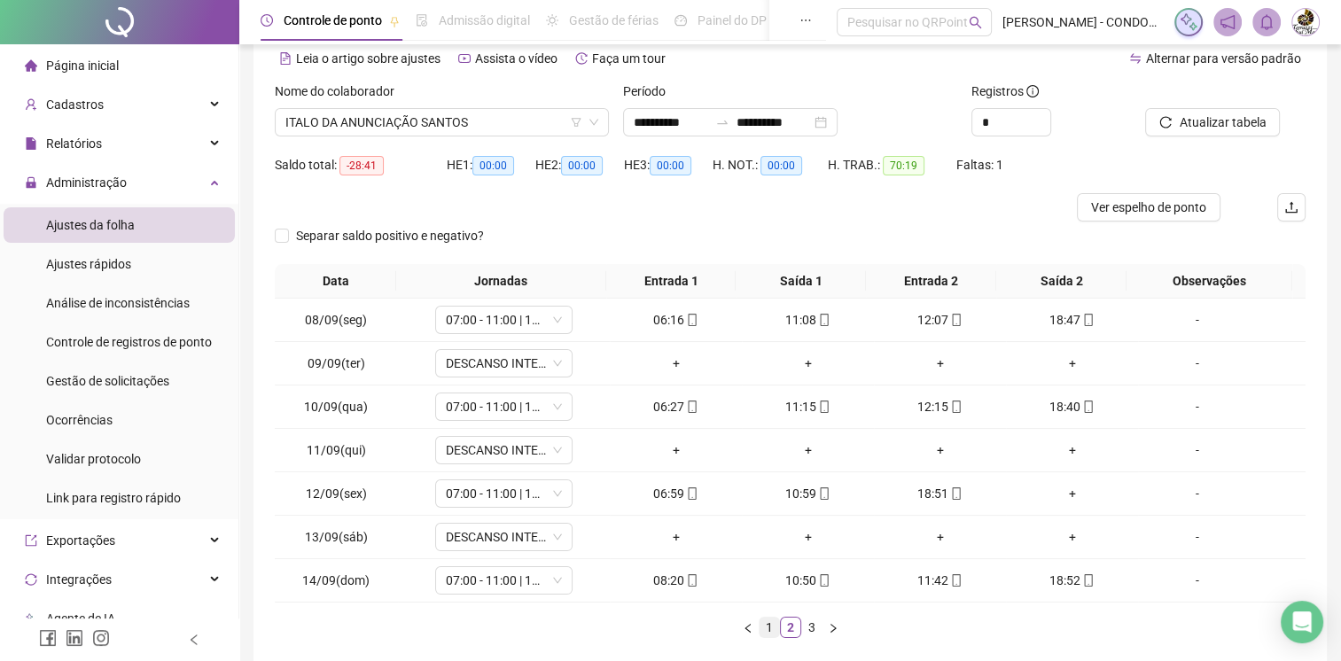
click at [771, 626] on link "1" at bounding box center [768, 627] width 19 height 19
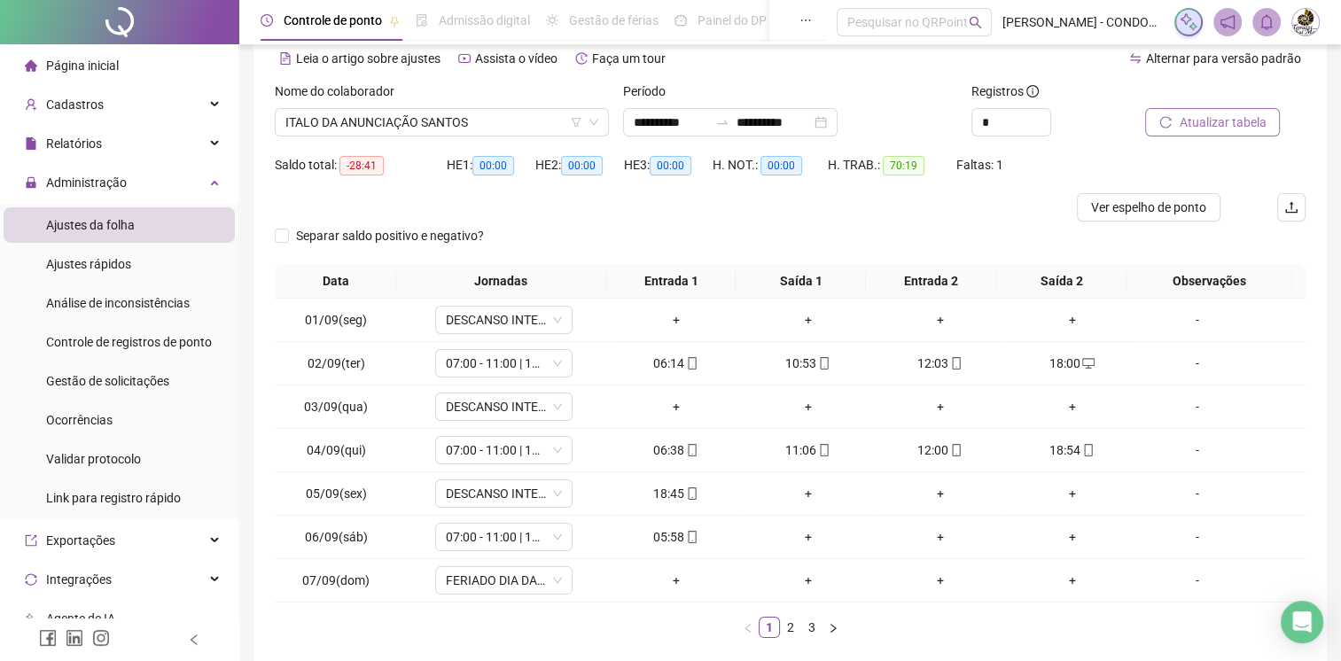
click at [1234, 119] on span "Atualizar tabela" at bounding box center [1222, 122] width 87 height 19
click at [686, 494] on icon "mobile" at bounding box center [692, 493] width 12 height 12
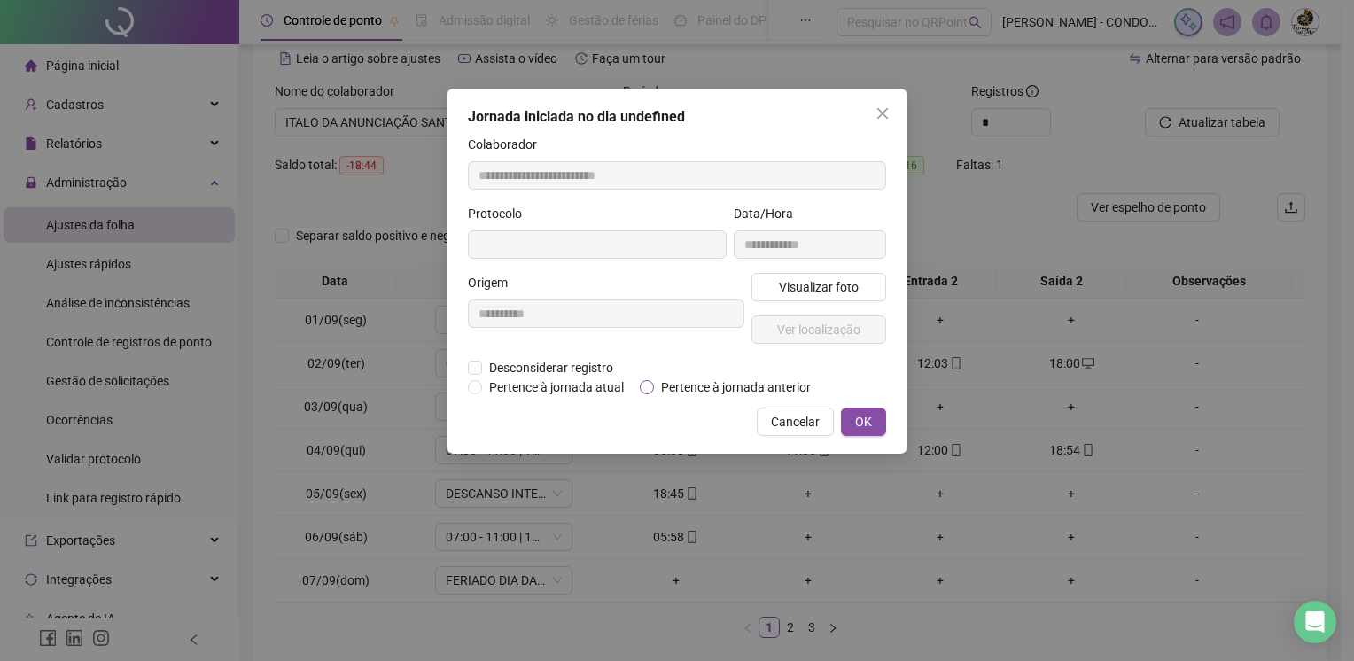
click at [684, 387] on span "Pertence à jornada anterior" at bounding box center [736, 387] width 164 height 19
type input "**********"
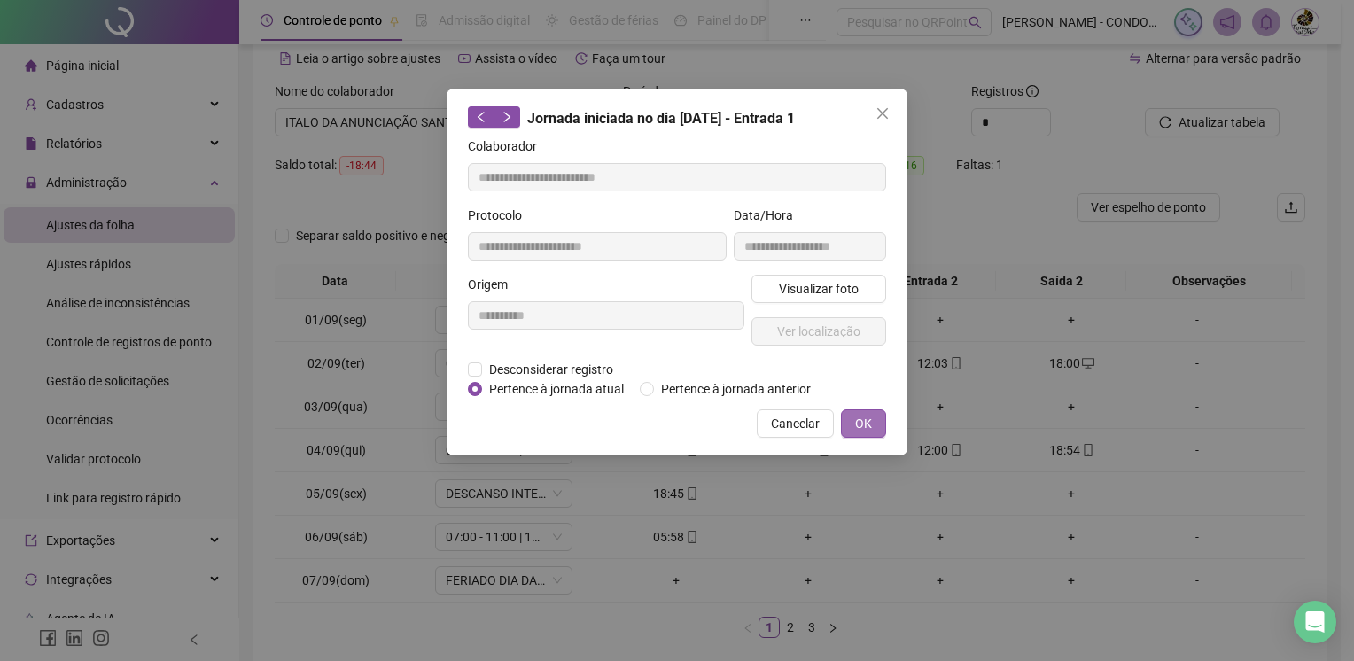
click at [862, 426] on span "OK" at bounding box center [863, 423] width 17 height 19
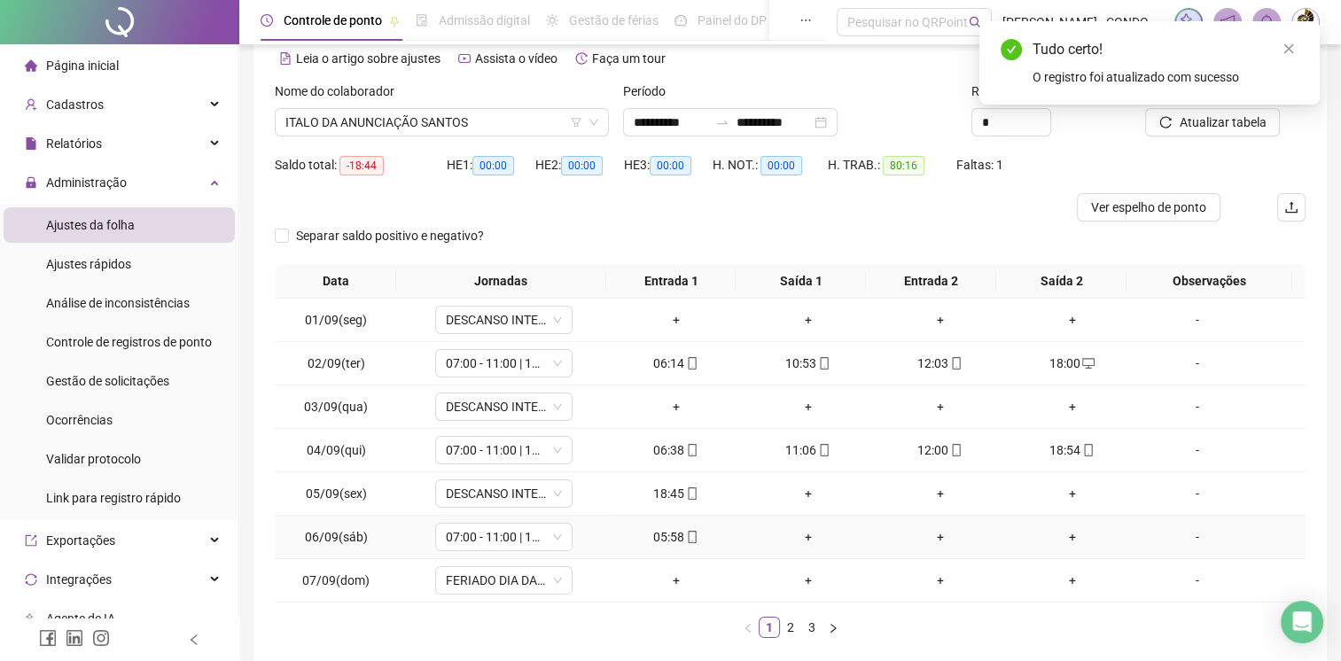
click at [674, 541] on div "05:58" at bounding box center [676, 536] width 118 height 19
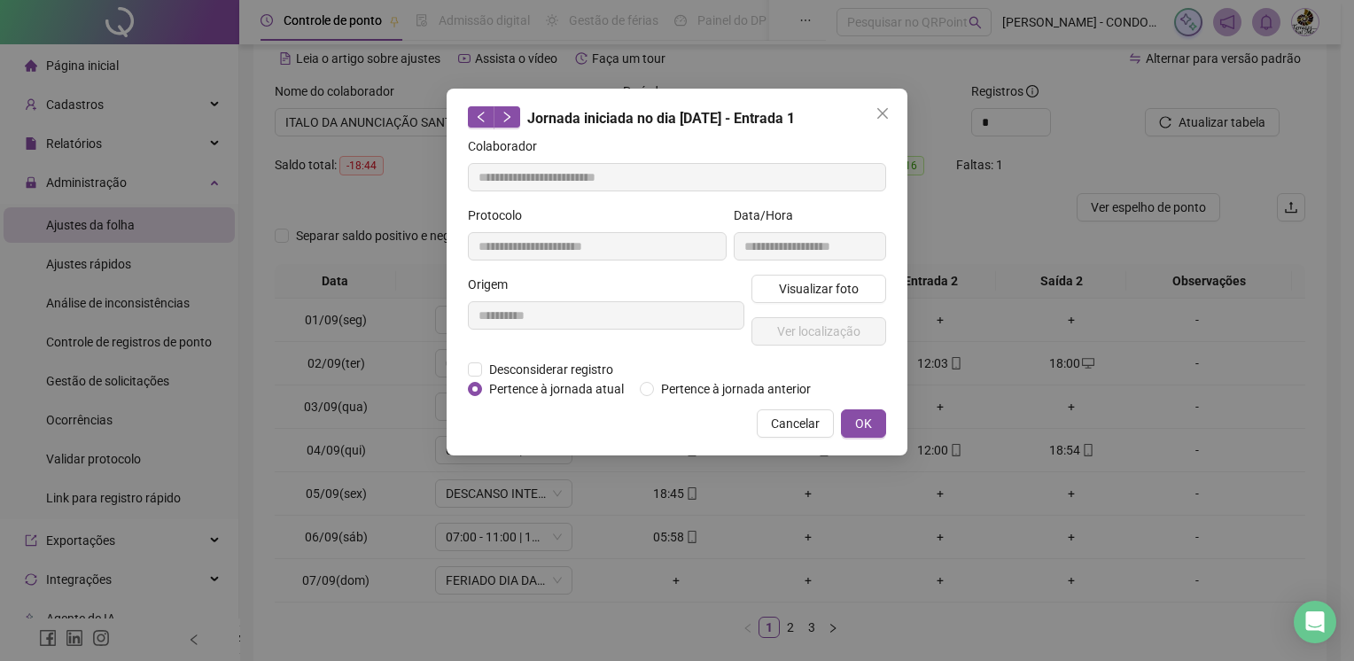
type input "**********"
click at [757, 385] on span "Pertence à jornada anterior" at bounding box center [736, 388] width 164 height 19
click at [862, 421] on span "OK" at bounding box center [863, 423] width 17 height 19
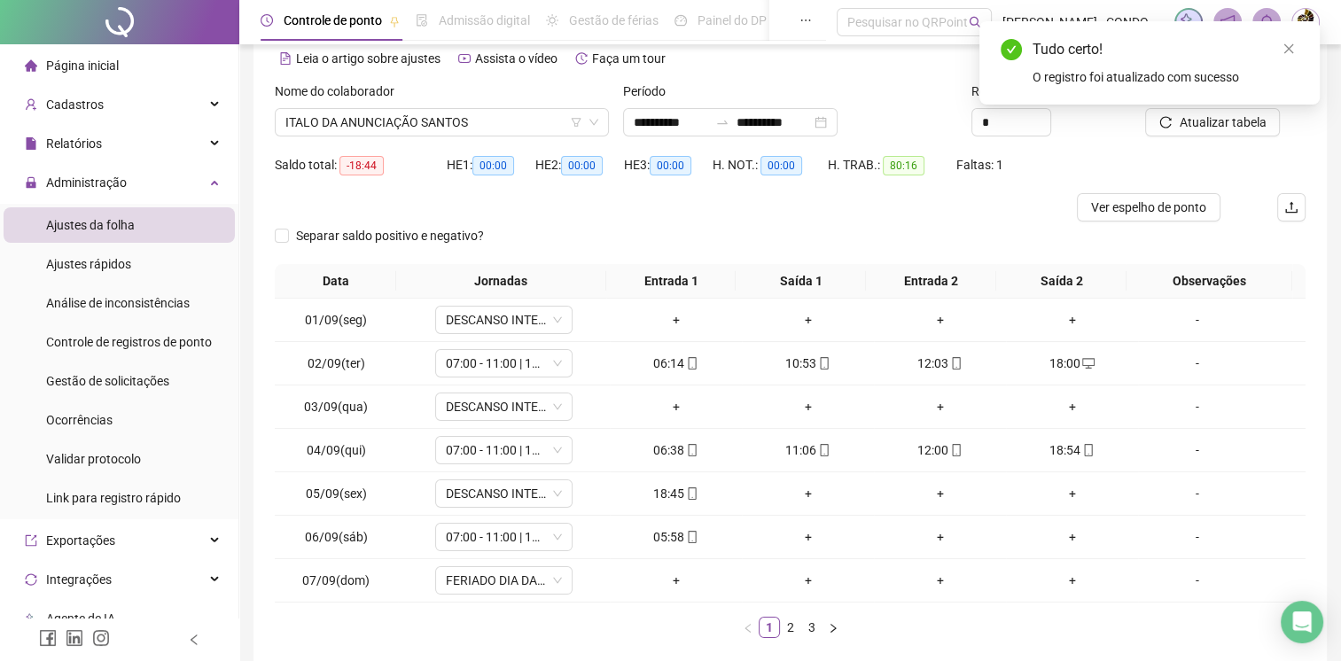
click at [1212, 105] on div "Tudo certo! O registro foi atualizado com sucesso" at bounding box center [1149, 62] width 340 height 83
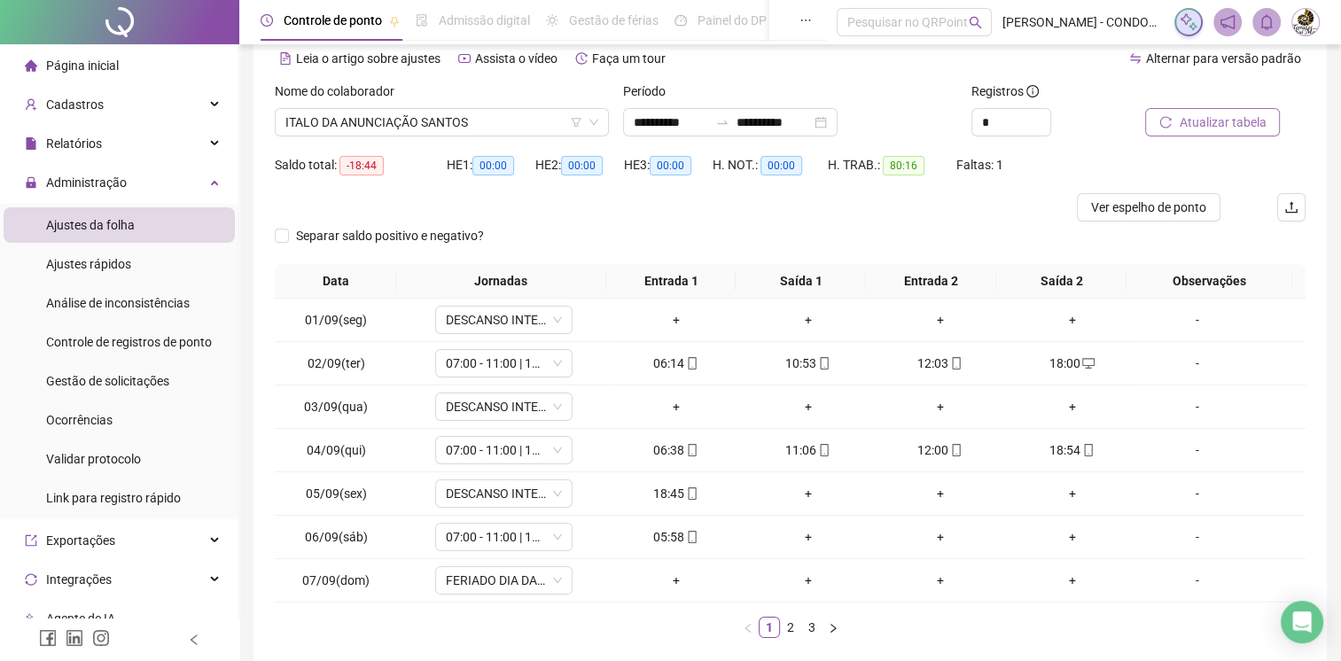
click at [1170, 119] on icon "reload" at bounding box center [1166, 122] width 12 height 12
click at [686, 490] on icon "mobile" at bounding box center [692, 493] width 12 height 12
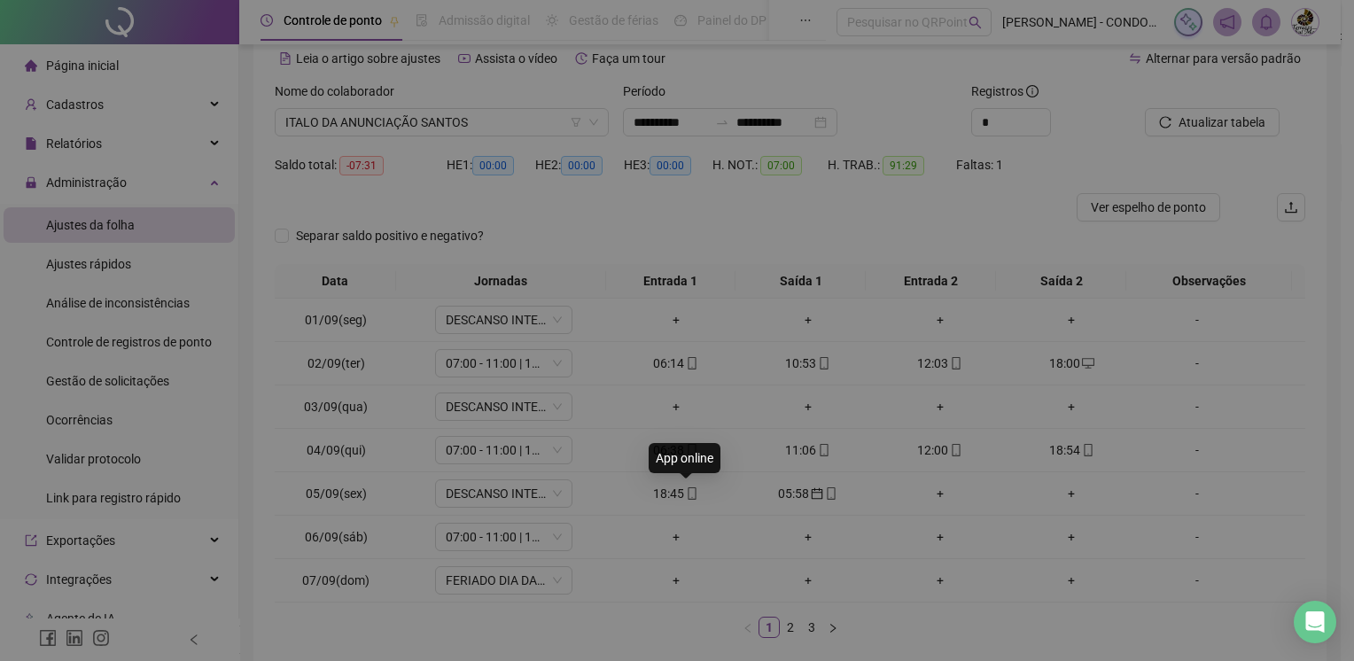
type input "**********"
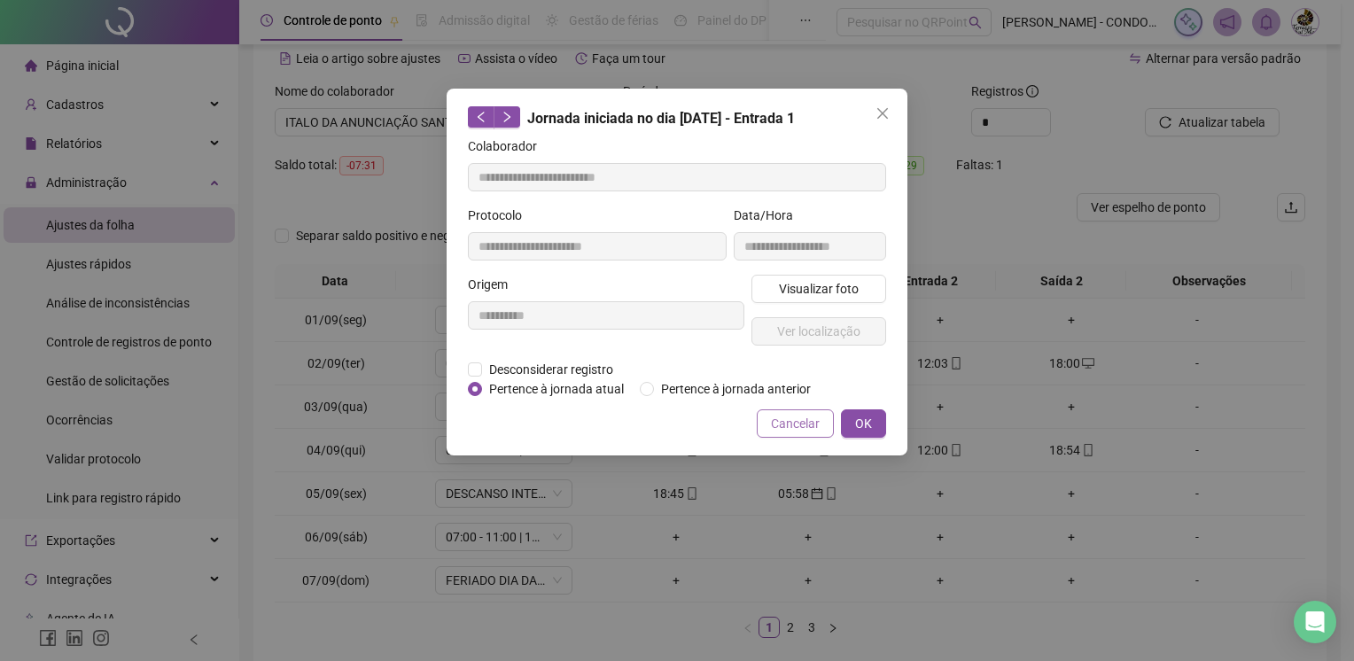
click at [790, 422] on span "Cancelar" at bounding box center [795, 423] width 49 height 19
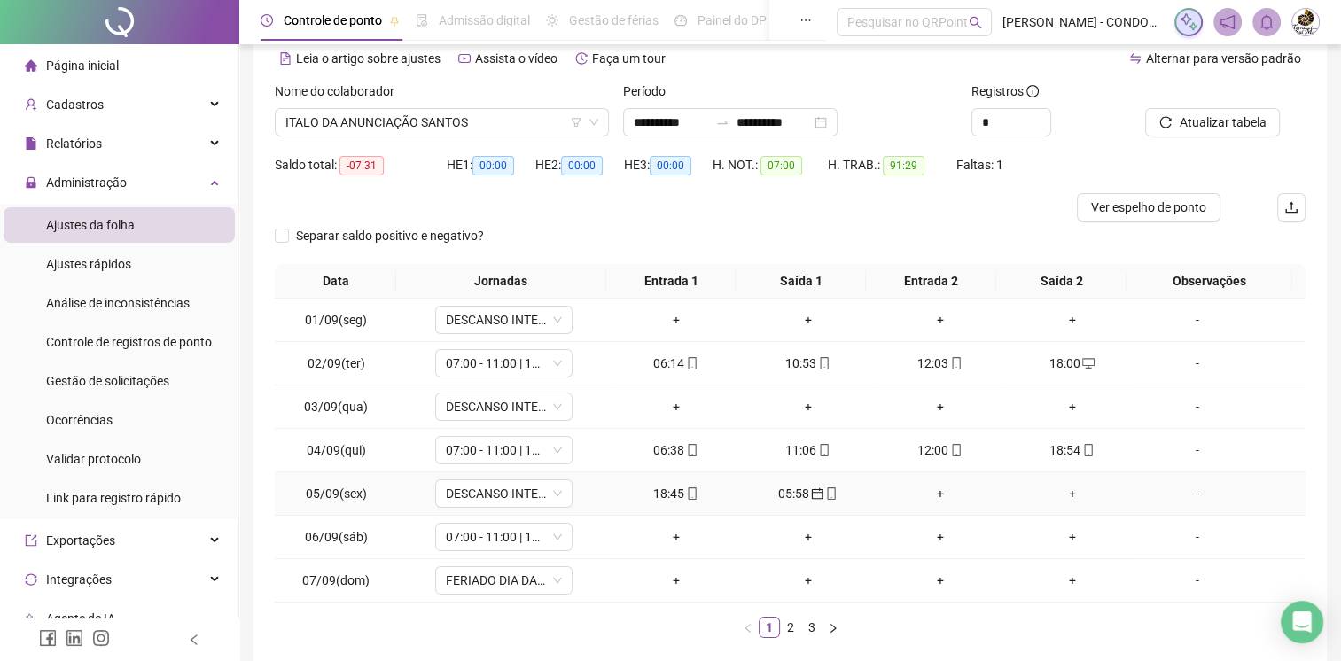
click at [1191, 491] on div "-" at bounding box center [1197, 493] width 105 height 19
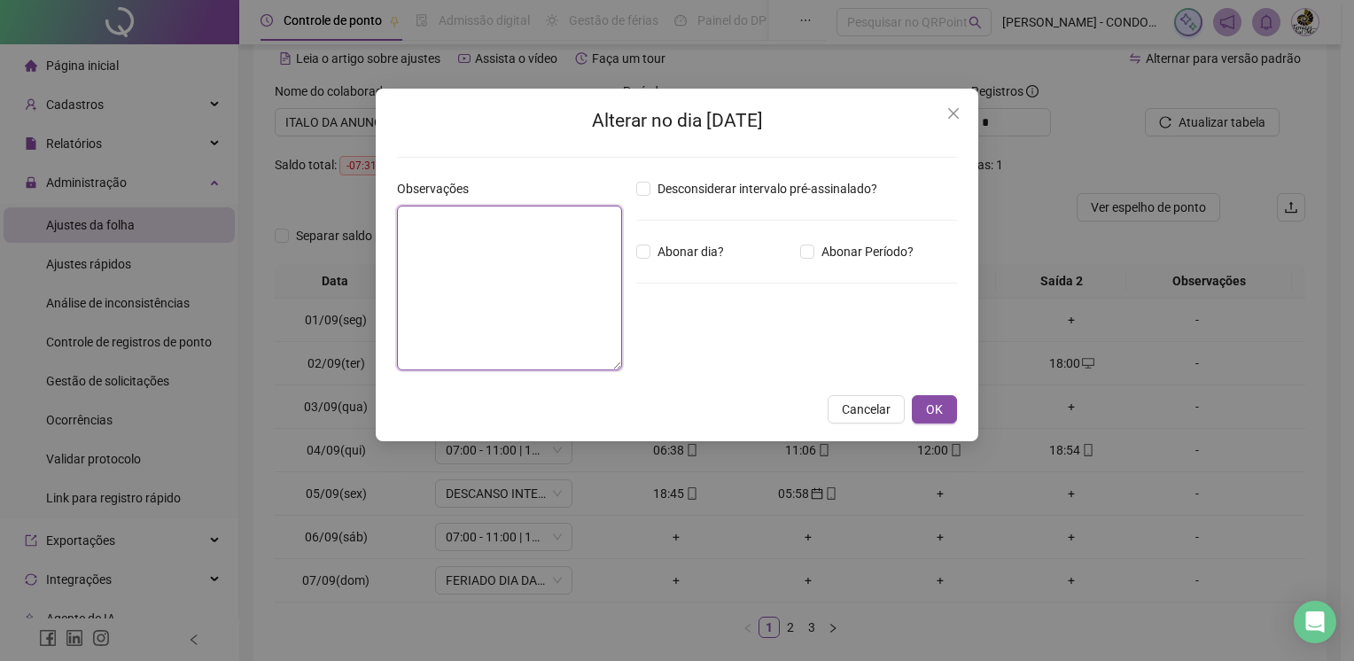
click at [503, 249] on textarea at bounding box center [509, 288] width 225 height 165
type textarea "**********"
click at [941, 406] on span "OK" at bounding box center [934, 409] width 17 height 19
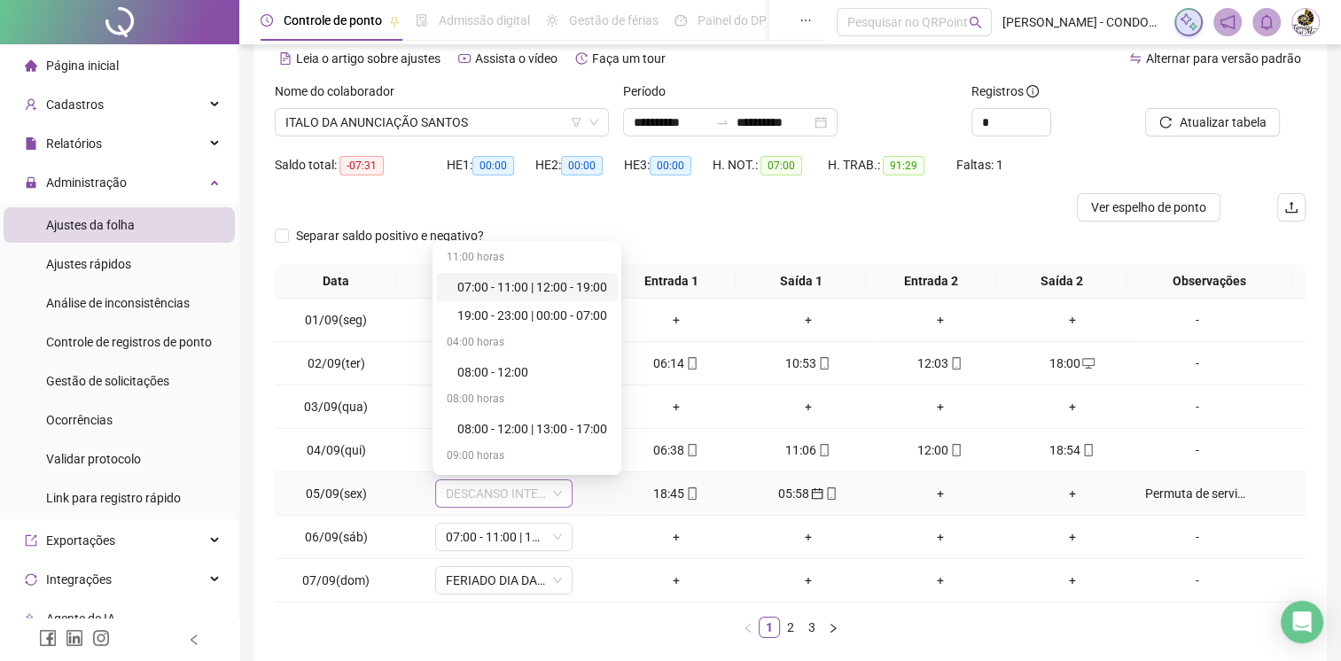
click at [531, 494] on span "DESCANSO INTER-JORNADA" at bounding box center [504, 493] width 116 height 27
click at [591, 523] on td "07:00 - 11:00 | 12:00 - 19:00" at bounding box center [504, 537] width 213 height 43
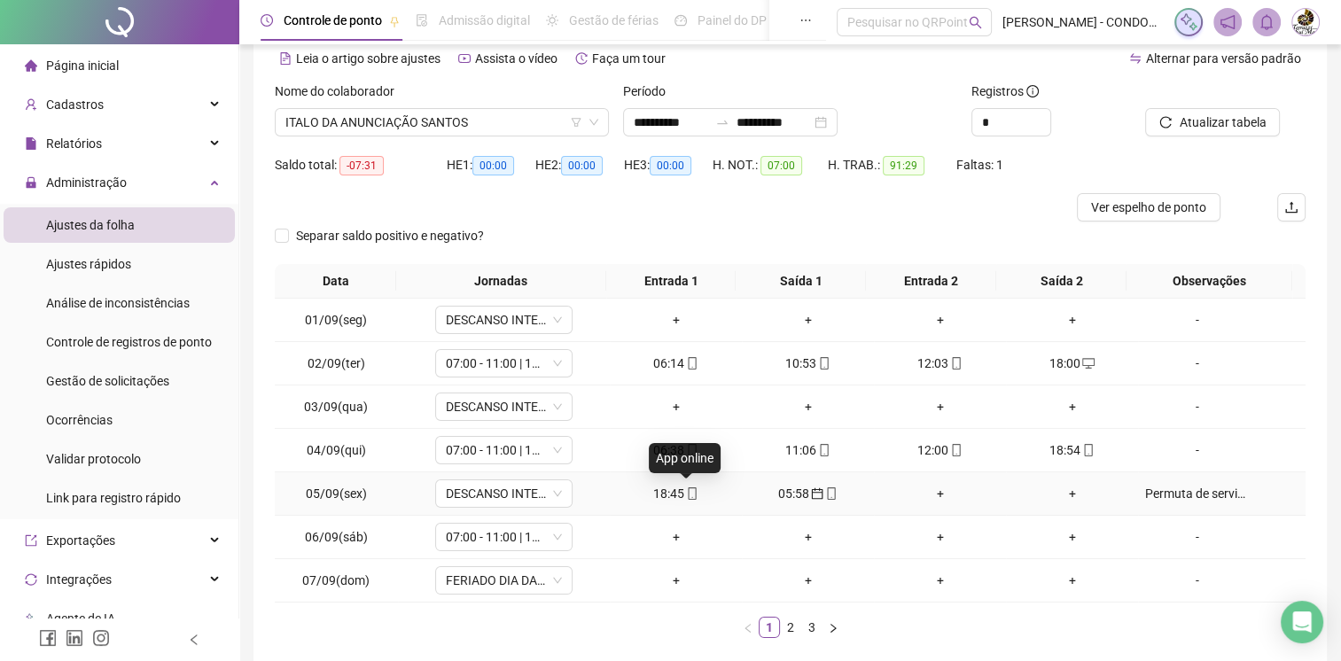
click at [686, 492] on icon "mobile" at bounding box center [692, 493] width 12 height 12
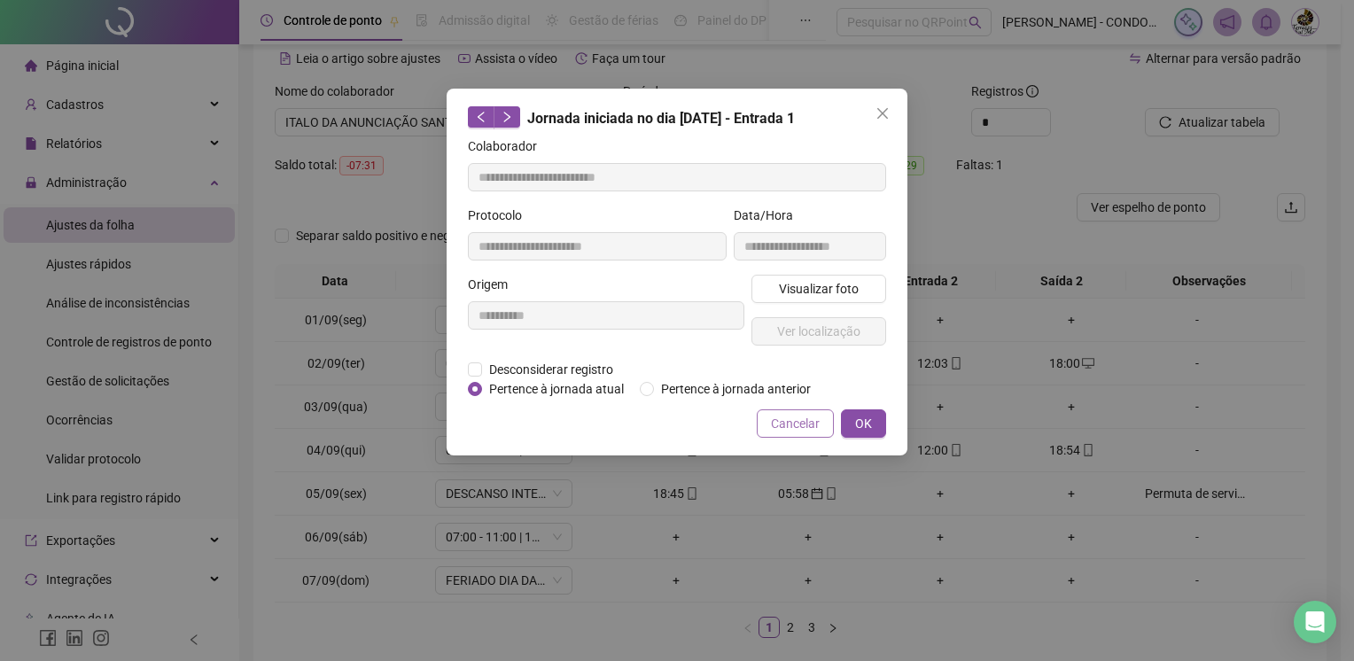
click at [783, 420] on span "Cancelar" at bounding box center [795, 423] width 49 height 19
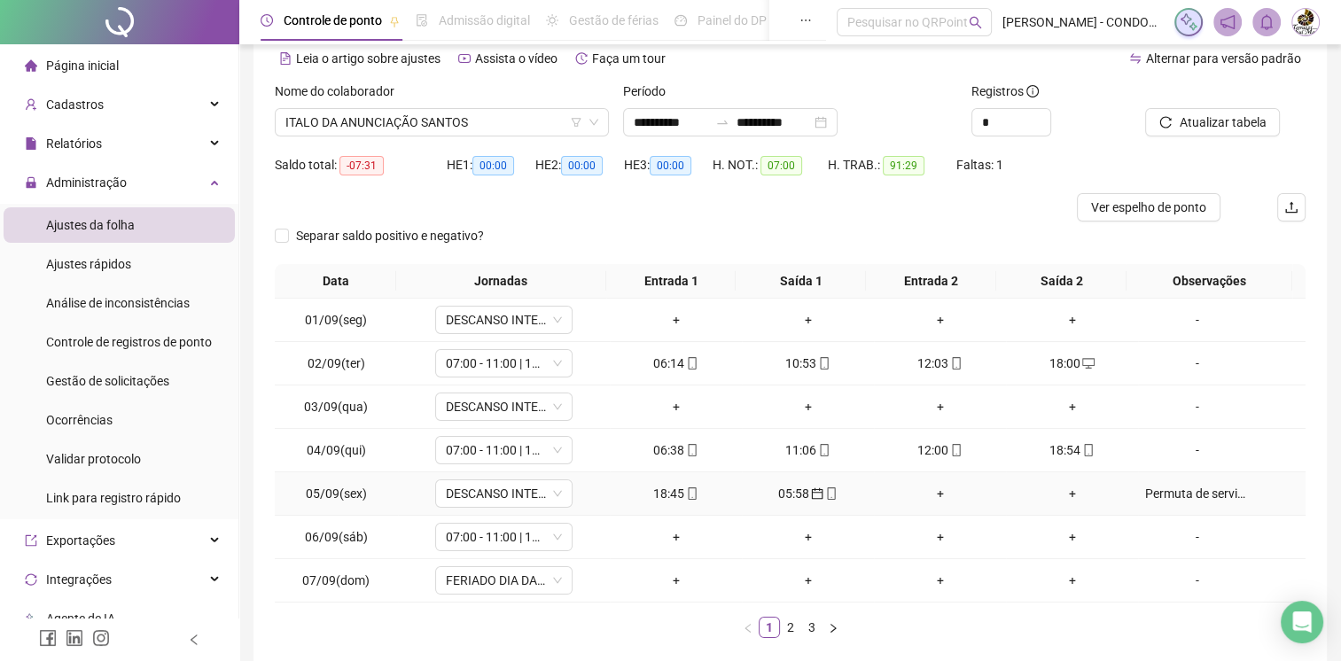
click at [1145, 493] on div "Permuta de serviço" at bounding box center [1197, 493] width 105 height 19
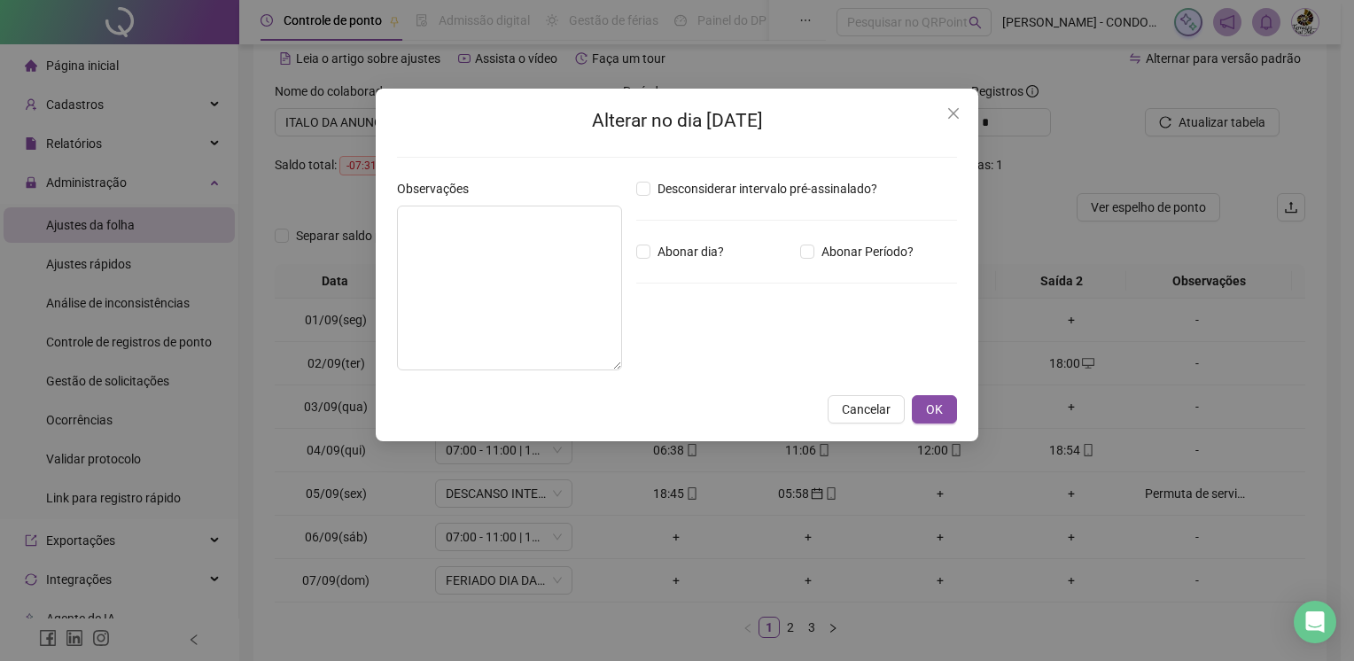
type textarea "**********"
drag, startPoint x: 585, startPoint y: 238, endPoint x: 320, endPoint y: 246, distance: 265.1
click at [320, 246] on div "**********" at bounding box center [677, 330] width 1354 height 661
type textarea "**********"
click at [931, 409] on span "OK" at bounding box center [934, 409] width 17 height 19
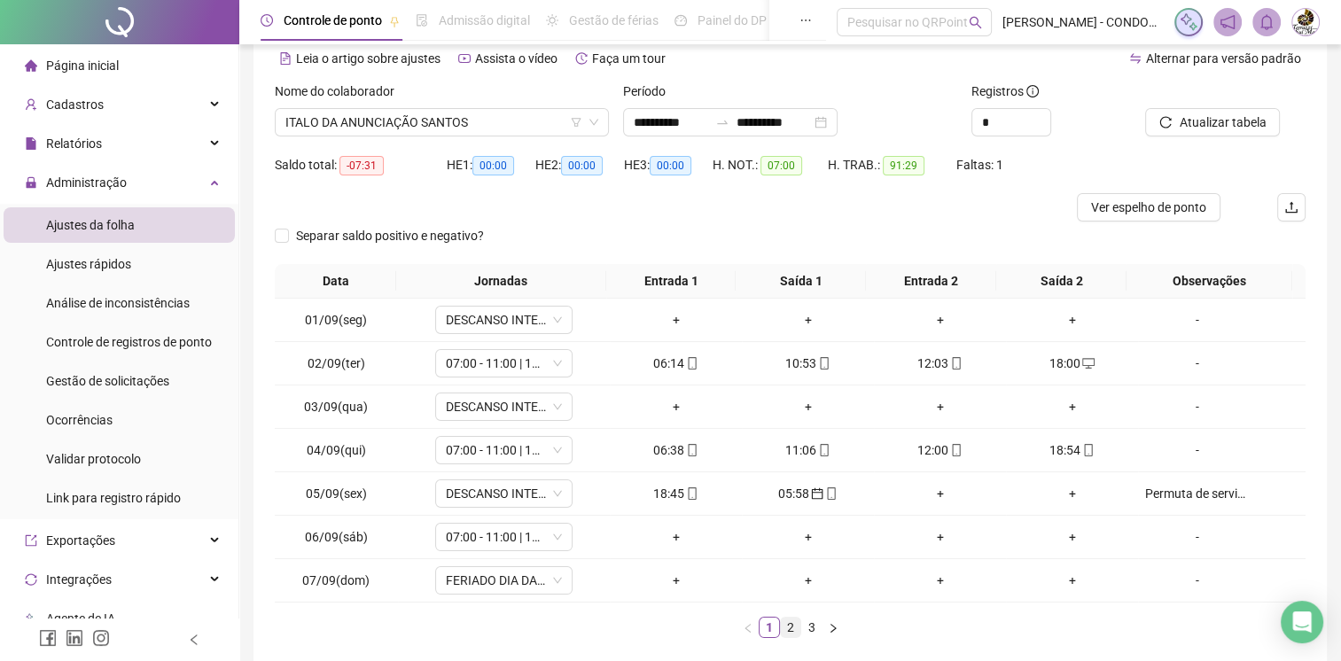
click at [786, 628] on link "2" at bounding box center [790, 627] width 19 height 19
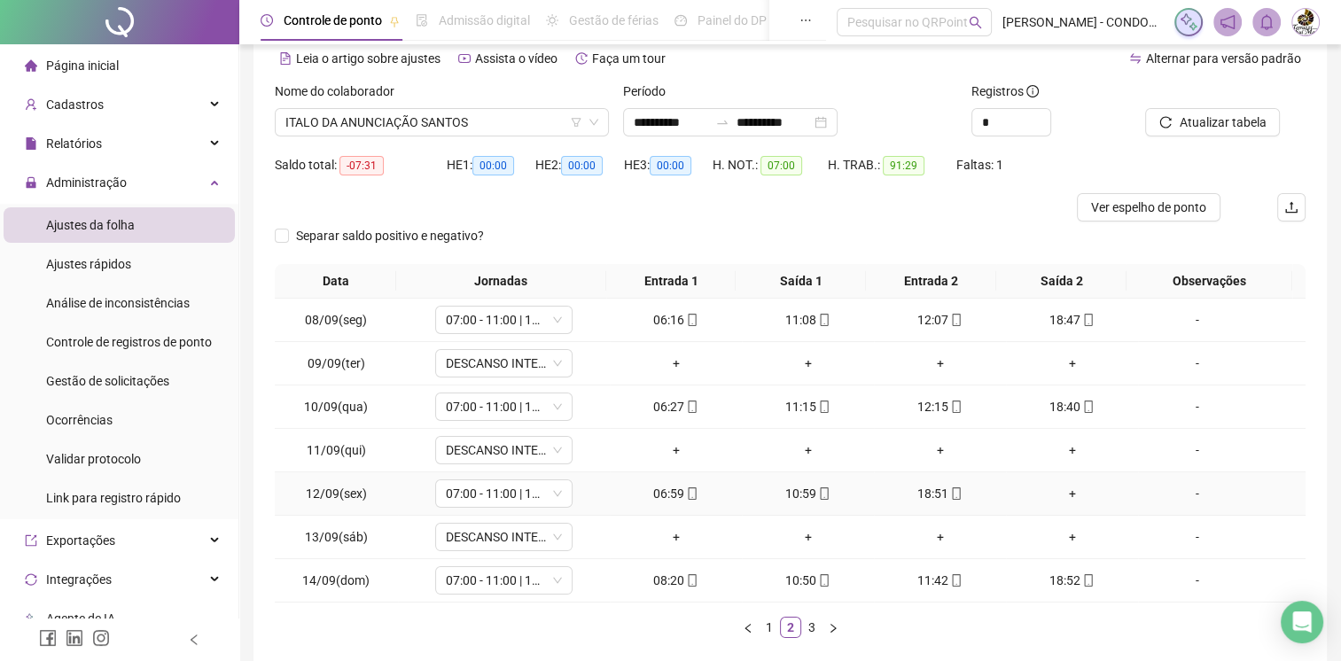
click at [1074, 498] on div "+" at bounding box center [1072, 493] width 118 height 19
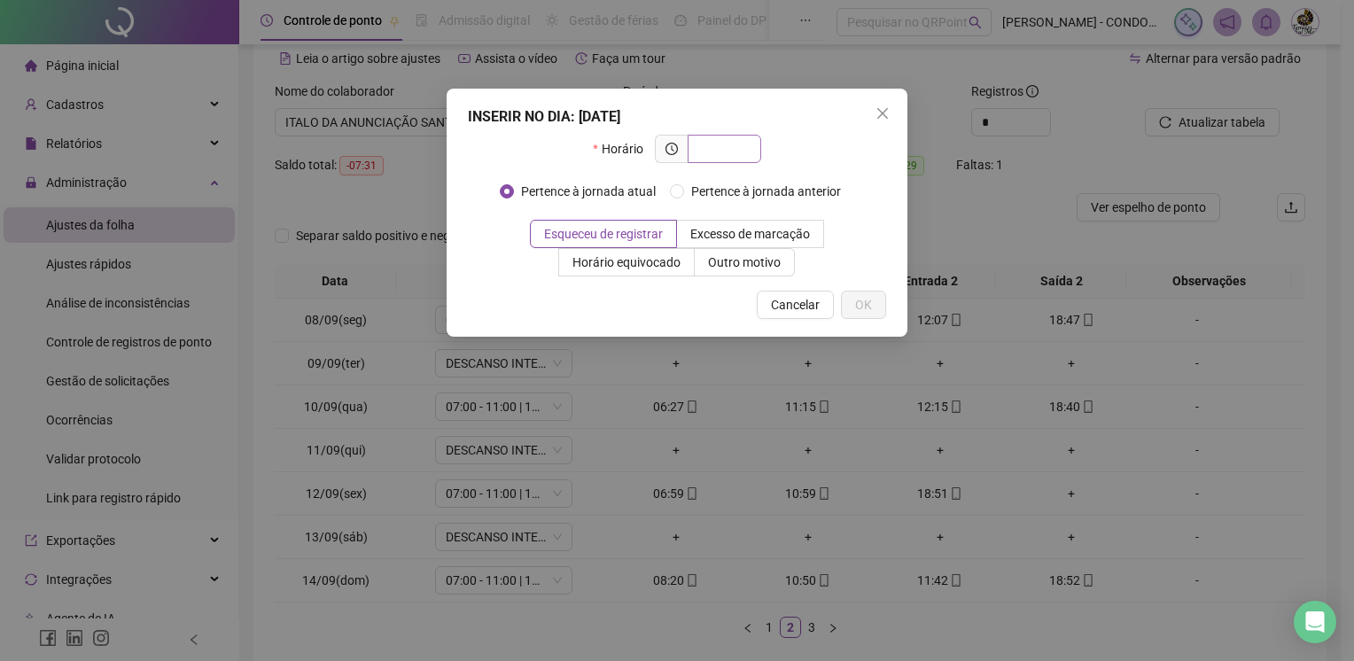
click at [734, 150] on input "text" at bounding box center [722, 148] width 49 height 19
type input "*****"
click at [876, 310] on button "OK" at bounding box center [863, 305] width 45 height 28
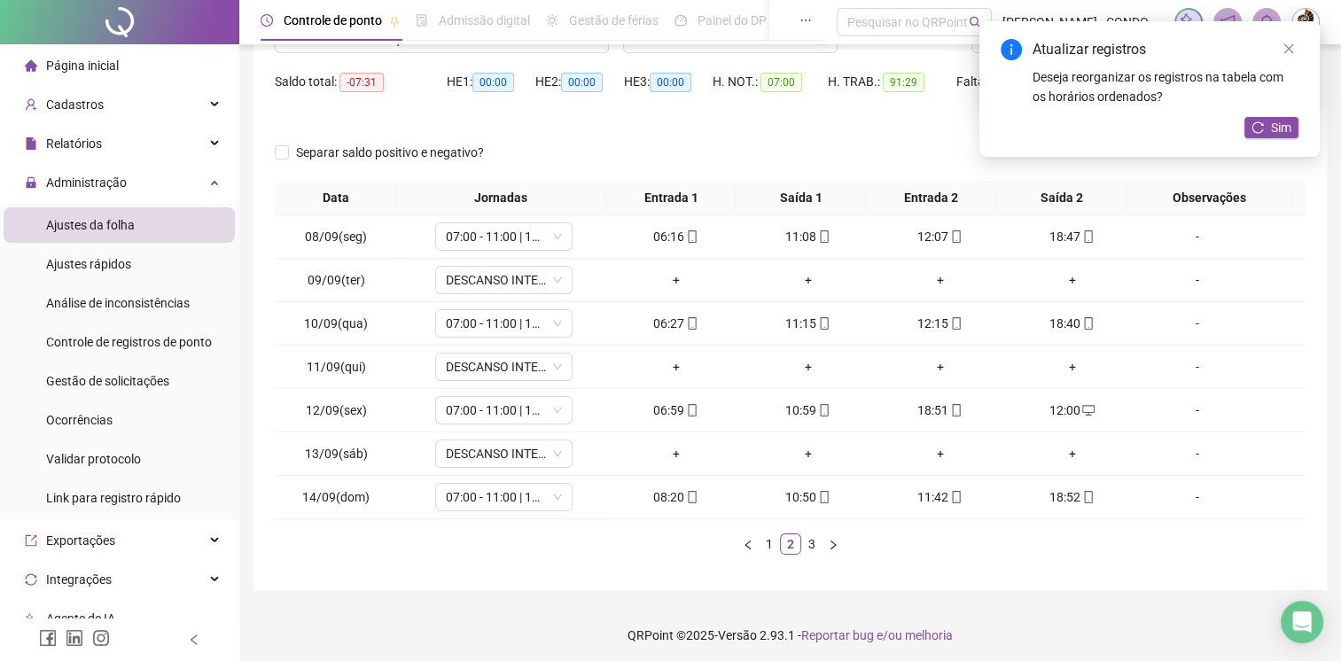
scroll to position [168, 0]
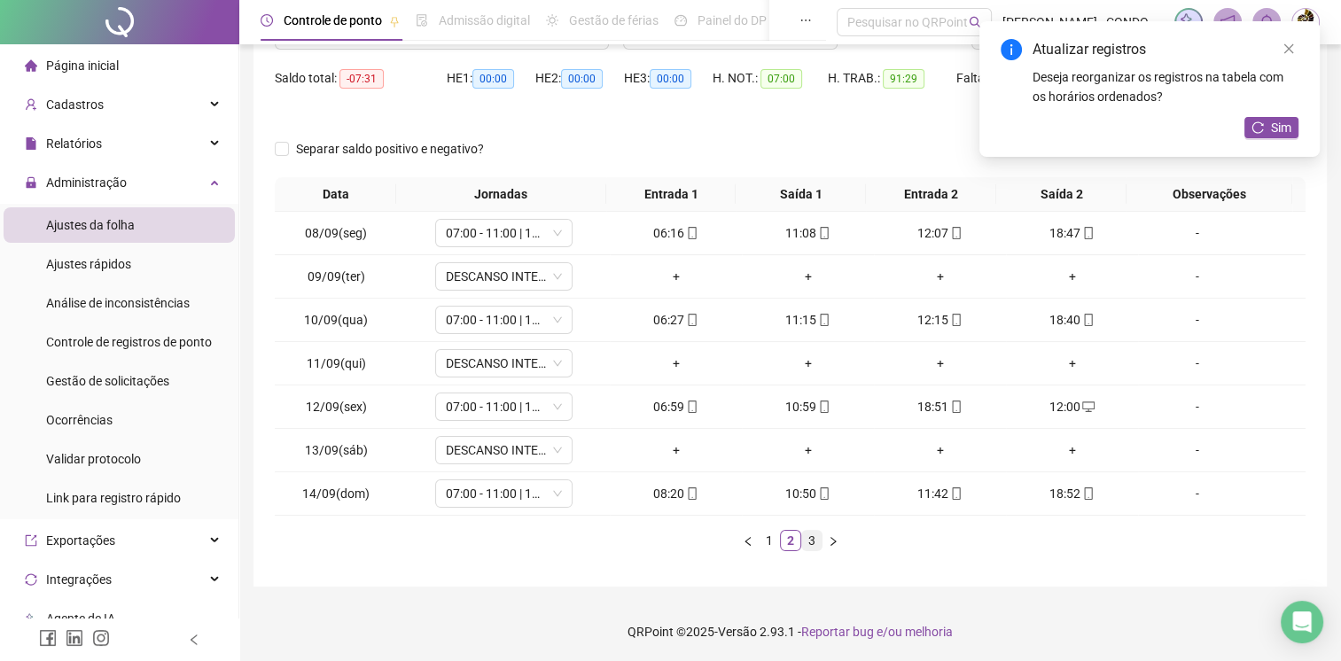
click at [813, 536] on link "3" at bounding box center [811, 540] width 19 height 19
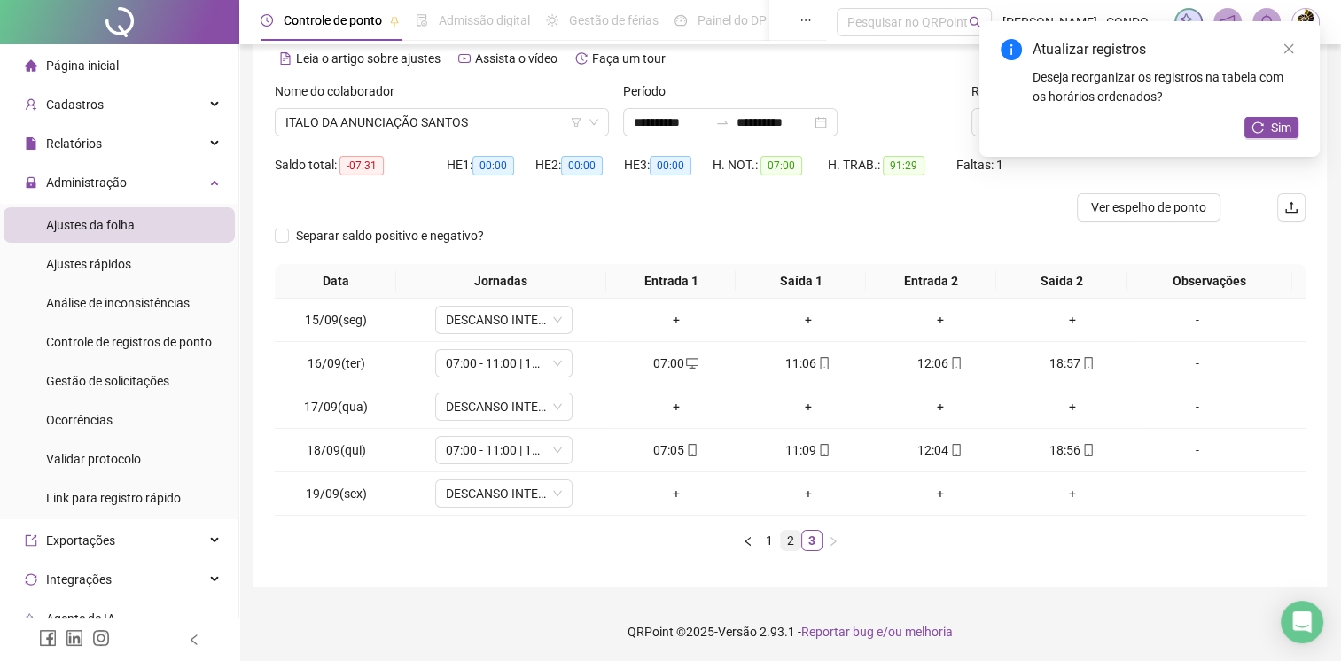
click at [795, 532] on link "2" at bounding box center [790, 540] width 19 height 19
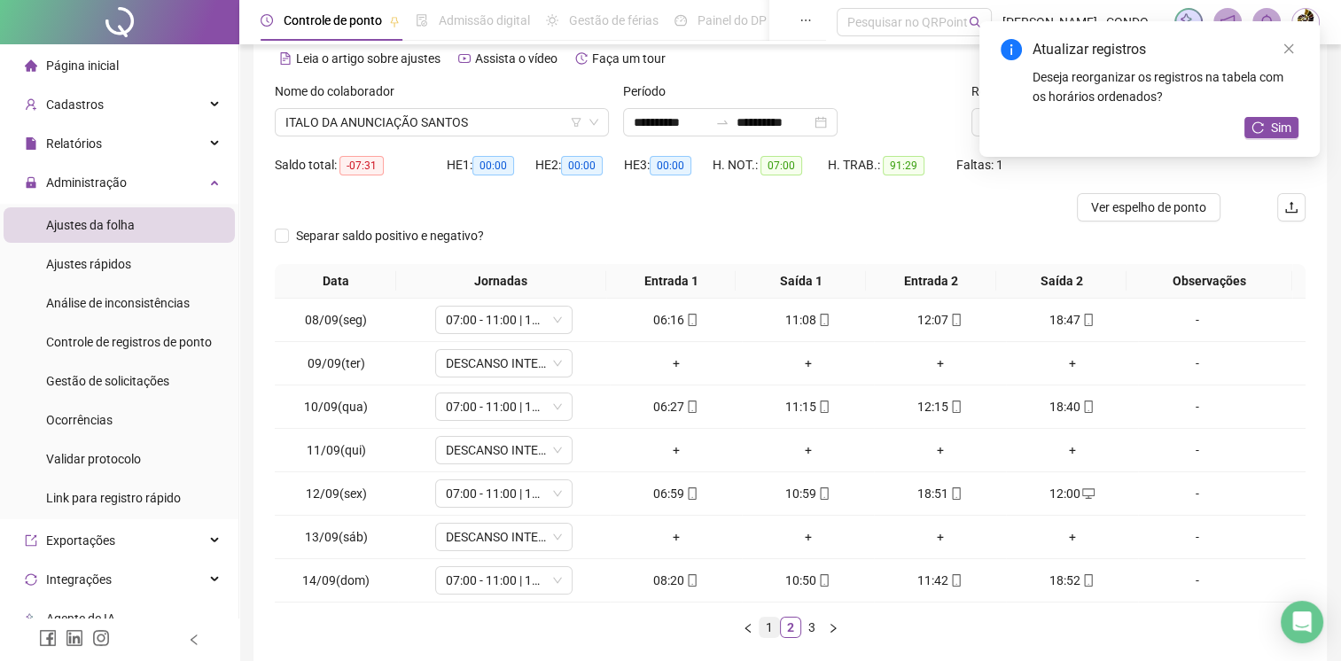
click at [766, 627] on link "1" at bounding box center [768, 627] width 19 height 19
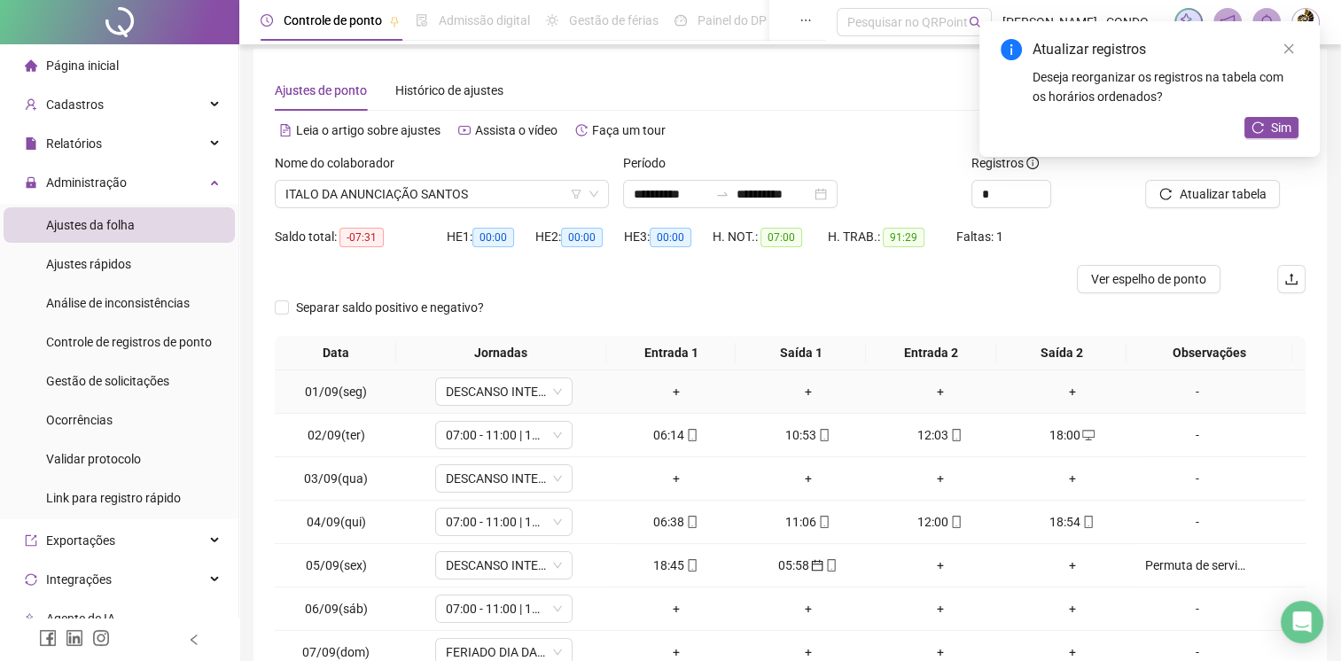
scroll to position [0, 0]
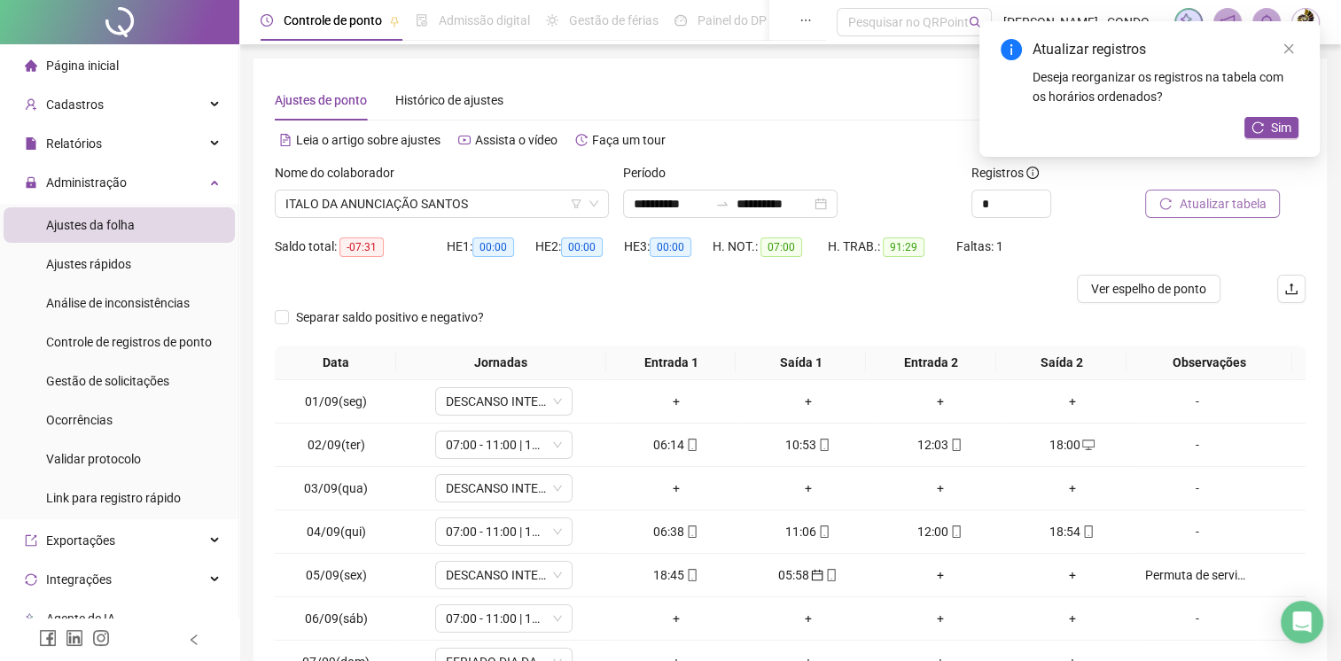
click at [1234, 208] on span "Atualizar tabela" at bounding box center [1222, 203] width 87 height 19
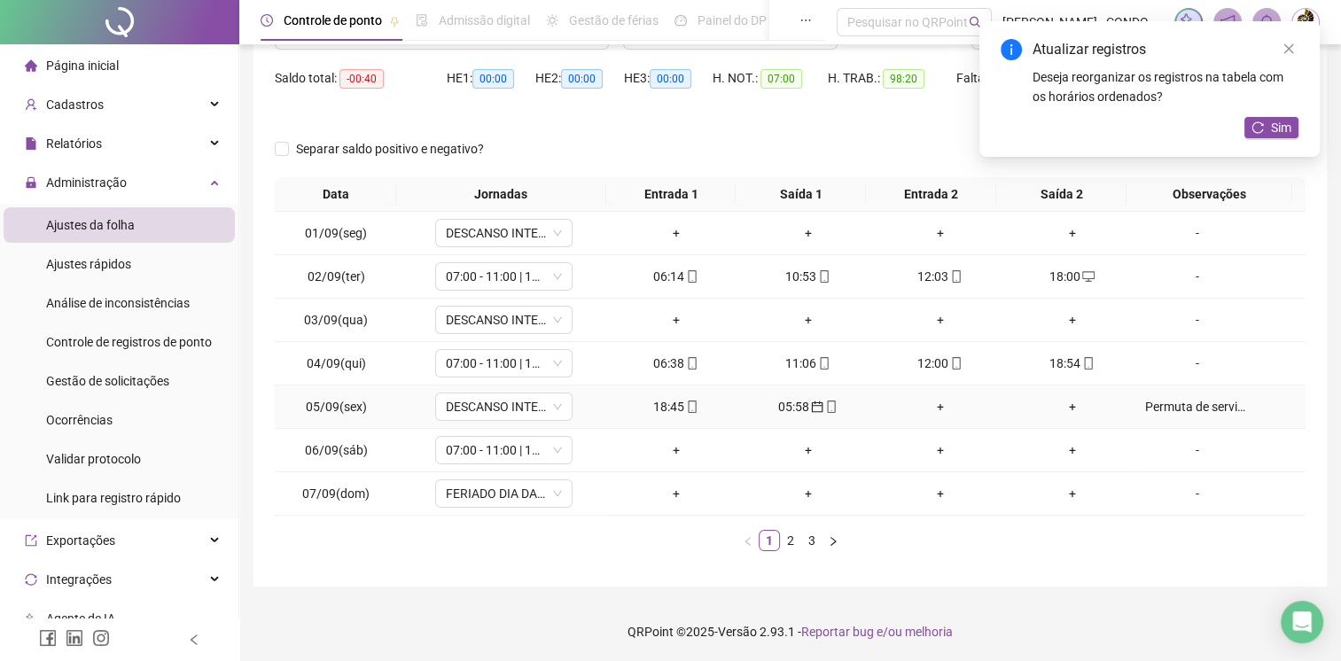
click at [1190, 400] on div "Permuta de serviço" at bounding box center [1197, 406] width 105 height 19
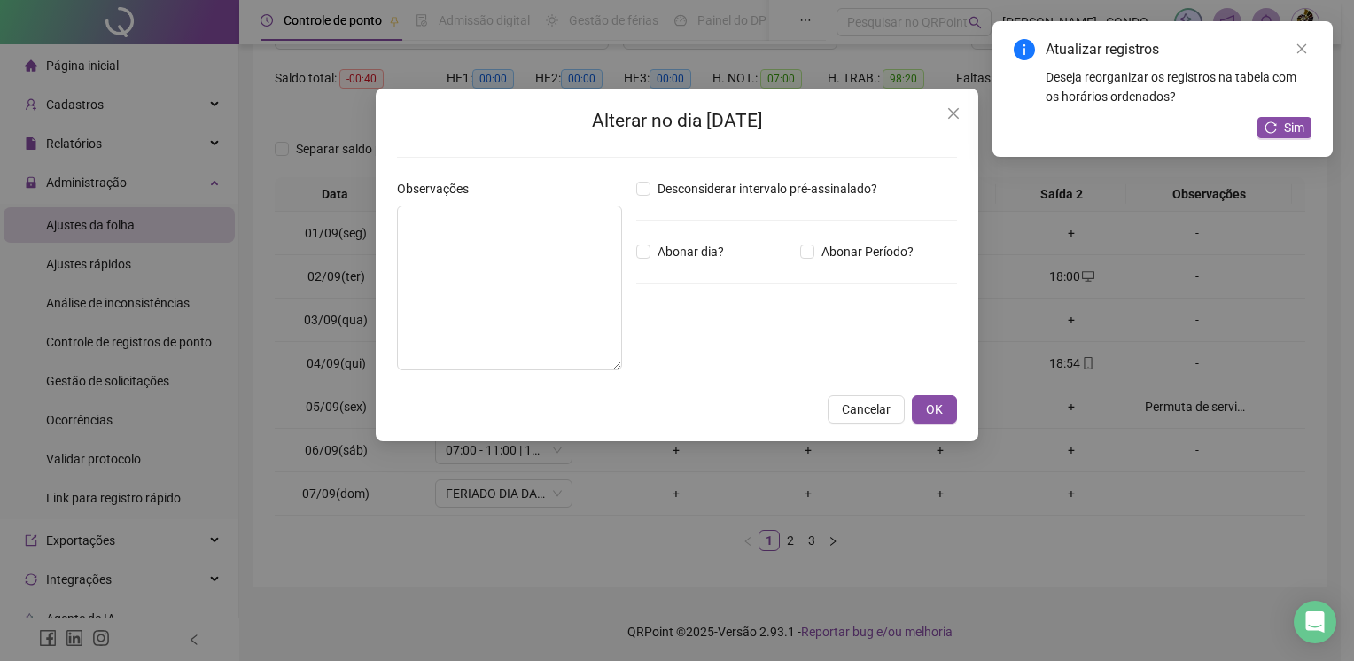
type textarea "**********"
drag, startPoint x: 534, startPoint y: 214, endPoint x: 365, endPoint y: 220, distance: 169.4
click at [365, 220] on div "**********" at bounding box center [677, 330] width 1354 height 661
click at [943, 409] on span "OK" at bounding box center [934, 409] width 17 height 19
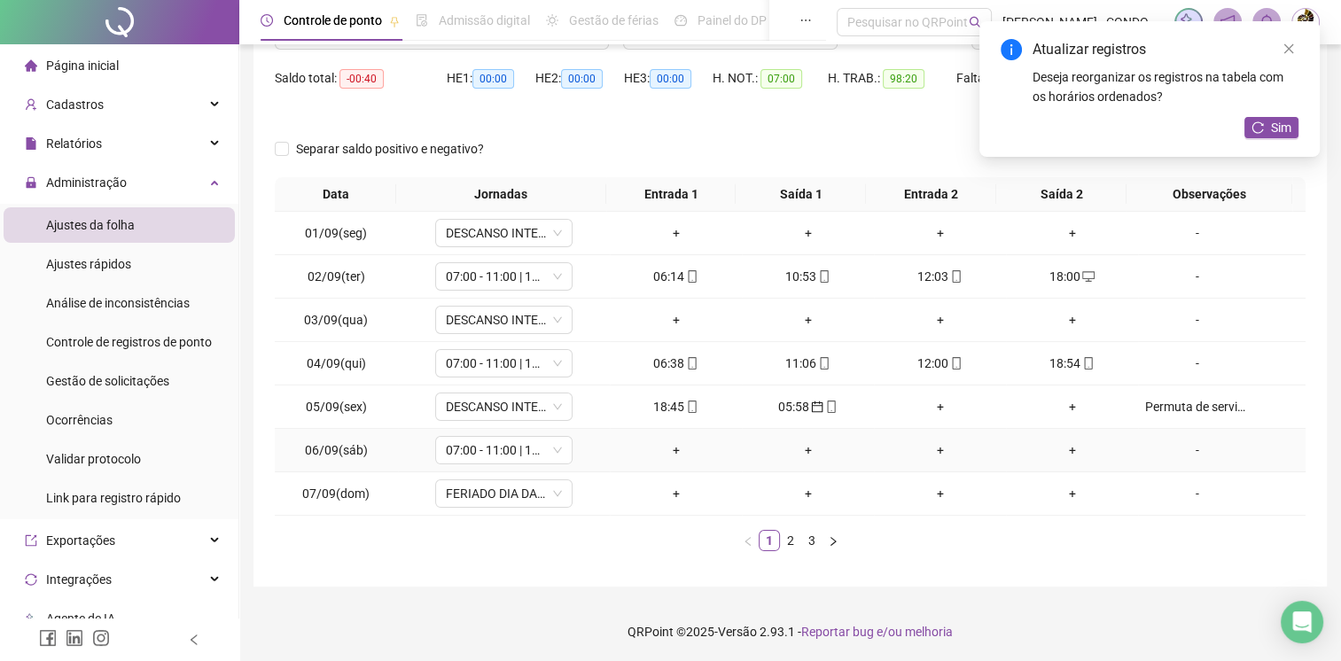
click at [1187, 445] on div "-" at bounding box center [1197, 449] width 105 height 19
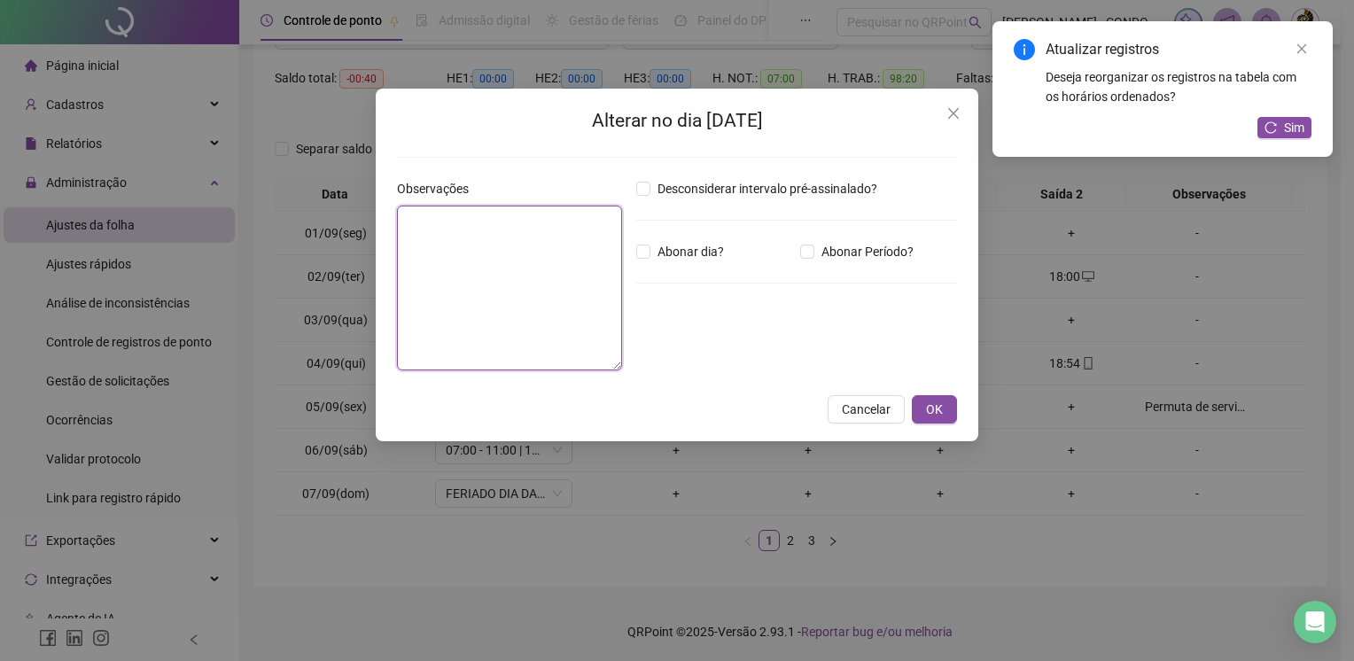
click at [529, 264] on textarea at bounding box center [509, 288] width 225 height 165
paste textarea "**********"
type textarea "**********"
click at [933, 416] on span "OK" at bounding box center [934, 409] width 17 height 19
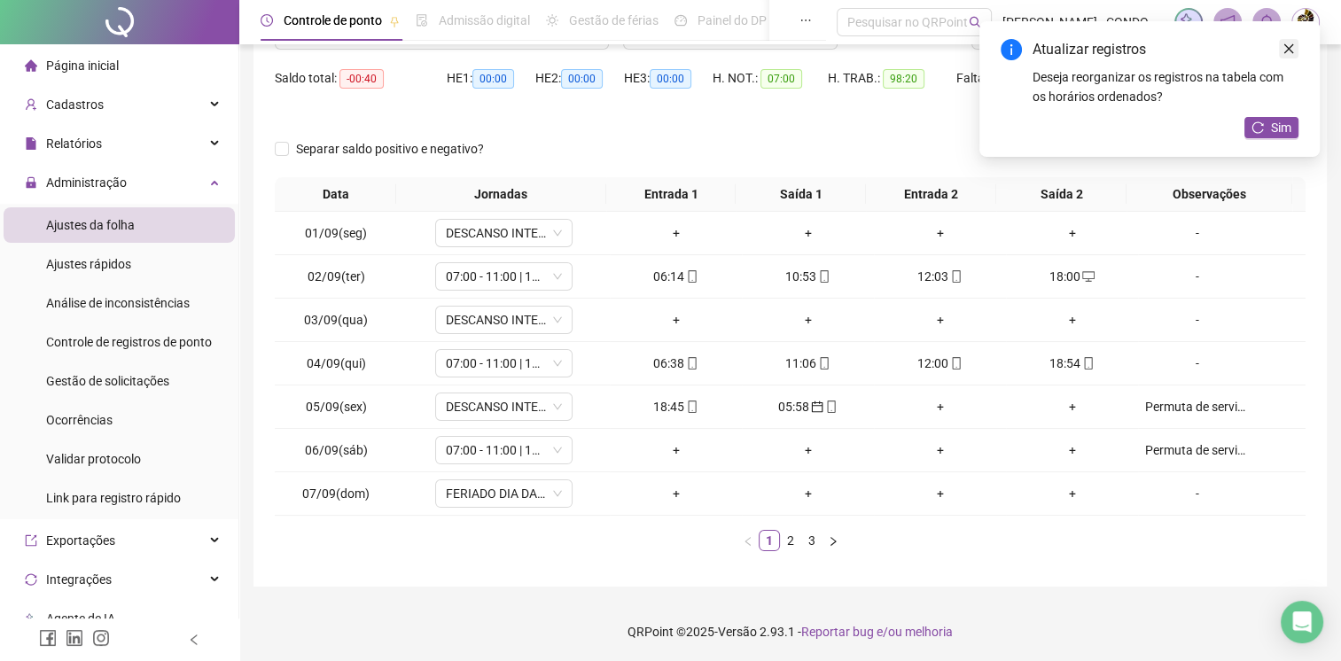
click at [1288, 52] on icon "close" at bounding box center [1288, 49] width 12 height 12
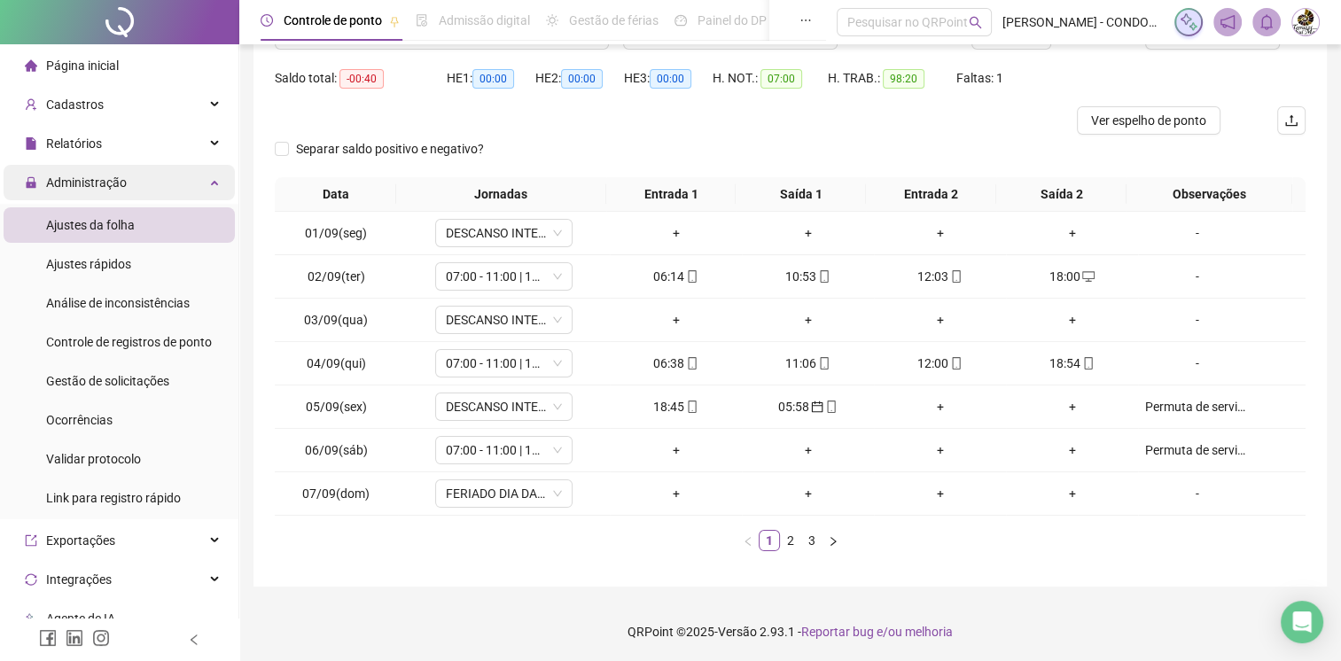
click at [96, 181] on span "Administração" at bounding box center [86, 182] width 81 height 14
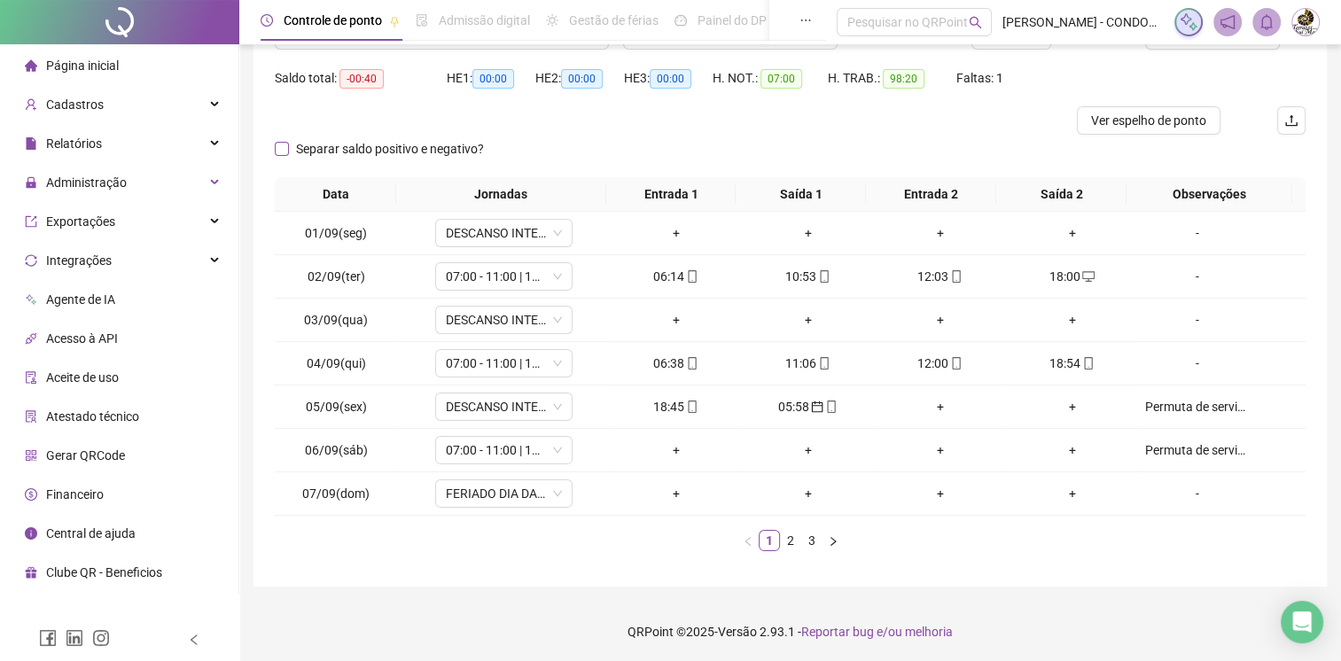
scroll to position [0, 0]
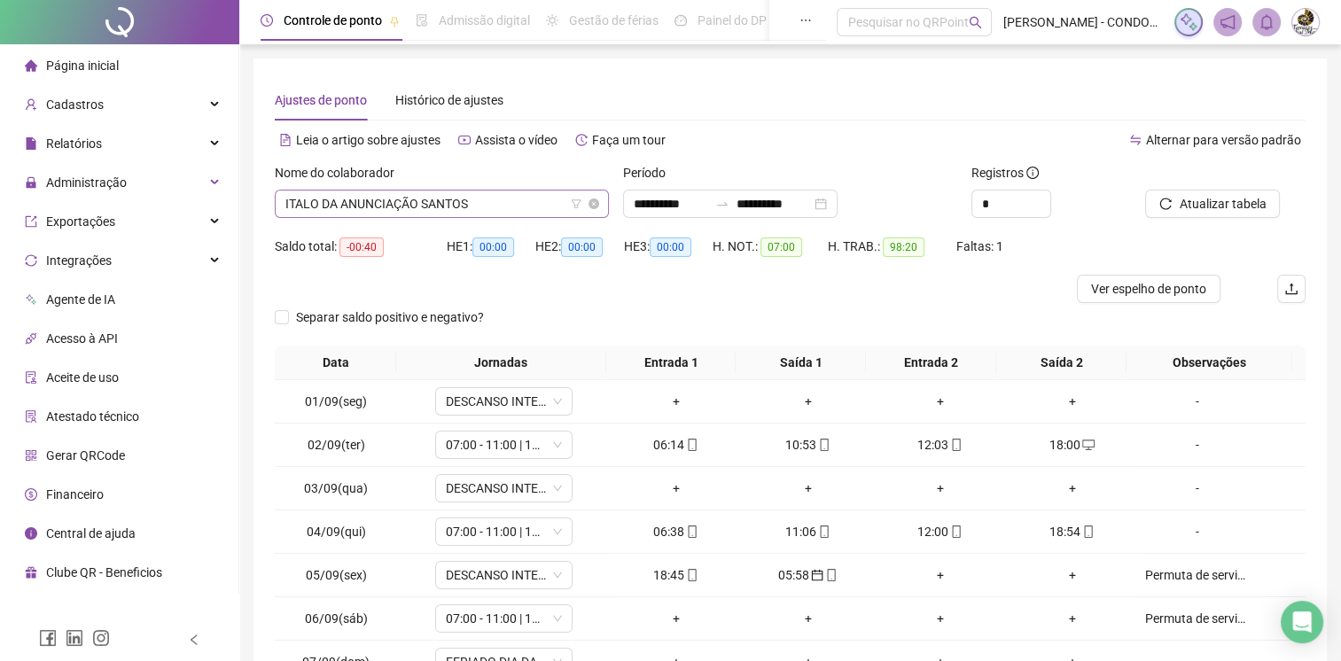
click at [404, 212] on span "ITALO DA ANUNCIAÇÃO SANTOS" at bounding box center [441, 204] width 313 height 27
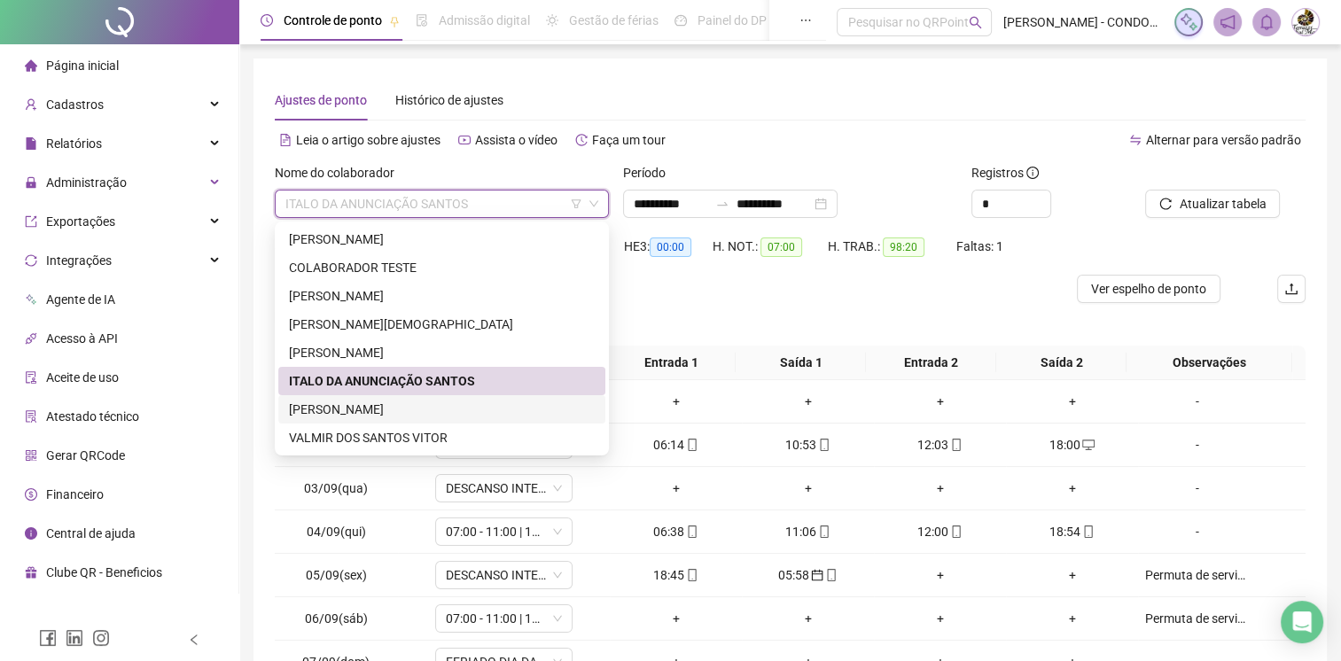
click at [388, 406] on div "[PERSON_NAME]" at bounding box center [442, 409] width 306 height 19
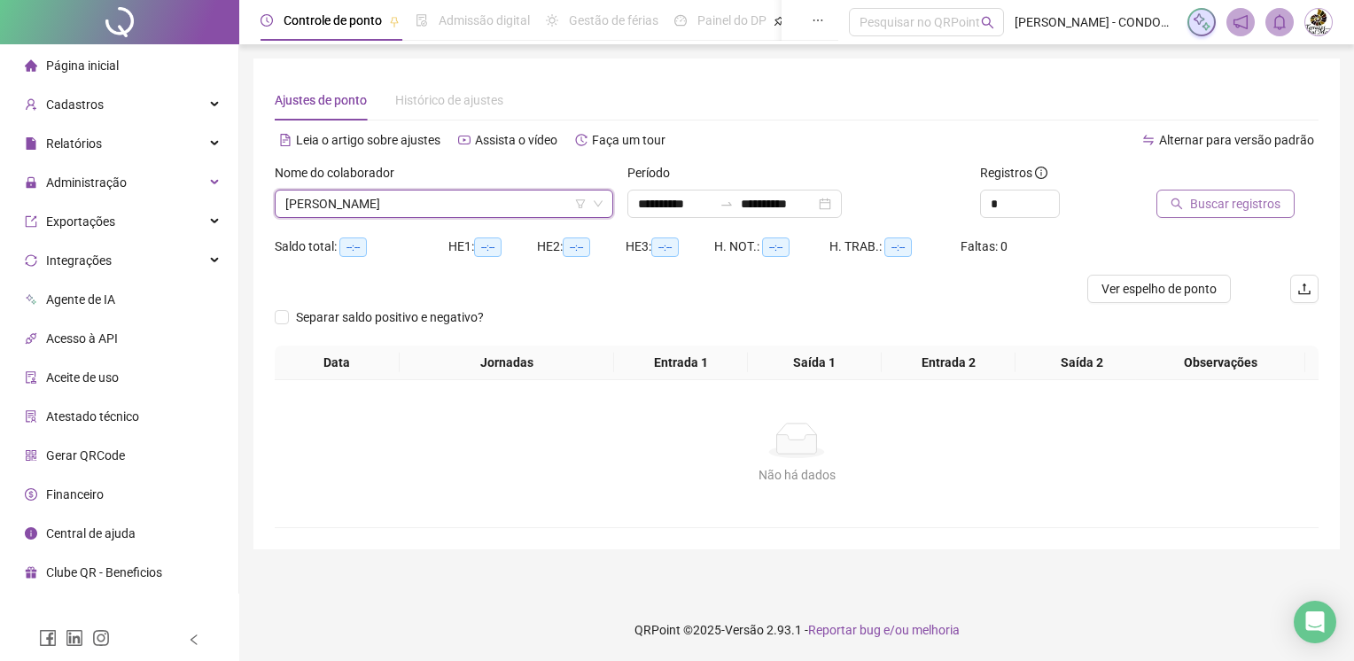
click at [1253, 205] on span "Buscar registros" at bounding box center [1235, 203] width 90 height 19
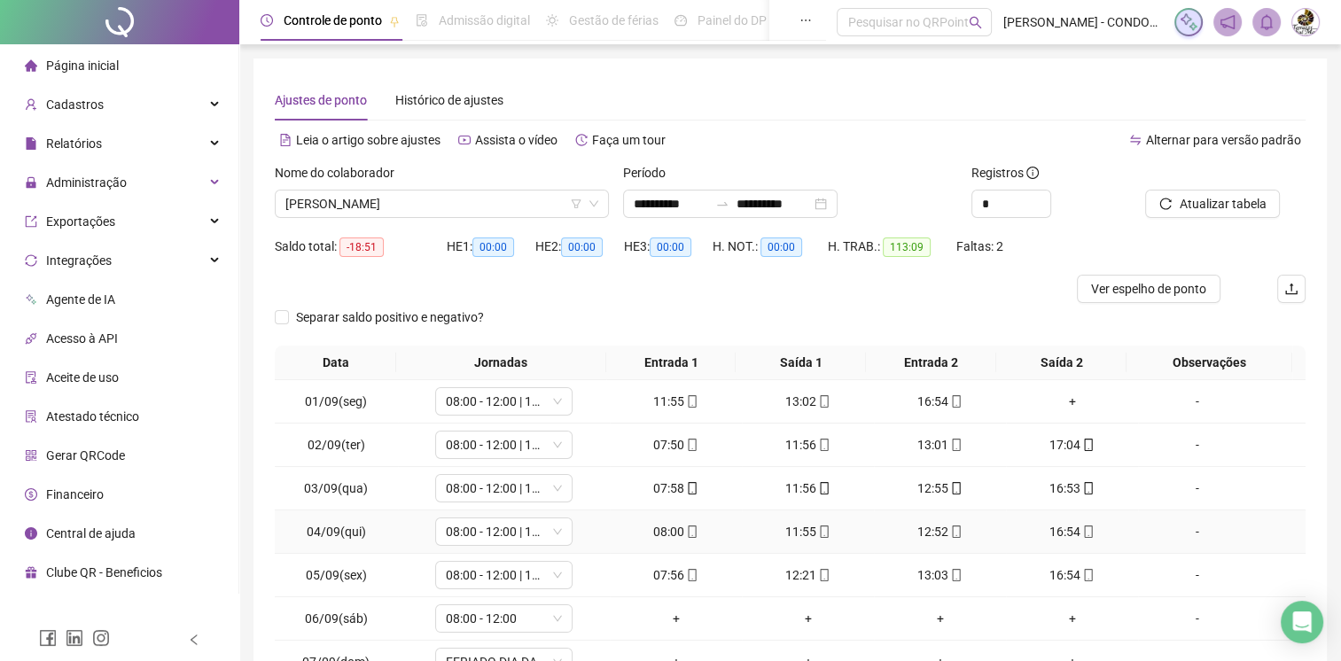
scroll to position [168, 0]
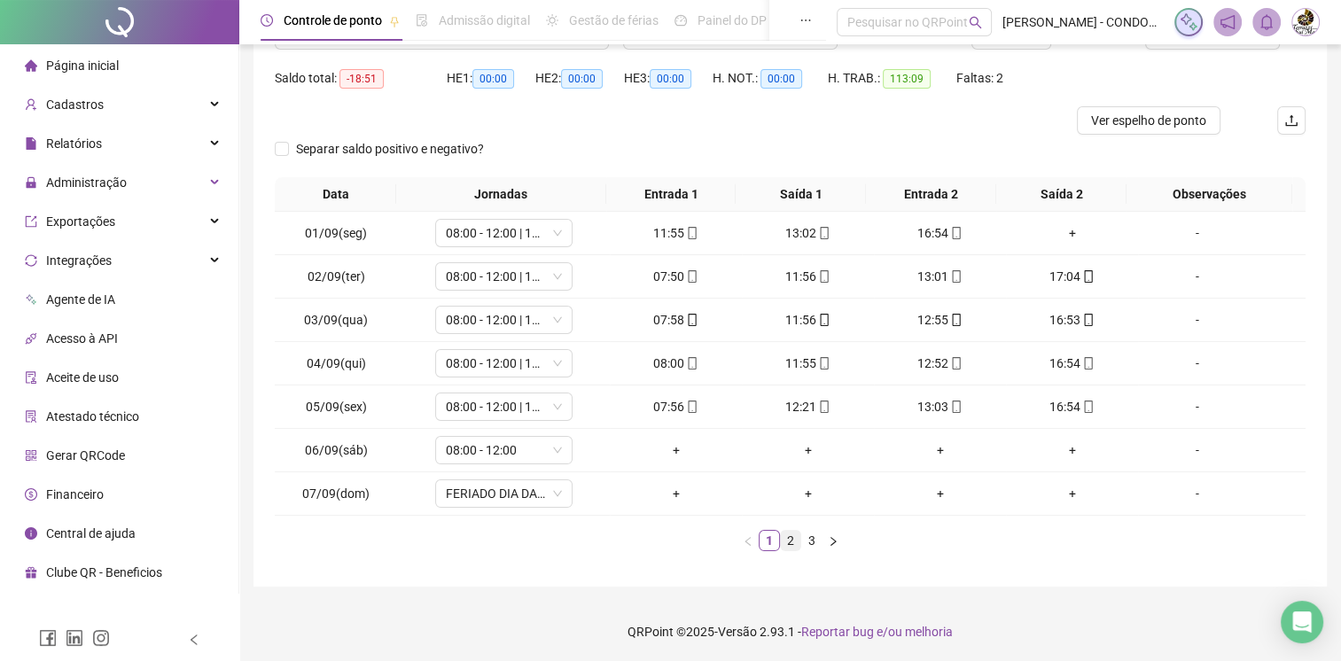
click at [795, 537] on link "2" at bounding box center [790, 540] width 19 height 19
click at [808, 538] on link "3" at bounding box center [811, 540] width 19 height 19
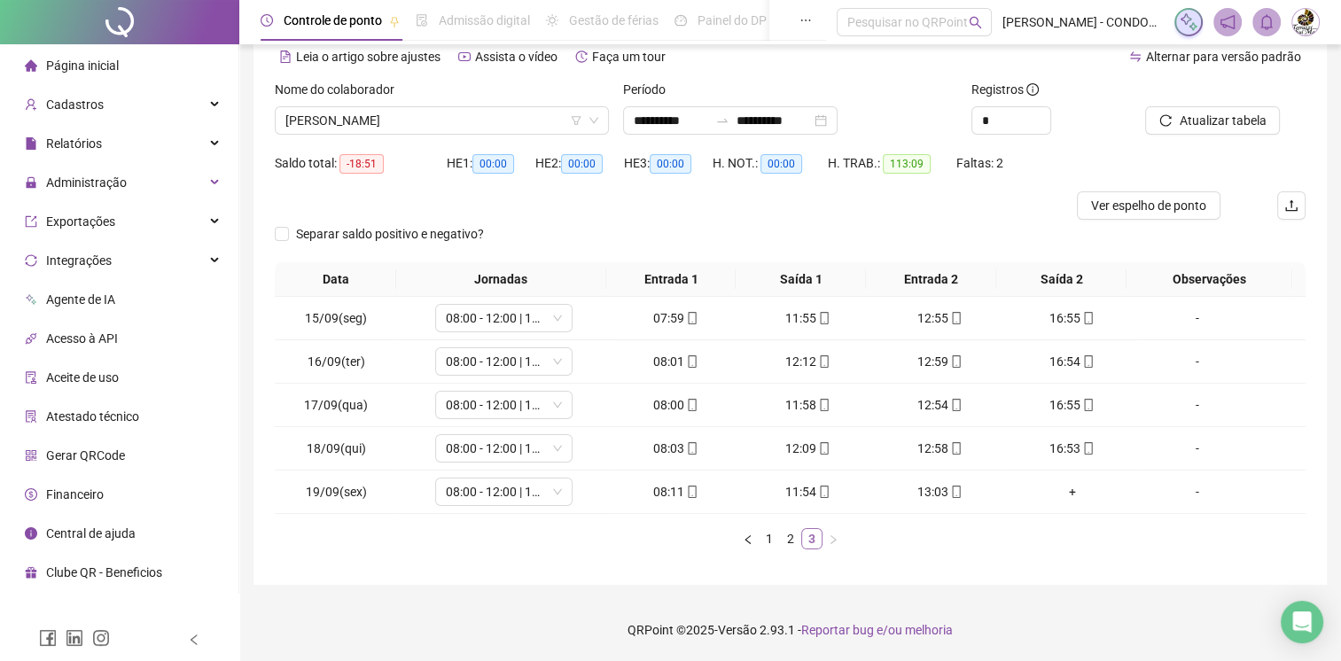
scroll to position [82, 0]
click at [767, 537] on link "1" at bounding box center [768, 540] width 19 height 19
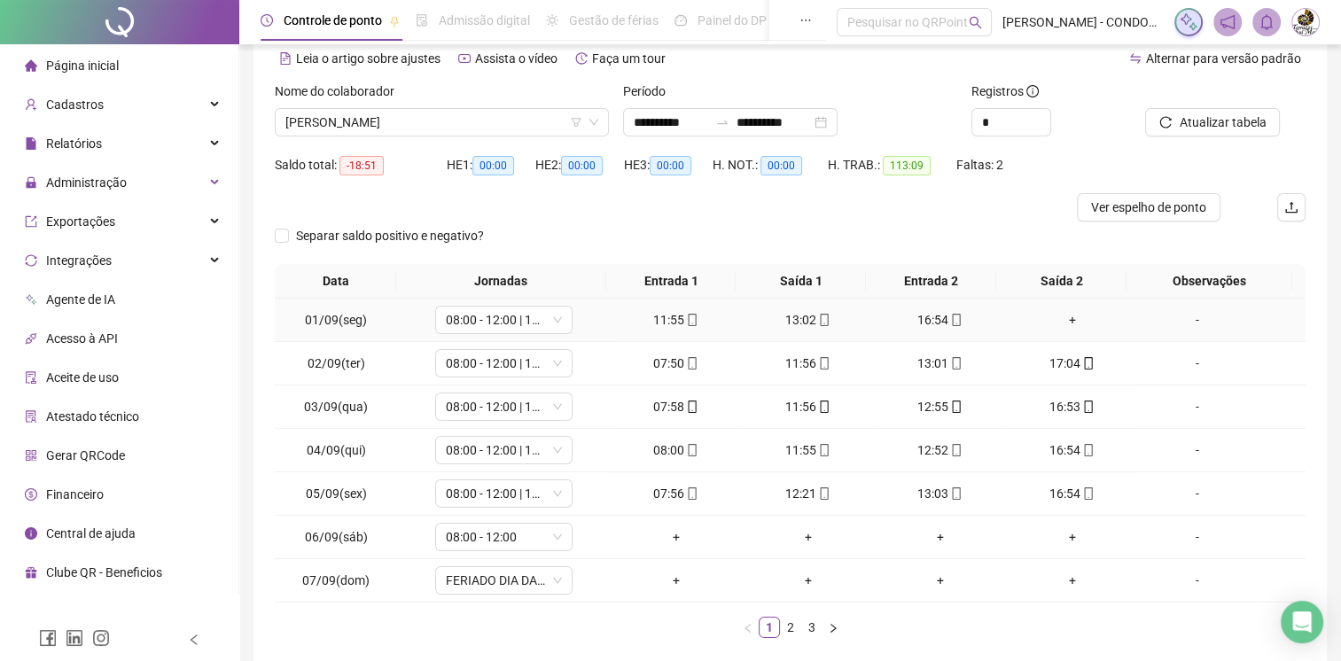
click at [1064, 315] on div "+" at bounding box center [1072, 319] width 118 height 19
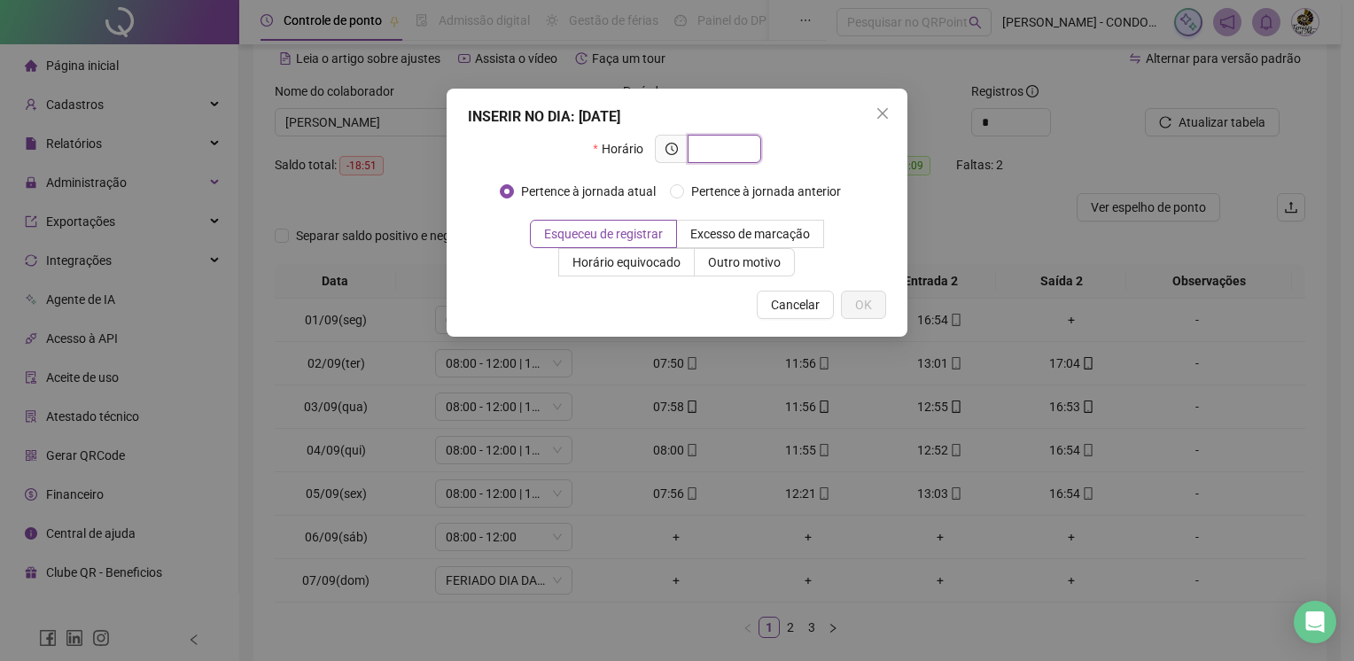
click at [747, 150] on input "text" at bounding box center [722, 148] width 49 height 19
type input "*****"
click at [855, 300] on span "OK" at bounding box center [863, 304] width 17 height 19
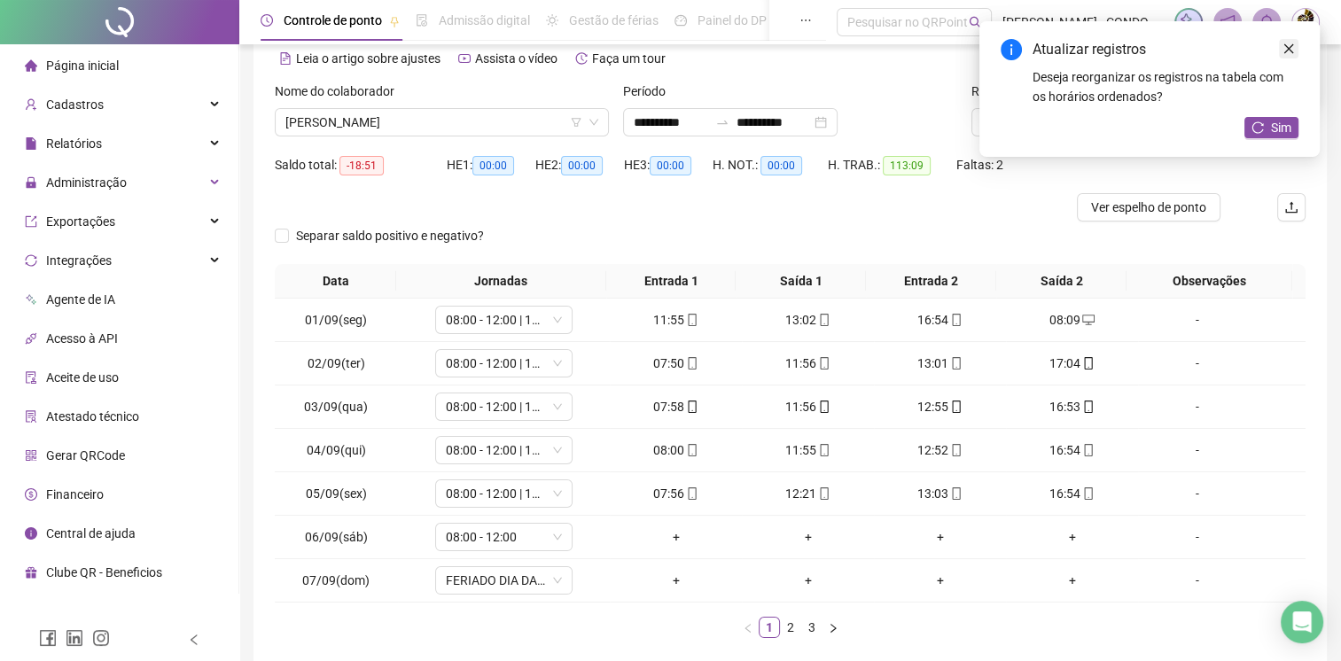
click at [1283, 54] on icon "close" at bounding box center [1288, 49] width 12 height 12
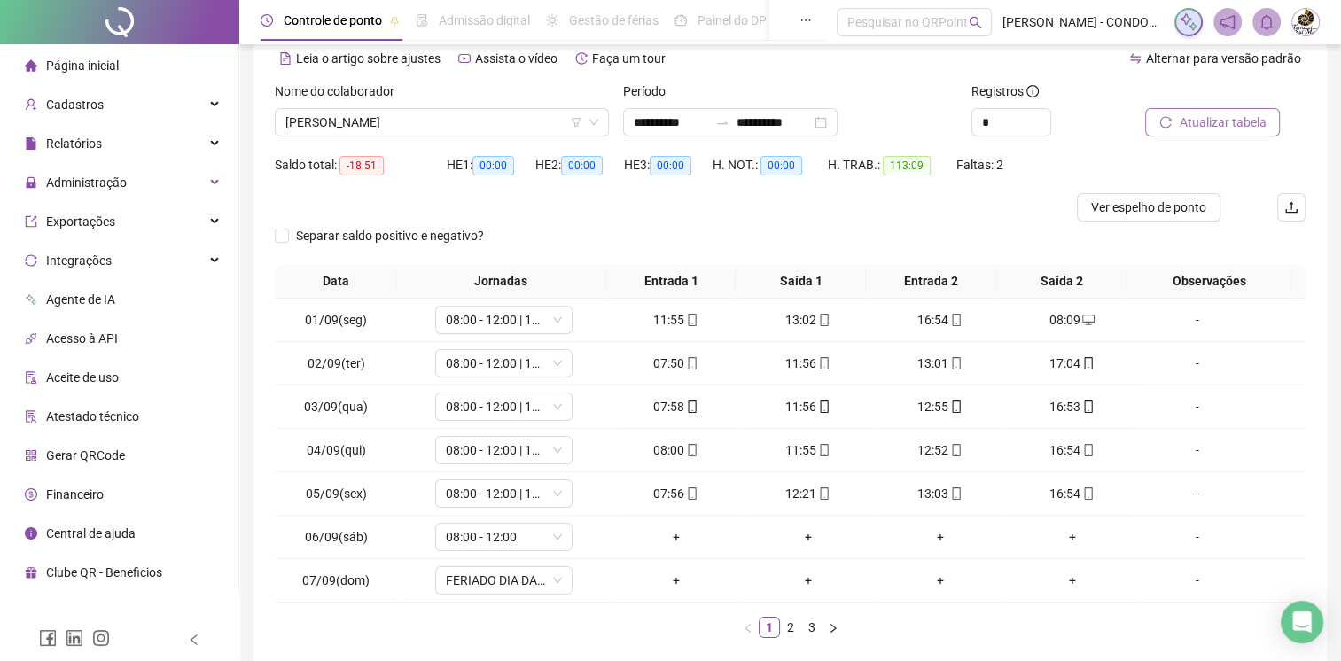
click at [1258, 125] on span "Atualizar tabela" at bounding box center [1222, 122] width 87 height 19
click at [792, 623] on link "2" at bounding box center [790, 627] width 19 height 19
click at [815, 626] on link "3" at bounding box center [811, 627] width 19 height 19
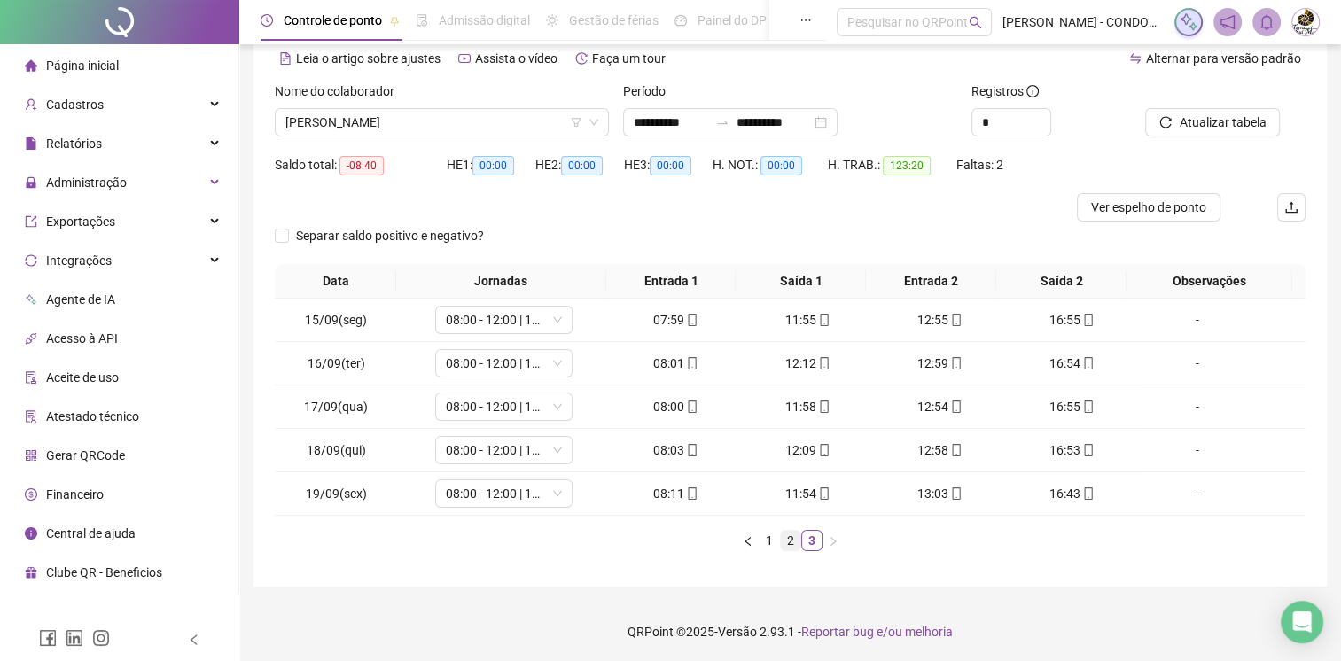
click at [789, 533] on link "2" at bounding box center [790, 540] width 19 height 19
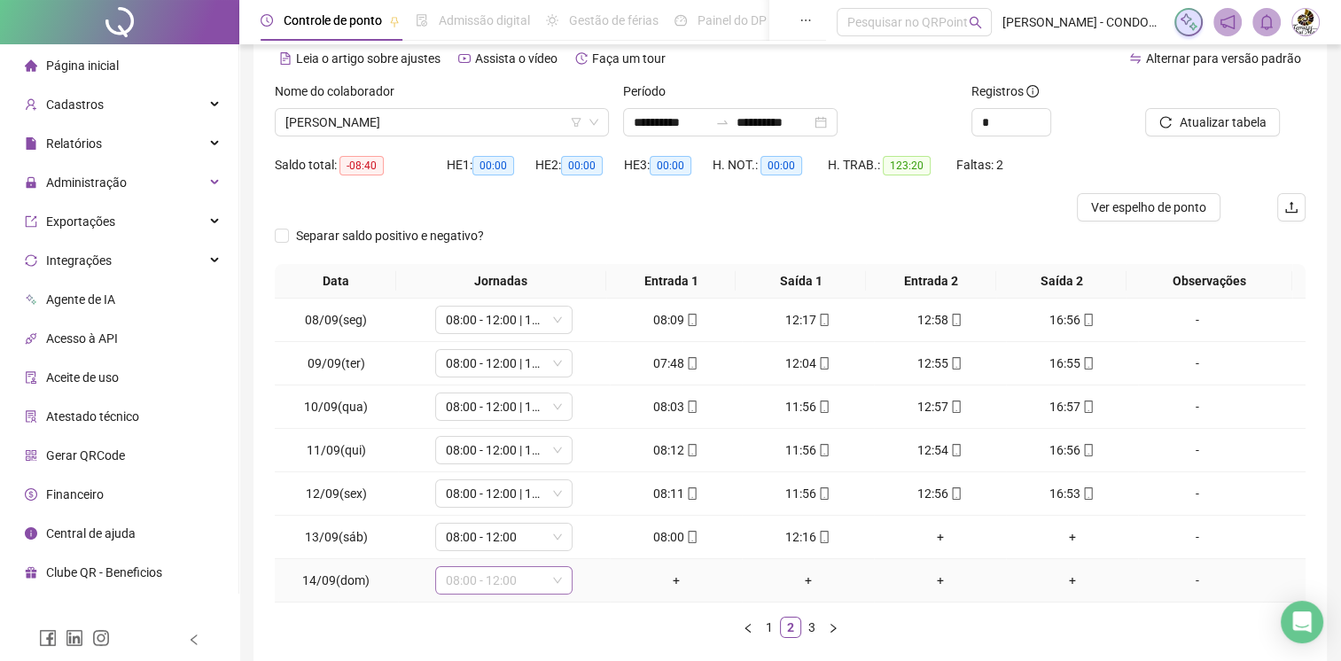
click at [530, 580] on span "08:00 - 12:00" at bounding box center [504, 580] width 116 height 27
type input "**********"
click at [601, 586] on td "08:00 - 12:00" at bounding box center [504, 580] width 213 height 43
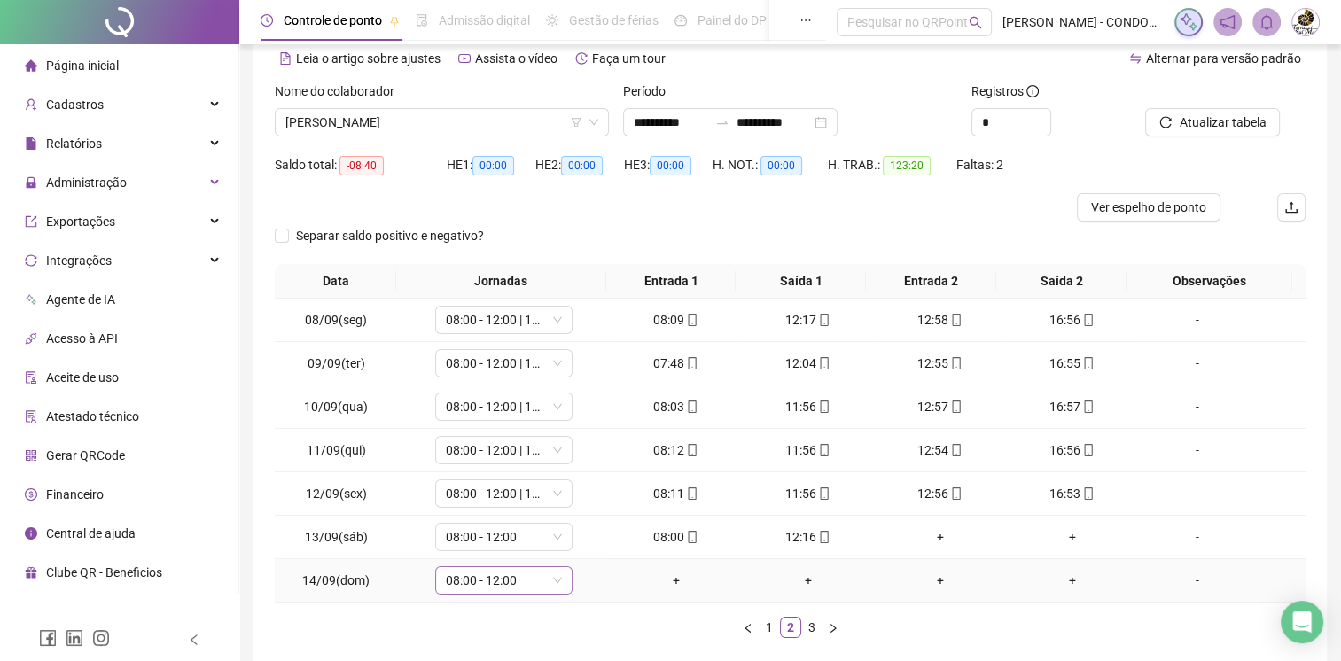
click at [559, 585] on div "08:00 - 12:00" at bounding box center [503, 580] width 137 height 28
type input "**********"
click at [557, 587] on span "*****" at bounding box center [504, 580] width 116 height 27
type input "**********"
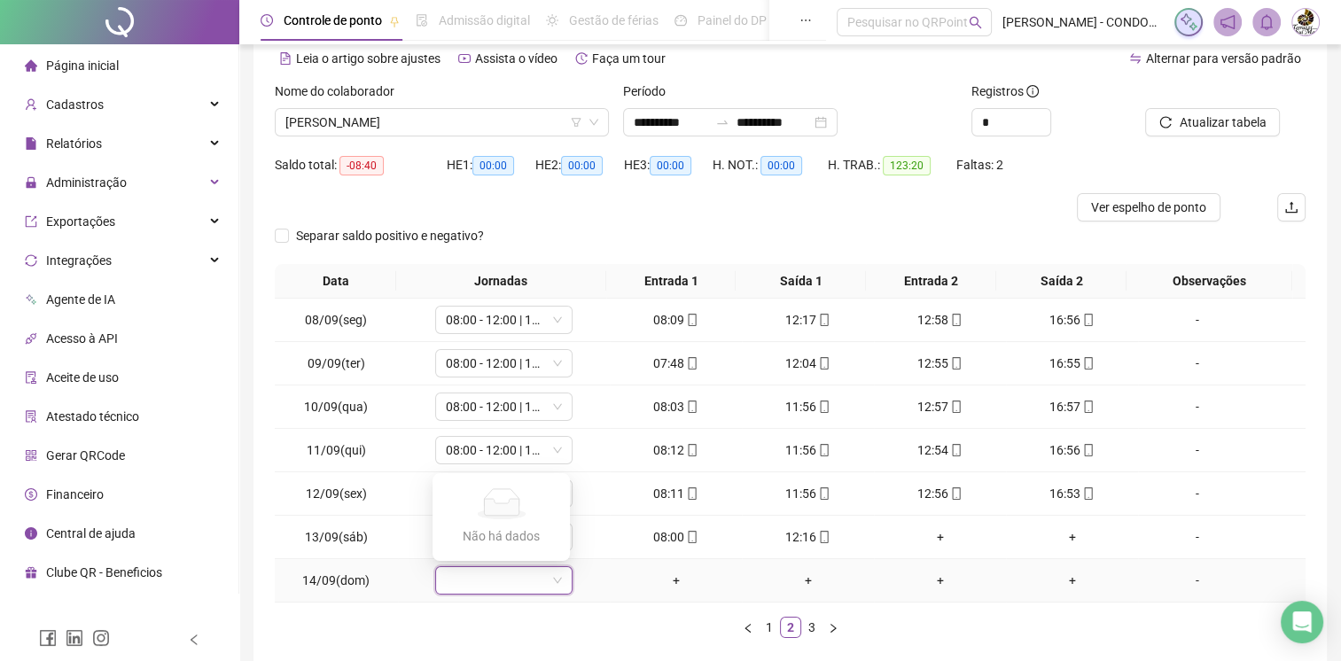
scroll to position [0, 0]
click at [595, 595] on td "08:00 - 12:00" at bounding box center [504, 580] width 213 height 43
click at [553, 582] on icon "down" at bounding box center [557, 580] width 11 height 11
click at [562, 583] on div "08:00 - 12:00" at bounding box center [503, 580] width 137 height 28
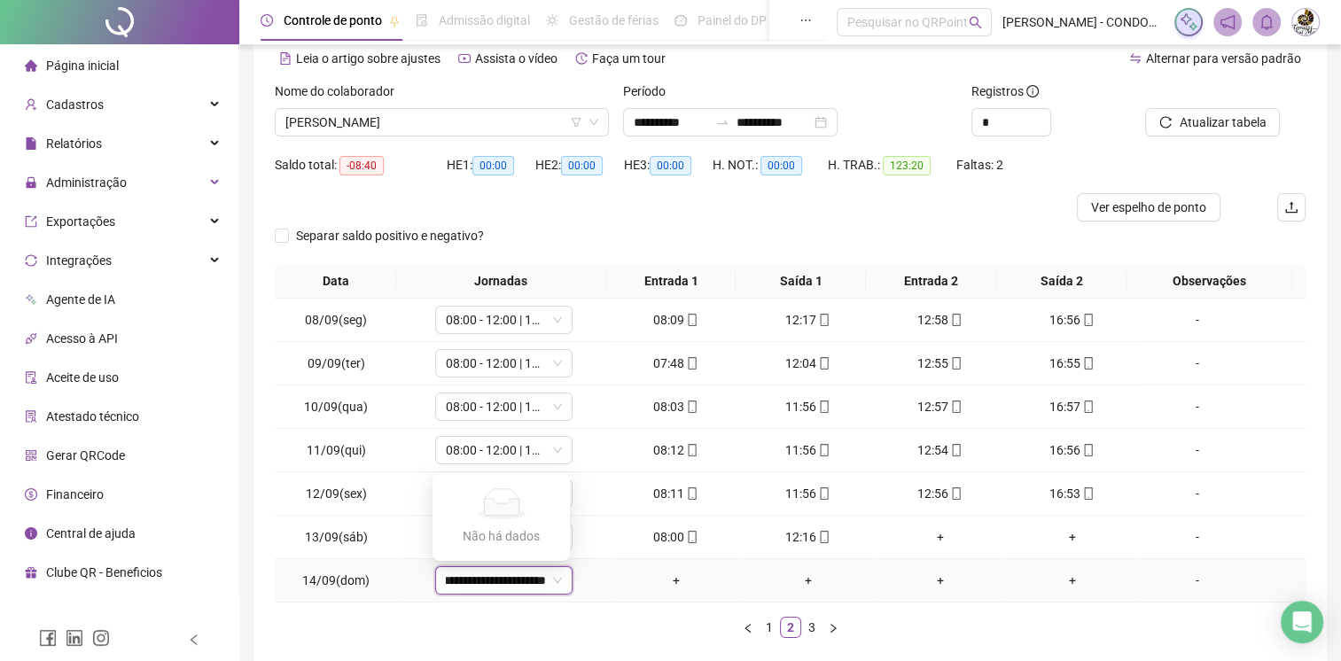
type input "**********"
click at [546, 590] on span "**" at bounding box center [504, 580] width 116 height 27
type input "**********"
click at [506, 621] on ul "1 2 3" at bounding box center [790, 627] width 1031 height 21
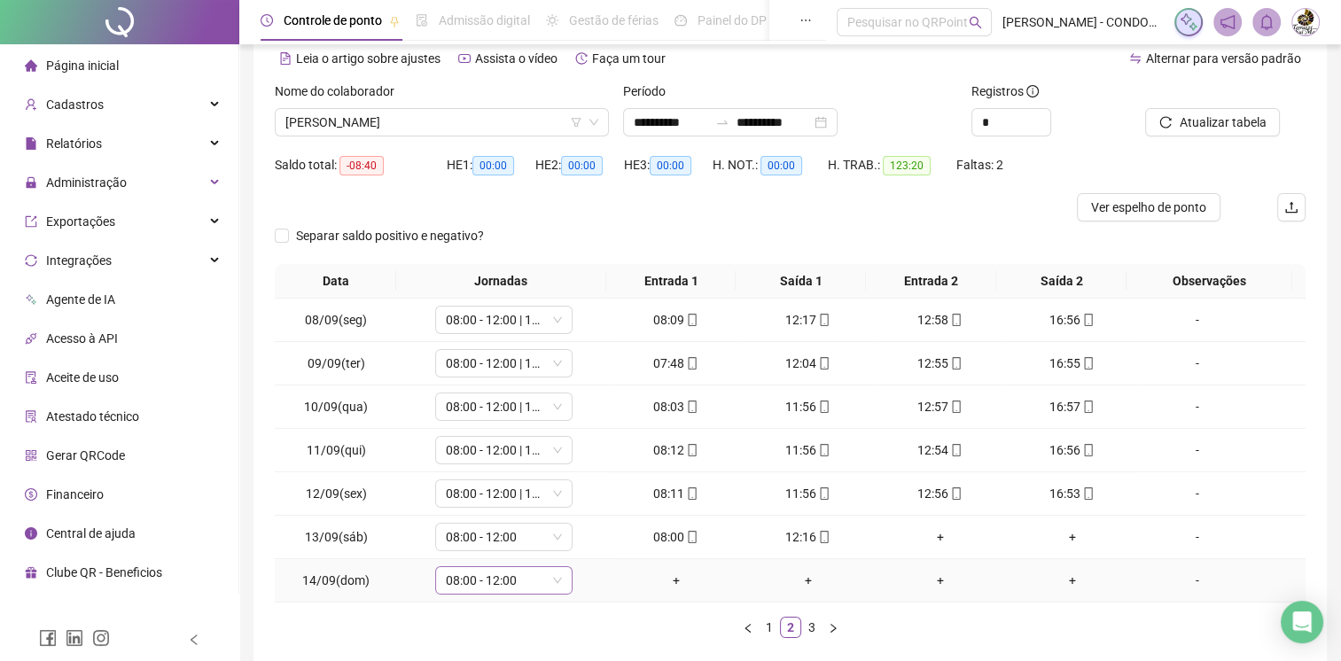
click at [560, 588] on div "08:00 - 12:00" at bounding box center [503, 580] width 137 height 28
type input "**********"
click at [589, 610] on div "Data Jornadas Entrada 1 Saída 1 Entrada 2 Saída 2 Observações 08/09(seg) 08:00 …" at bounding box center [790, 451] width 1031 height 374
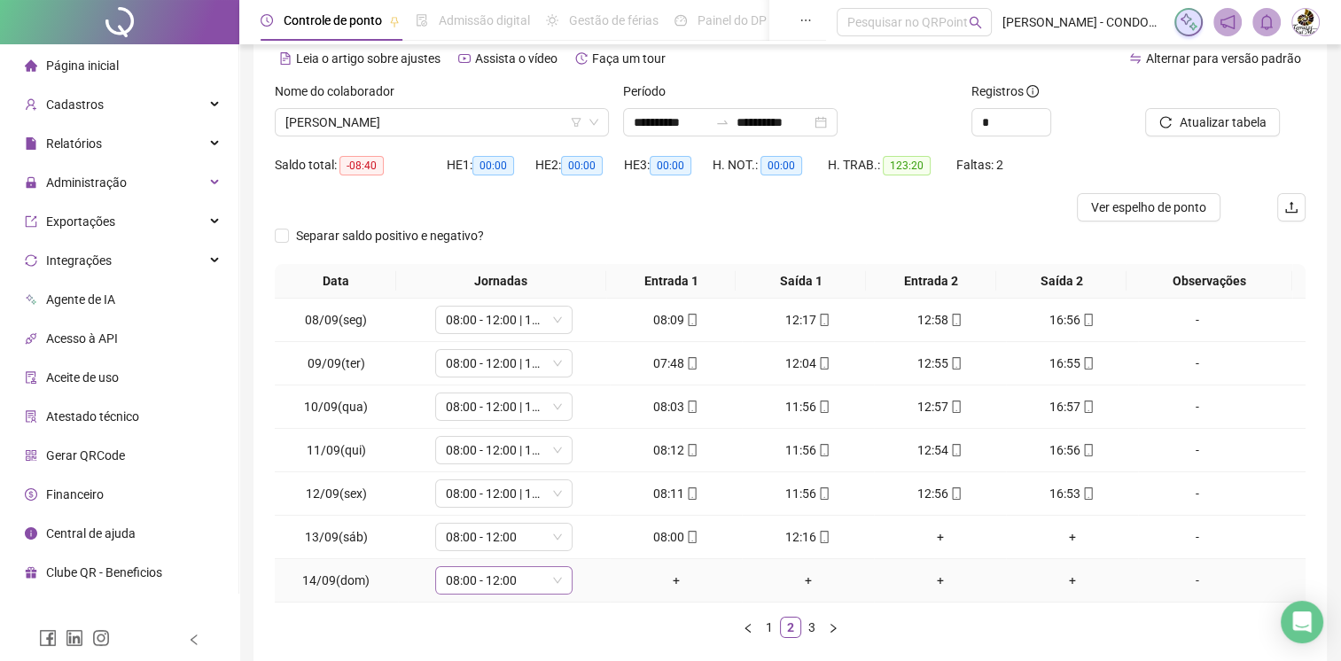
click at [532, 586] on span "08:00 - 12:00" at bounding box center [504, 580] width 116 height 27
type input "**********"
click at [588, 586] on td "08:00 - 12:00" at bounding box center [504, 580] width 213 height 43
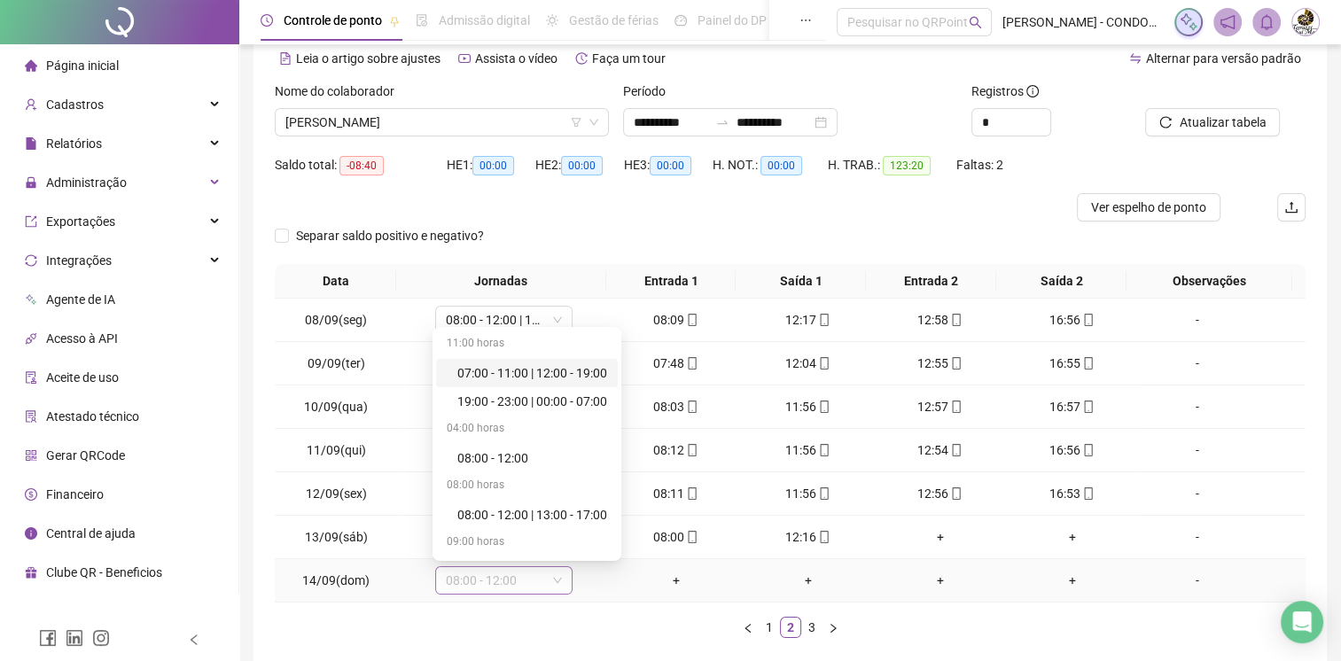
click at [565, 580] on div "08:00 - 12:00" at bounding box center [503, 580] width 137 height 28
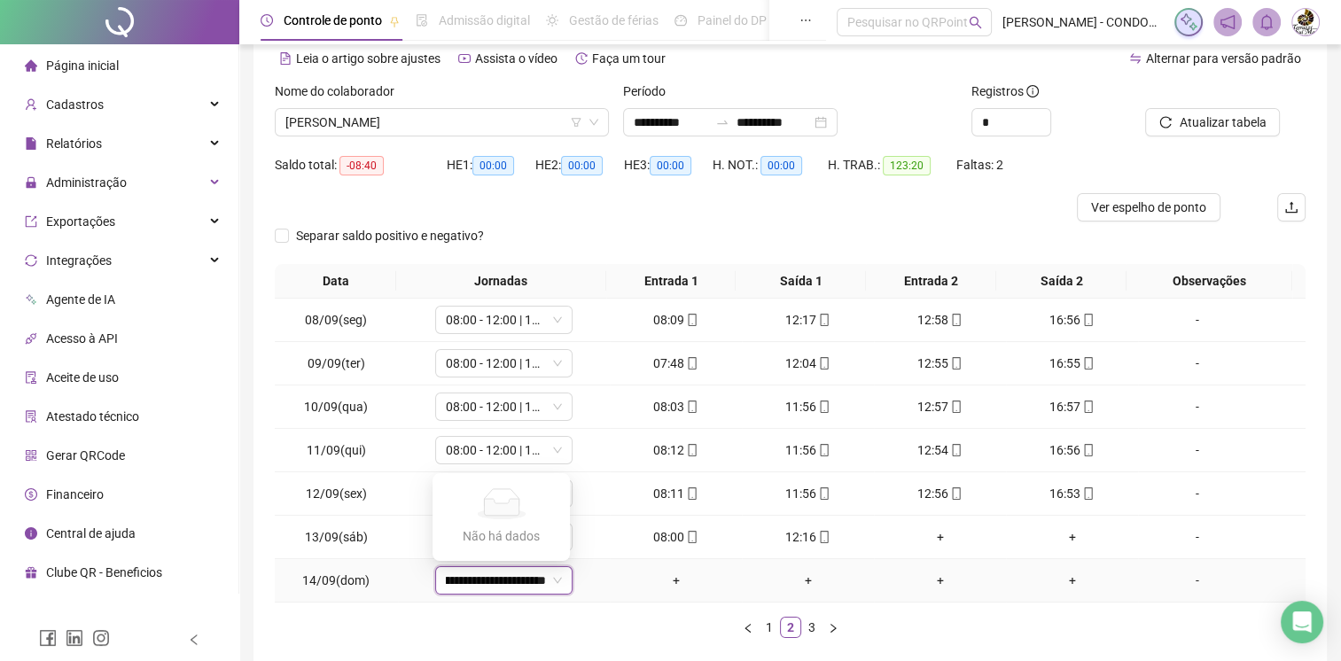
scroll to position [0, 80]
type input "**********"
click at [610, 592] on td "+" at bounding box center [676, 580] width 132 height 43
click at [808, 627] on link "3" at bounding box center [811, 627] width 19 height 19
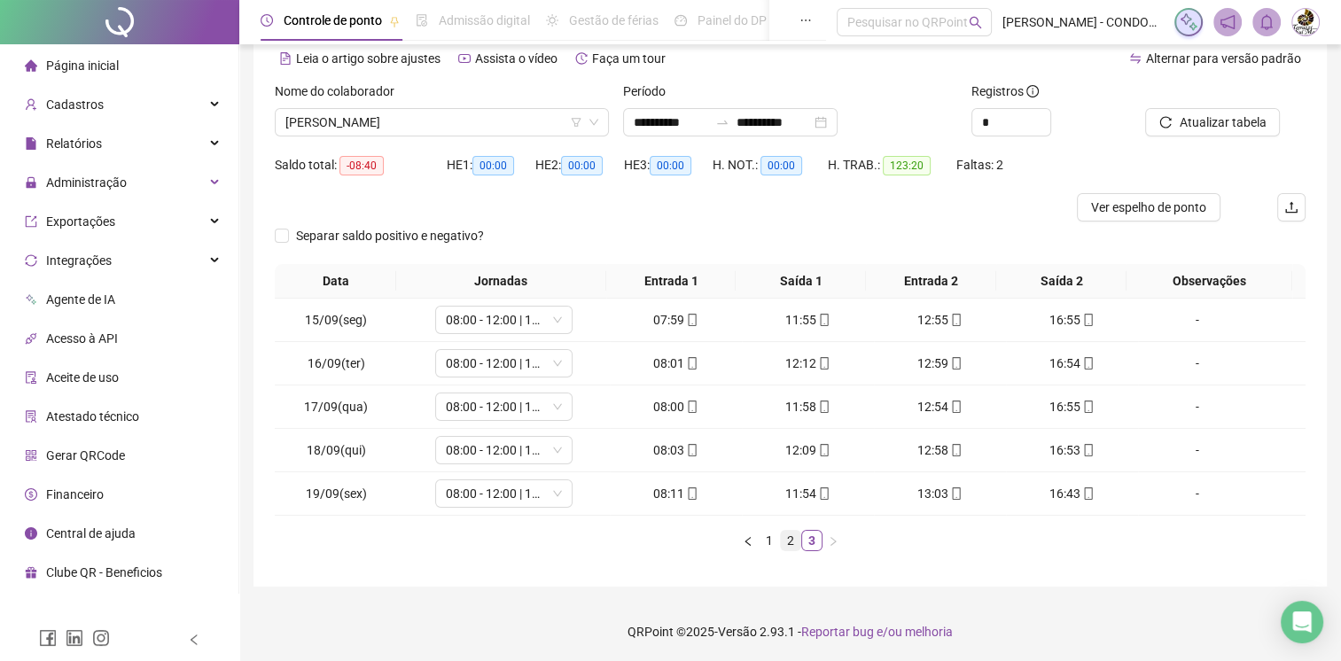
click at [790, 541] on link "2" at bounding box center [790, 540] width 19 height 19
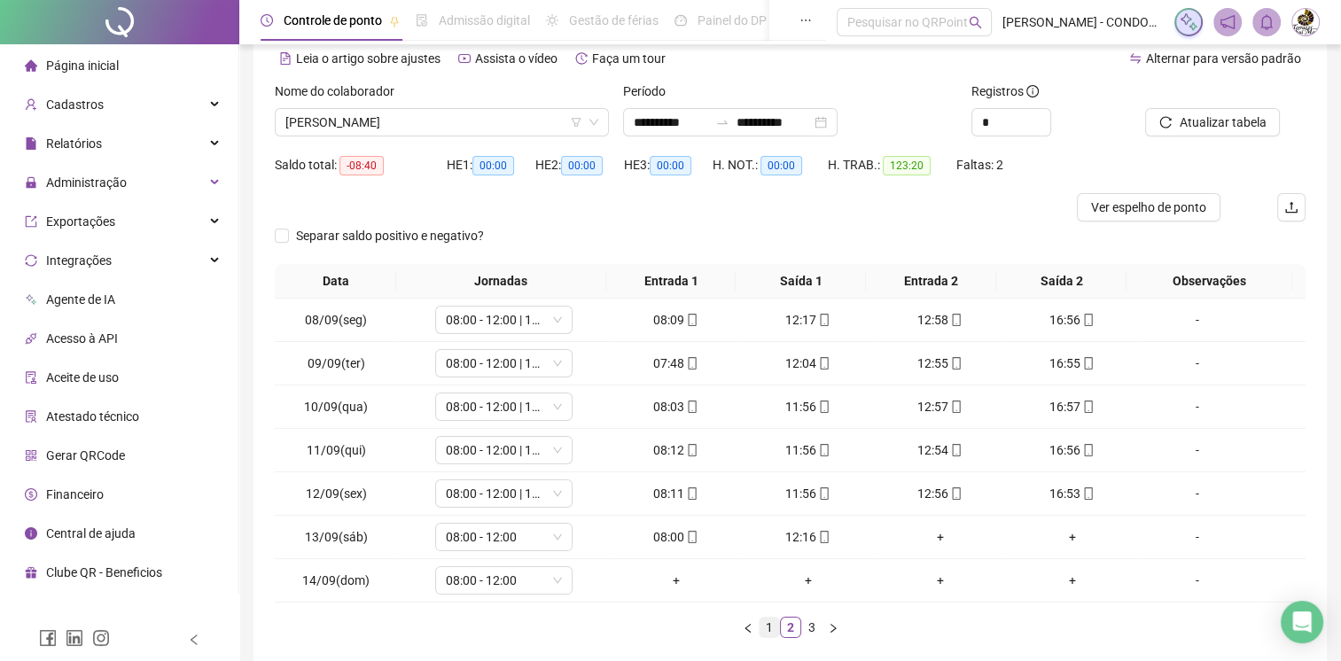
click at [766, 623] on link "1" at bounding box center [768, 627] width 19 height 19
click at [764, 635] on li "1" at bounding box center [769, 627] width 21 height 21
click at [792, 625] on link "2" at bounding box center [790, 627] width 19 height 19
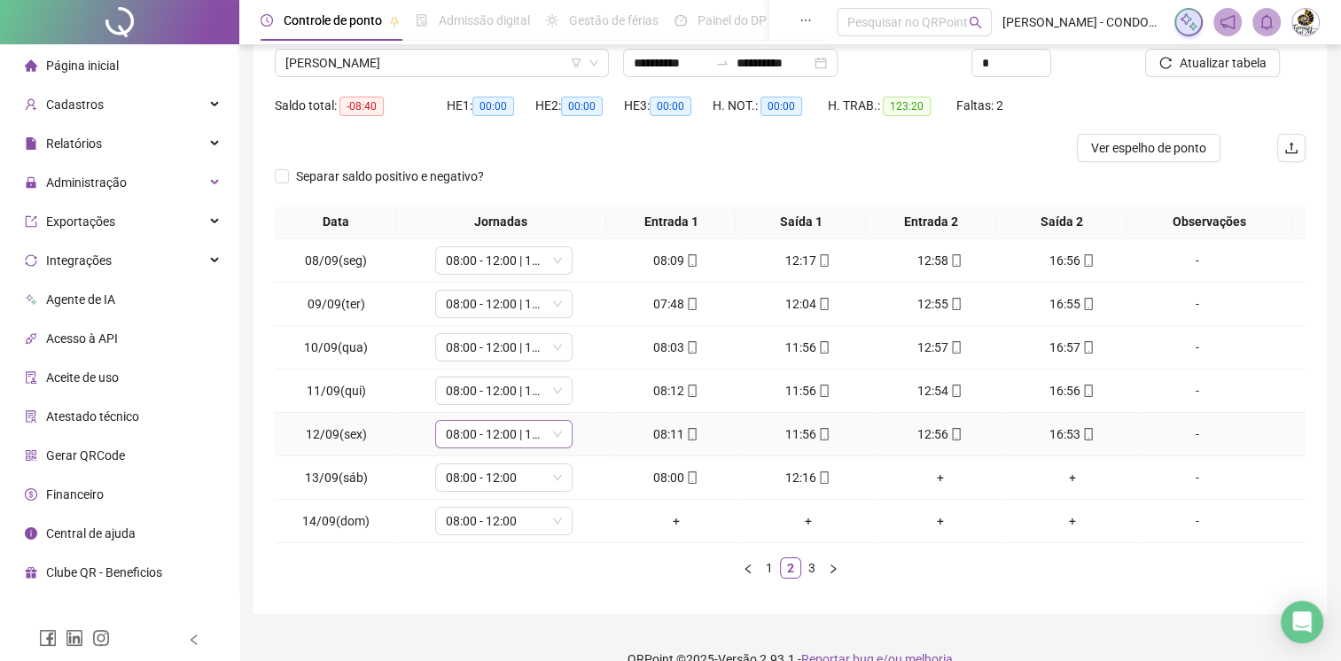
scroll to position [168, 0]
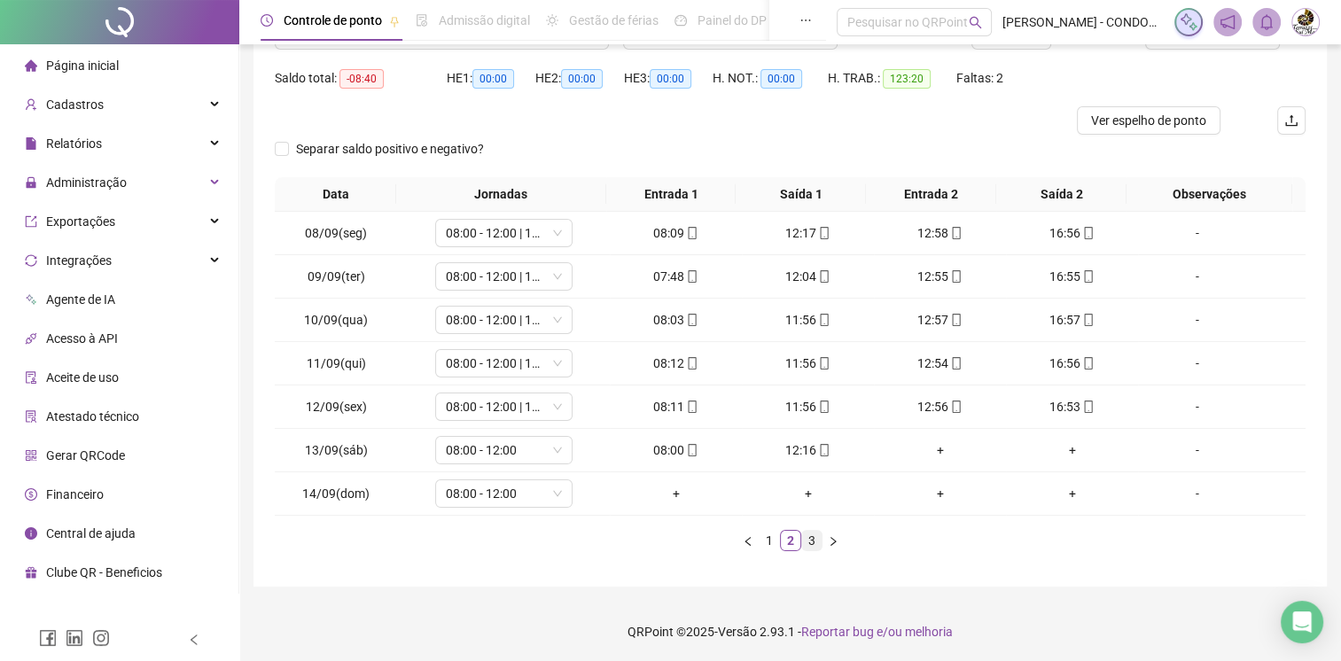
click at [811, 544] on link "3" at bounding box center [811, 540] width 19 height 19
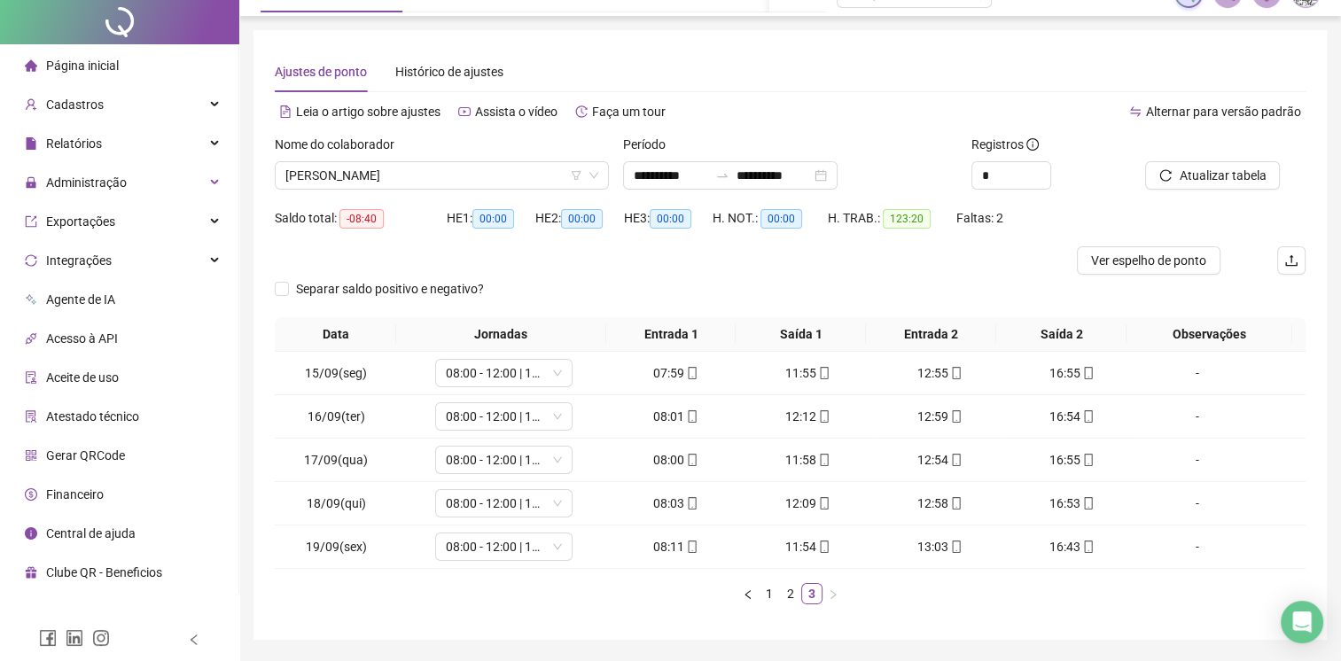
scroll to position [0, 0]
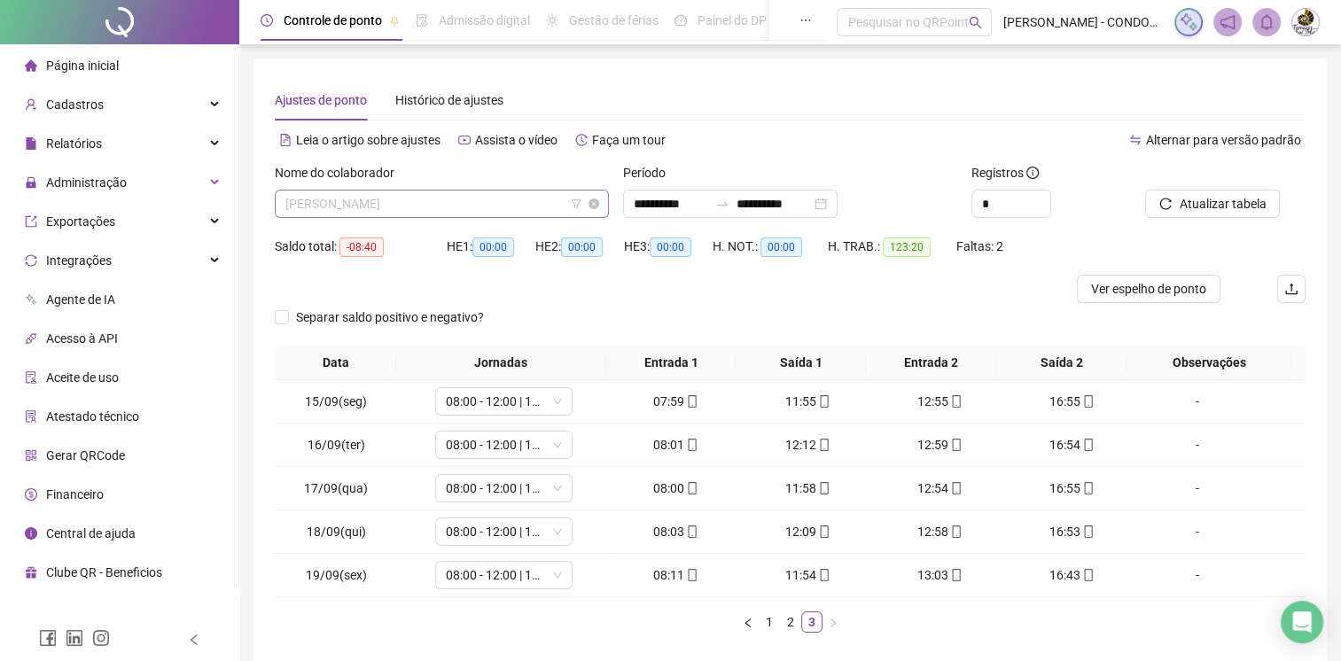
click at [475, 201] on span "[PERSON_NAME]" at bounding box center [441, 204] width 313 height 27
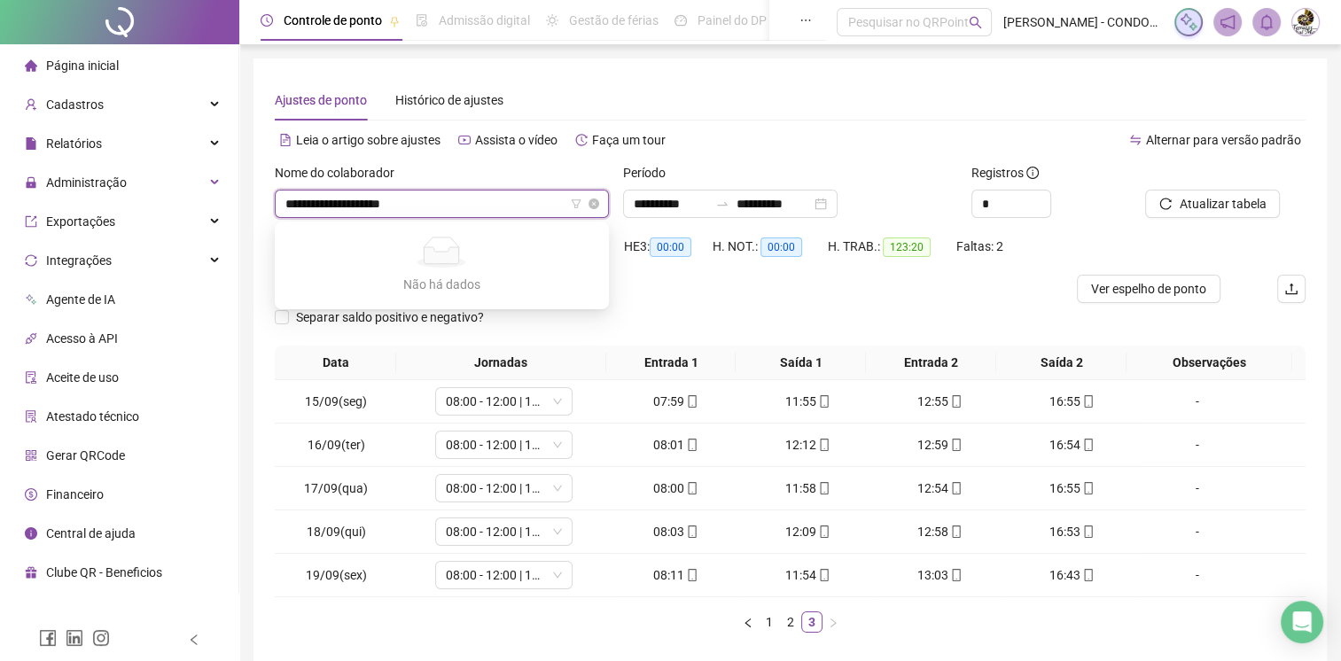
click at [475, 201] on input "**********" at bounding box center [433, 204] width 297 height 27
type input "**********"
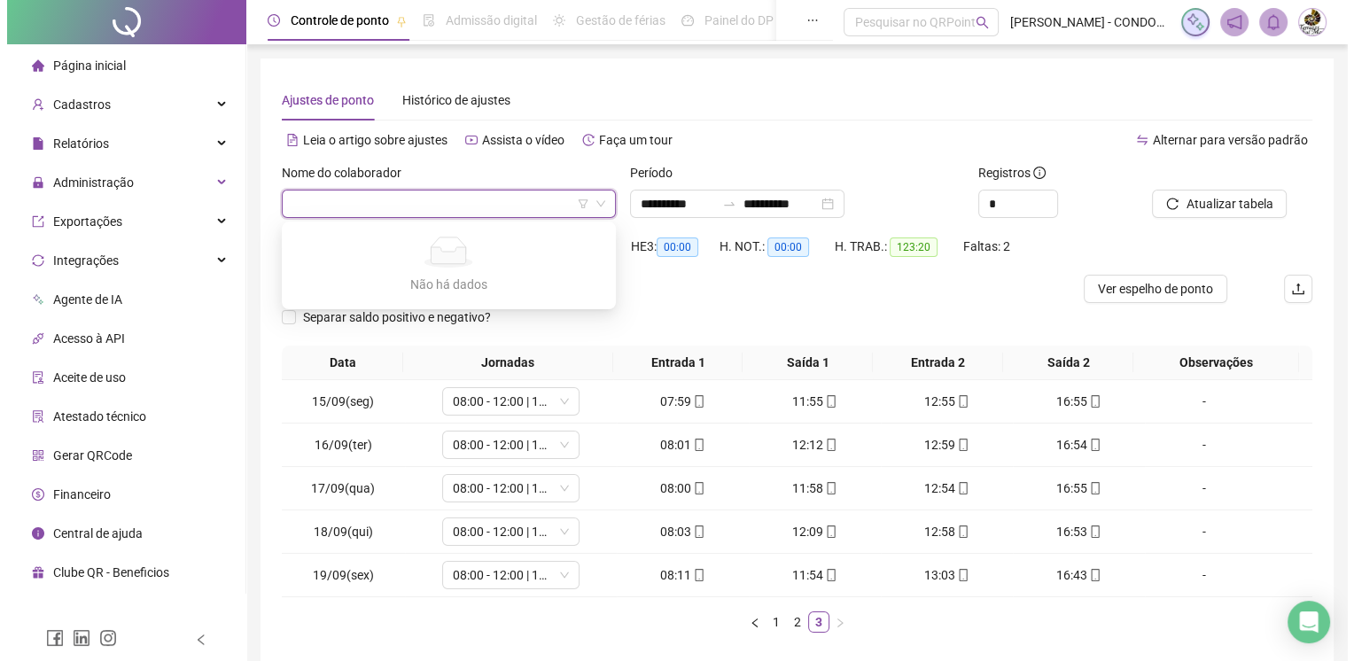
scroll to position [0, 0]
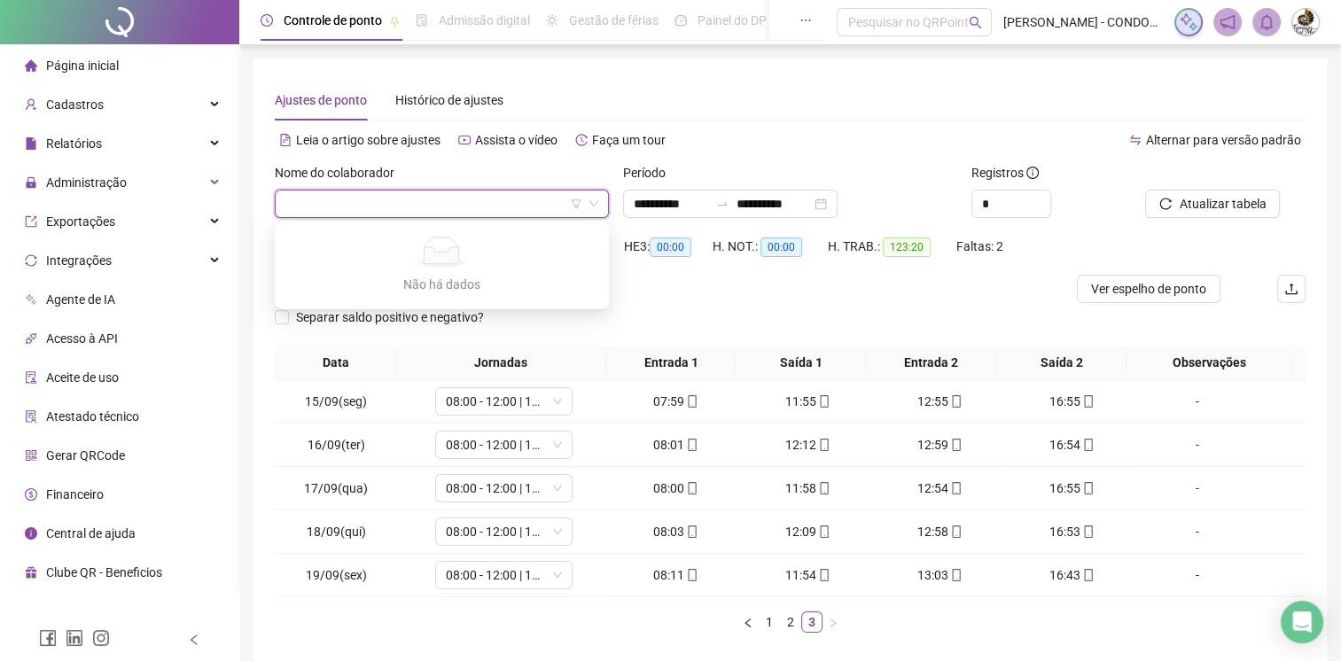
click at [633, 291] on div at bounding box center [661, 289] width 773 height 28
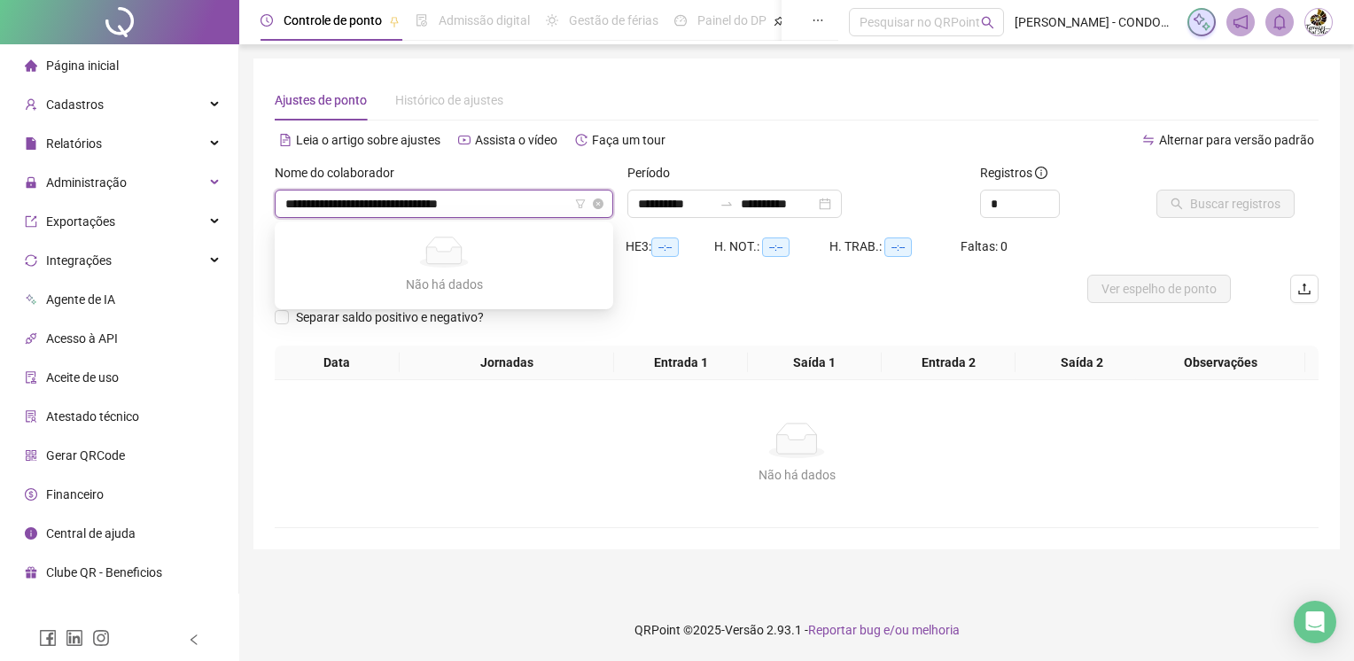
type input "**********"
click at [617, 329] on div "Separar saldo positivo e negativo?" at bounding box center [797, 324] width 1044 height 43
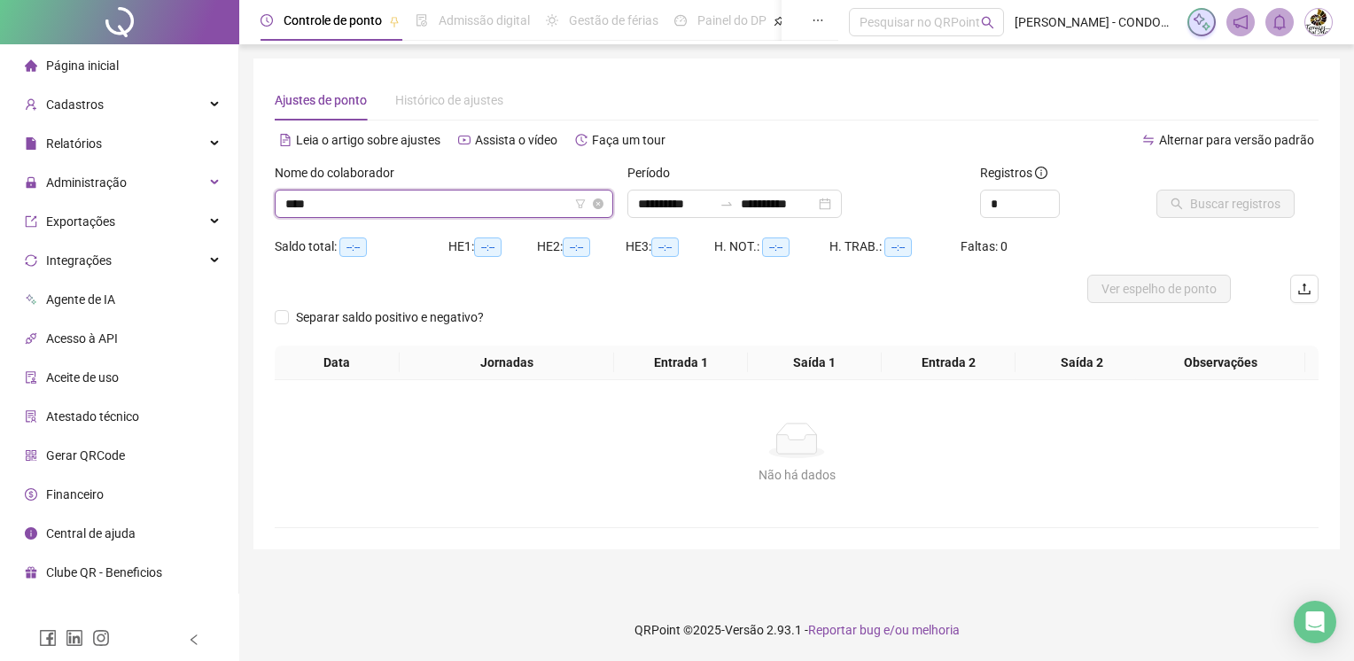
click at [354, 206] on input "****" at bounding box center [435, 204] width 301 height 27
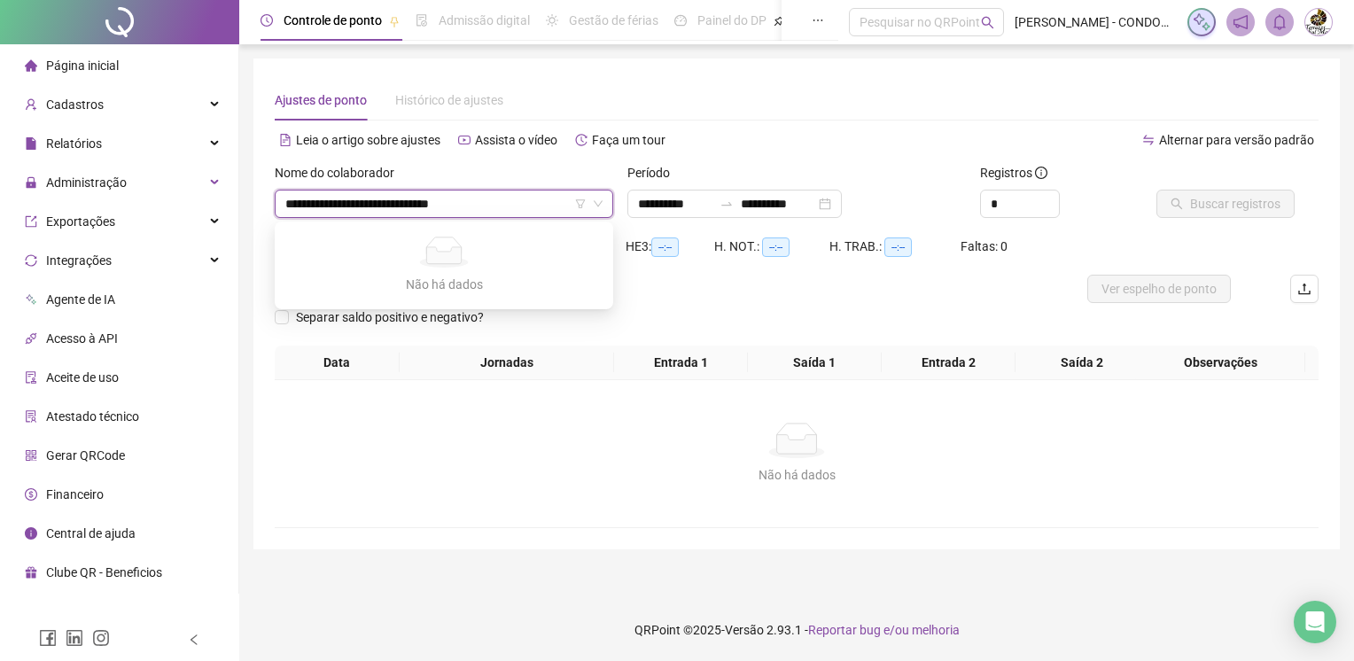
type input "**********"
click at [307, 385] on div "Não há dados Não há dados" at bounding box center [797, 453] width 1044 height 147
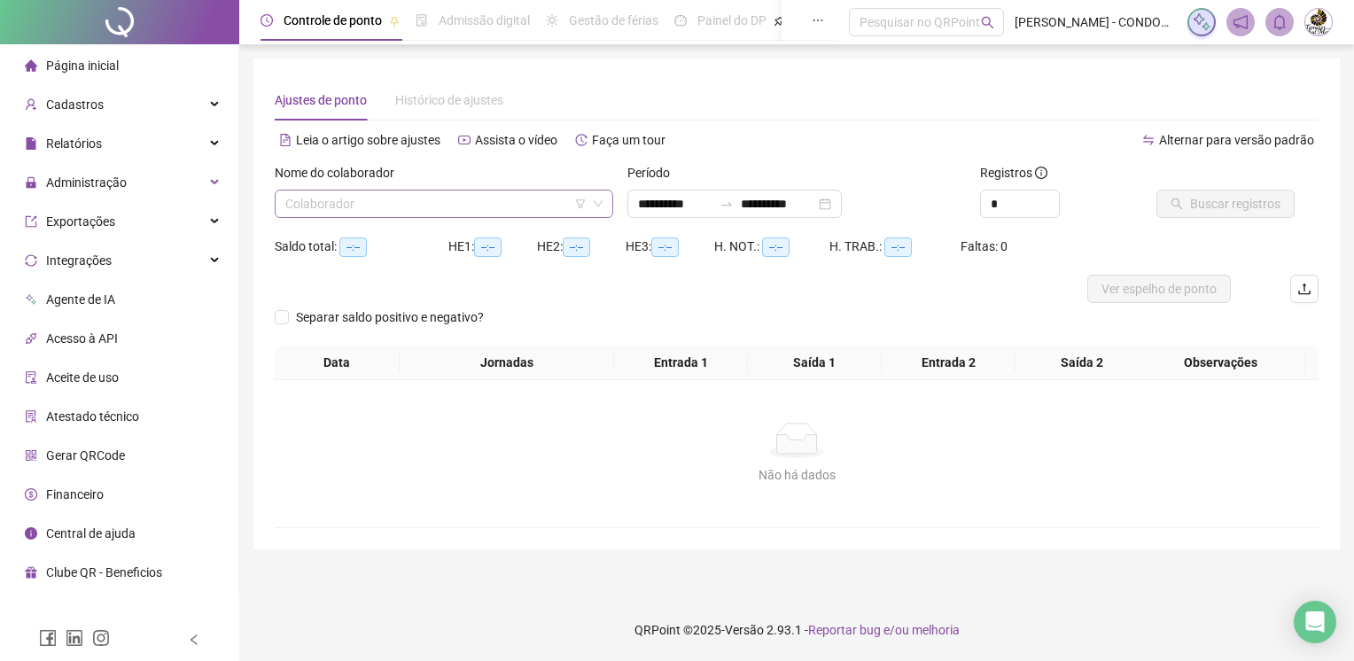
click at [603, 203] on icon "down" at bounding box center [598, 204] width 11 height 11
click at [597, 202] on icon "down" at bounding box center [598, 204] width 11 height 11
click at [596, 200] on icon "down" at bounding box center [598, 204] width 11 height 11
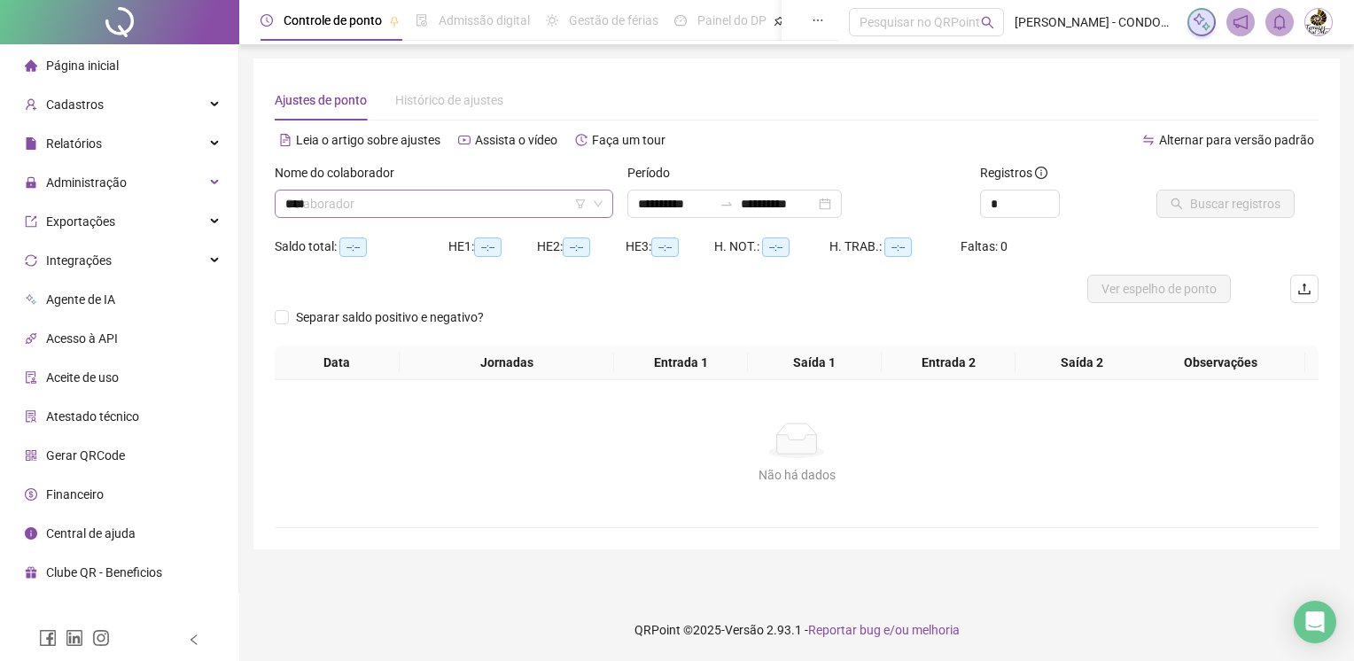
click at [517, 208] on input "****" at bounding box center [435, 204] width 301 height 27
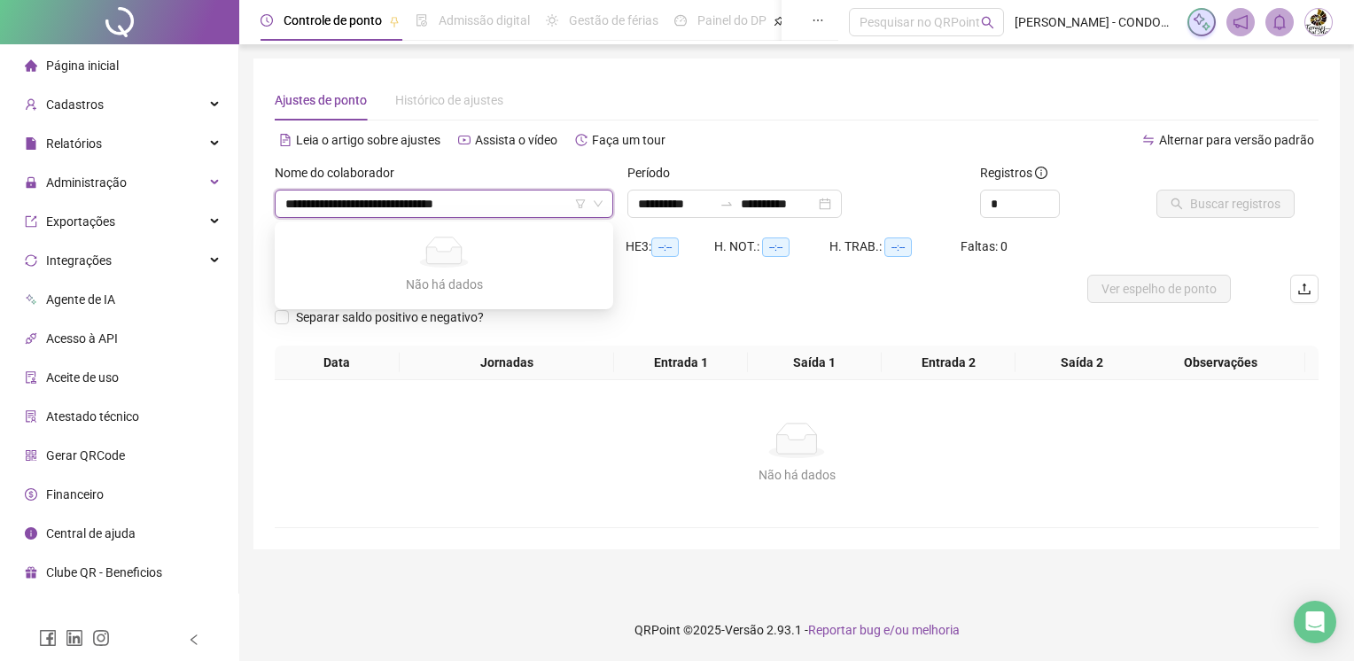
type input "**********"
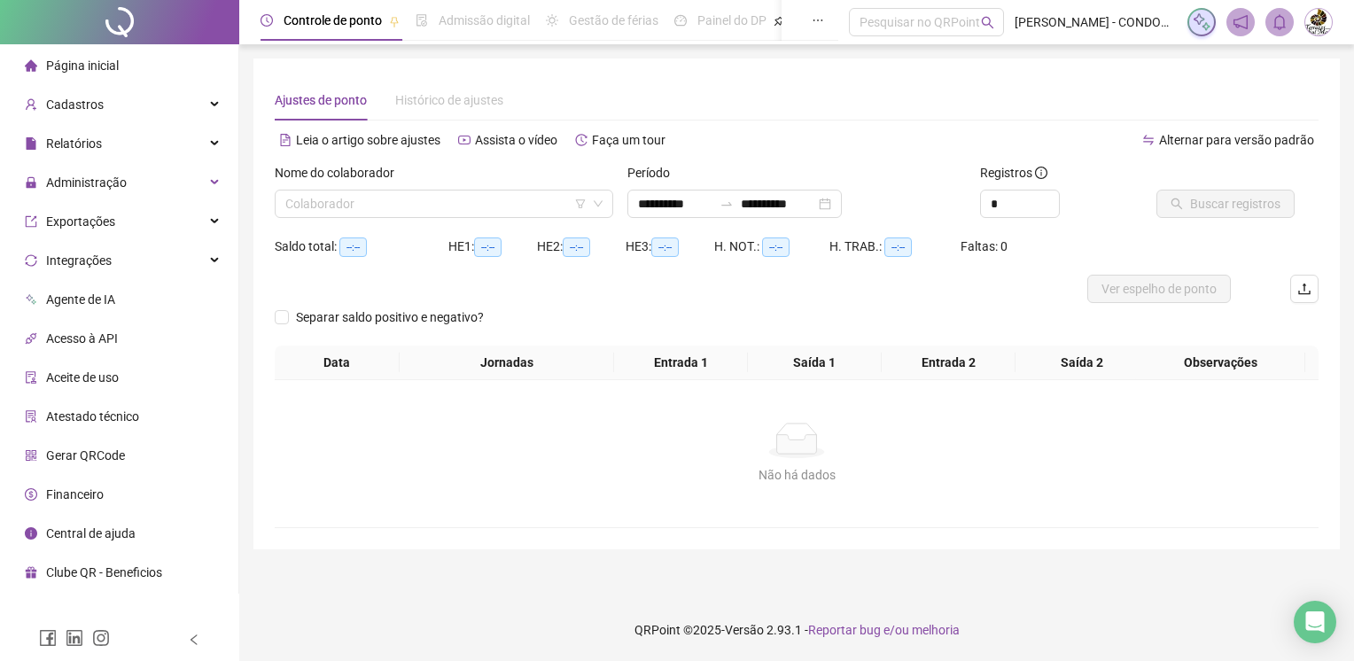
drag, startPoint x: 425, startPoint y: 551, endPoint x: 430, endPoint y: 531, distance: 20.9
click at [425, 552] on main "**********" at bounding box center [796, 321] width 1086 height 526
